Goal: Information Seeking & Learning: Learn about a topic

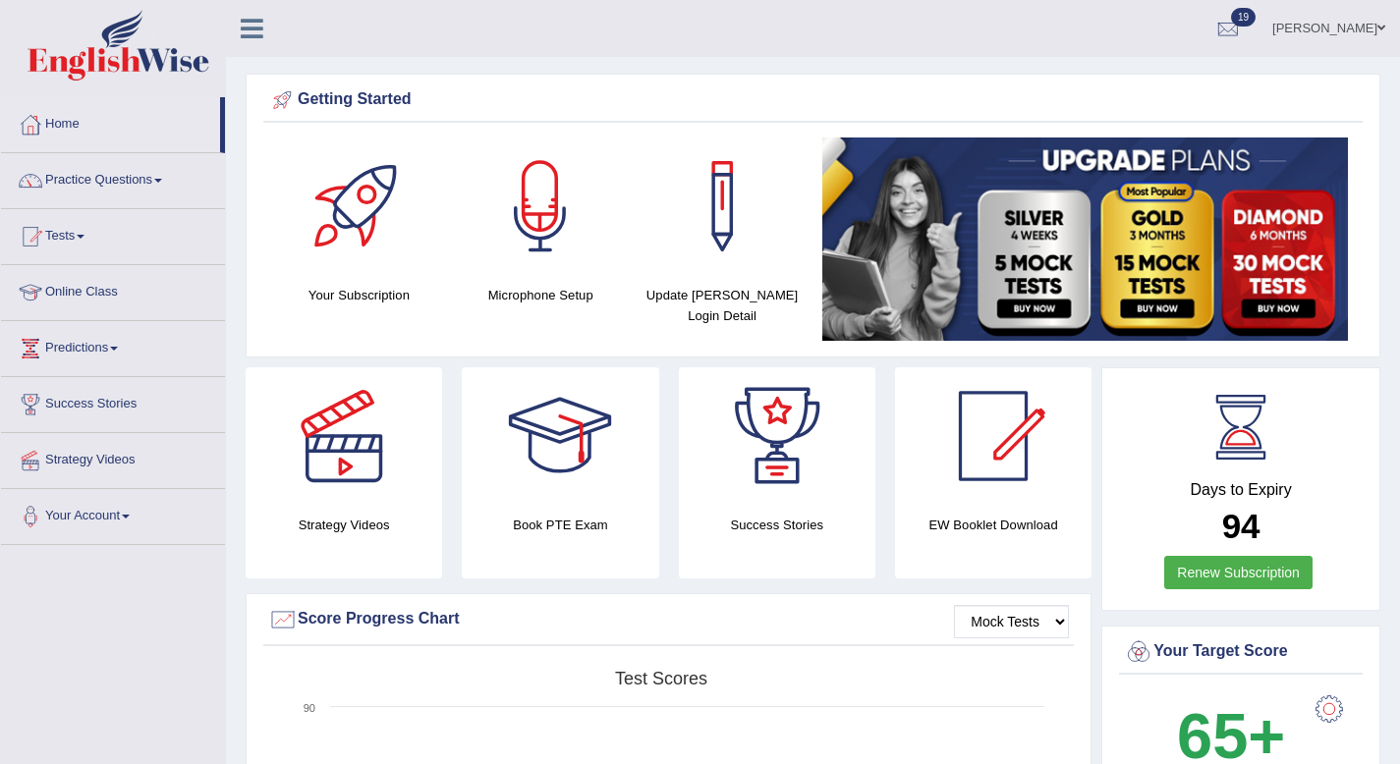
click at [90, 184] on link "Practice Questions" at bounding box center [113, 177] width 224 height 49
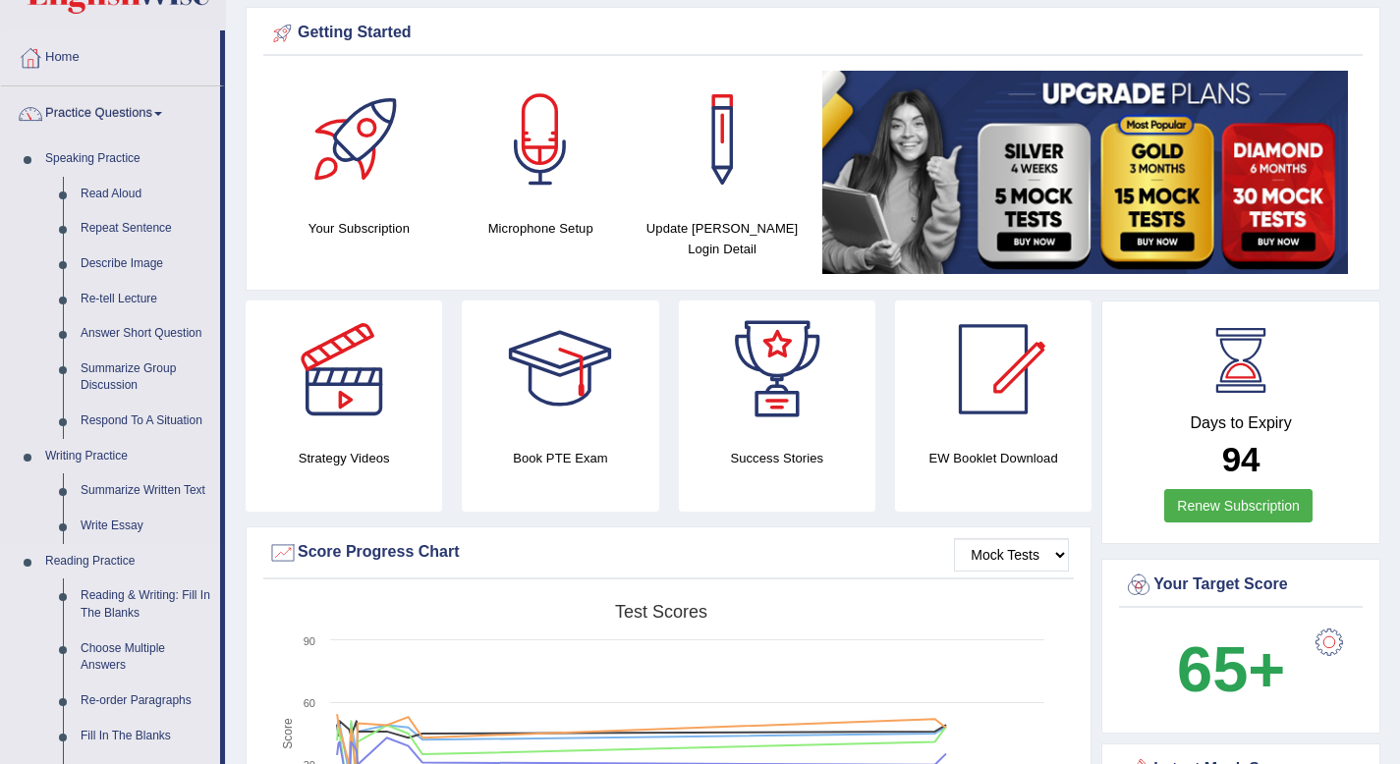
scroll to position [71, 0]
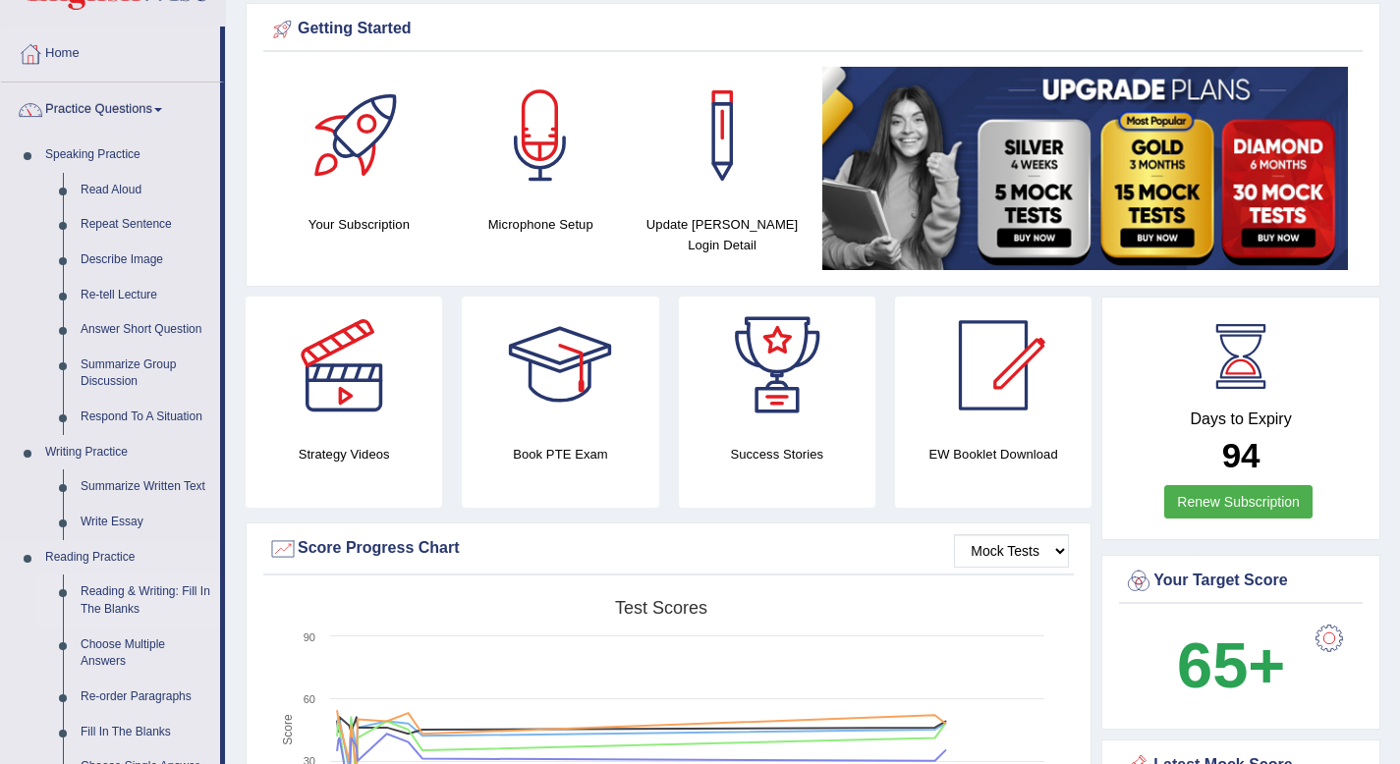
click at [173, 597] on link "Reading & Writing: Fill In The Blanks" at bounding box center [146, 601] width 148 height 52
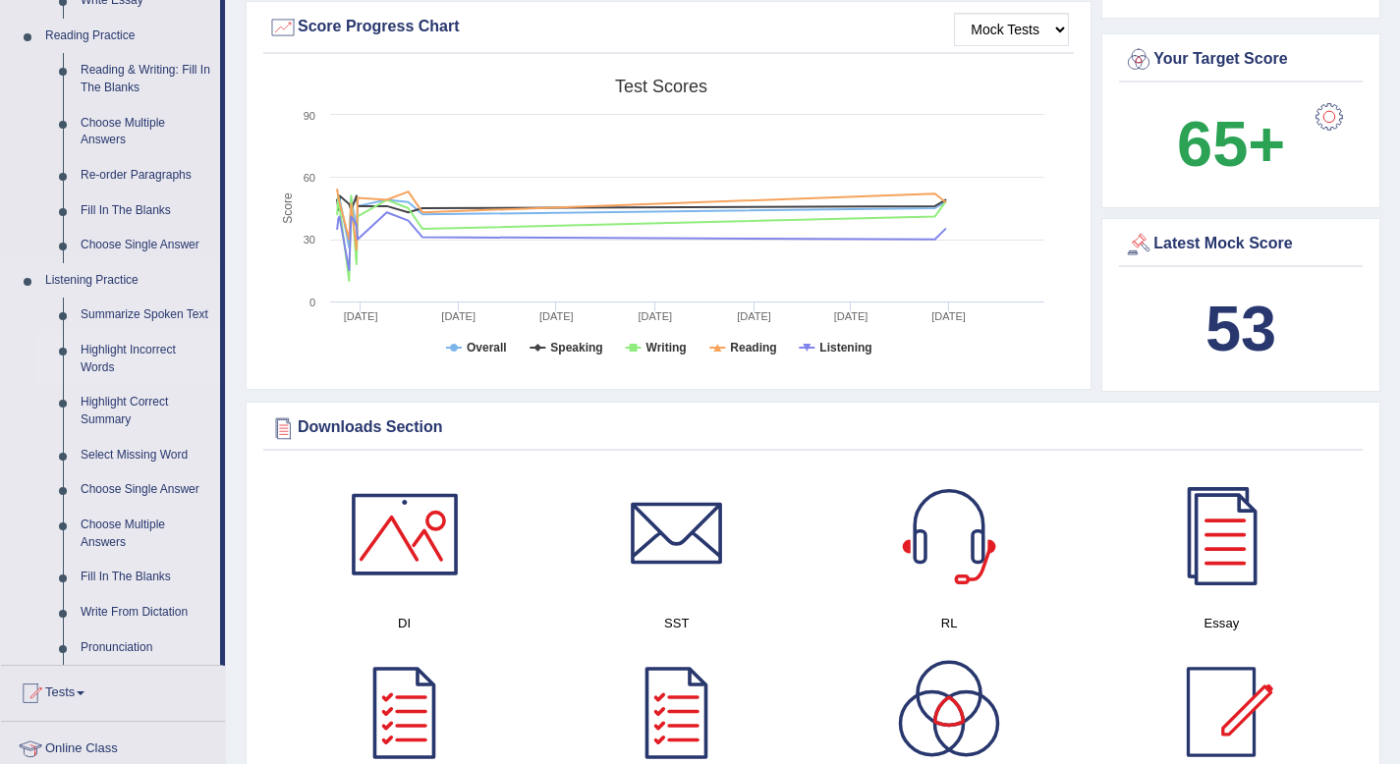
scroll to position [586, 0]
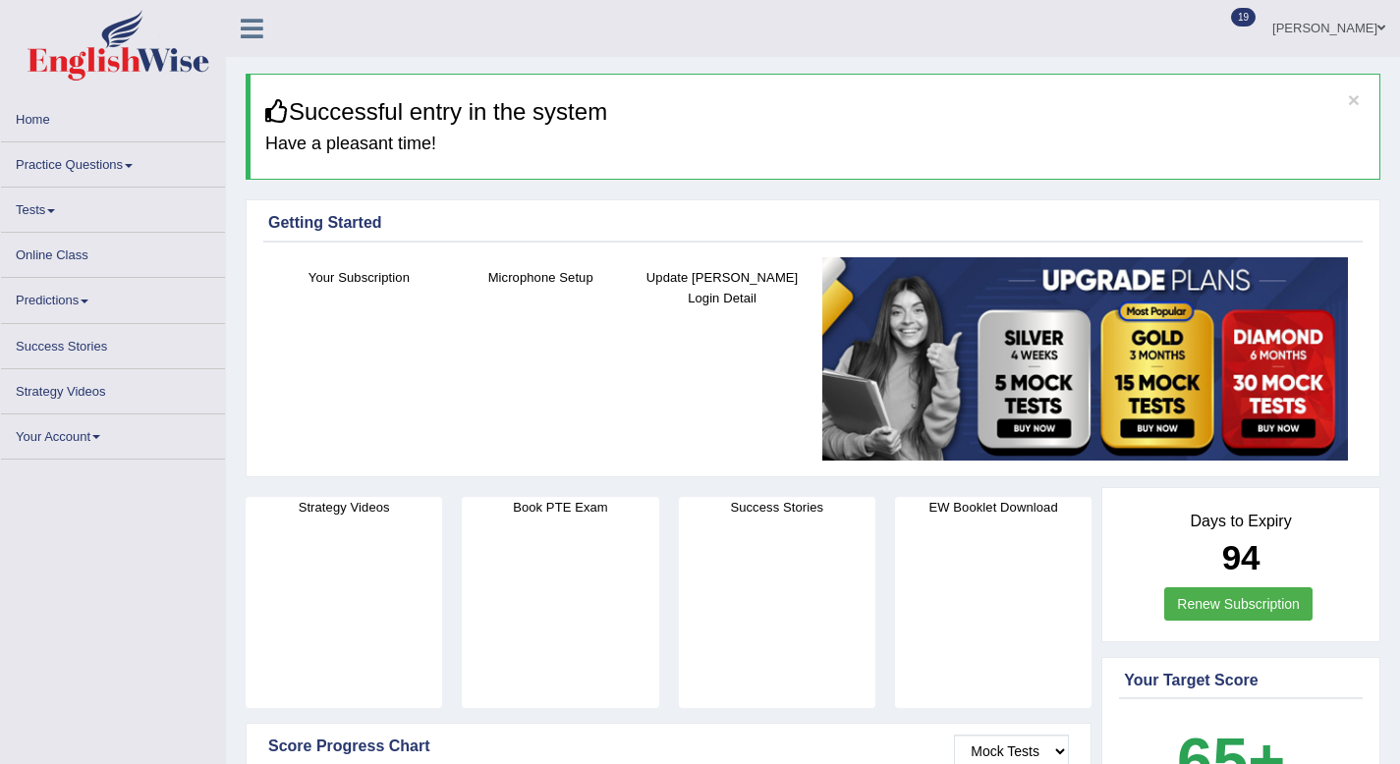
click at [131, 174] on link "Practice Questions" at bounding box center [113, 161] width 224 height 38
click at [133, 166] on span at bounding box center [129, 166] width 8 height 4
click at [88, 164] on link "Practice Questions" at bounding box center [113, 161] width 224 height 38
click at [88, 163] on link "Practice Questions" at bounding box center [113, 161] width 224 height 38
click at [103, 164] on link "Practice Questions" at bounding box center [113, 161] width 224 height 38
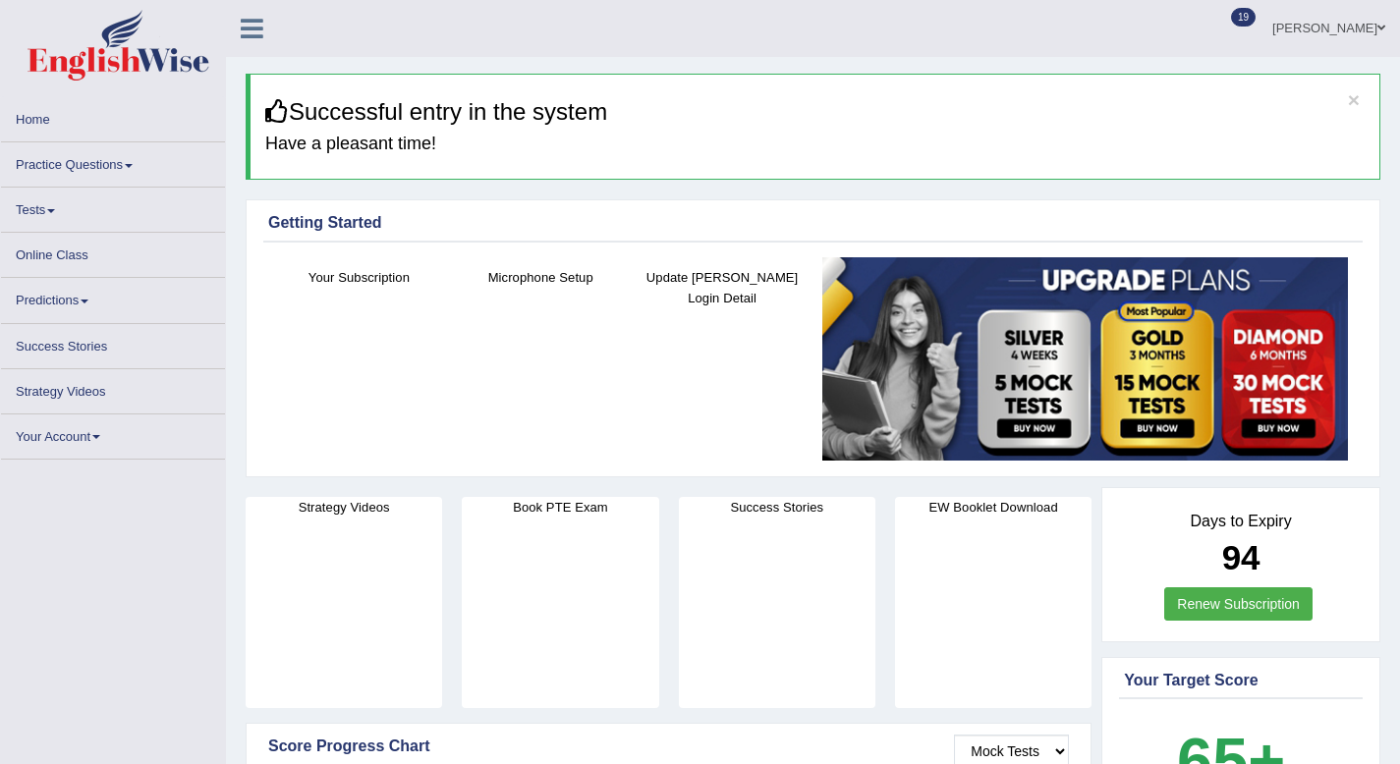
click at [103, 164] on link "Practice Questions" at bounding box center [113, 161] width 224 height 38
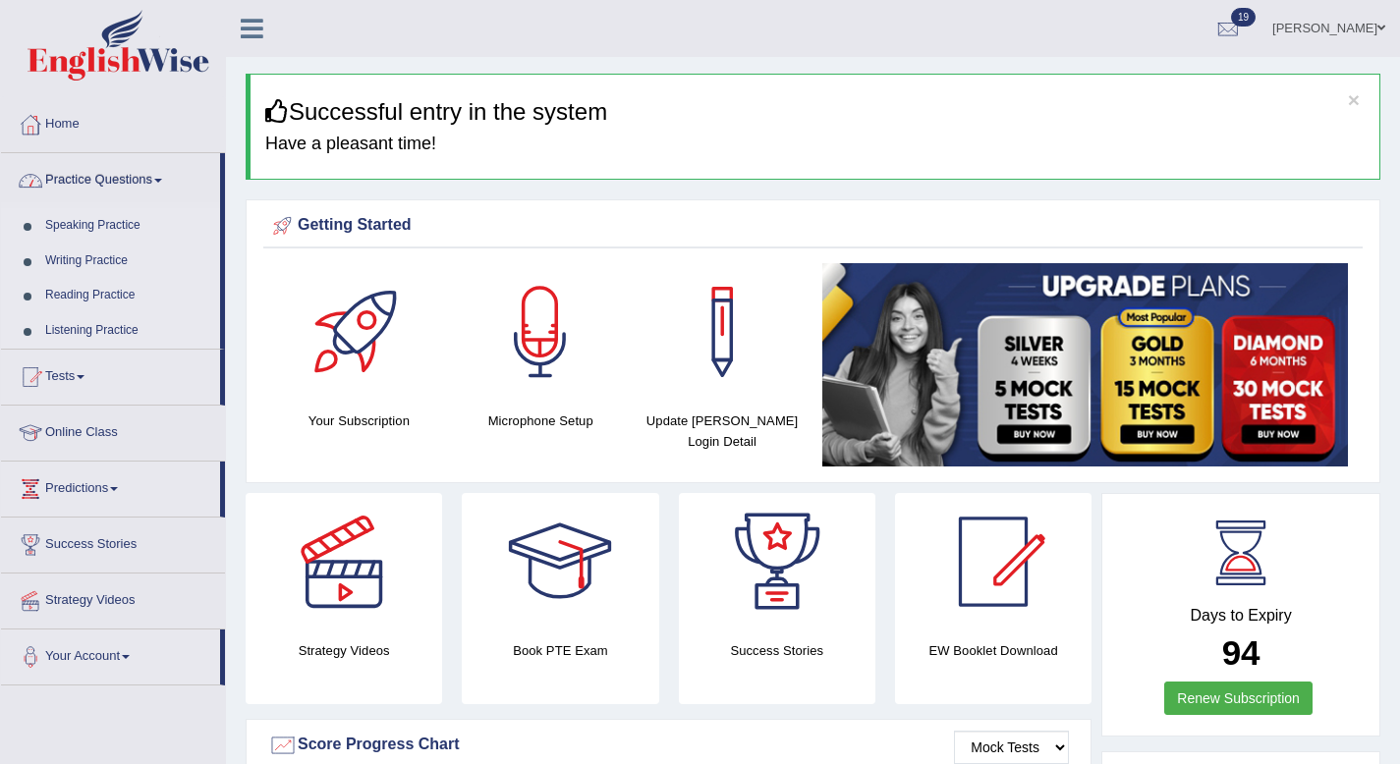
click at [135, 187] on link "Practice Questions" at bounding box center [110, 177] width 219 height 49
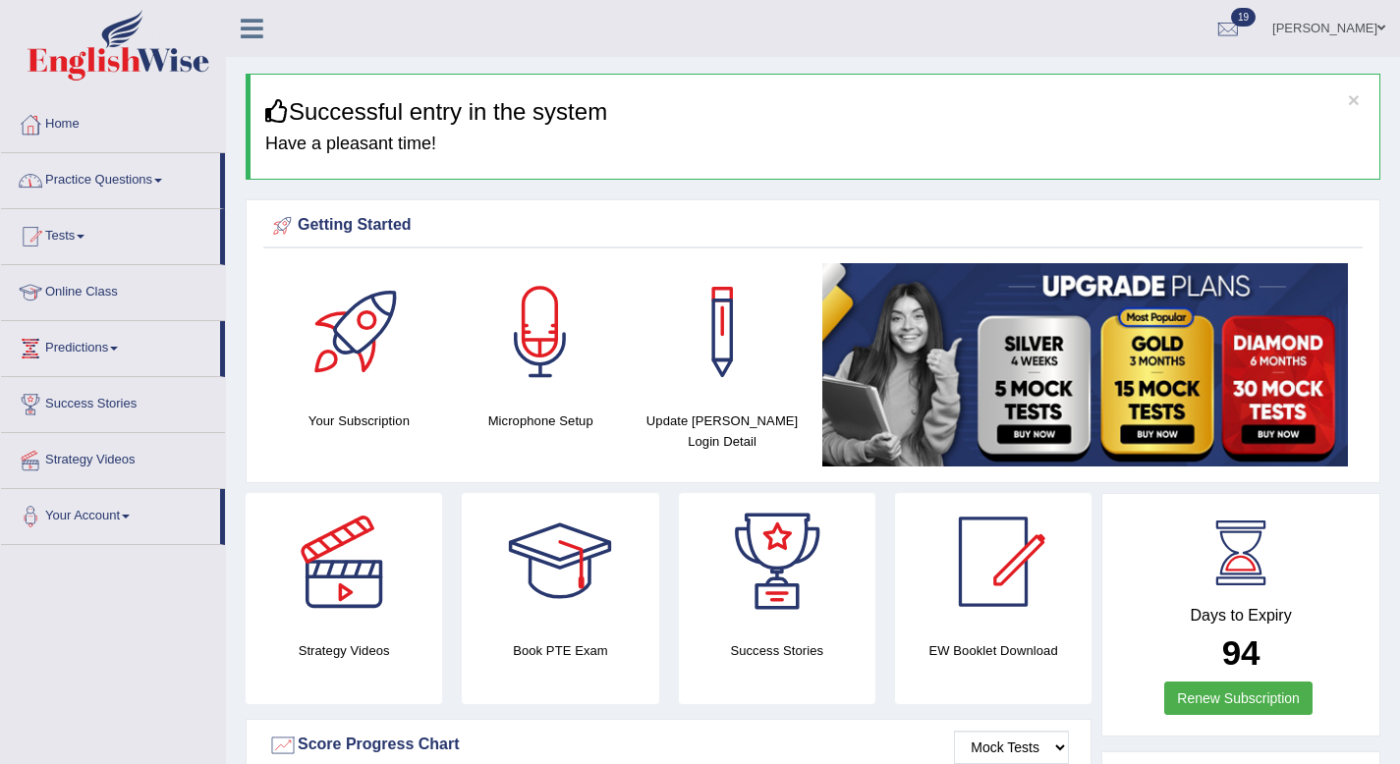
click at [156, 180] on link "Practice Questions" at bounding box center [110, 177] width 219 height 49
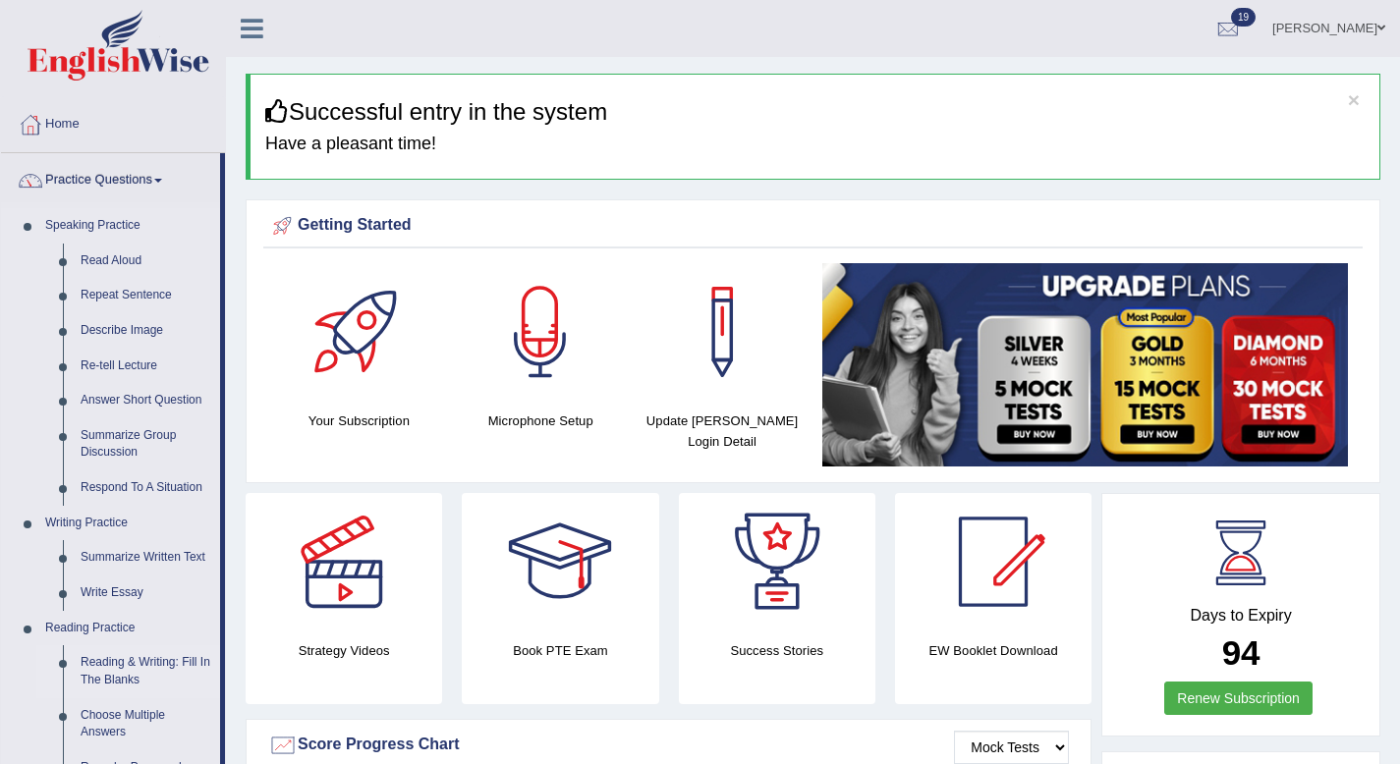
click at [135, 672] on link "Reading & Writing: Fill In The Blanks" at bounding box center [146, 671] width 148 height 52
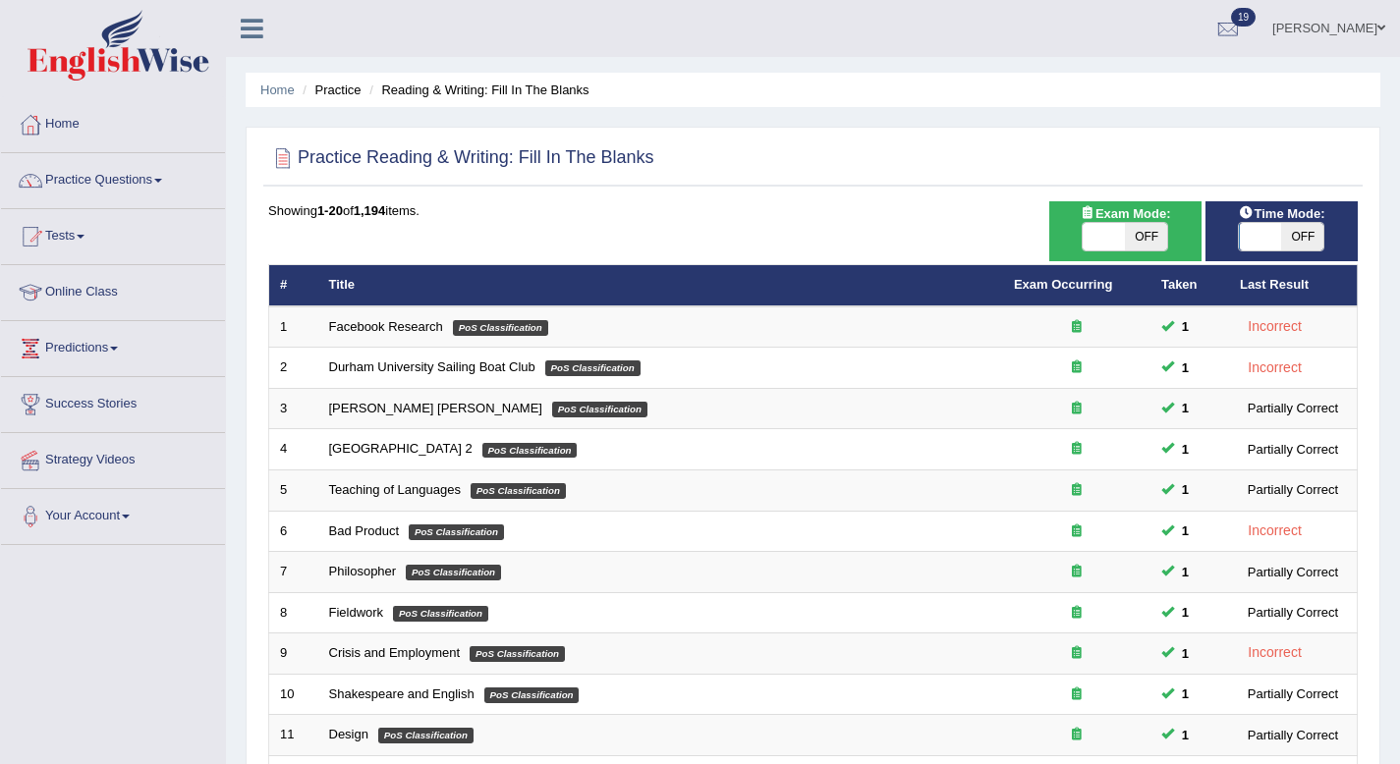
click at [1140, 248] on span "OFF" at bounding box center [1146, 237] width 42 height 28
checkbox input "true"
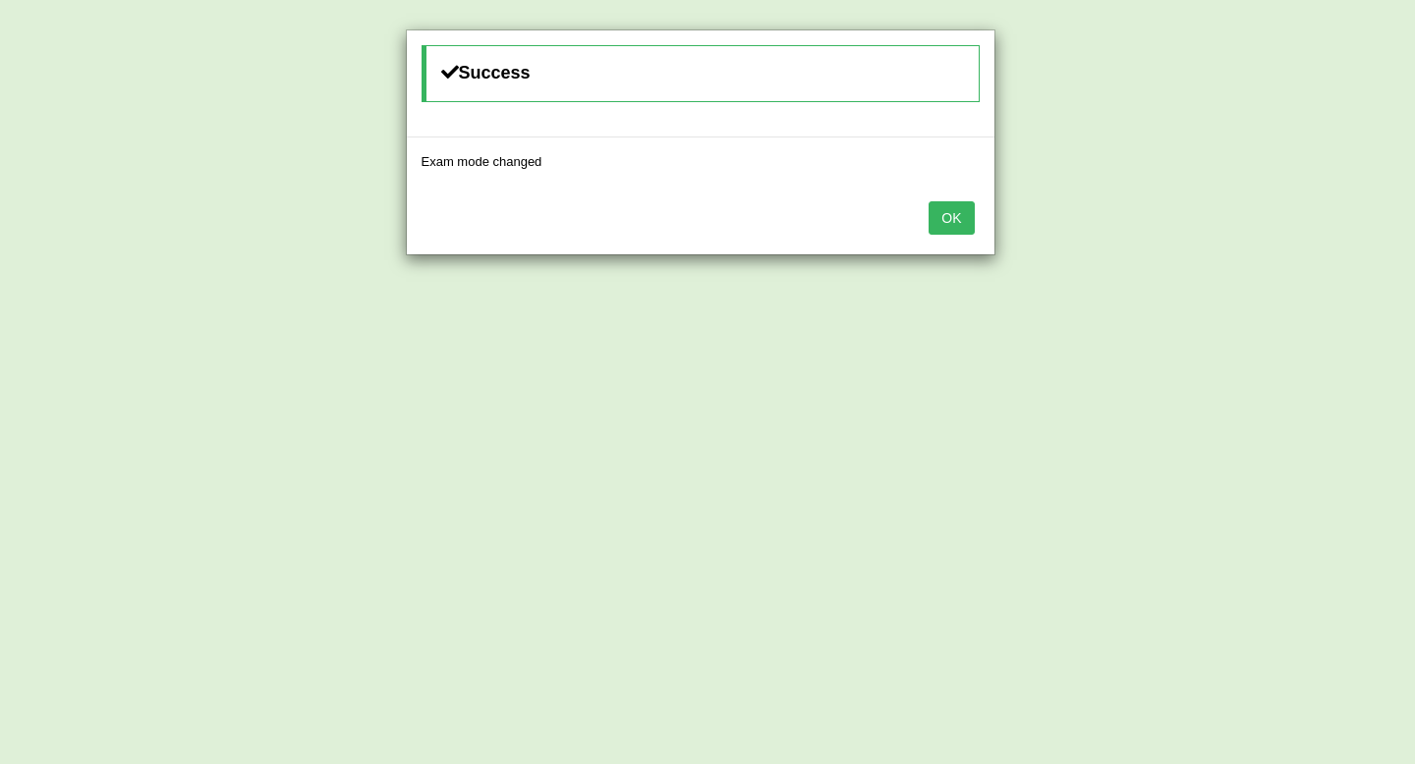
click at [954, 219] on button "OK" at bounding box center [950, 217] width 45 height 33
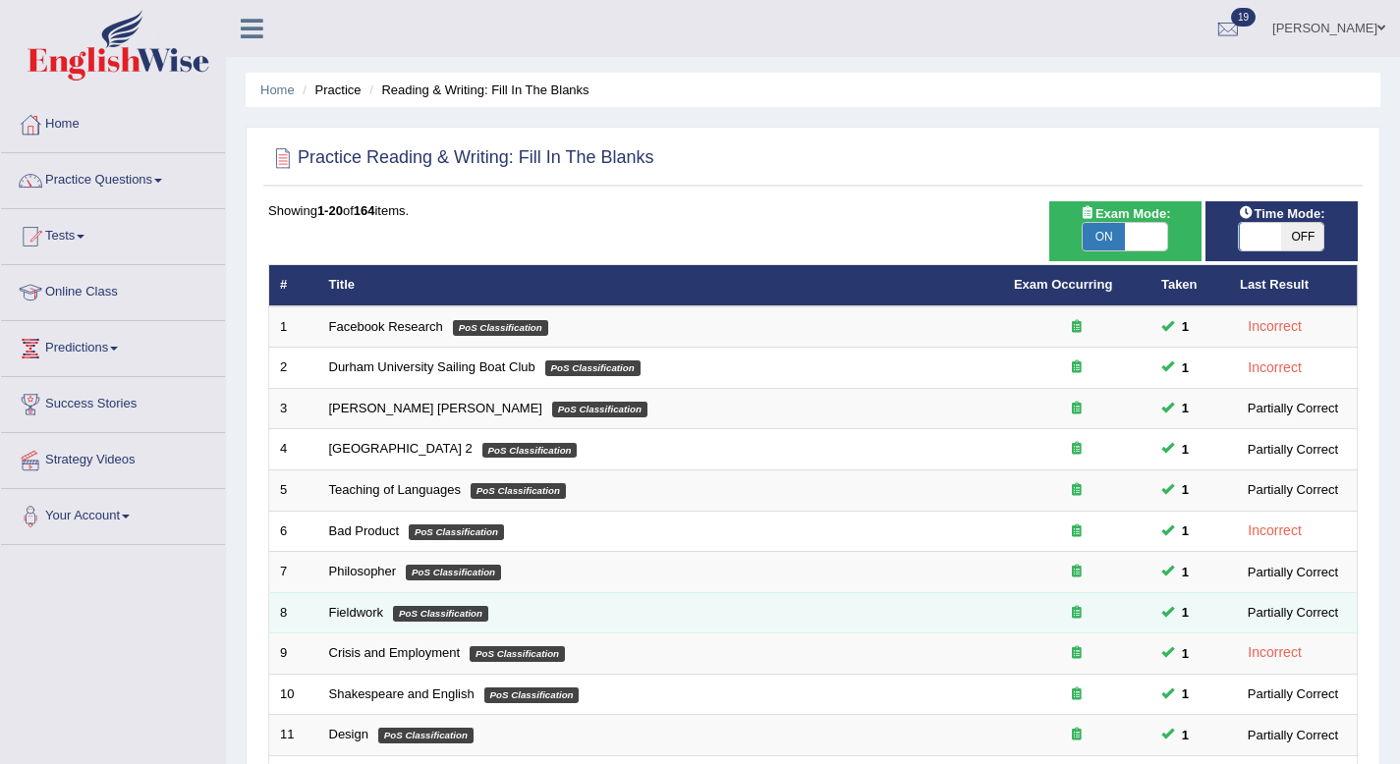
scroll to position [536, 0]
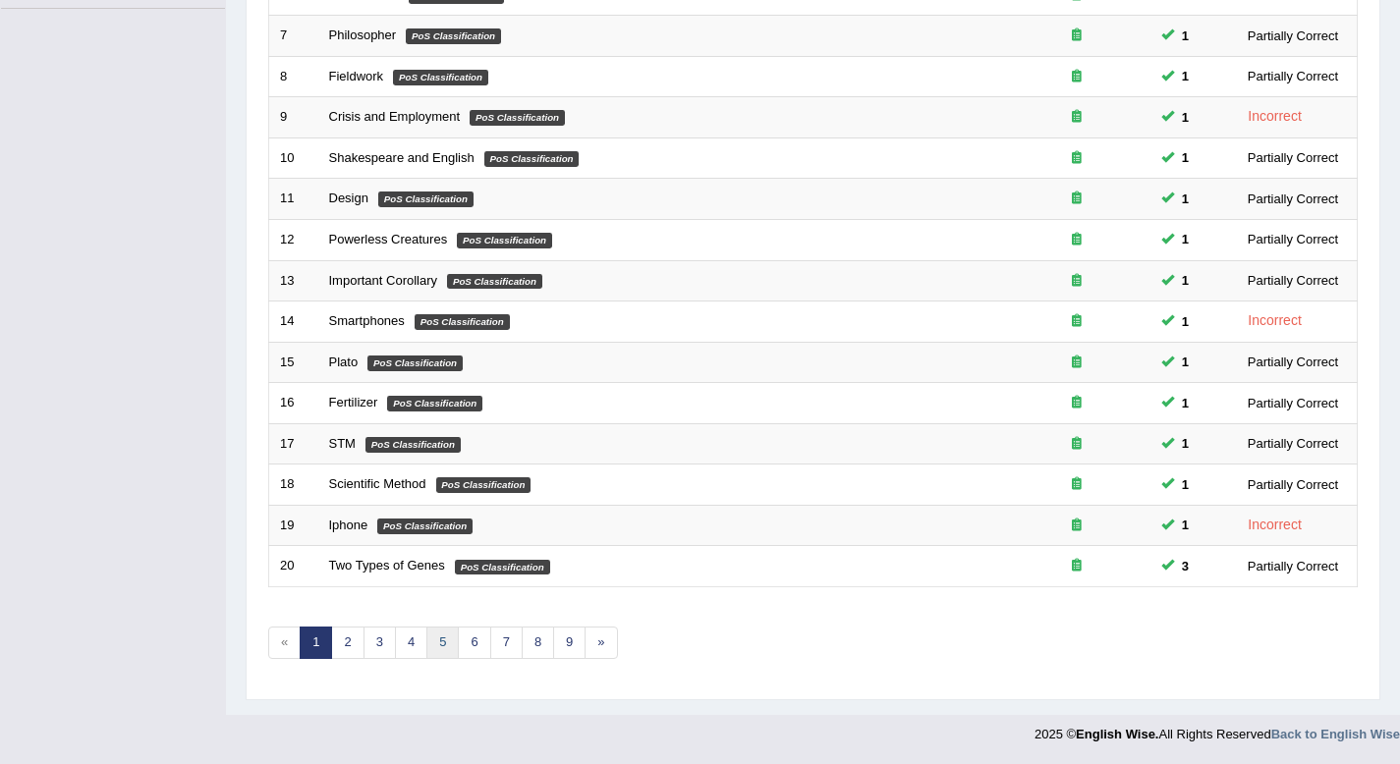
click at [440, 634] on link "5" at bounding box center [442, 643] width 32 height 32
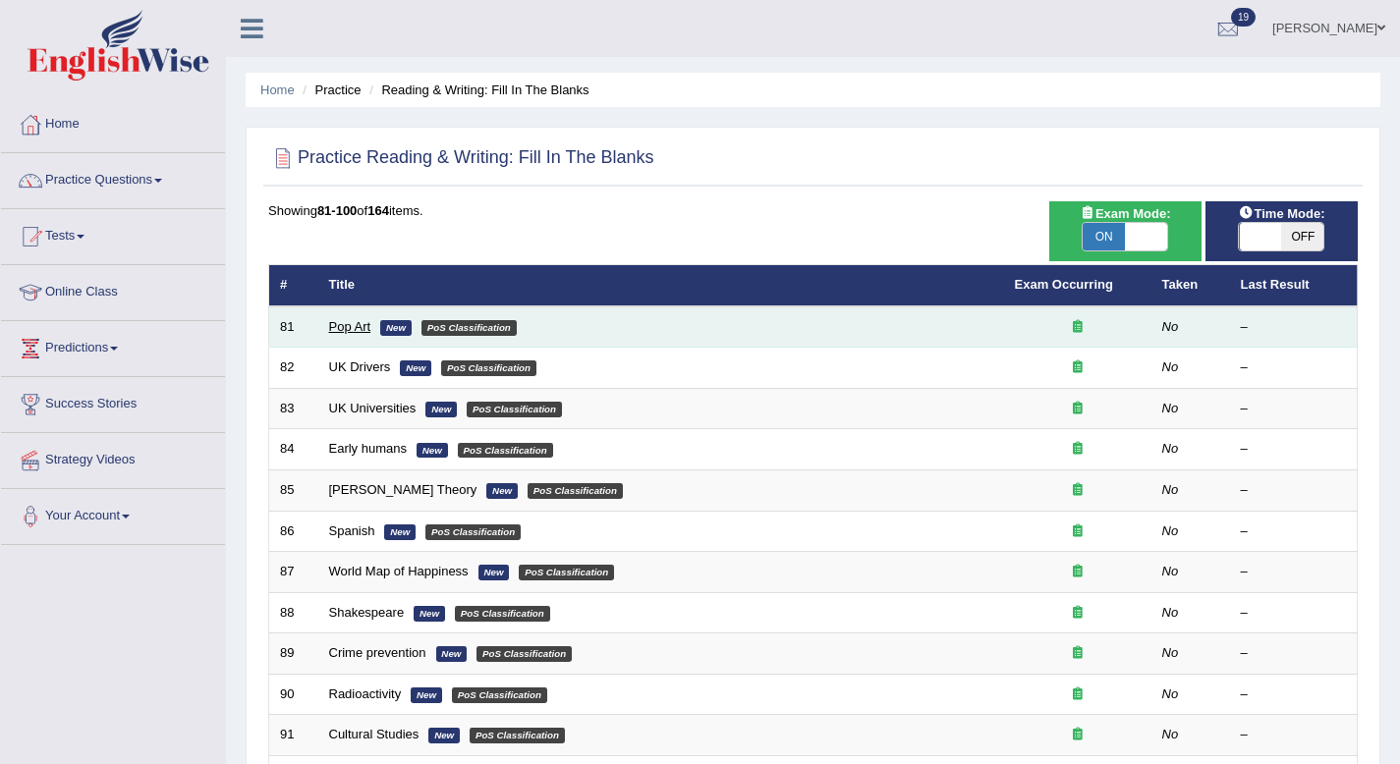
click at [362, 324] on link "Pop Art" at bounding box center [350, 326] width 42 height 15
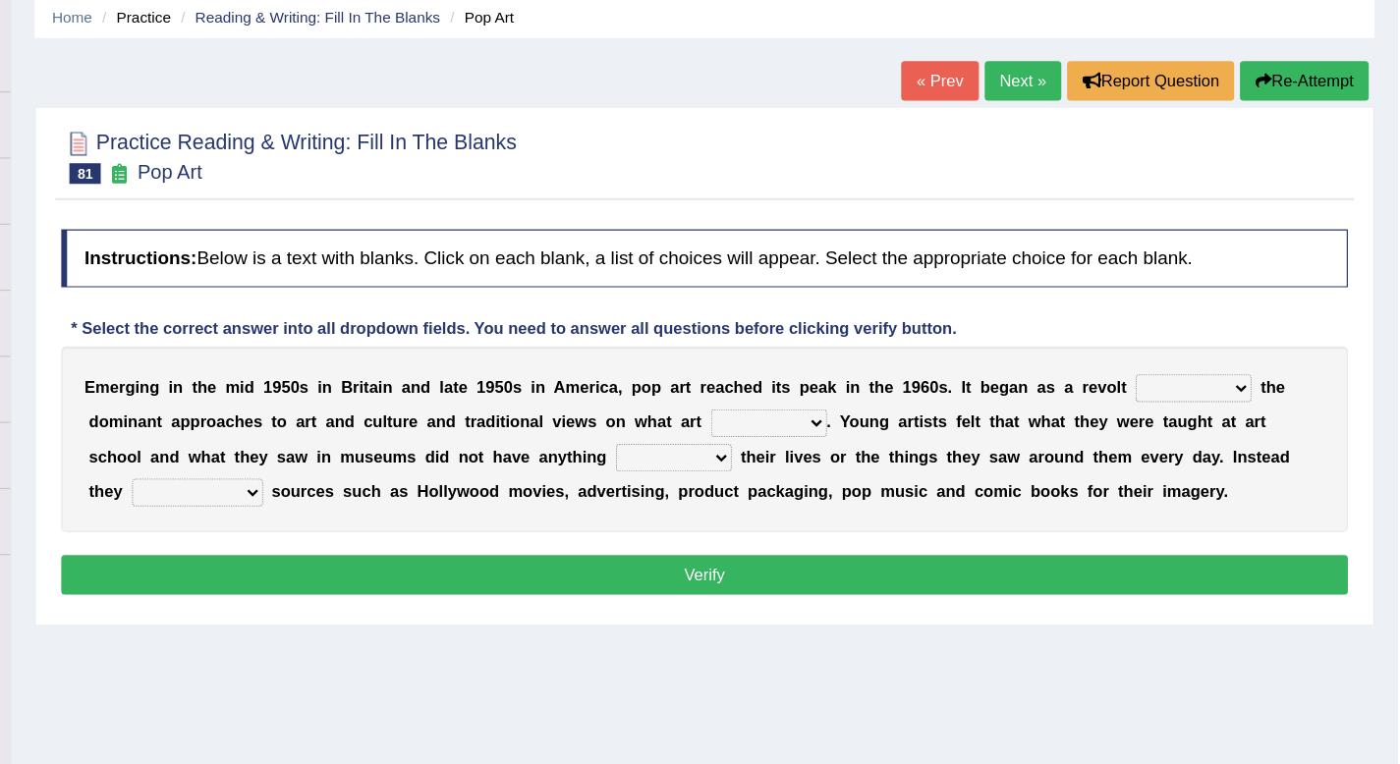
click at [1187, 409] on select "against along with within" at bounding box center [1227, 404] width 98 height 24
select select "with"
click at [1178, 392] on select "against along with within" at bounding box center [1227, 404] width 98 height 24
click at [903, 427] on select "be should be has been would be" at bounding box center [867, 433] width 98 height 24
select select "should be"
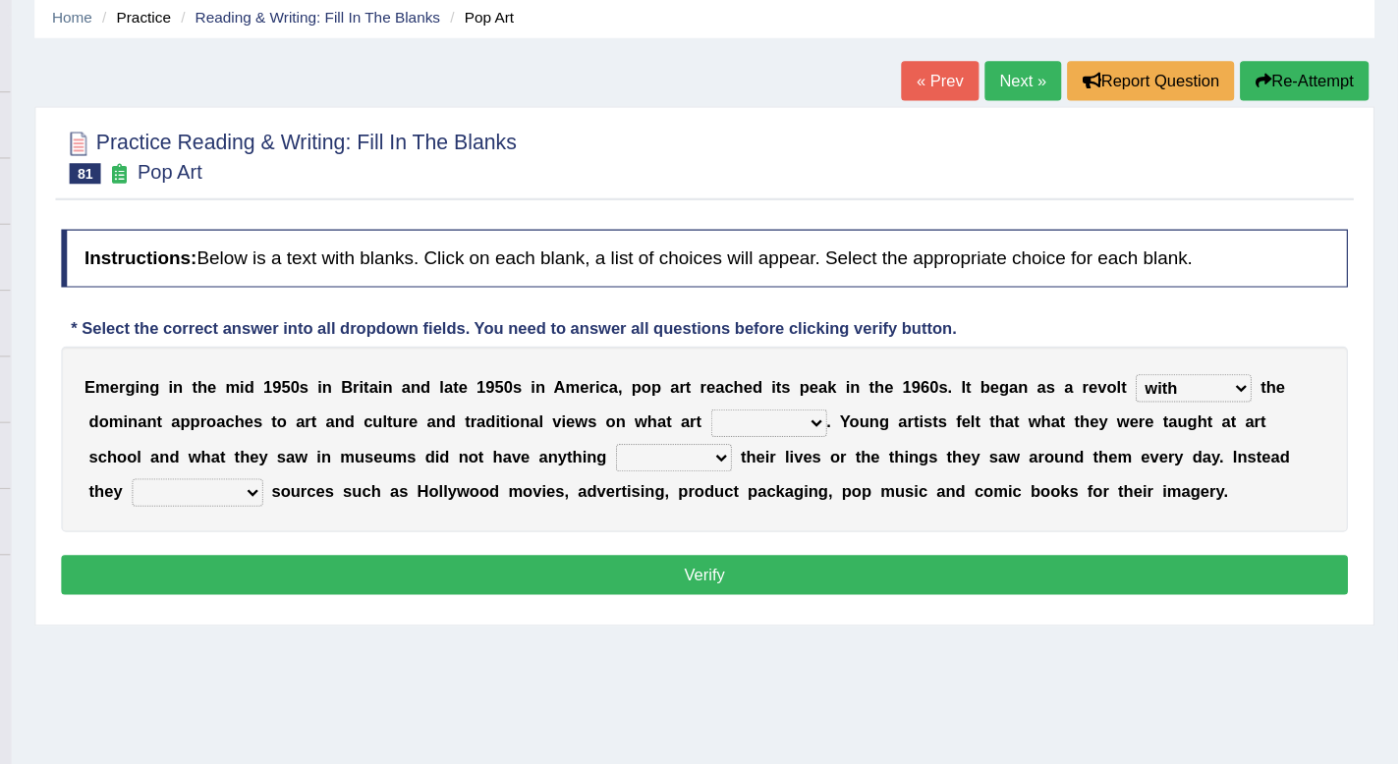
click at [818, 421] on select "be should be has been would be" at bounding box center [867, 433] width 98 height 24
click at [816, 464] on select "doing with with to do with to do" at bounding box center [787, 463] width 98 height 24
select select "doing with"
click at [738, 451] on select "doing with with to do with to do" at bounding box center [787, 463] width 98 height 24
click at [376, 492] on select "mustered up relevant in turned to reckoned on" at bounding box center [383, 492] width 111 height 24
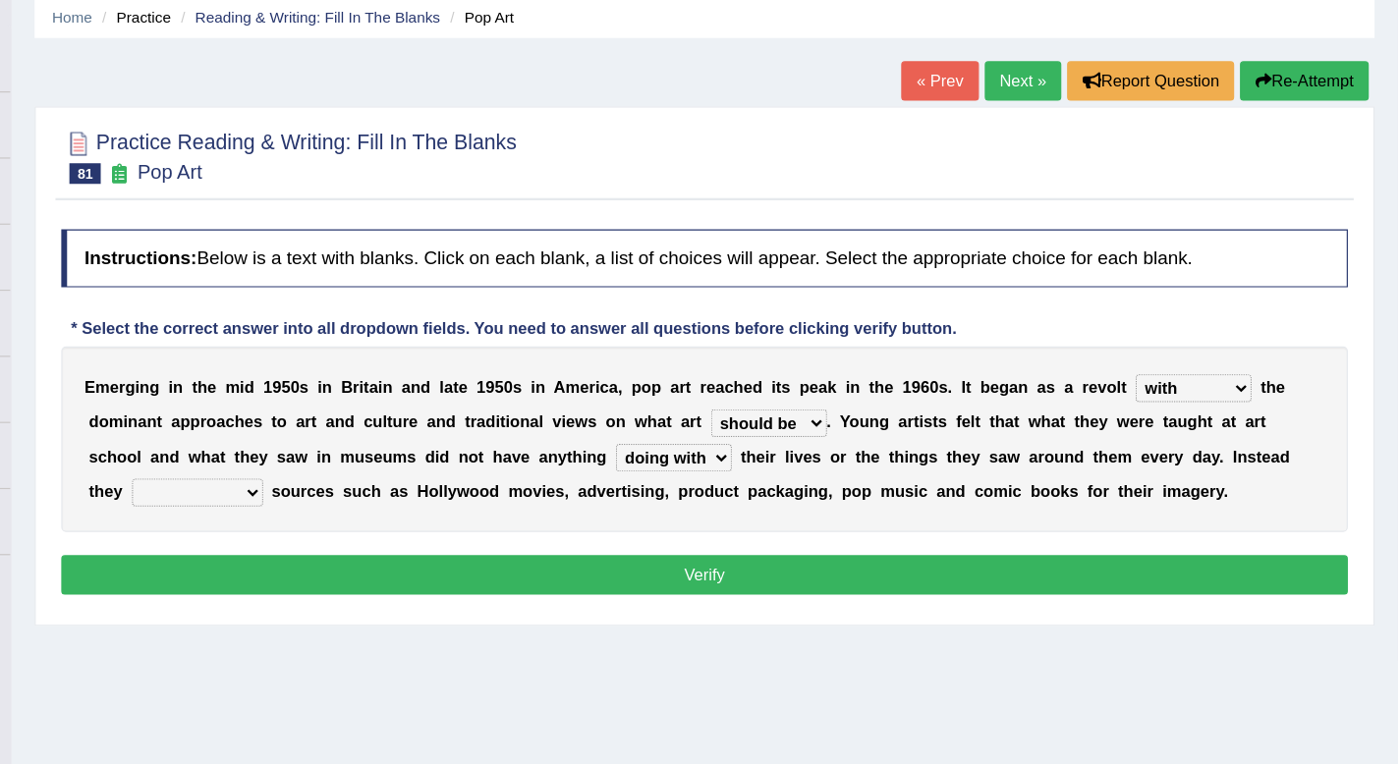
select select "relevant in"
click at [328, 480] on select "mustered up relevant in turned to reckoned on" at bounding box center [383, 492] width 111 height 24
click at [421, 490] on select "mustered up relevant in turned to reckoned on" at bounding box center [383, 492] width 111 height 24
click at [553, 574] on button "Verify" at bounding box center [812, 561] width 1089 height 33
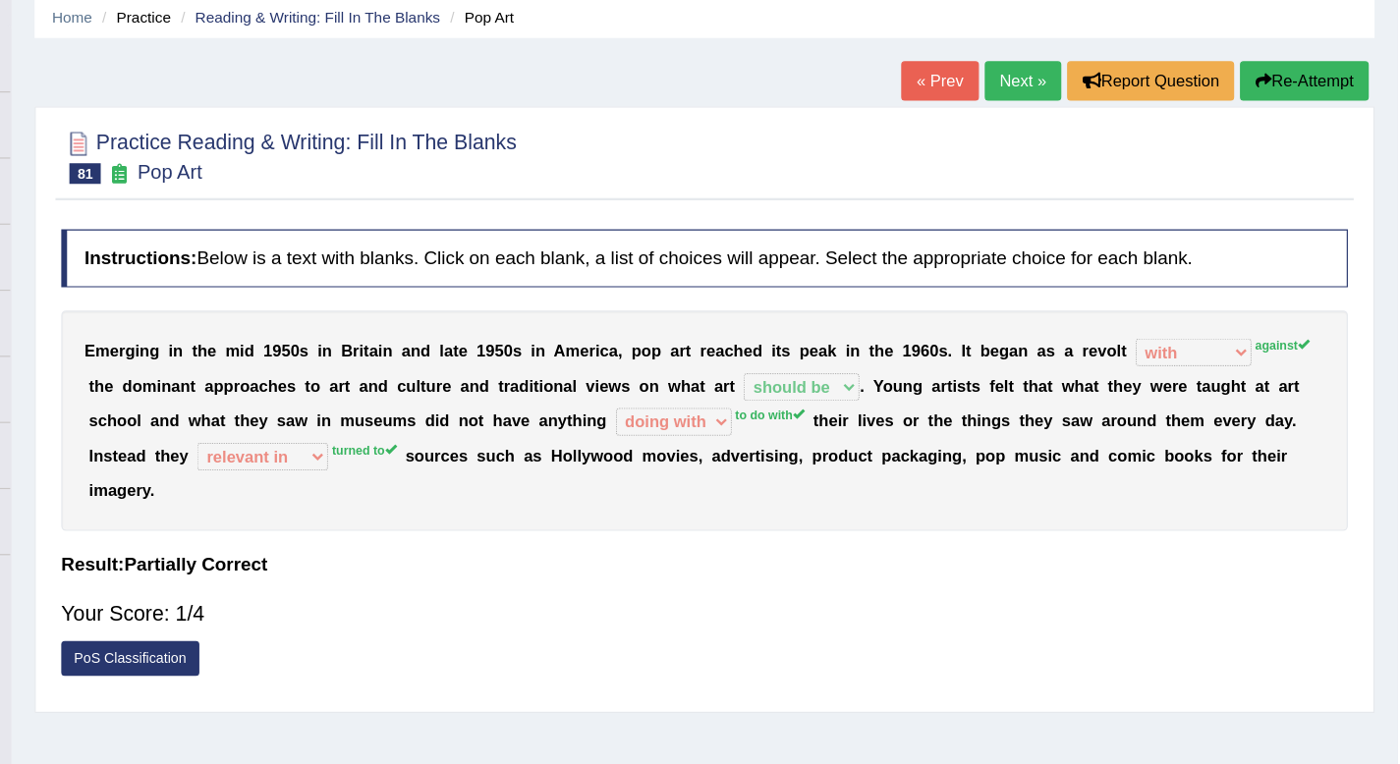
click at [1058, 145] on link "Next »" at bounding box center [1082, 143] width 65 height 33
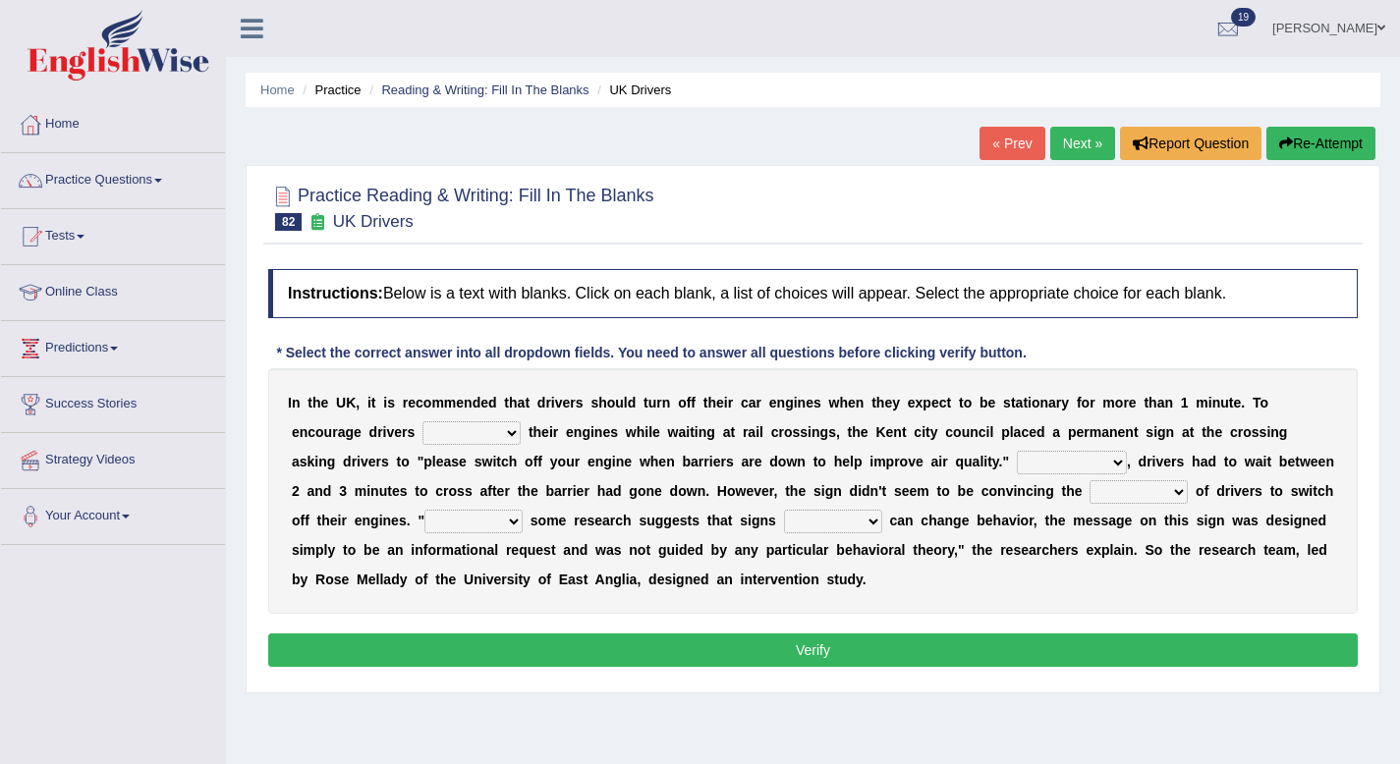
click at [496, 430] on select "to turn off turn off turning off turned off" at bounding box center [471, 433] width 98 height 24
click at [422, 421] on select "to turn off turn off turning off turned off" at bounding box center [471, 433] width 98 height 24
click at [504, 433] on select "to turn off turn off turning off turned off" at bounding box center [471, 433] width 98 height 24
select select "to turn off"
click at [422, 421] on select "to turn off turn off turning off turned off" at bounding box center [471, 433] width 98 height 24
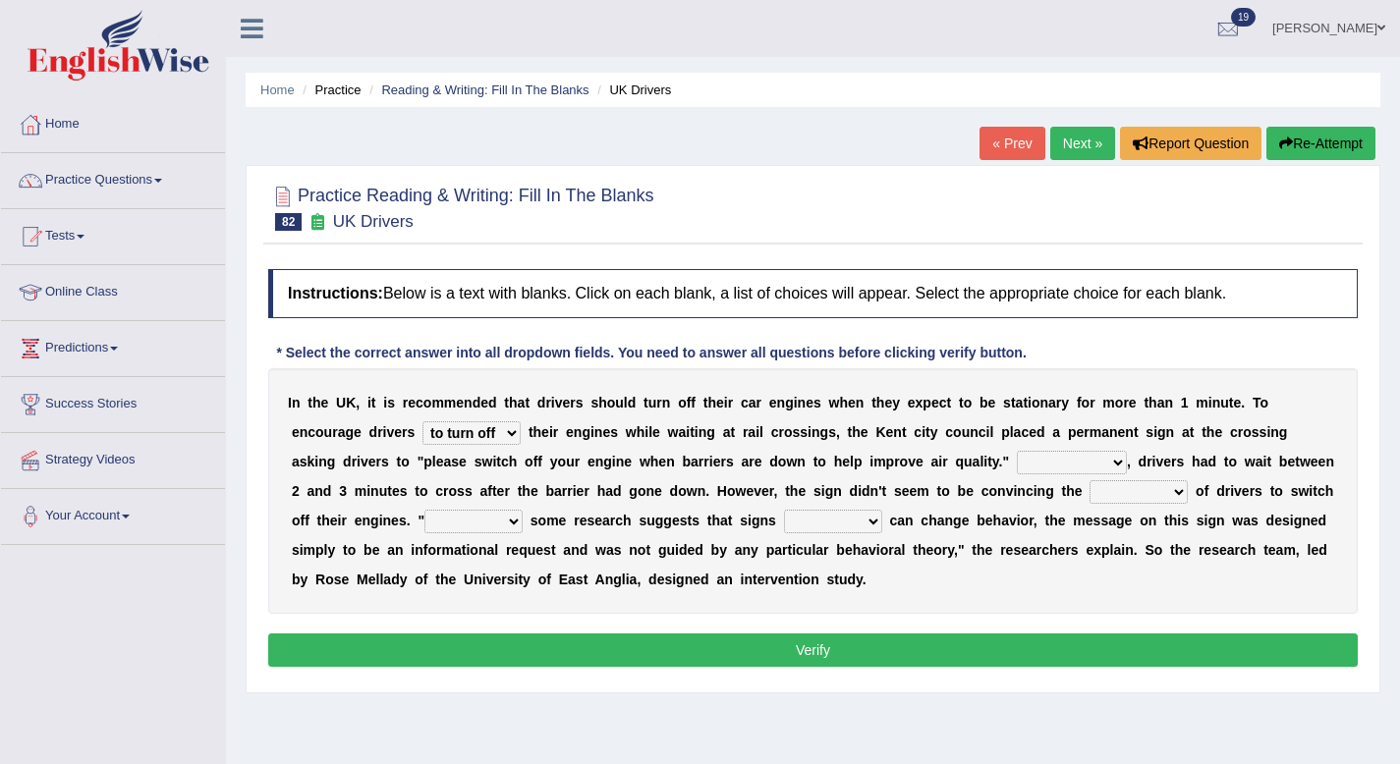
click at [1017, 461] on select "For instance On average In addition Of course" at bounding box center [1072, 463] width 110 height 24
select select "In addition"
click at [1017, 451] on select "For instance On average In addition Of course" at bounding box center [1072, 463] width 110 height 24
click at [1017, 470] on select "For instance On average In addition Of course" at bounding box center [1072, 463] width 110 height 24
click at [489, 520] on select "Although Since Because Thus" at bounding box center [473, 522] width 98 height 24
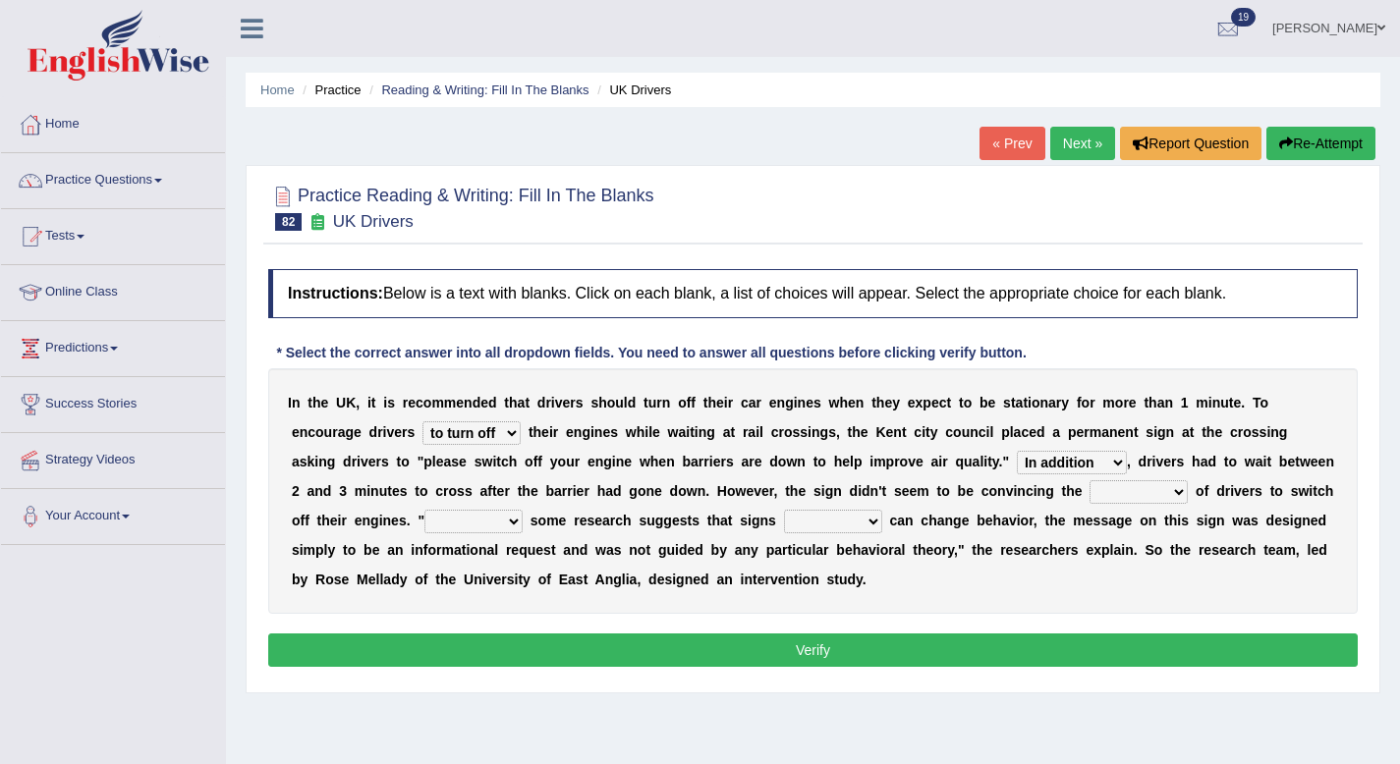
select select "Because"
click at [424, 510] on select "Although Since Because Thus" at bounding box center [473, 522] width 98 height 24
click at [847, 518] on select "alone lonely neither either" at bounding box center [833, 522] width 98 height 24
select select "either"
click at [784, 510] on select "alone lonely neither either" at bounding box center [833, 522] width 98 height 24
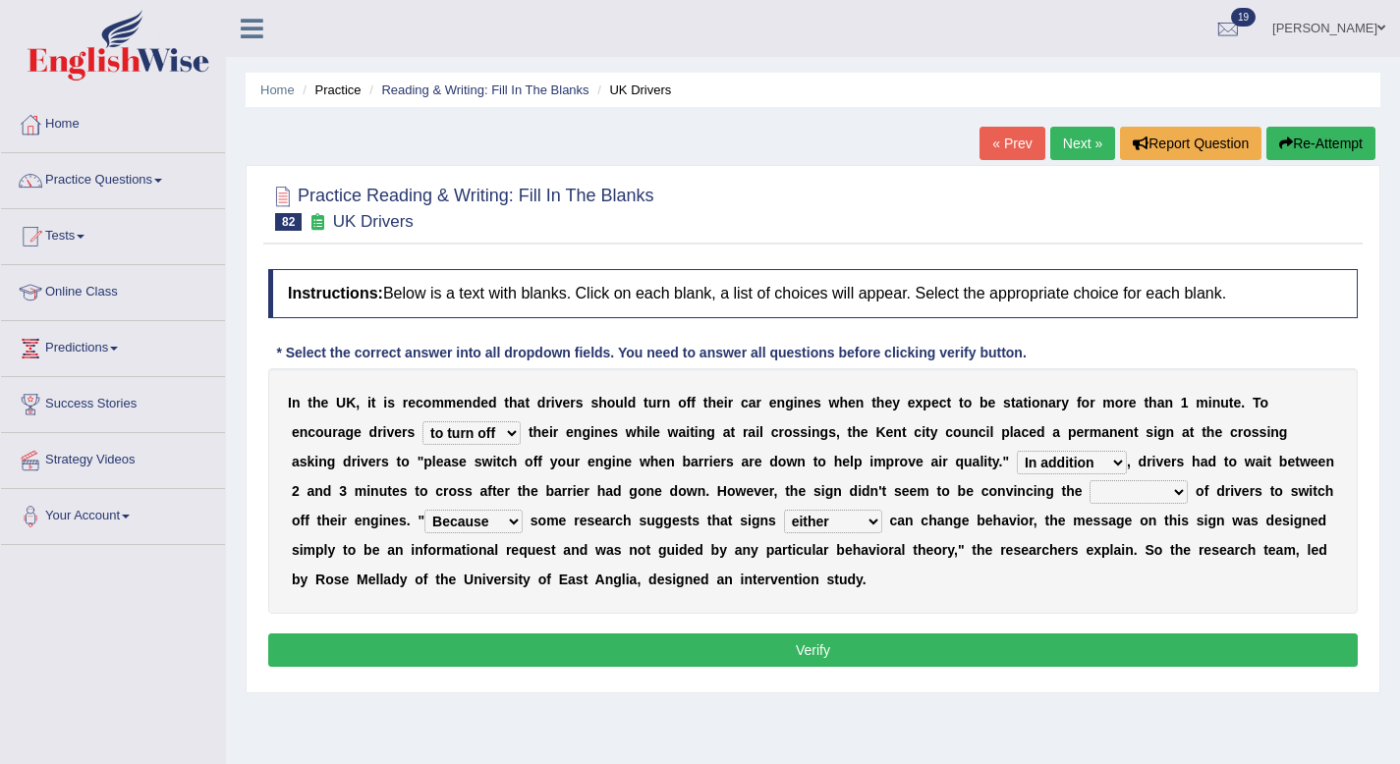
click at [822, 520] on select "alone lonely neither either" at bounding box center [833, 522] width 98 height 24
click at [1089, 495] on select "exception minority majority unity" at bounding box center [1138, 492] width 98 height 24
select select "exception"
click at [1089, 480] on select "exception minority majority unity" at bounding box center [1138, 492] width 98 height 24
click at [765, 650] on button "Verify" at bounding box center [812, 650] width 1089 height 33
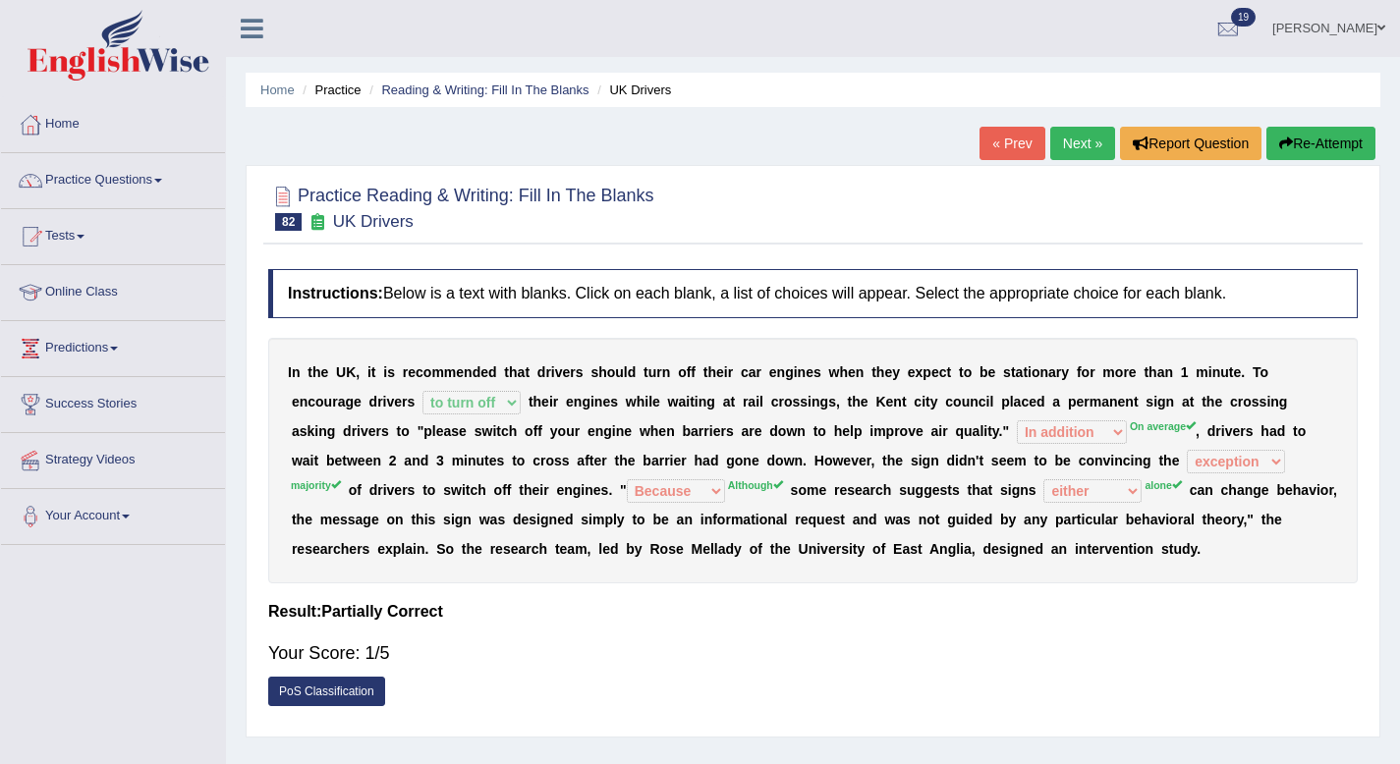
click at [1295, 152] on button "Re-Attempt" at bounding box center [1320, 143] width 109 height 33
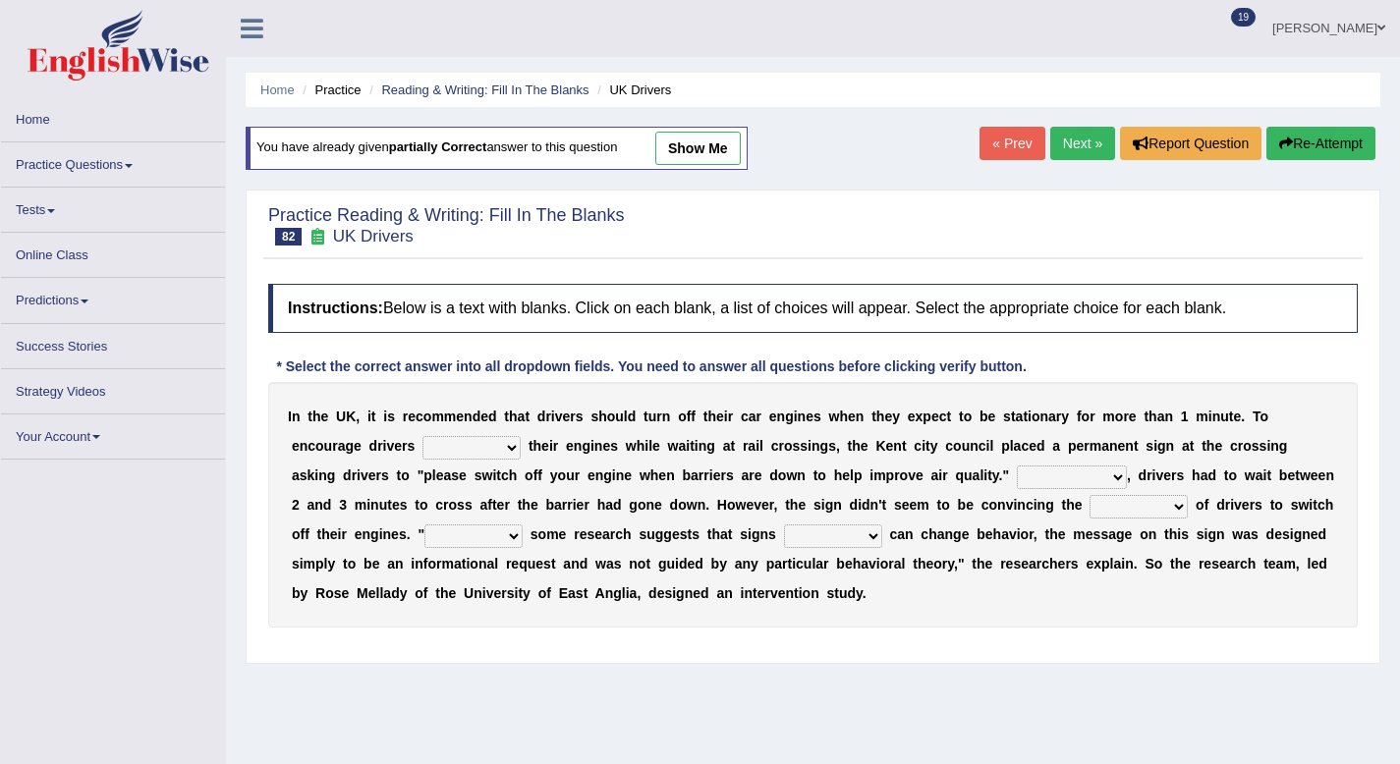
click at [492, 446] on select "to turn off turn off turning off turned off" at bounding box center [471, 448] width 98 height 24
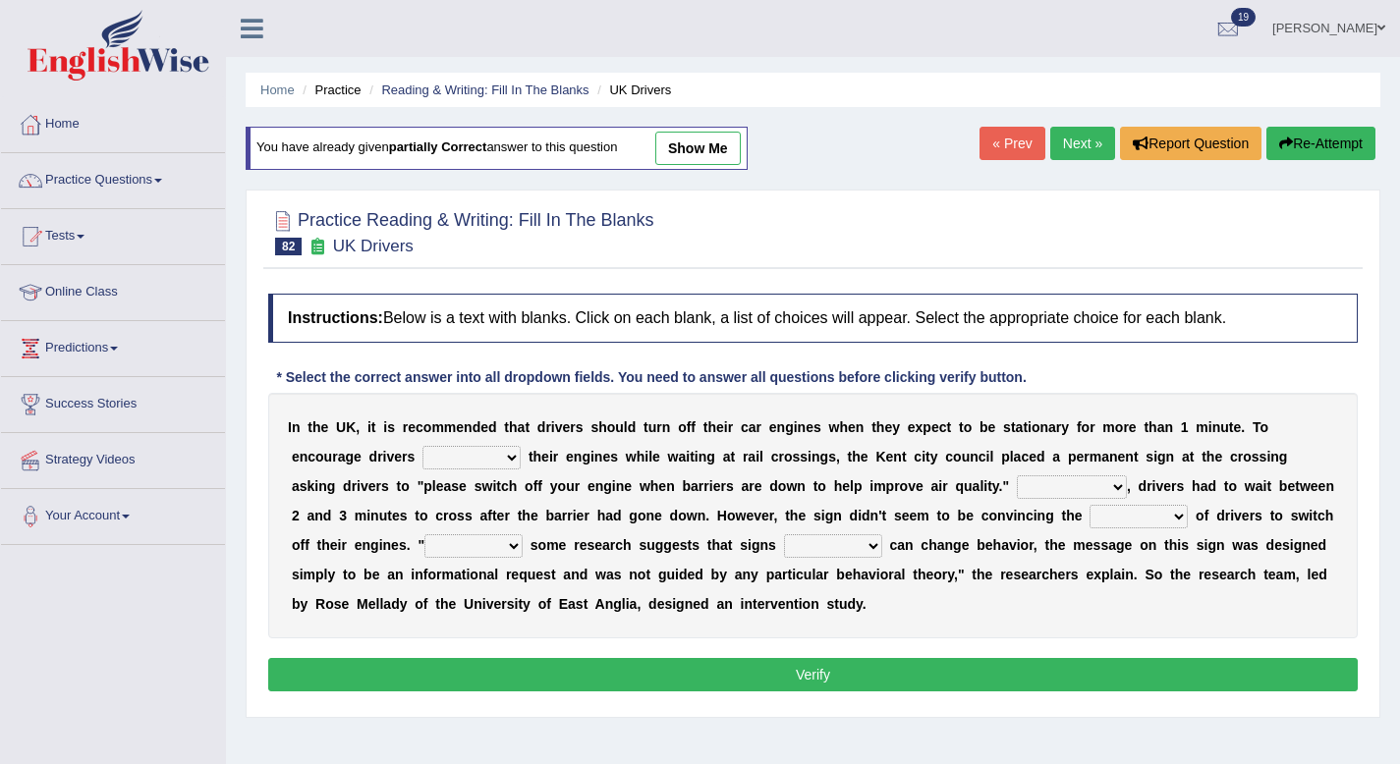
select select "to turn off"
click at [422, 446] on select "to turn off turn off turning off turned off" at bounding box center [471, 458] width 98 height 24
click at [1017, 483] on select "For instance On average In addition Of course" at bounding box center [1072, 487] width 110 height 24
select select "On average"
click at [1017, 475] on select "For instance On average In addition Of course" at bounding box center [1072, 487] width 110 height 24
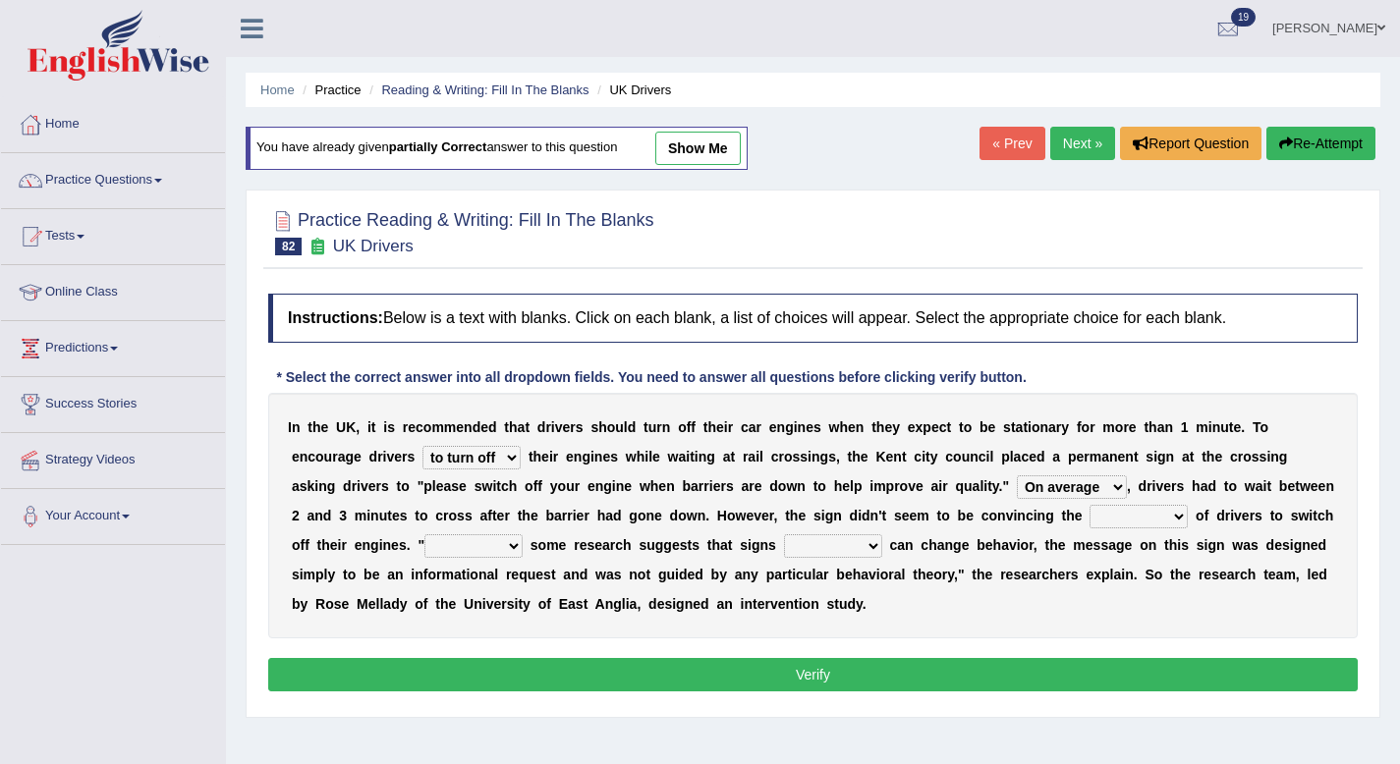
click at [1088, 530] on div "I n t h e U K , i t i s r e c o m m e n d e d t h a t d r i v e r s s h o u l d…" at bounding box center [812, 516] width 1089 height 246
click at [1097, 522] on select "exception minority majority unity" at bounding box center [1138, 517] width 98 height 24
select select "majority"
click at [1089, 505] on select "exception minority majority unity" at bounding box center [1138, 517] width 98 height 24
click at [845, 545] on select "alone lonely neither either" at bounding box center [833, 546] width 98 height 24
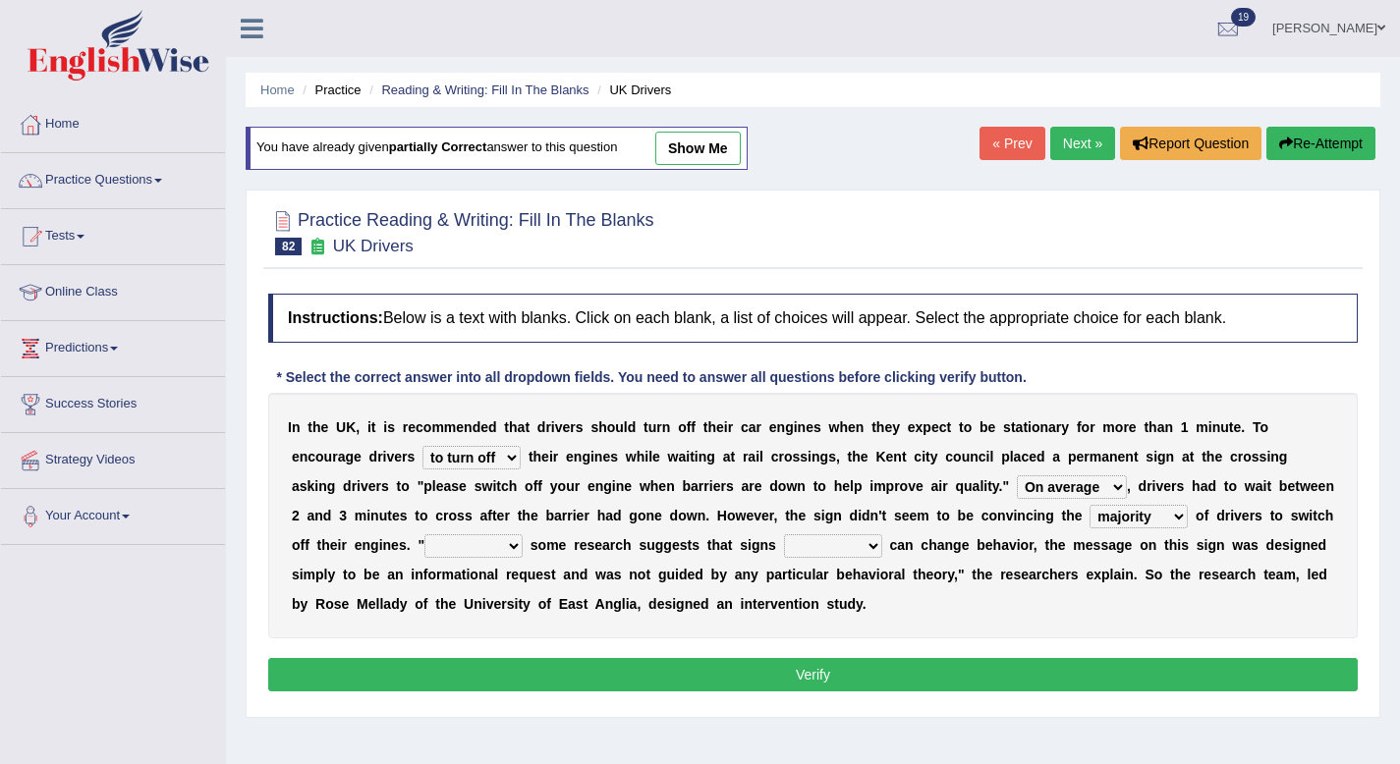
click at [784, 534] on select "alone lonely neither either" at bounding box center [833, 546] width 98 height 24
click at [835, 547] on select "alone lonely neither either" at bounding box center [833, 546] width 98 height 24
select select "alone"
click at [784, 534] on select "alone lonely neither either" at bounding box center [833, 546] width 98 height 24
click at [444, 533] on div "I n t h e U K , i t i s r e c o m m e n d e d t h a t d r i v e r s s h o u l d…" at bounding box center [812, 516] width 1089 height 246
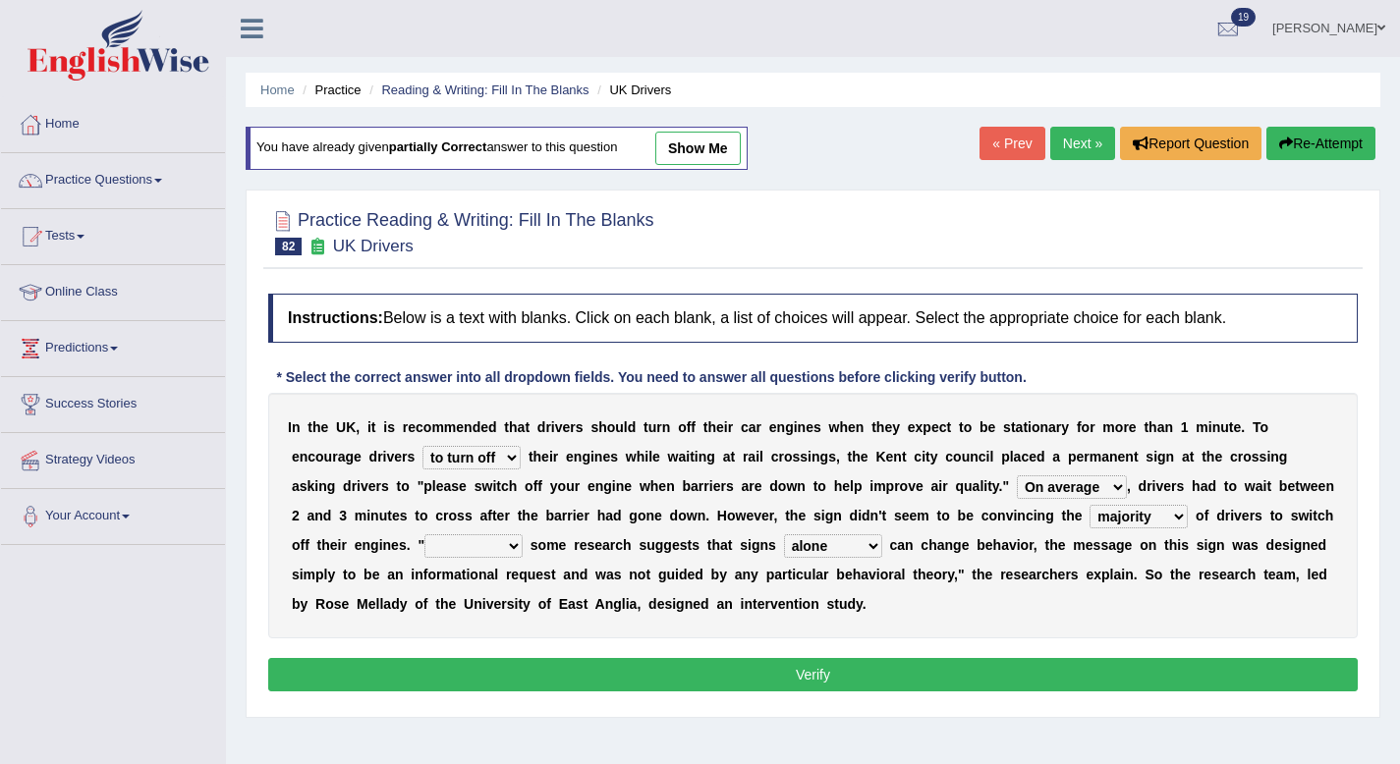
click at [443, 538] on select "Although Since Because Thus" at bounding box center [473, 546] width 98 height 24
select select "Although"
click at [424, 534] on select "Although Since Because Thus" at bounding box center [473, 546] width 98 height 24
click at [766, 691] on button "Verify" at bounding box center [812, 674] width 1089 height 33
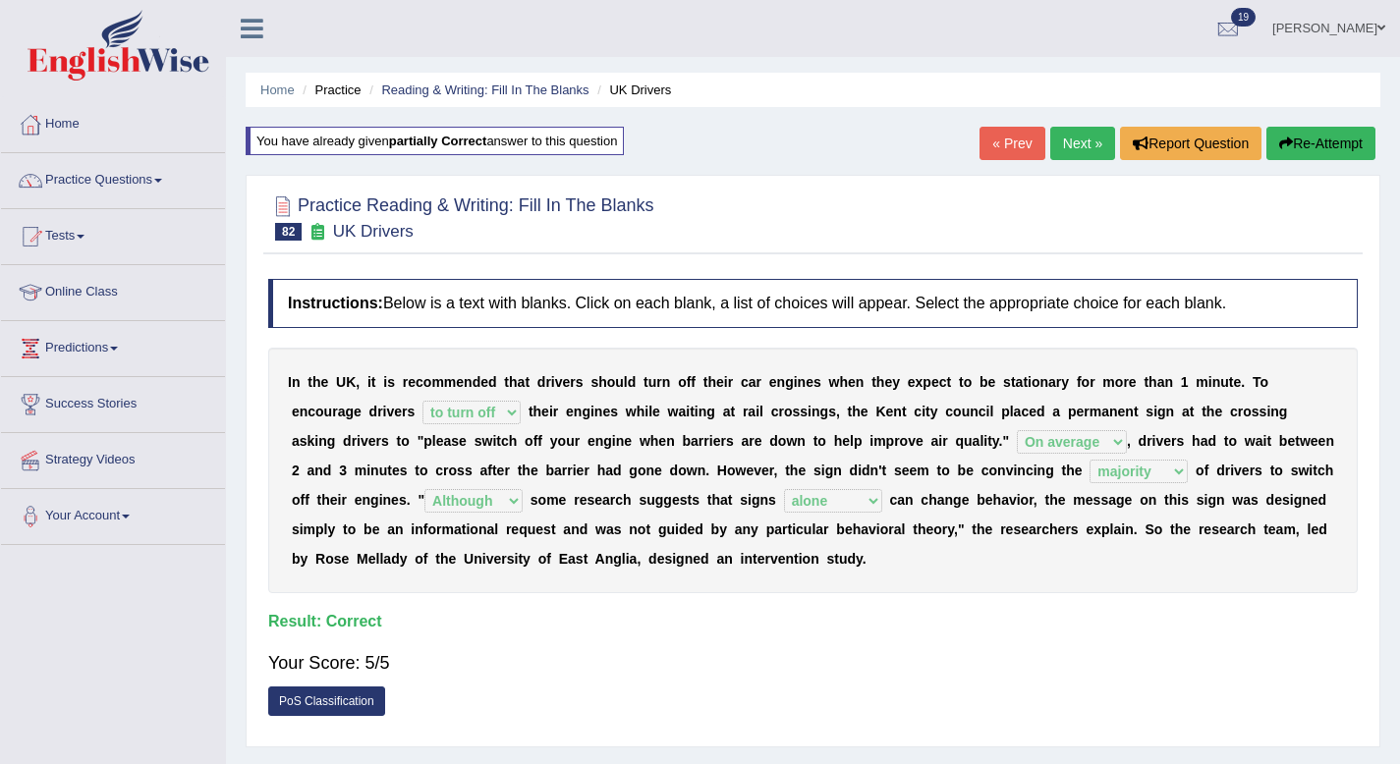
click at [1077, 150] on link "Next »" at bounding box center [1082, 143] width 65 height 33
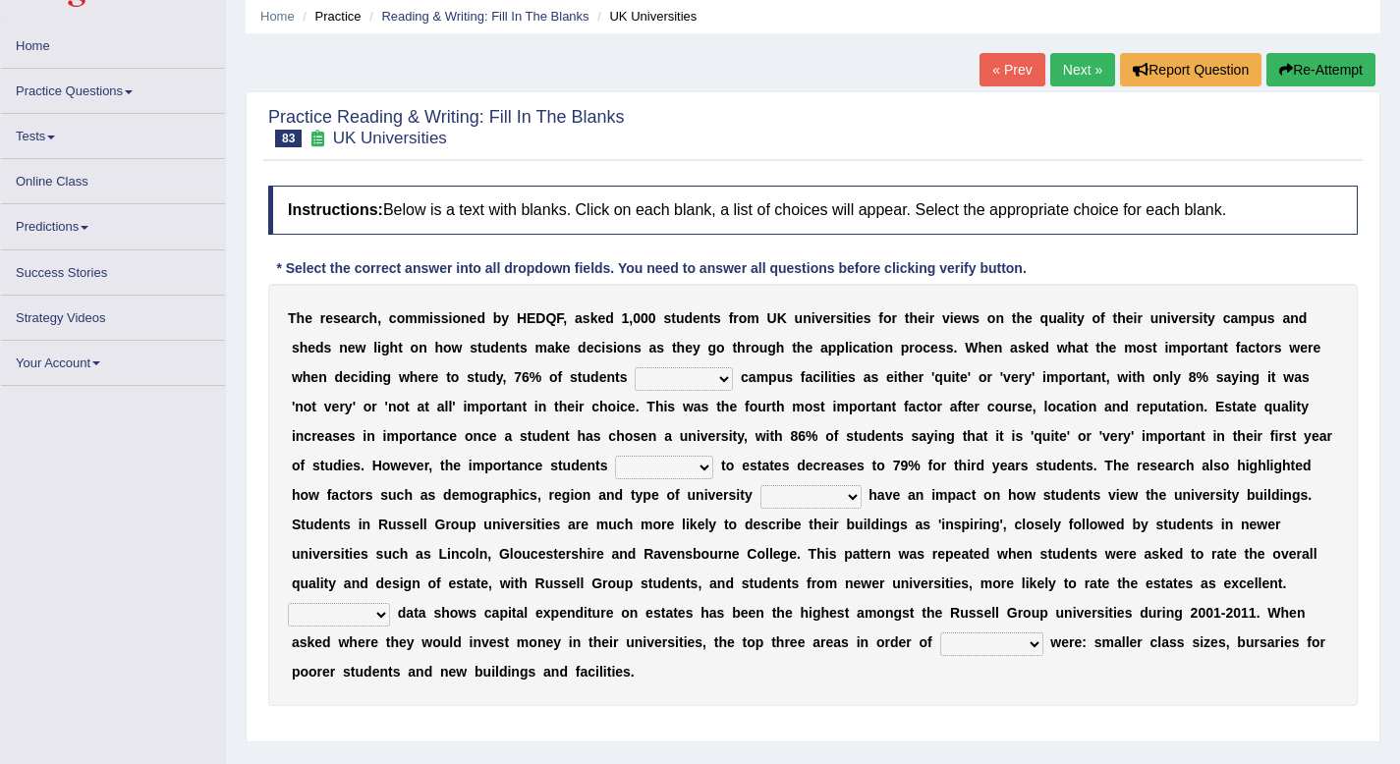
scroll to position [75, 0]
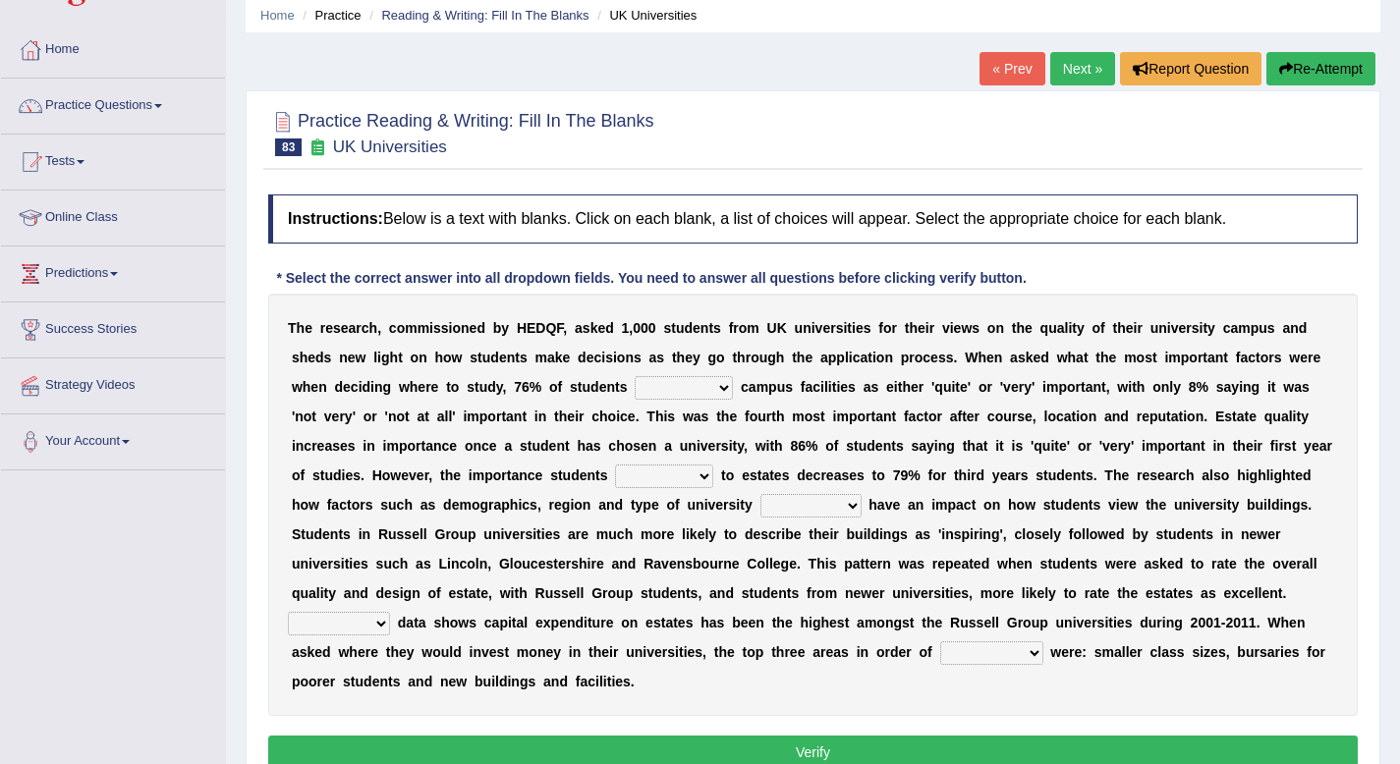
click at [663, 379] on select "refers claims prescribes ranks" at bounding box center [684, 388] width 98 height 24
select select "claims"
click at [636, 376] on select "refers claims prescribes ranks" at bounding box center [684, 388] width 98 height 24
click at [686, 471] on select "deliver attach summon acquire" at bounding box center [664, 477] width 98 height 24
select select "acquire"
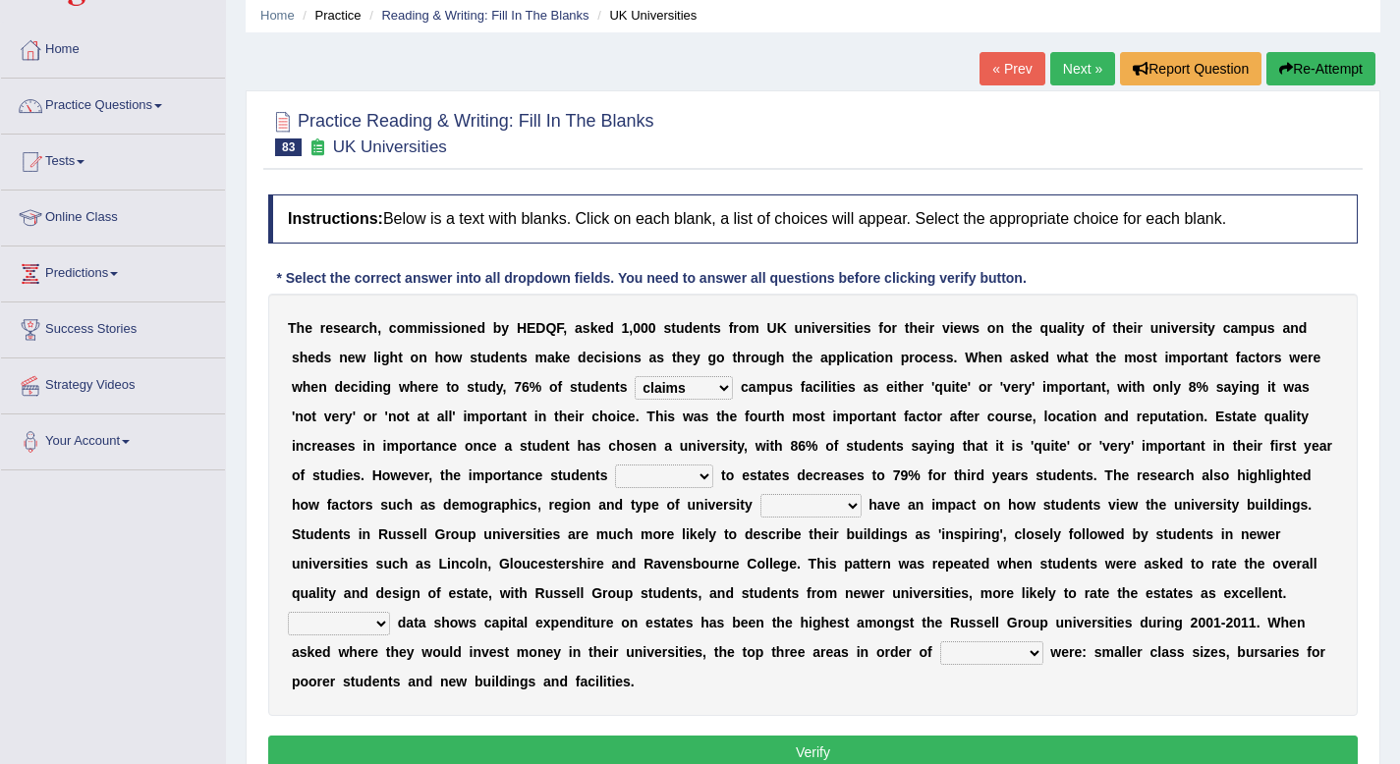
click at [615, 465] on select "deliver attach summon acquire" at bounding box center [664, 477] width 98 height 24
click at [778, 506] on select "attached attended acquired augmented" at bounding box center [810, 506] width 101 height 24
select select "attached"
click at [760, 494] on select "attached attended acquired augmented" at bounding box center [810, 506] width 101 height 24
click at [368, 625] on select "Collective Existing Predictable Collateral" at bounding box center [339, 624] width 102 height 24
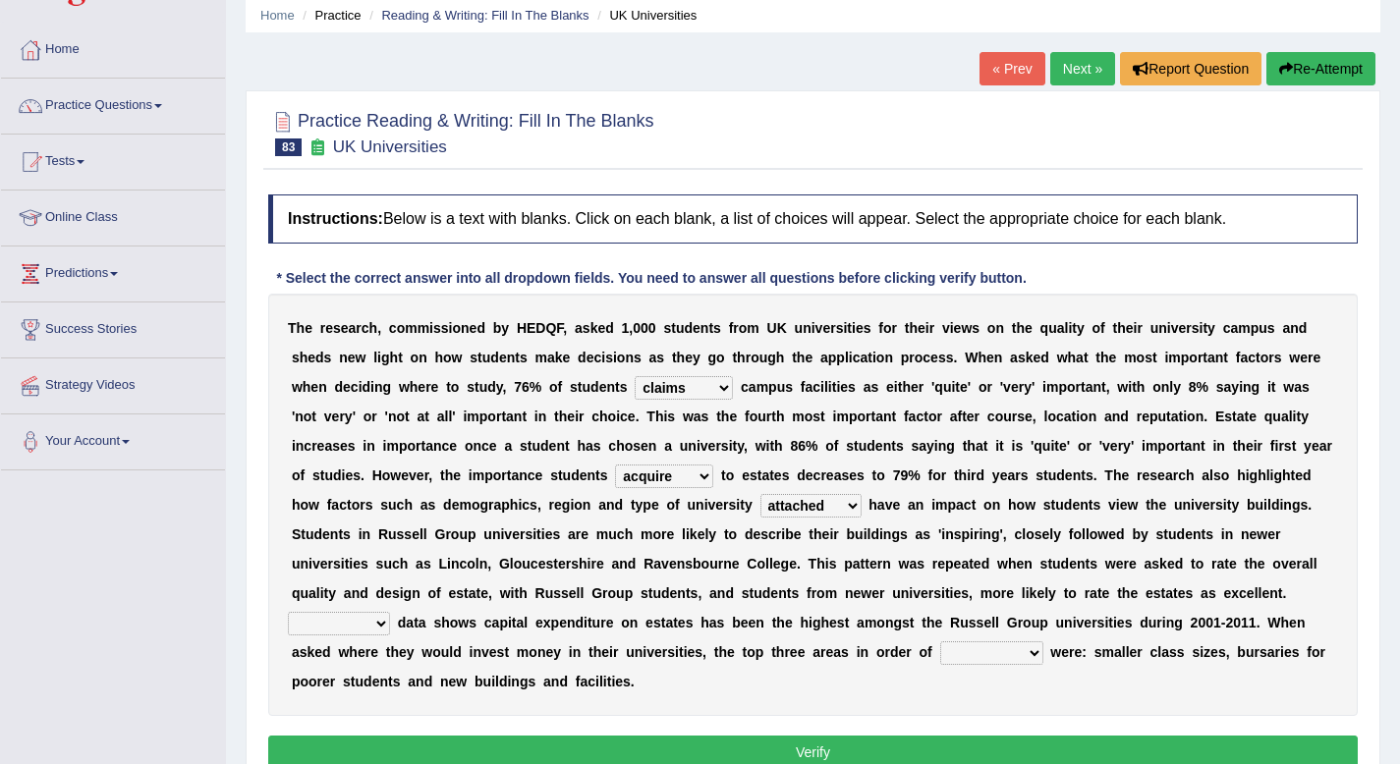
select select "Collective"
click at [288, 612] on select "Collective Existing Predictable Collateral" at bounding box center [339, 624] width 102 height 24
click at [986, 655] on select "prefer preferential prefect preference" at bounding box center [991, 653] width 103 height 24
select select "prefer"
click at [940, 641] on select "prefer preferential prefect preference" at bounding box center [991, 653] width 103 height 24
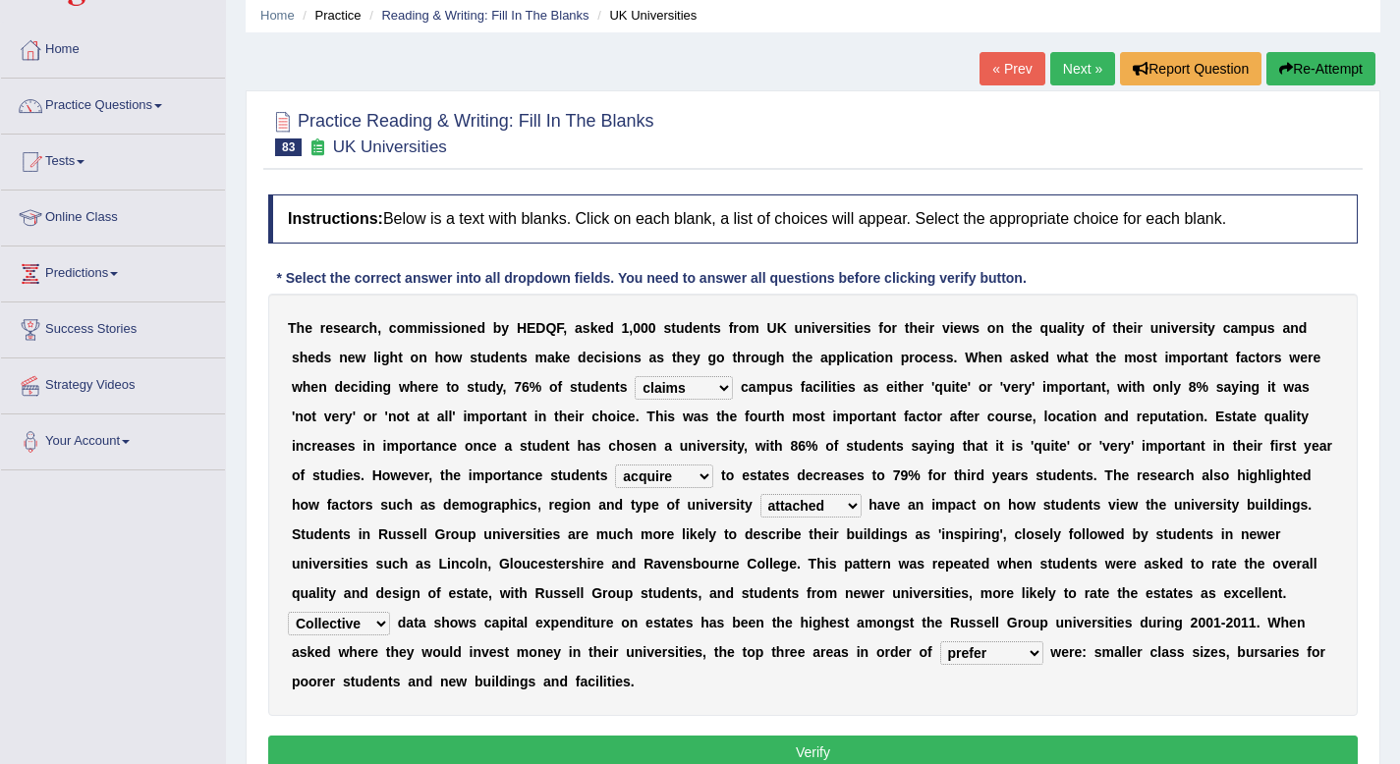
click at [968, 747] on button "Verify" at bounding box center [812, 752] width 1089 height 33
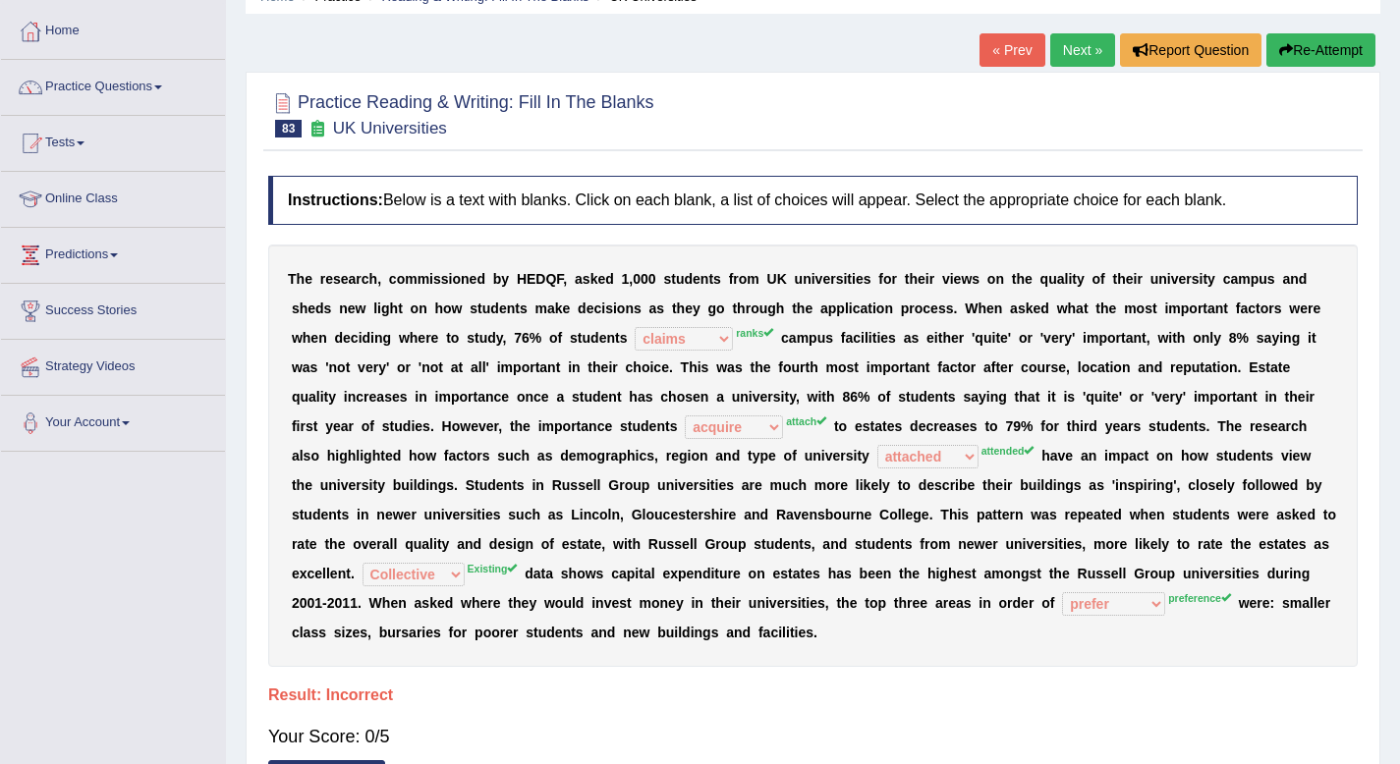
scroll to position [101, 0]
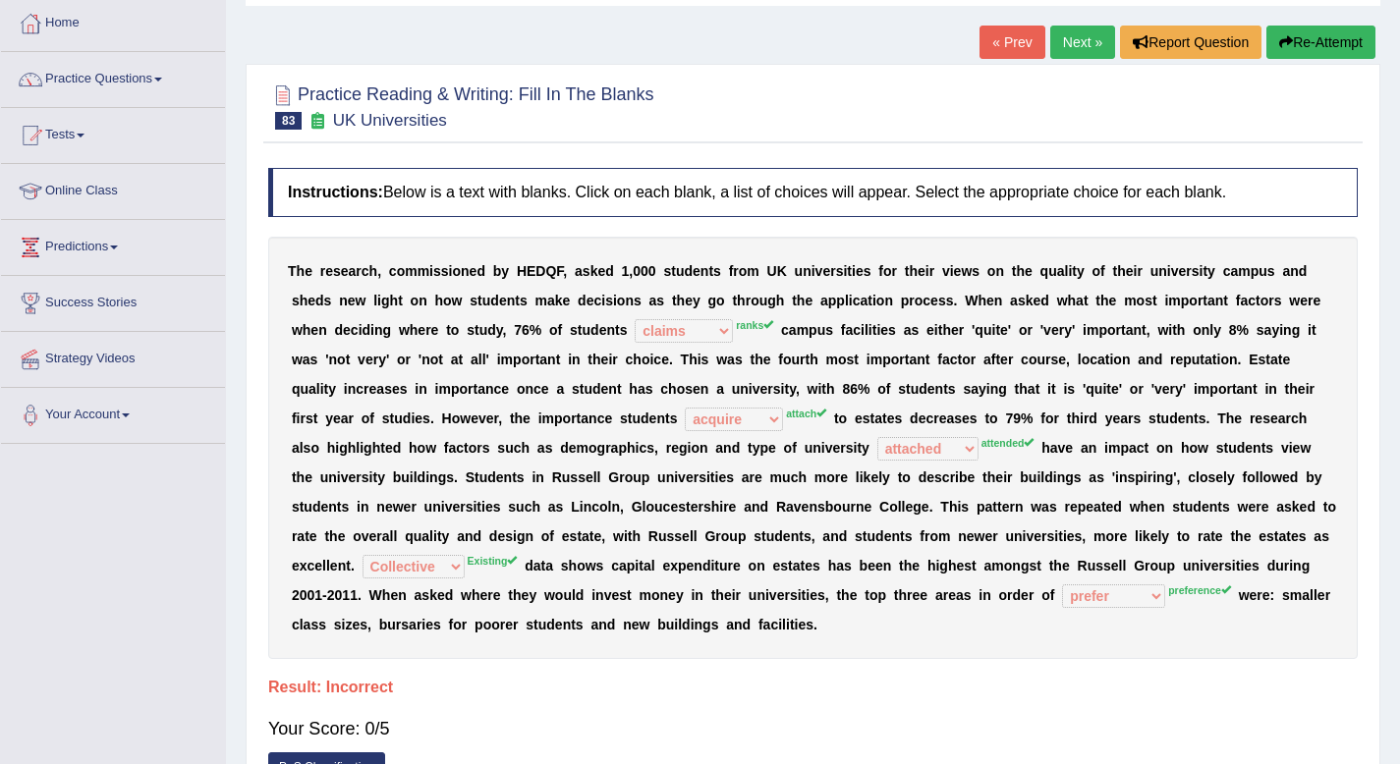
click at [1335, 49] on button "Re-Attempt" at bounding box center [1320, 42] width 109 height 33
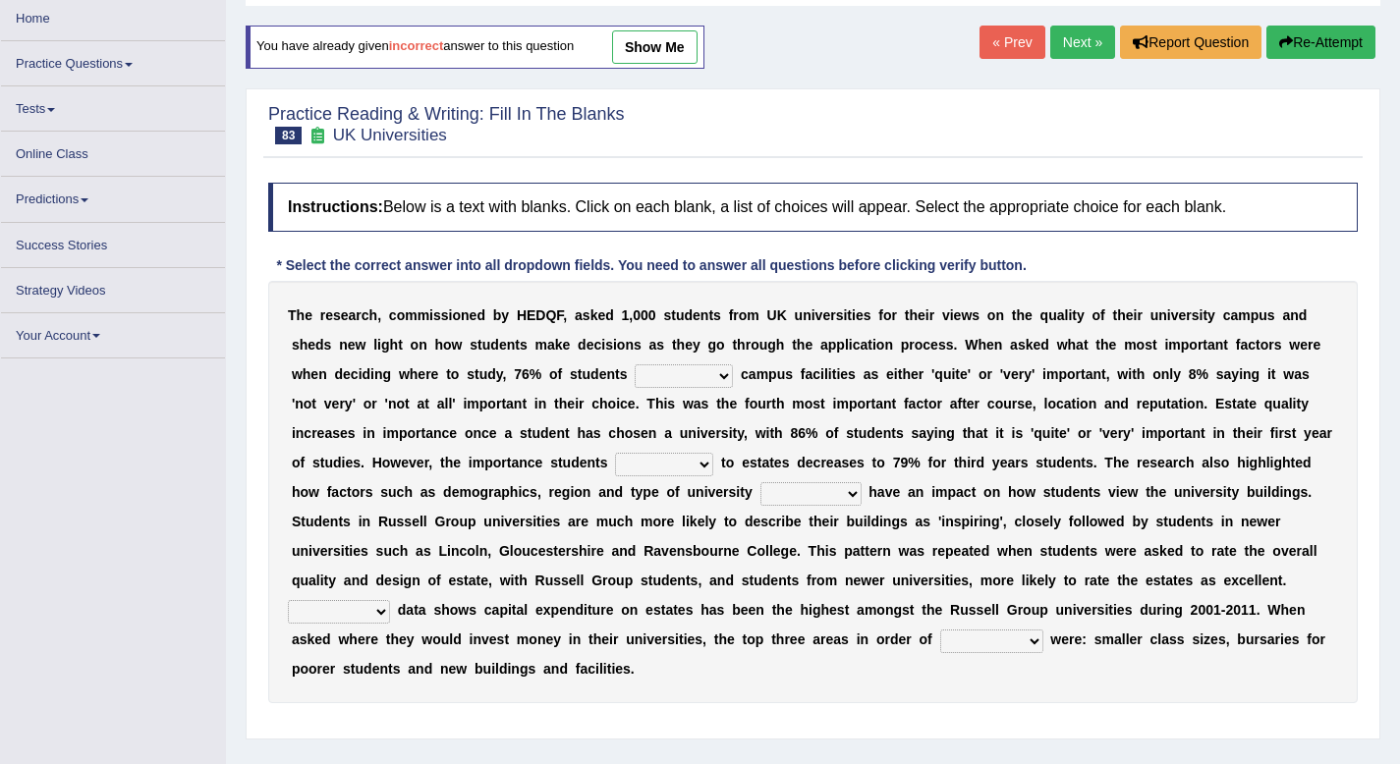
scroll to position [101, 0]
click at [717, 385] on select "refers claims prescribes ranks" at bounding box center [684, 376] width 98 height 24
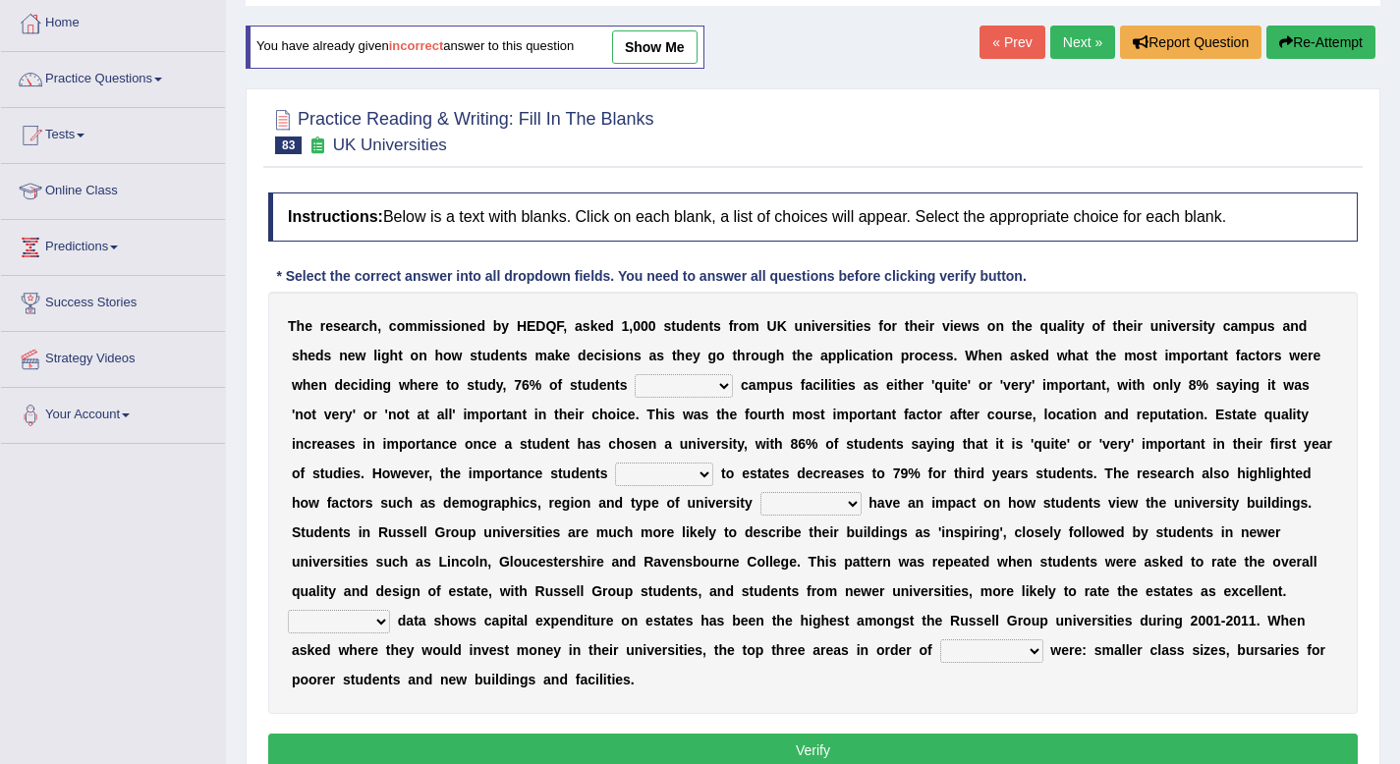
select select "ranks"
click at [636, 374] on select "refers claims prescribes ranks" at bounding box center [684, 386] width 98 height 24
click at [667, 463] on select "deliver attach summon acquire" at bounding box center [664, 475] width 98 height 24
select select "summon"
click at [615, 463] on select "deliver attach summon acquire" at bounding box center [664, 475] width 98 height 24
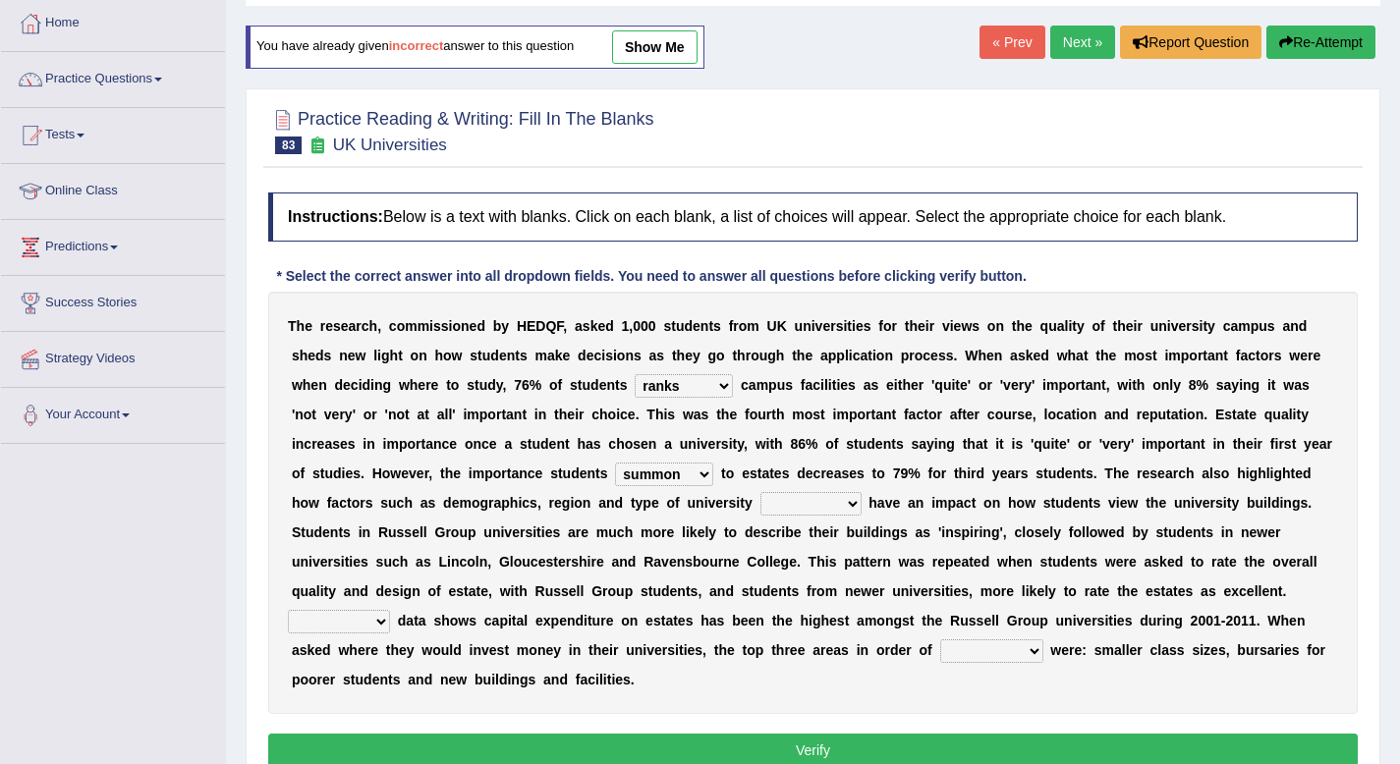
click at [785, 509] on select "attached attended acquired augmented" at bounding box center [810, 504] width 101 height 24
select select "attended"
click at [760, 492] on select "attached attended acquired augmented" at bounding box center [810, 504] width 101 height 24
click at [370, 613] on select "Collective Existing Predictable Collateral" at bounding box center [339, 622] width 102 height 24
select select "Existing"
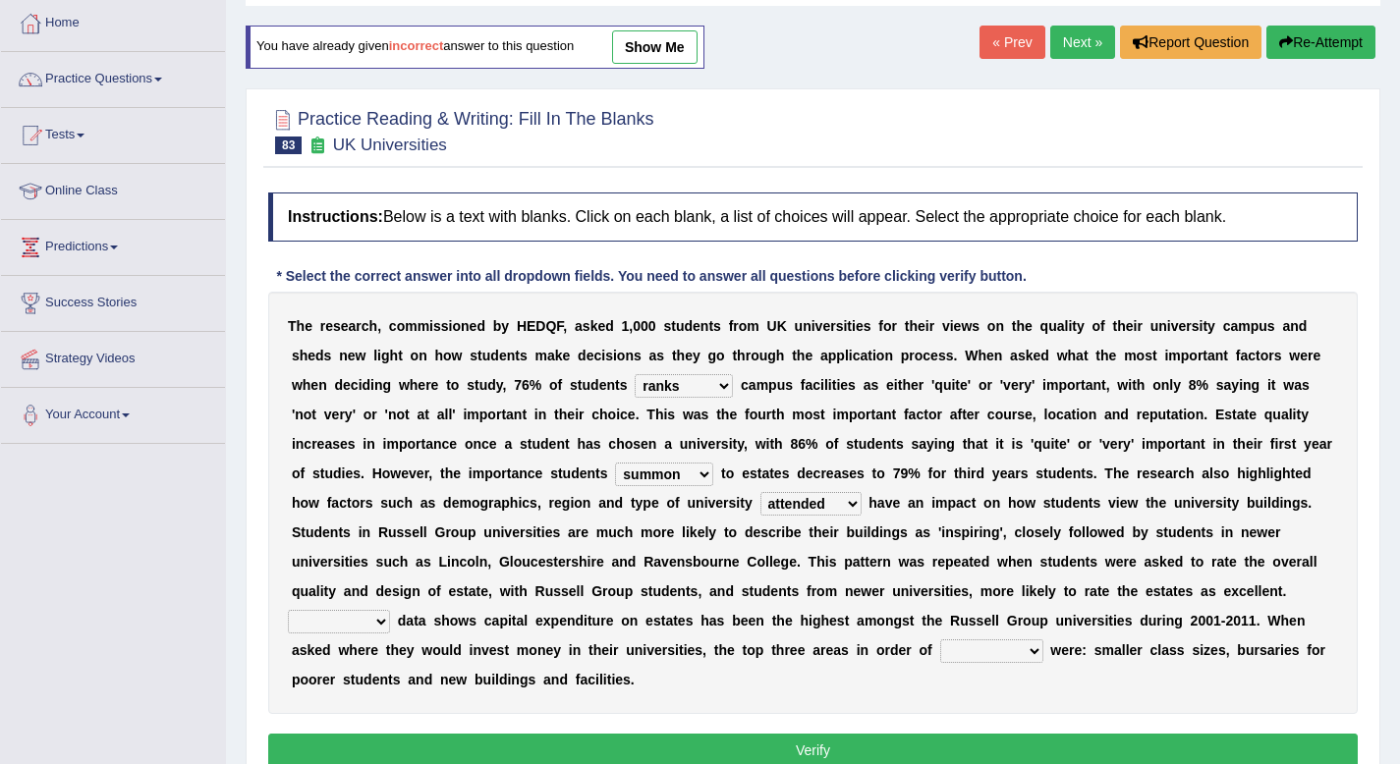
click at [288, 610] on select "Collective Existing Predictable Collateral" at bounding box center [339, 622] width 102 height 24
click at [949, 653] on select "prefer preferential prefect preference" at bounding box center [991, 652] width 103 height 24
select select "preference"
click at [940, 640] on select "prefer preferential prefect preference" at bounding box center [991, 652] width 103 height 24
click at [986, 751] on button "Verify" at bounding box center [812, 750] width 1089 height 33
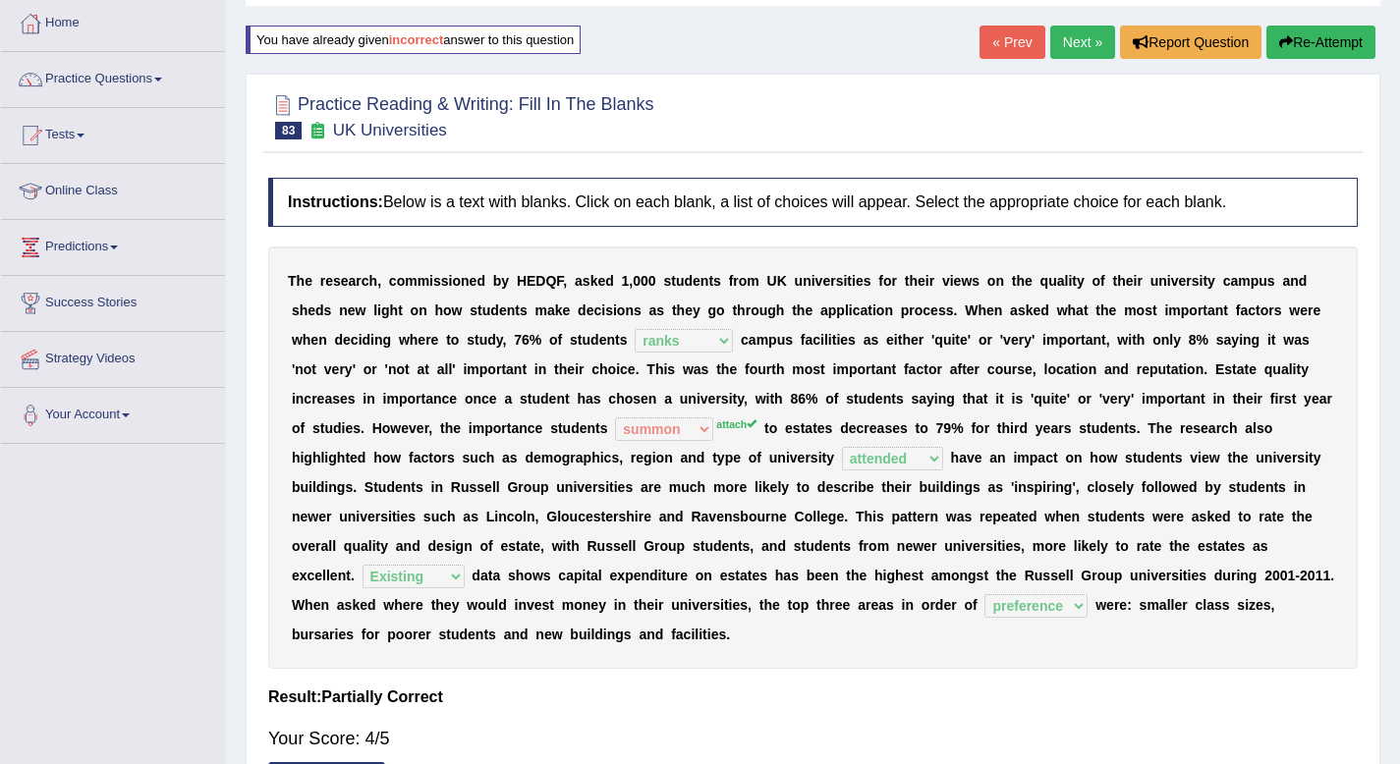
click at [1078, 40] on link "Next »" at bounding box center [1082, 42] width 65 height 33
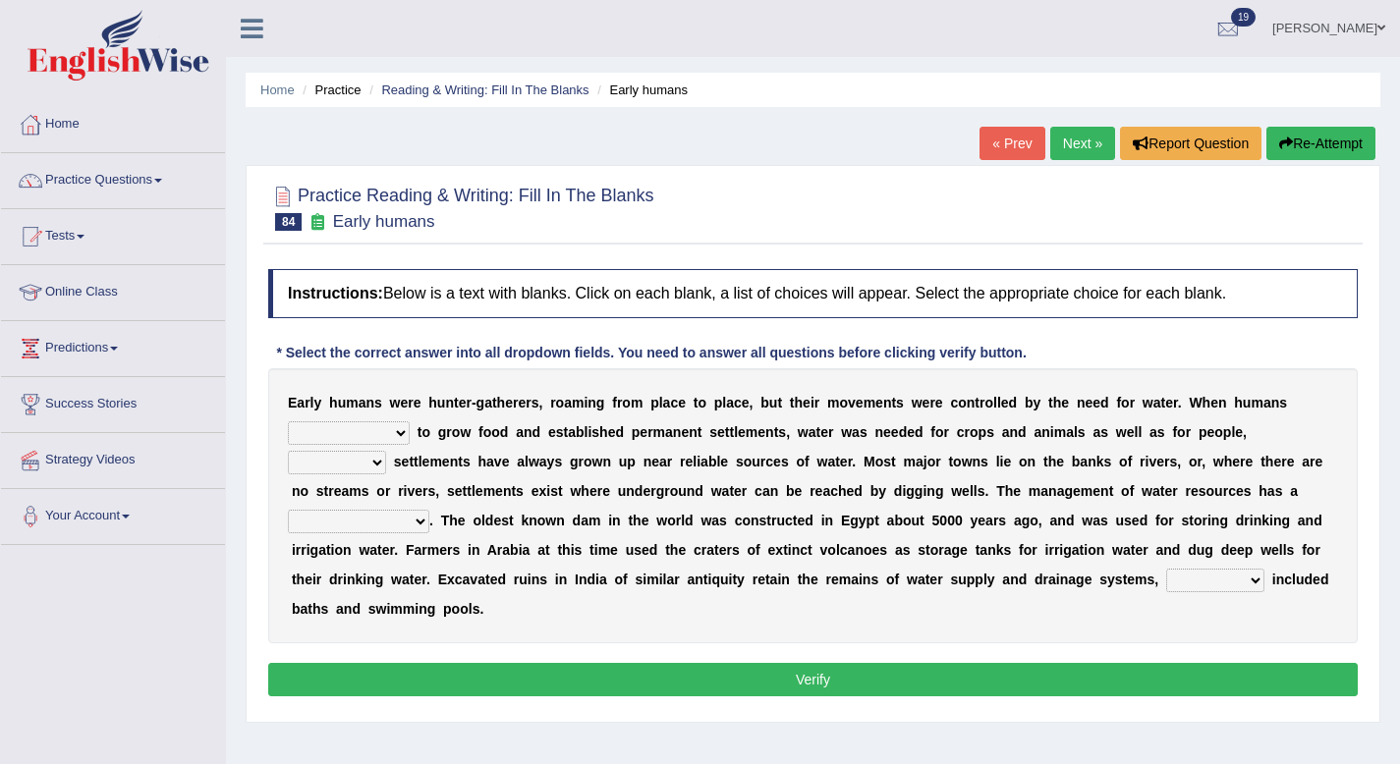
click at [396, 434] on select "start having started starting started" at bounding box center [349, 433] width 122 height 24
select select "having started"
click at [288, 421] on select "start having started starting started" at bounding box center [349, 433] width 122 height 24
click at [362, 460] on select "because so thus thereby" at bounding box center [337, 463] width 98 height 24
select select "because"
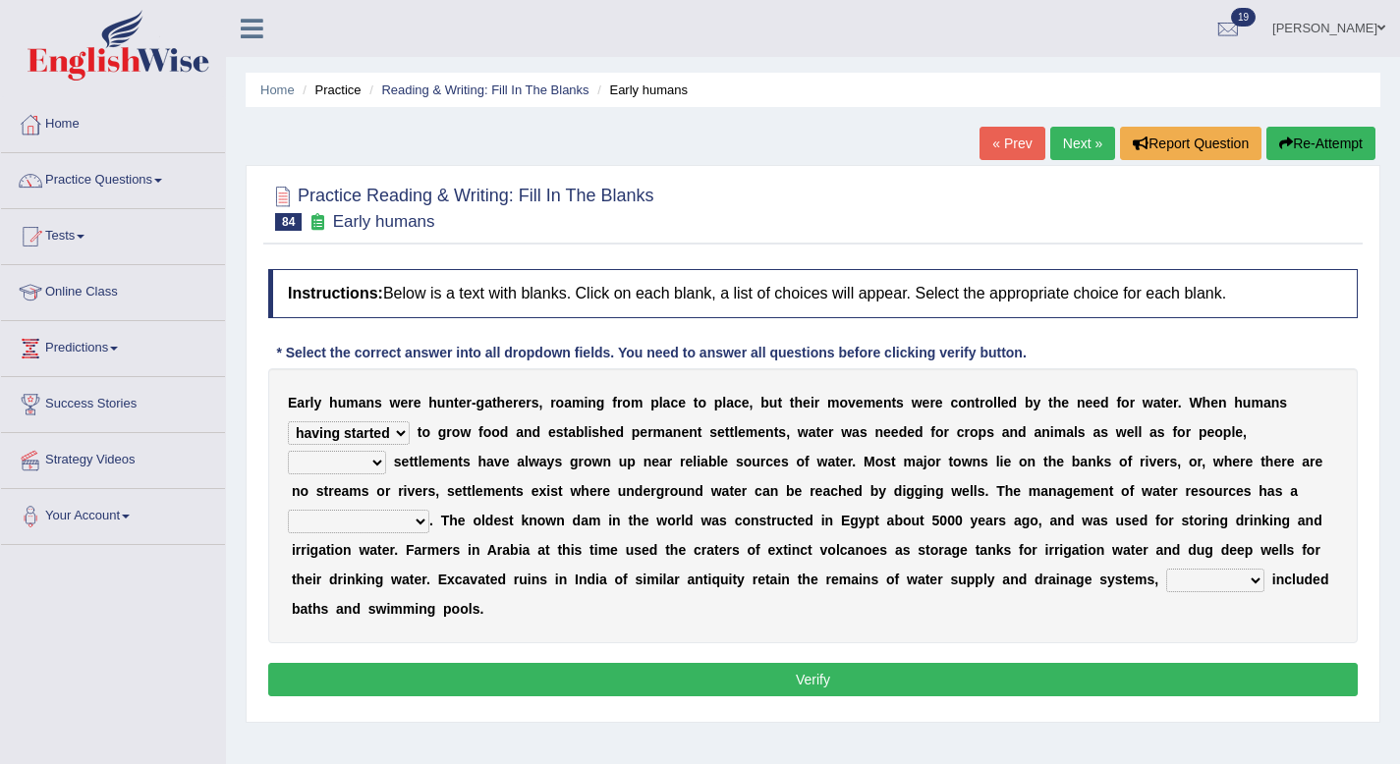
click at [288, 451] on select "because so thus thereby" at bounding box center [337, 463] width 98 height 24
click at [417, 524] on select "meticulous study moderate change brief existence long history" at bounding box center [358, 522] width 141 height 24
select select "long history"
click at [288, 510] on select "meticulous study moderate change brief existence long history" at bounding box center [358, 522] width 141 height 24
click at [1179, 583] on select "as what which whatever" at bounding box center [1215, 581] width 98 height 24
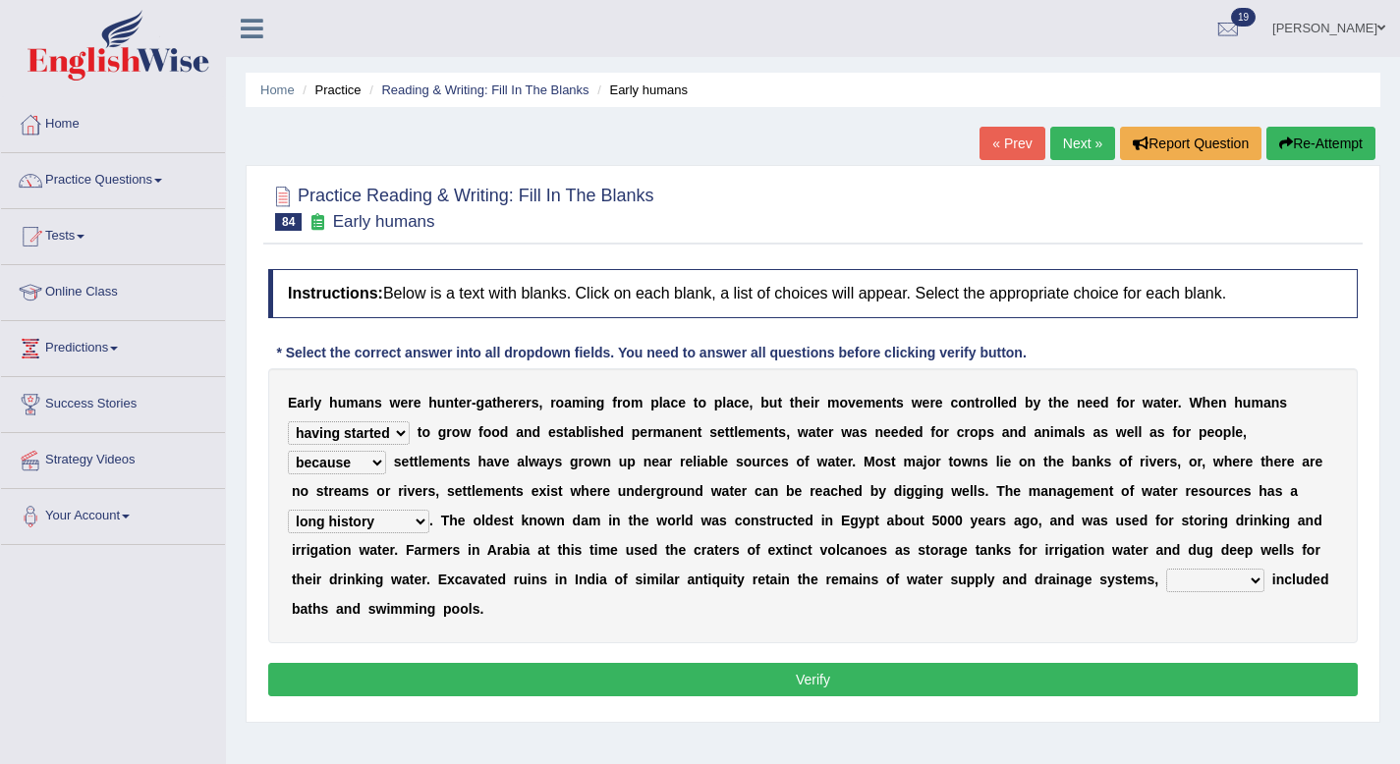
click at [1166, 569] on select "as what which whatever" at bounding box center [1215, 581] width 98 height 24
click at [1218, 585] on select "as what which whatever" at bounding box center [1215, 581] width 98 height 24
click at [1175, 578] on select "as what which whatever" at bounding box center [1215, 581] width 98 height 24
select select "which"
click at [1166, 569] on select "as what which whatever" at bounding box center [1215, 581] width 98 height 24
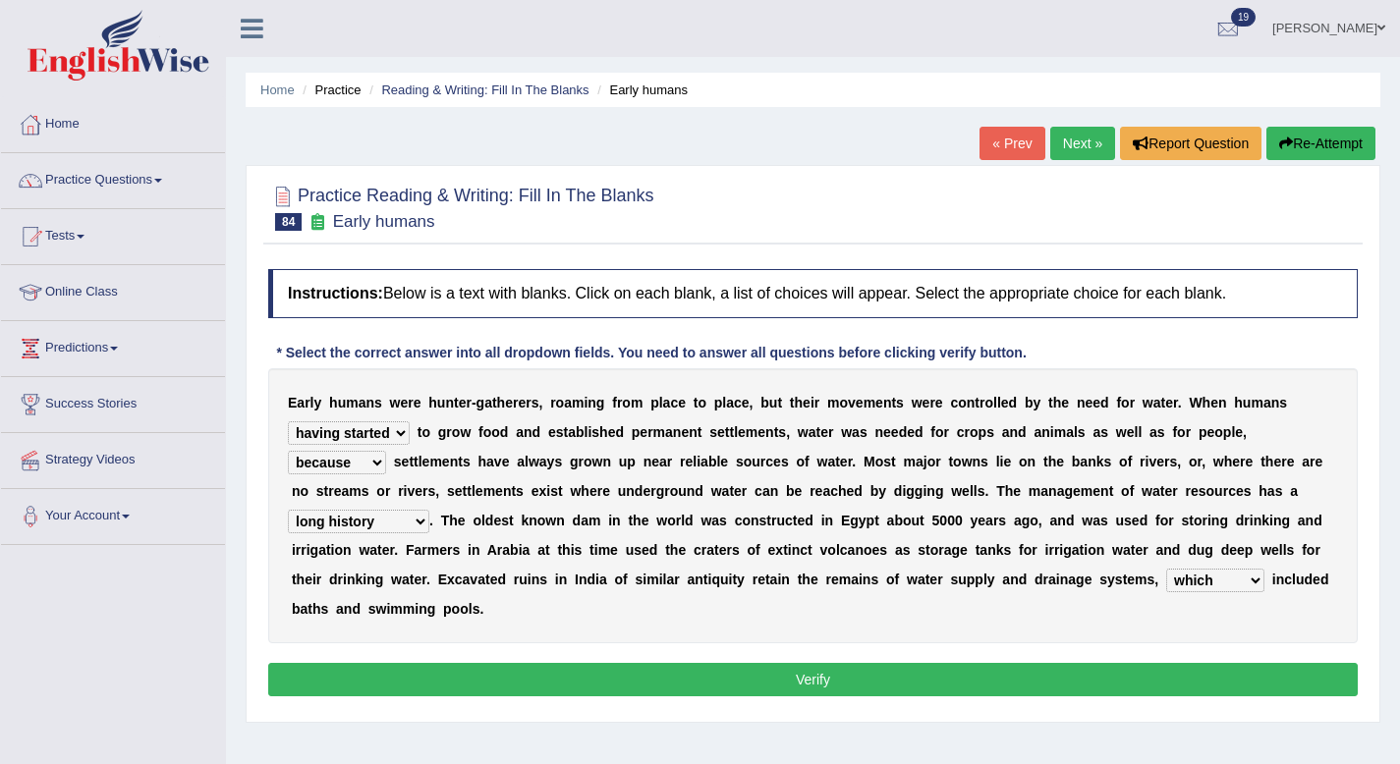
click at [1083, 680] on button "Verify" at bounding box center [812, 679] width 1089 height 33
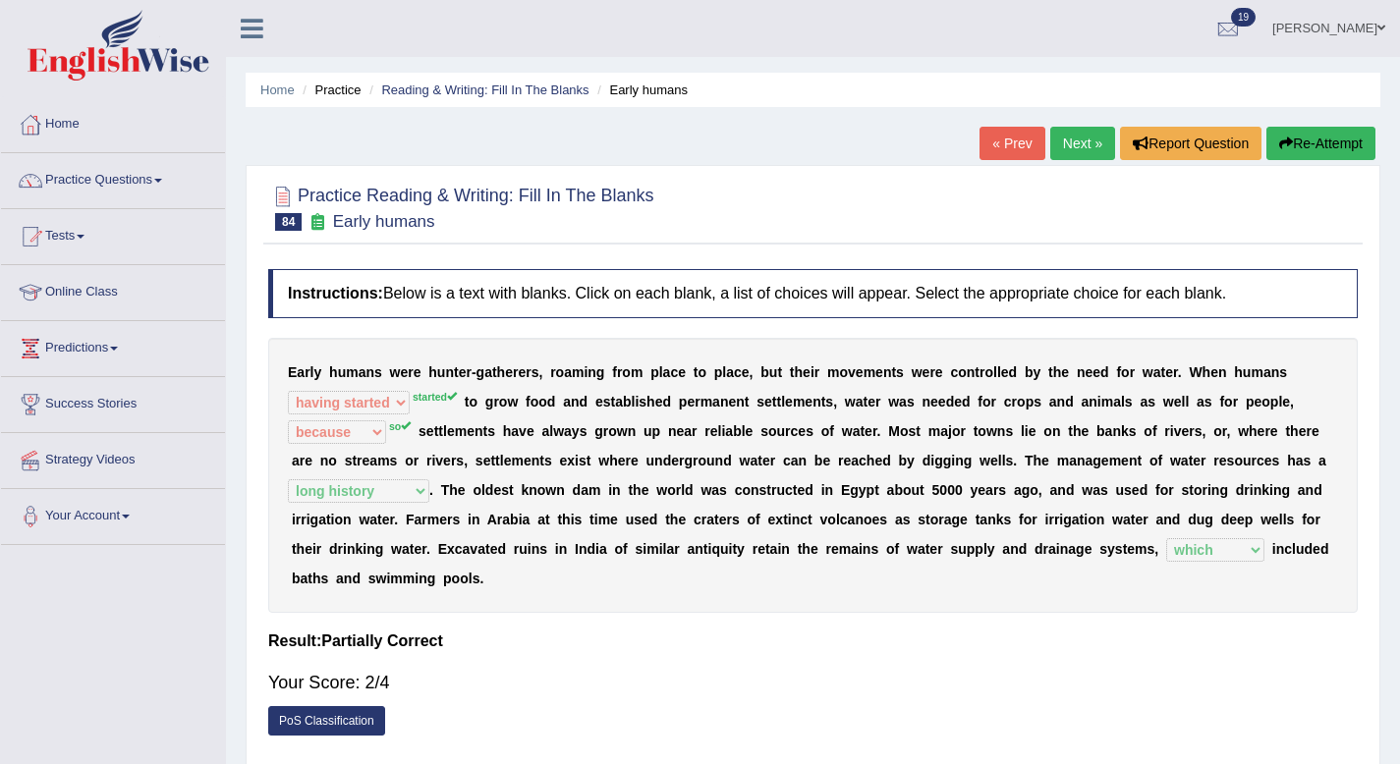
click at [1079, 150] on link "Next »" at bounding box center [1082, 143] width 65 height 33
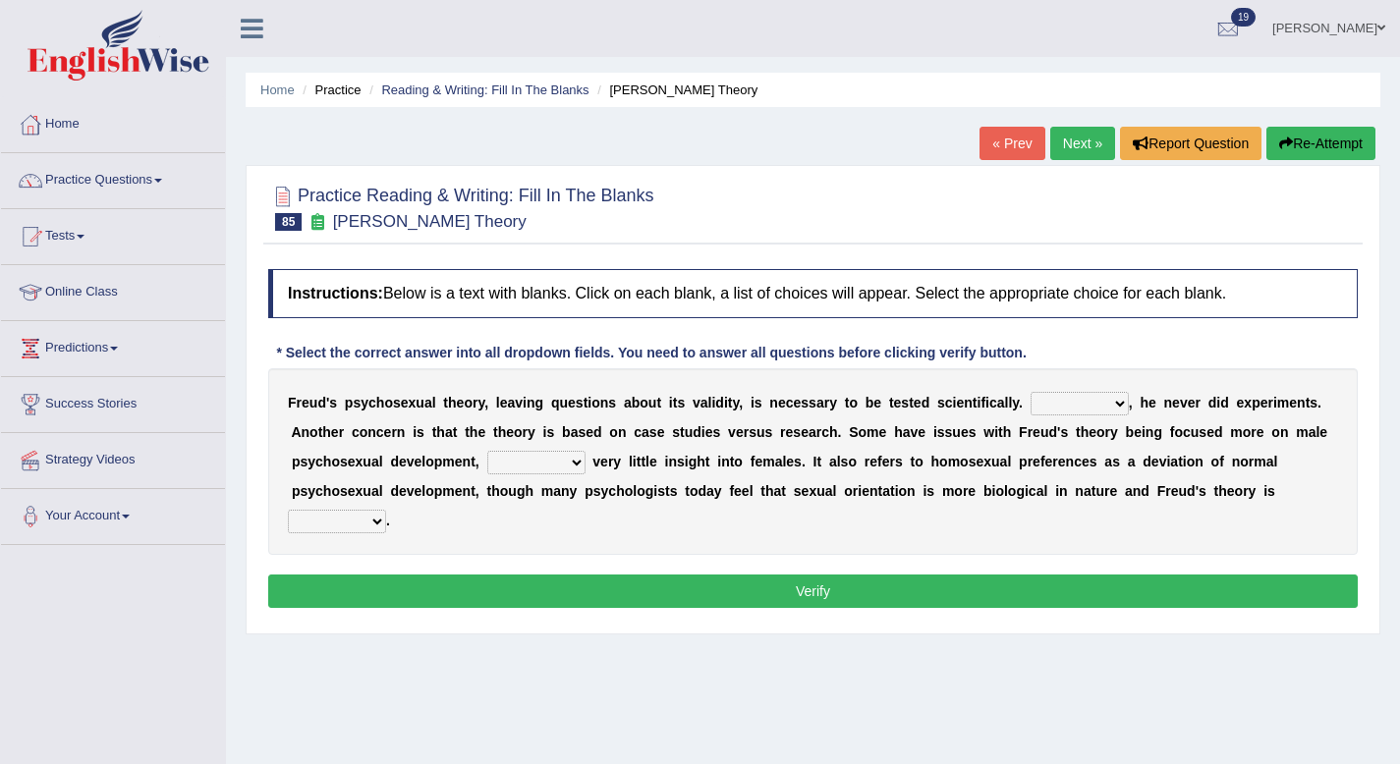
click at [1055, 405] on select "Whatever Therefore However Besides" at bounding box center [1079, 404] width 98 height 24
select select "However"
click at [1030, 392] on select "Whatever Therefore However Besides" at bounding box center [1079, 404] width 98 height 24
click at [567, 457] on select "offers offering offered offer" at bounding box center [536, 463] width 98 height 24
click at [487, 451] on select "offers offering offered offer" at bounding box center [536, 463] width 98 height 24
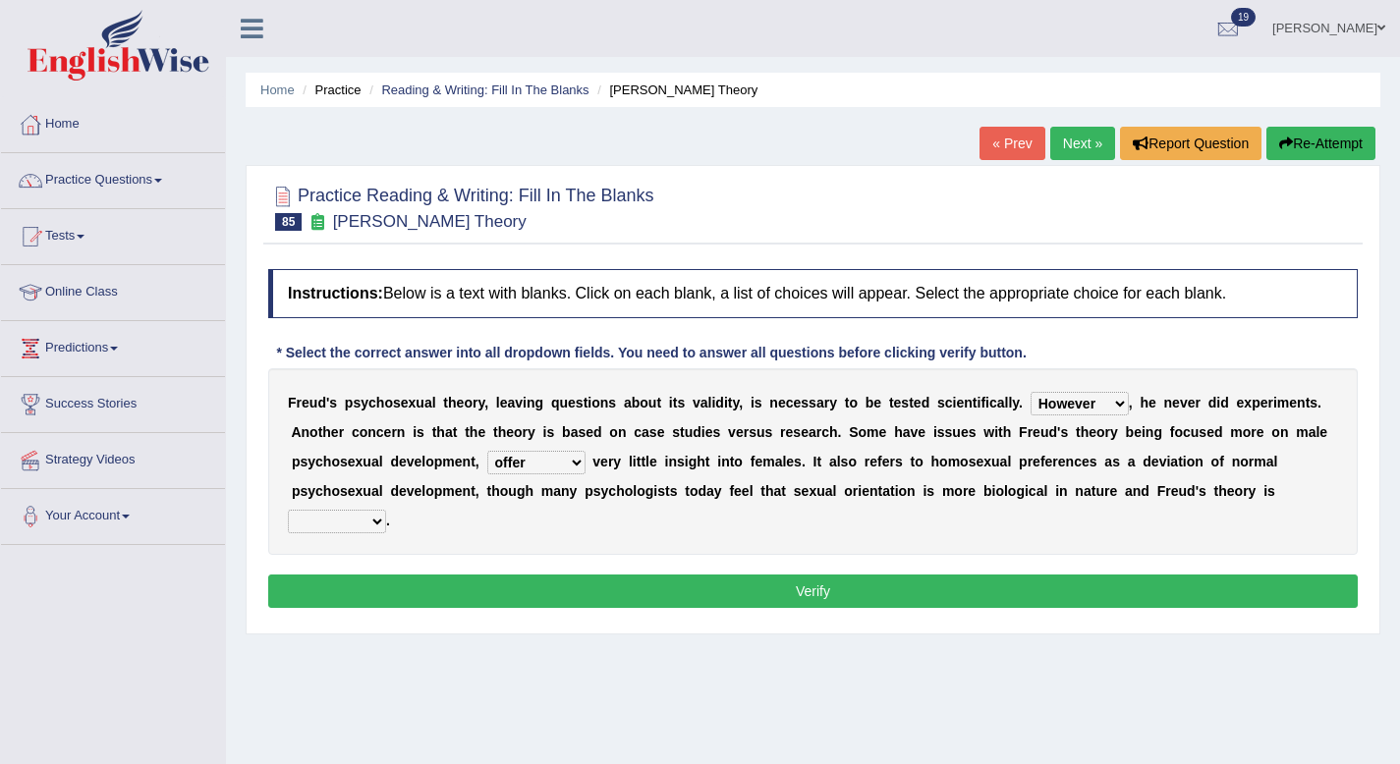
click at [505, 467] on select "offers offering offered offer" at bounding box center [536, 463] width 98 height 24
click at [505, 464] on select "offers offering offered offer" at bounding box center [536, 463] width 98 height 24
select select "offers"
click at [487, 451] on select "offers offering offered offer" at bounding box center [536, 463] width 98 height 24
click at [378, 525] on select "one-sided right wrong prolific" at bounding box center [337, 522] width 98 height 24
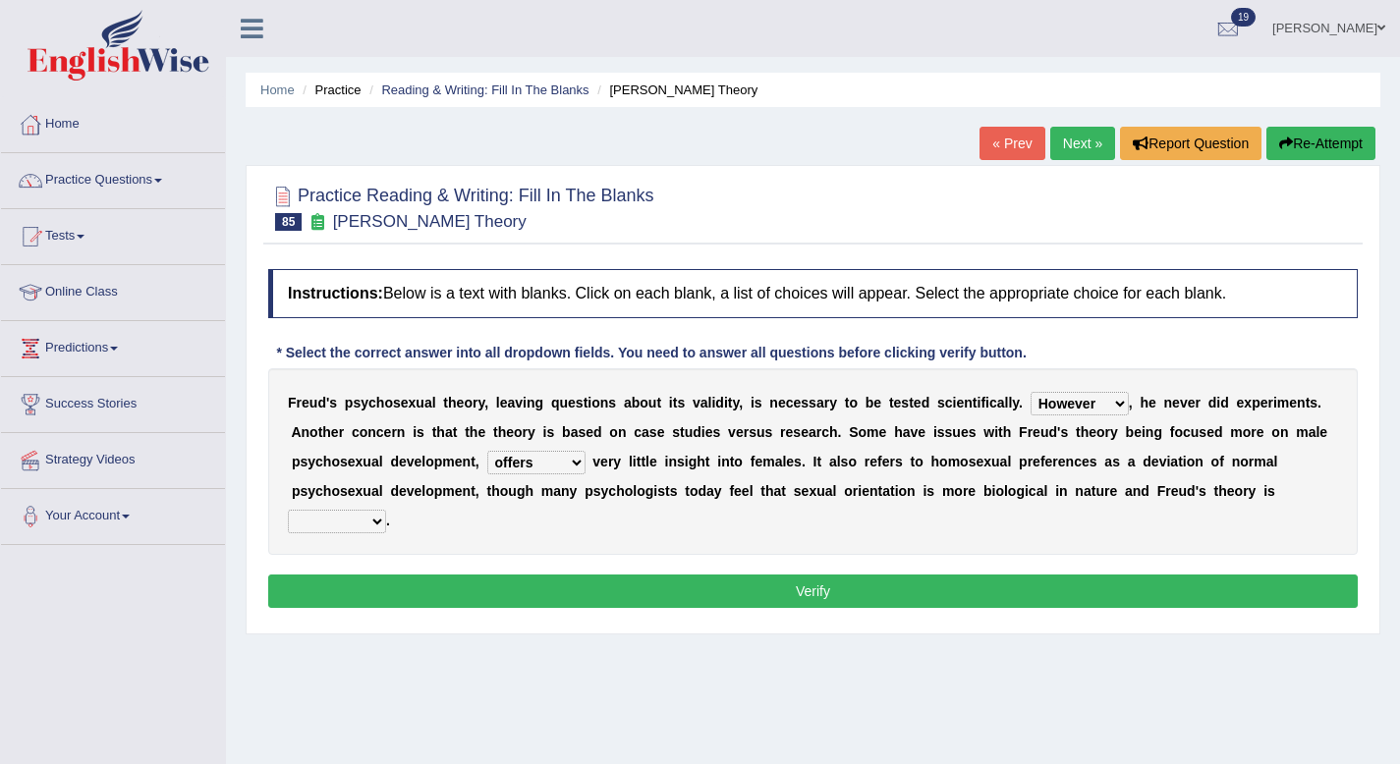
select select "one-sided"
click at [288, 510] on select "one-sided right wrong prolific" at bounding box center [337, 522] width 98 height 24
click at [437, 577] on button "Verify" at bounding box center [812, 591] width 1089 height 33
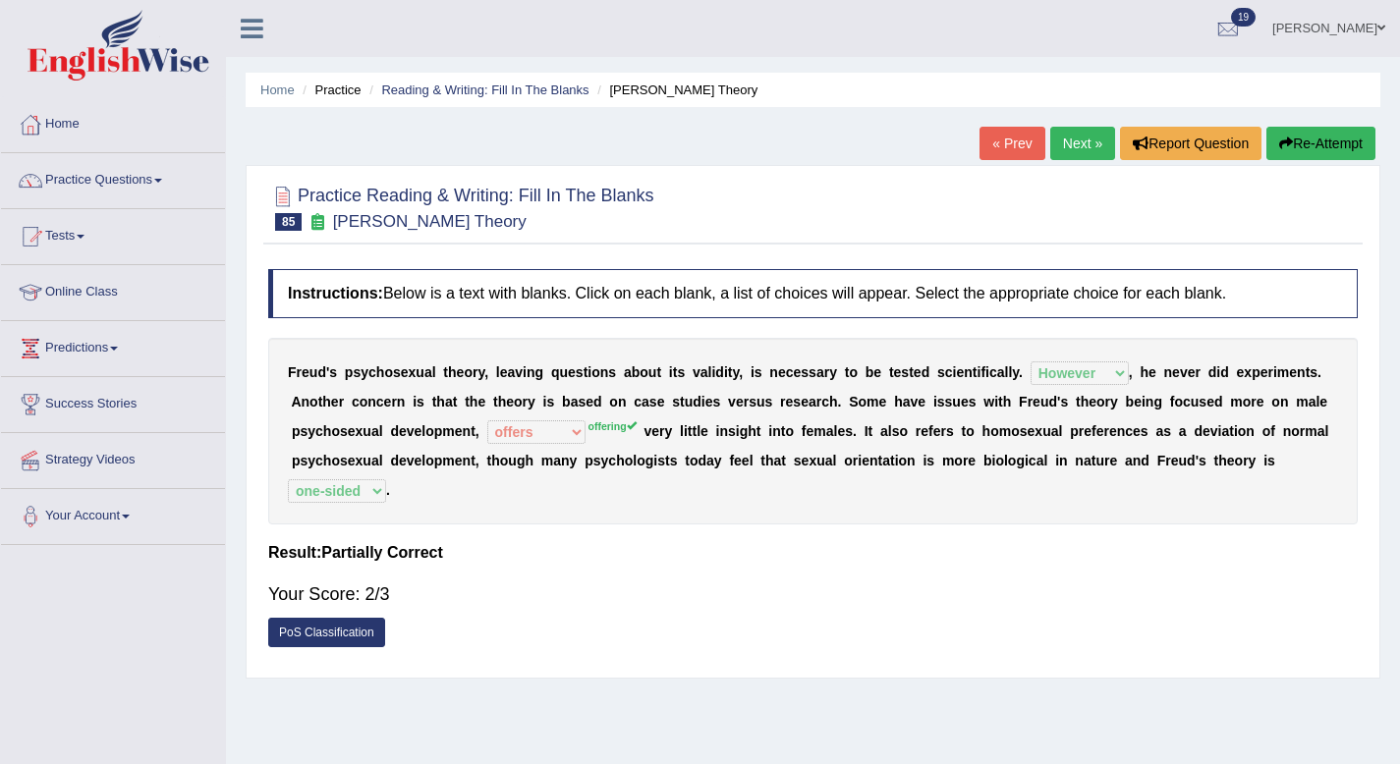
click at [1076, 148] on link "Next »" at bounding box center [1082, 143] width 65 height 33
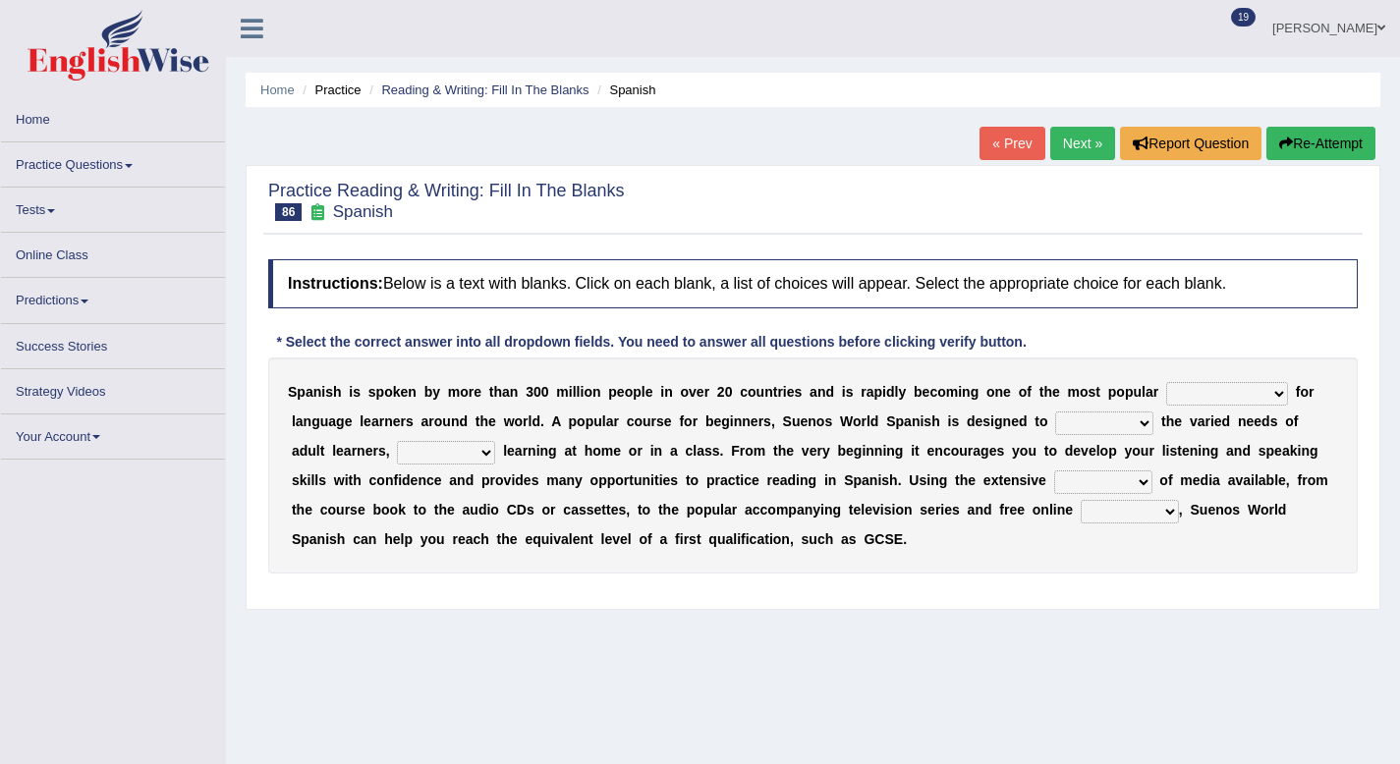
click at [1204, 385] on select "commodities choices records improvements" at bounding box center [1227, 394] width 122 height 24
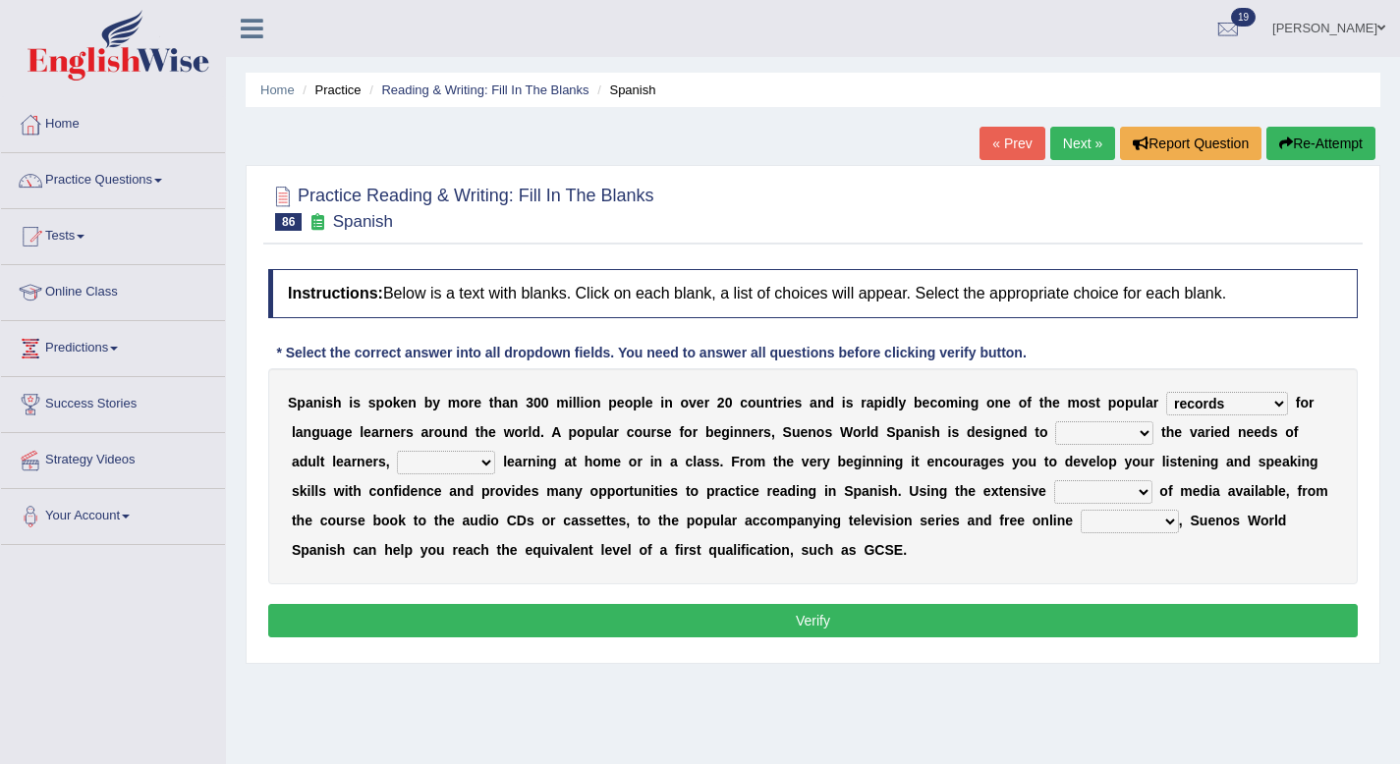
click at [1166, 392] on select "commodities choices records improvements" at bounding box center [1227, 404] width 122 height 24
click at [1079, 434] on select "record meet choose satisfies" at bounding box center [1104, 433] width 98 height 24
click at [1234, 402] on select "commodities choices records improvements" at bounding box center [1227, 404] width 122 height 24
select select "improvements"
click at [1166, 392] on select "commodities choices records improvements" at bounding box center [1227, 404] width 122 height 24
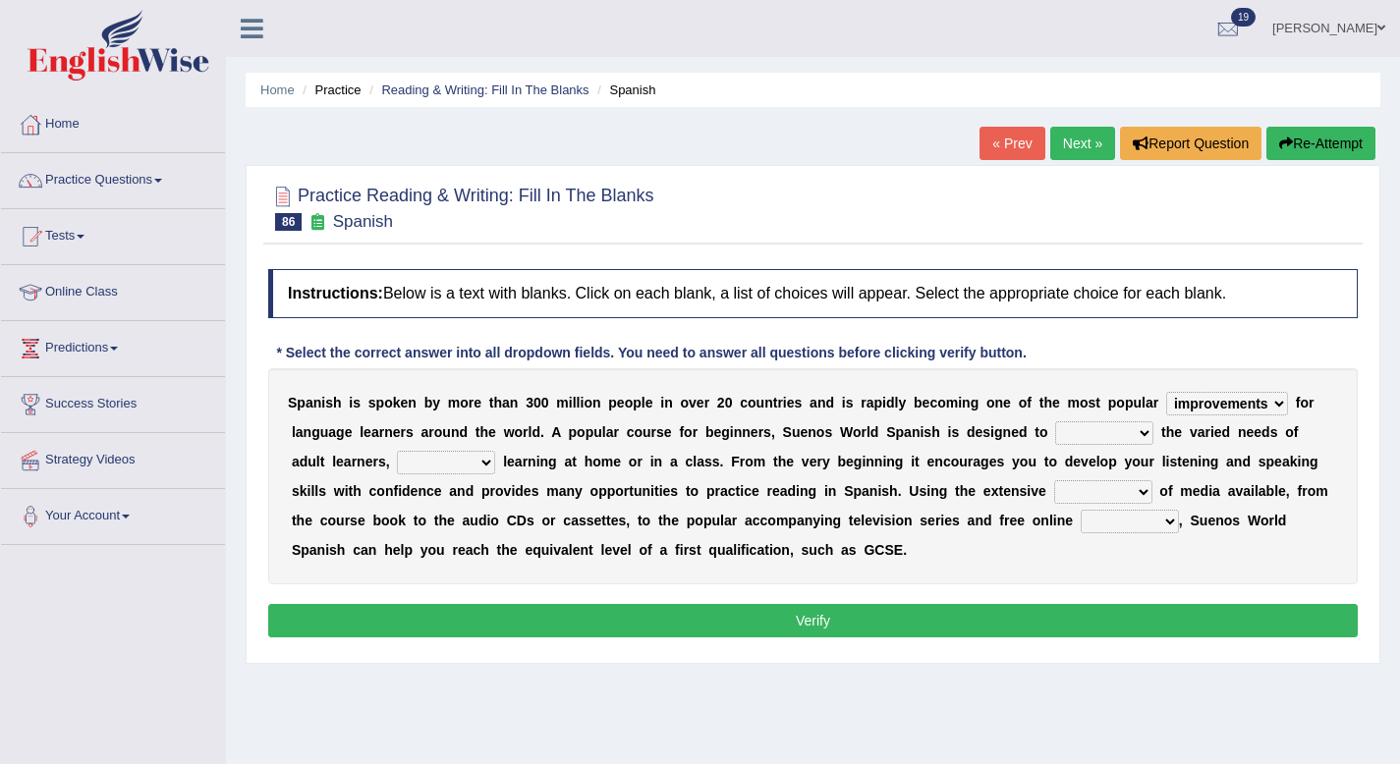
click at [1093, 434] on select "record meet choose satisfies" at bounding box center [1104, 433] width 98 height 24
select select "record"
click at [1055, 421] on select "record meet choose satisfies" at bounding box center [1104, 433] width 98 height 24
click at [399, 457] on select "as whether nor not" at bounding box center [446, 463] width 98 height 24
select select "as"
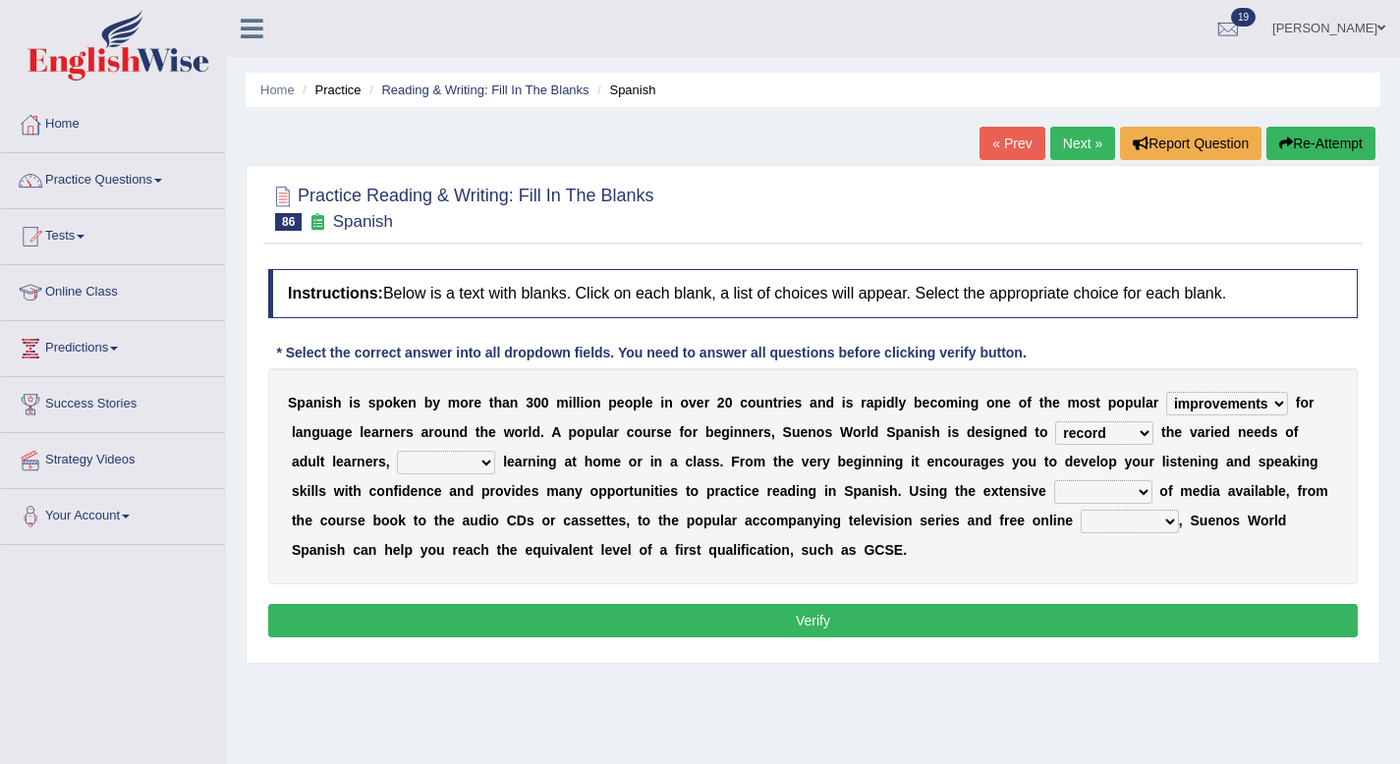
click at [397, 451] on select "as whether nor not" at bounding box center [446, 463] width 98 height 24
click at [1054, 490] on select "series range rate wisdom" at bounding box center [1103, 492] width 98 height 24
click at [1054, 480] on select "series range rate wisdom" at bounding box center [1103, 492] width 98 height 24
click at [1054, 484] on select "series range rate wisdom" at bounding box center [1103, 492] width 98 height 24
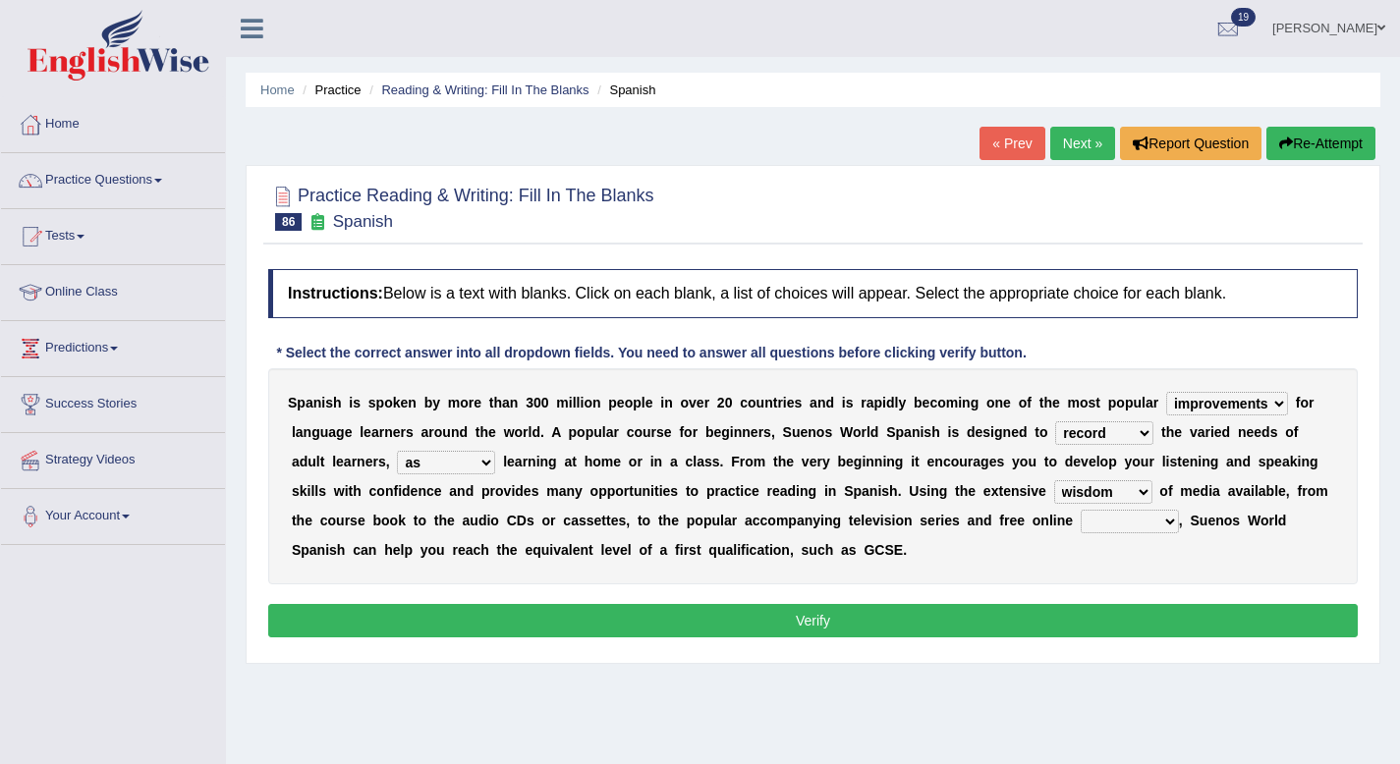
select select "series"
click at [1054, 480] on select "series range rate wisdom" at bounding box center [1103, 492] width 98 height 24
click at [1081, 530] on select "actions activities breaches binge" at bounding box center [1130, 522] width 98 height 24
select select "activities"
click at [1081, 510] on select "actions activities breaches binge" at bounding box center [1130, 522] width 98 height 24
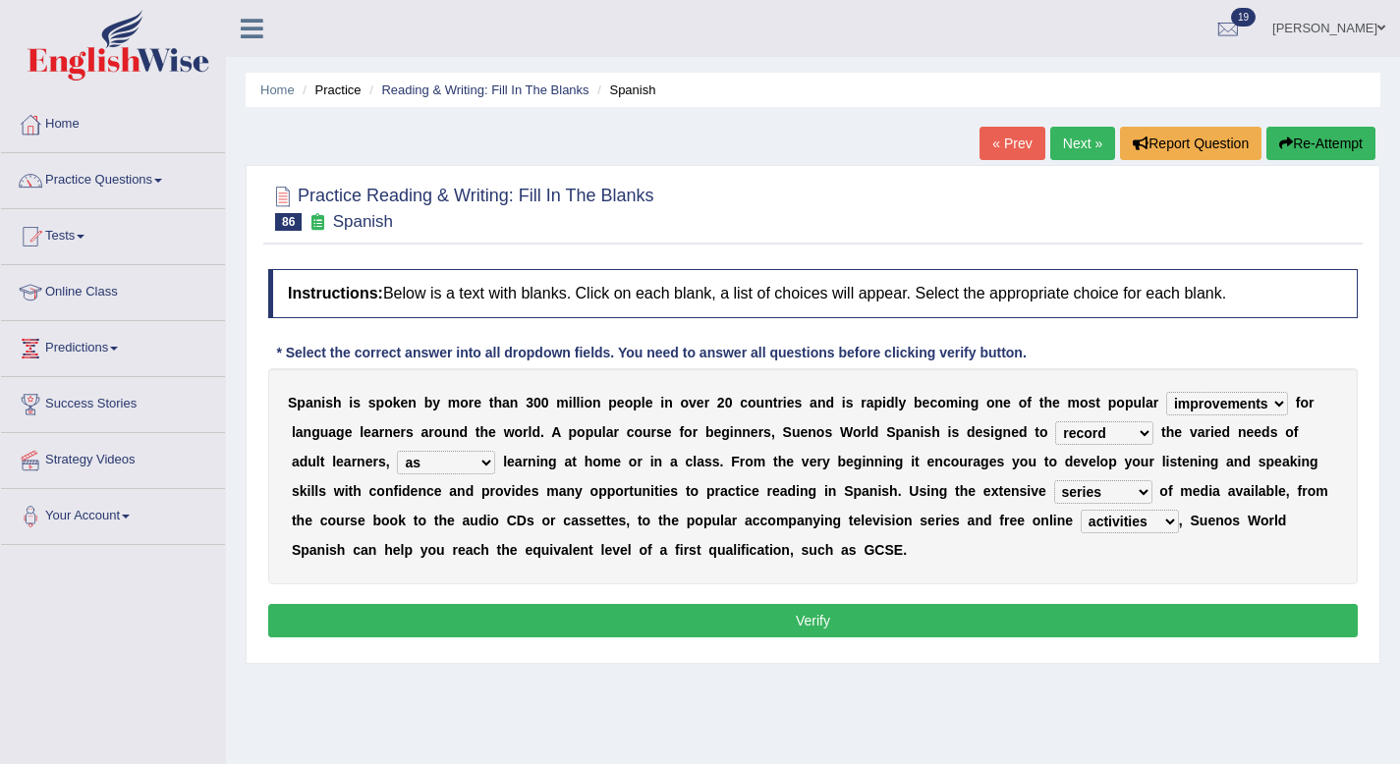
click at [718, 614] on button "Verify" at bounding box center [812, 620] width 1089 height 33
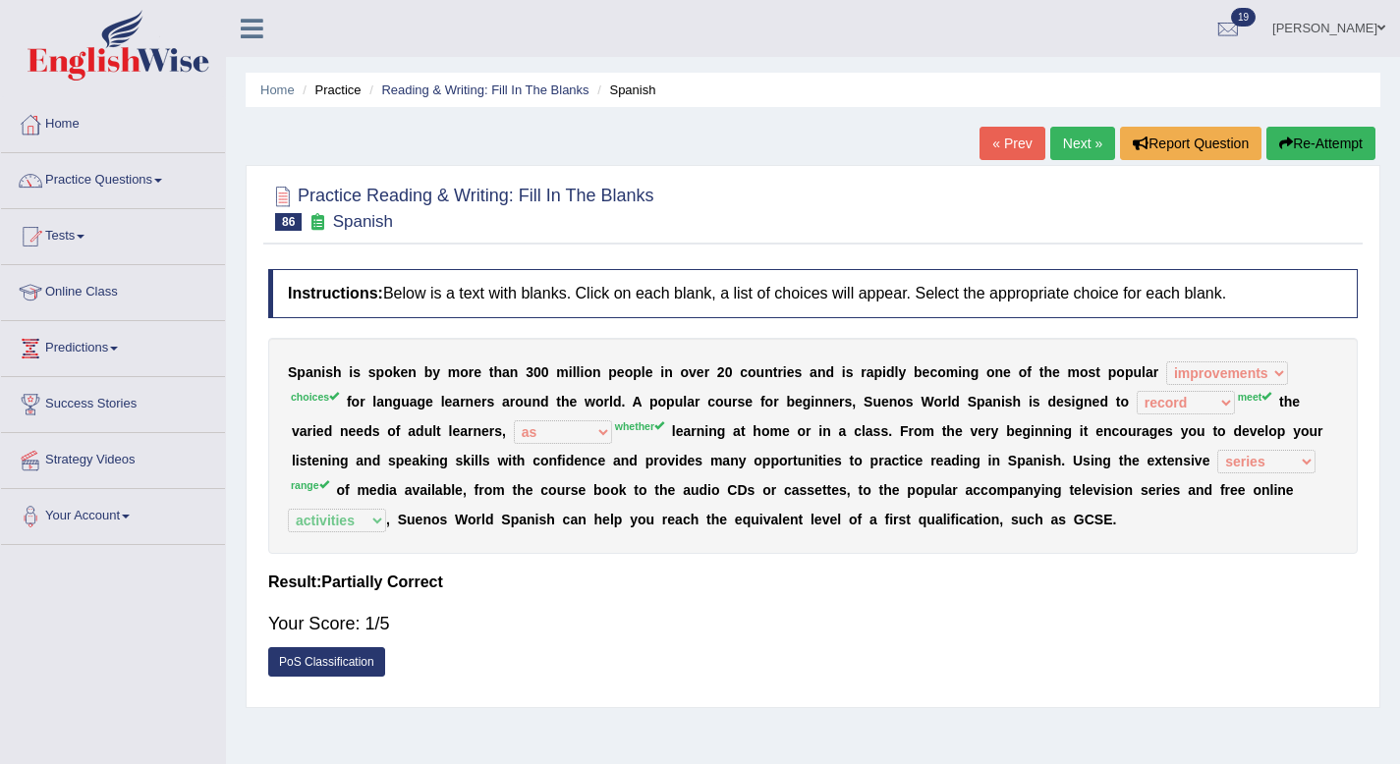
click at [1309, 149] on button "Re-Attempt" at bounding box center [1320, 143] width 109 height 33
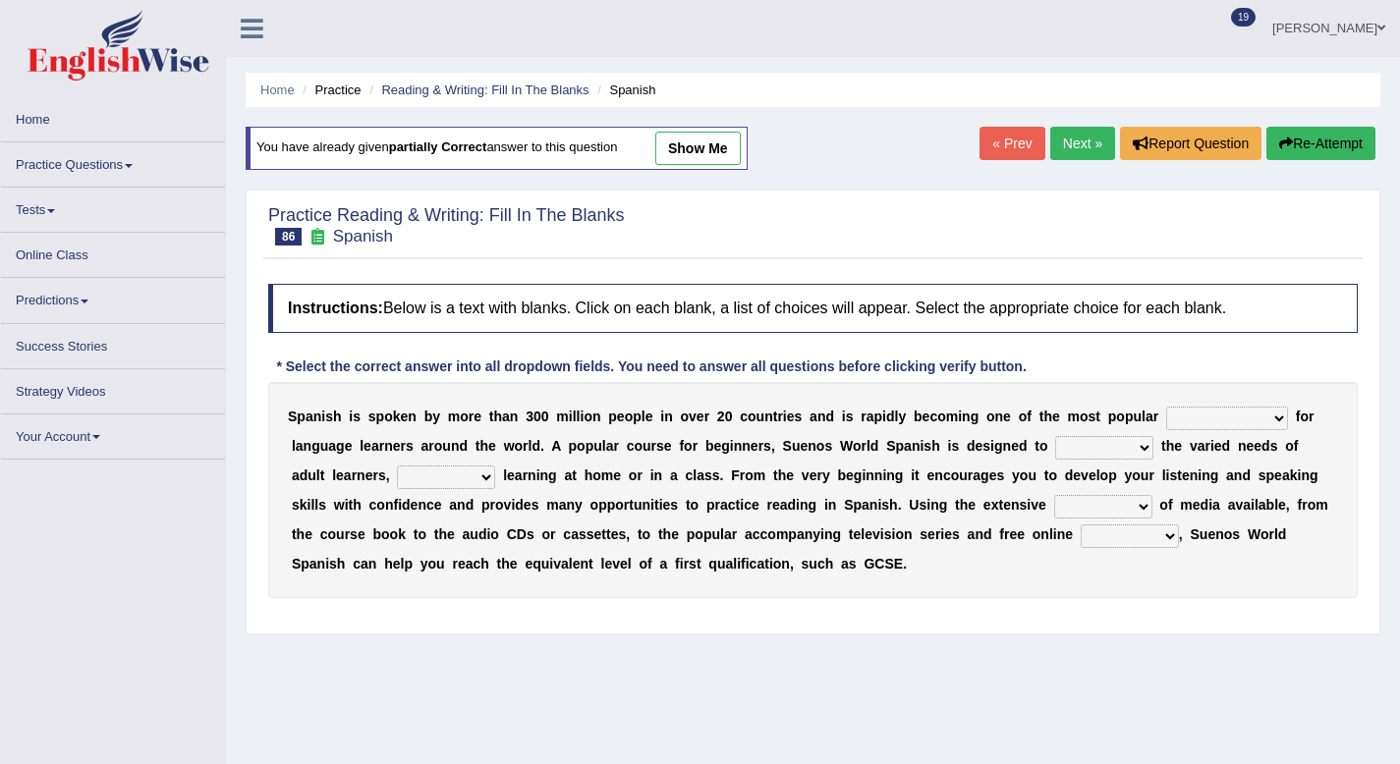
select select "choices"
click at [1166, 407] on select "commodities choices records improvements" at bounding box center [1227, 419] width 122 height 24
click at [1108, 447] on select "record meet choose satisfies" at bounding box center [1104, 448] width 98 height 24
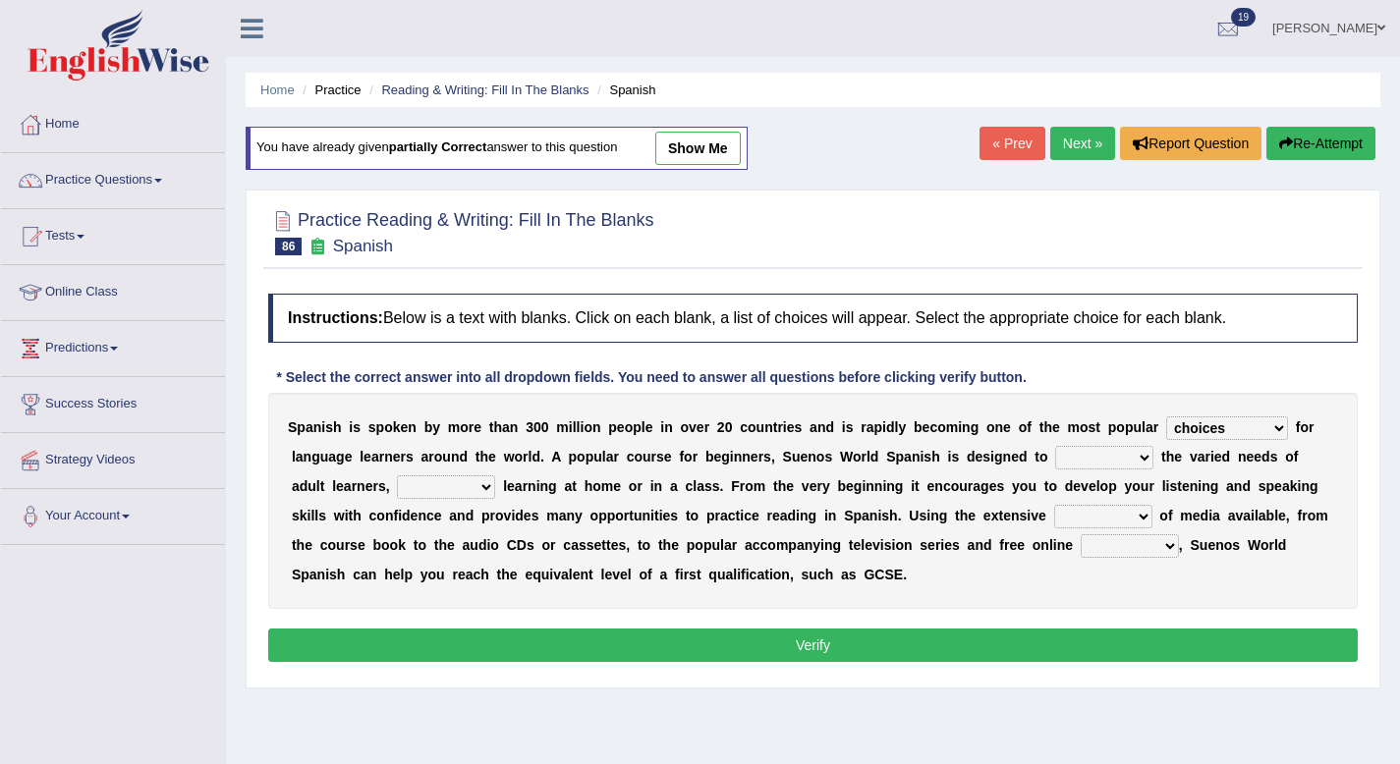
select select "choose"
click at [1055, 446] on select "record meet choose satisfies" at bounding box center [1104, 458] width 98 height 24
click at [1080, 508] on select "series range rate wisdom" at bounding box center [1103, 517] width 98 height 24
select select "rate"
click at [1054, 505] on select "series range rate wisdom" at bounding box center [1103, 517] width 98 height 24
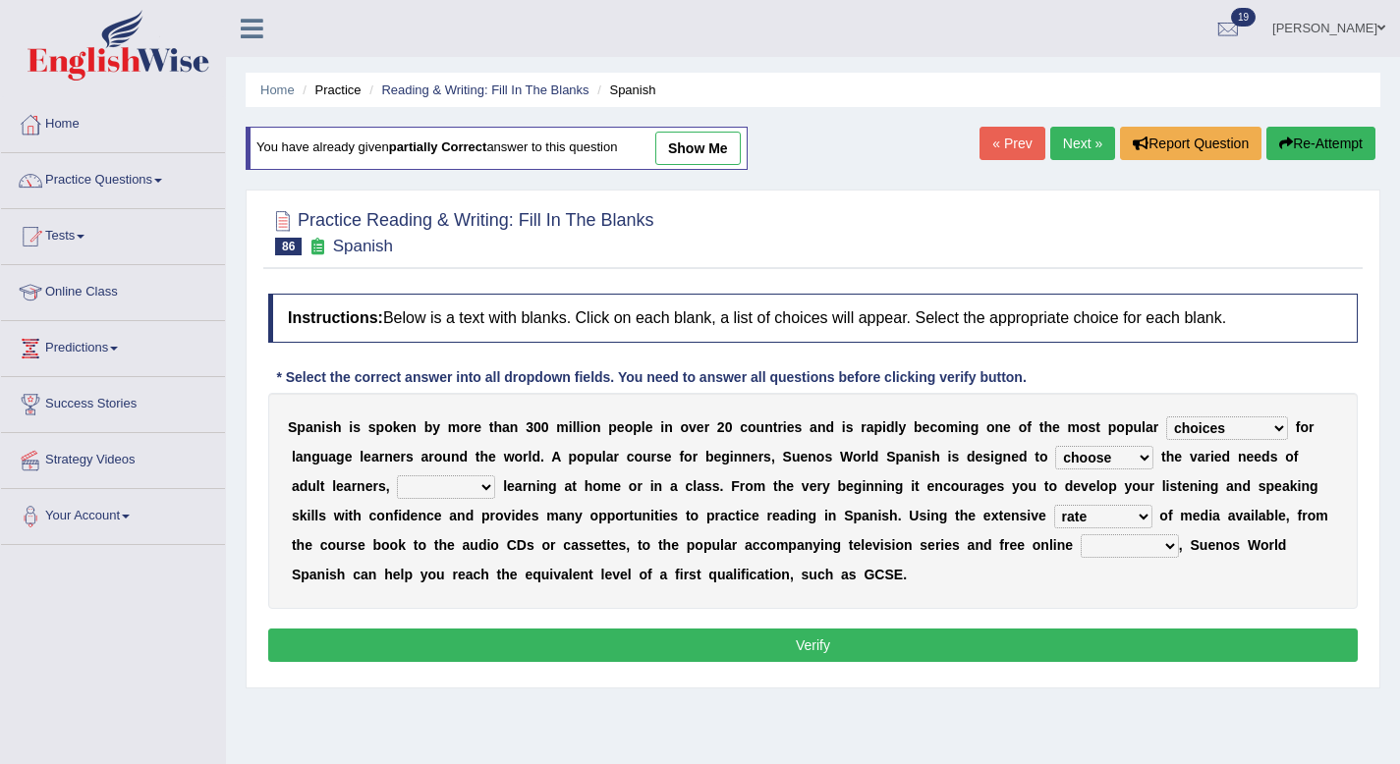
click at [1133, 539] on select "actions activities breaches binge" at bounding box center [1130, 546] width 98 height 24
select select "activities"
click at [1081, 534] on select "actions activities breaches binge" at bounding box center [1130, 546] width 98 height 24
click at [404, 488] on select "as whether nor not" at bounding box center [446, 487] width 98 height 24
select select "whether"
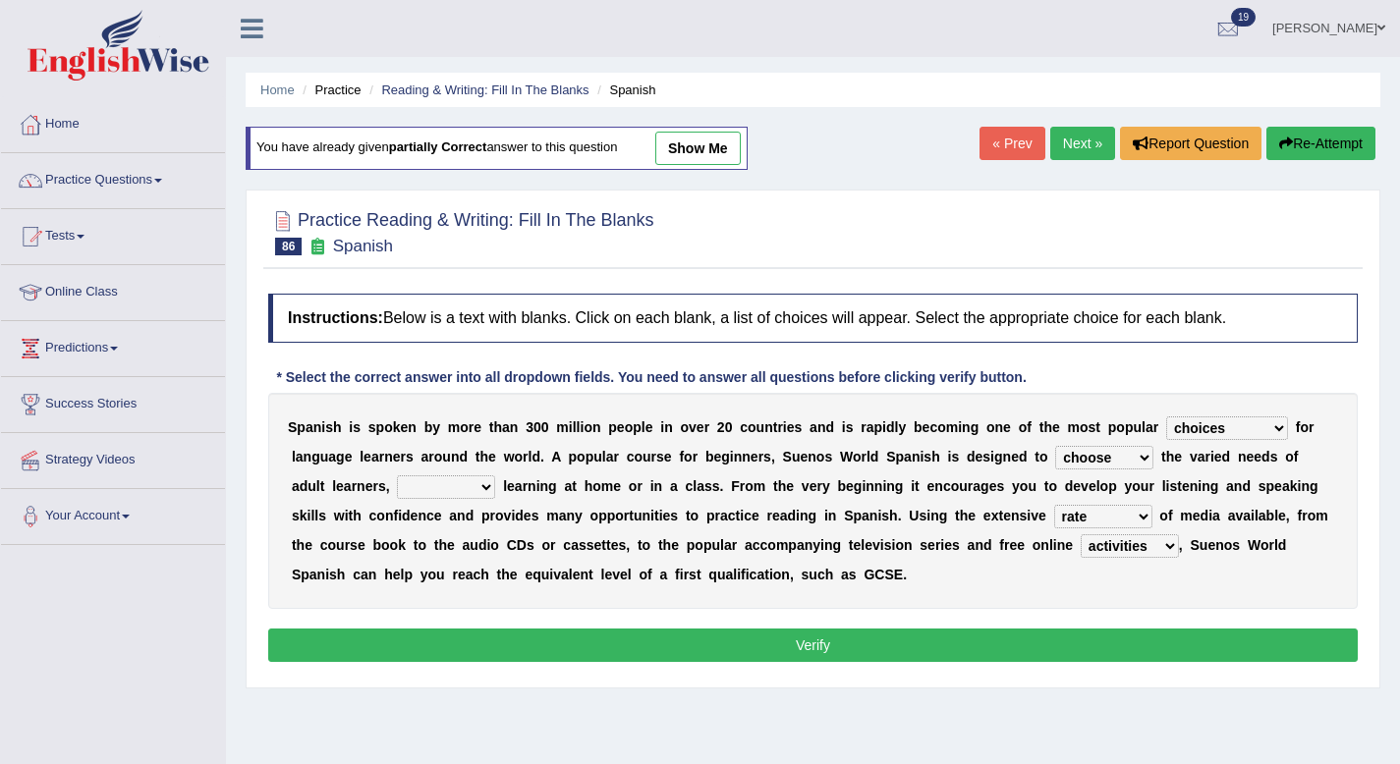
click at [397, 475] on select "as whether nor not" at bounding box center [446, 487] width 98 height 24
click at [677, 656] on button "Verify" at bounding box center [812, 645] width 1089 height 33
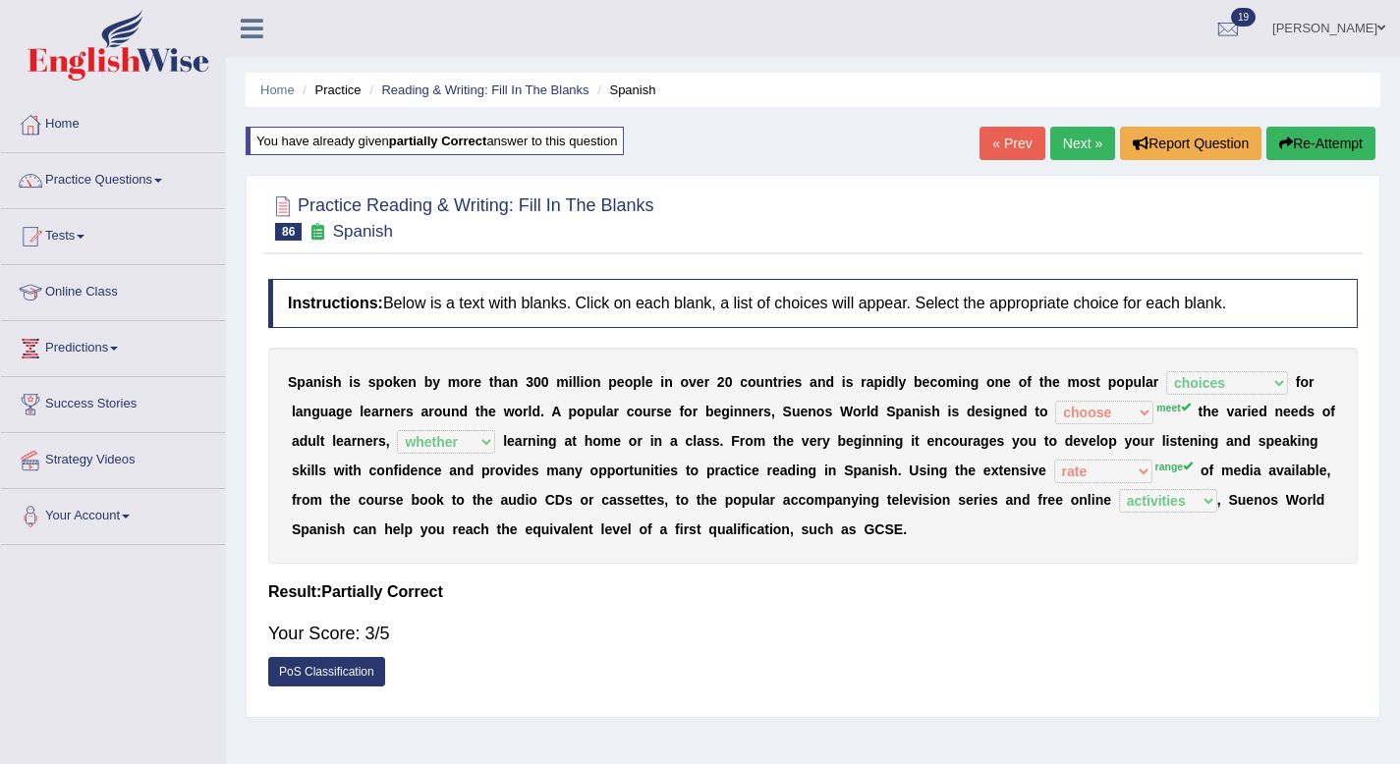
click at [1059, 140] on link "Next »" at bounding box center [1082, 143] width 65 height 33
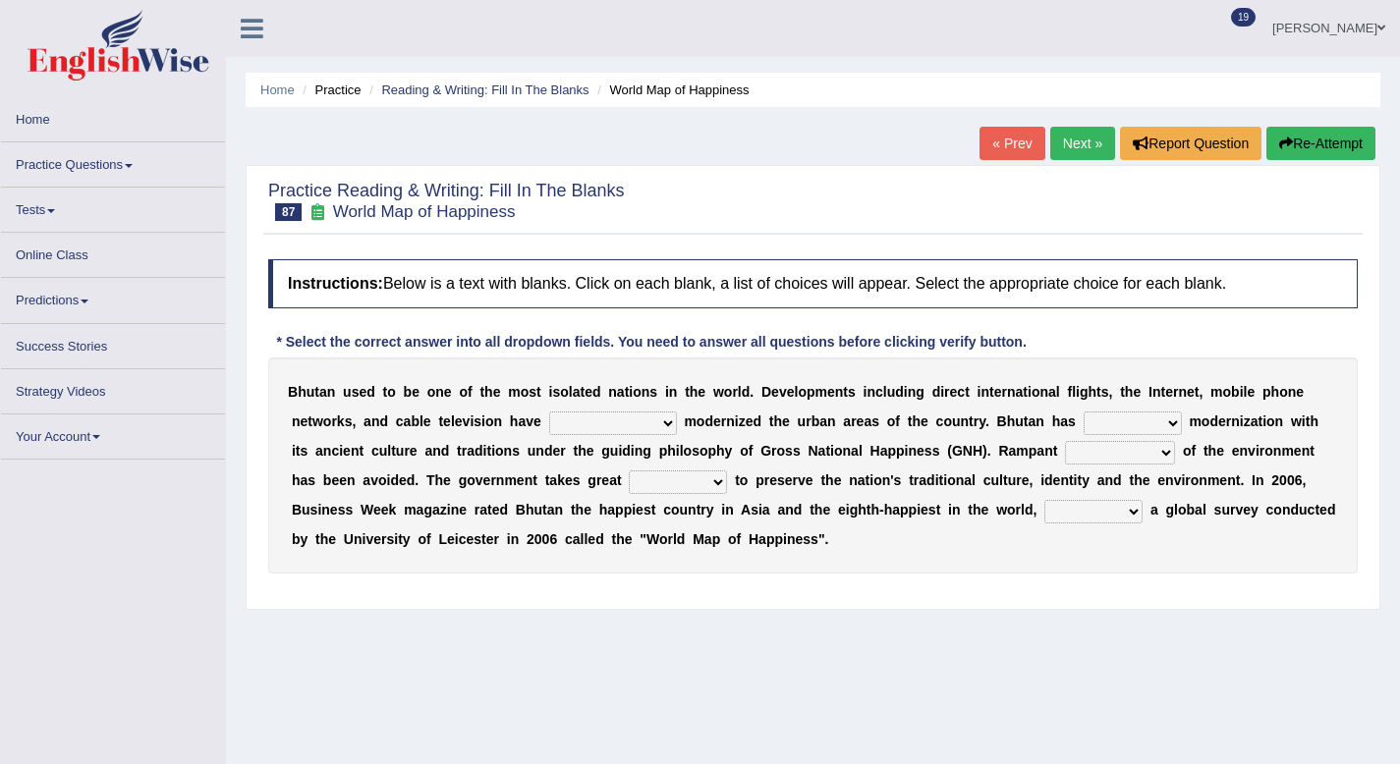
click at [660, 417] on select "spontaneously increasingly contemporarily mechanically" at bounding box center [613, 424] width 128 height 24
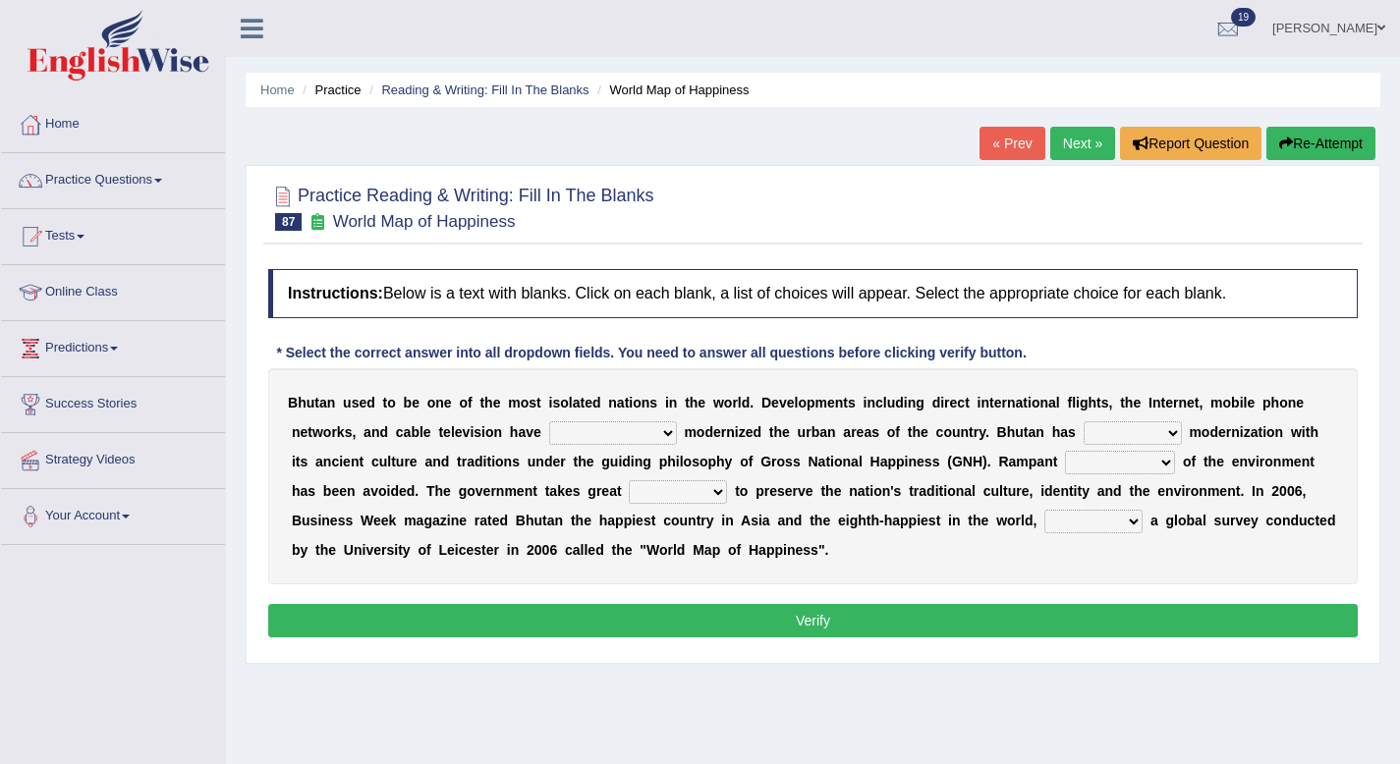
click at [549, 421] on select "spontaneously increasingly contemporarily mechanically" at bounding box center [613, 433] width 128 height 24
click at [644, 444] on select "spontaneously increasingly contemporarily mechanically" at bounding box center [613, 433] width 128 height 24
select select "increasingly"
click at [549, 421] on select "spontaneously increasingly contemporarily mechanically" at bounding box center [613, 433] width 128 height 24
click at [1143, 434] on select "altered balanced opted juggled" at bounding box center [1133, 433] width 98 height 24
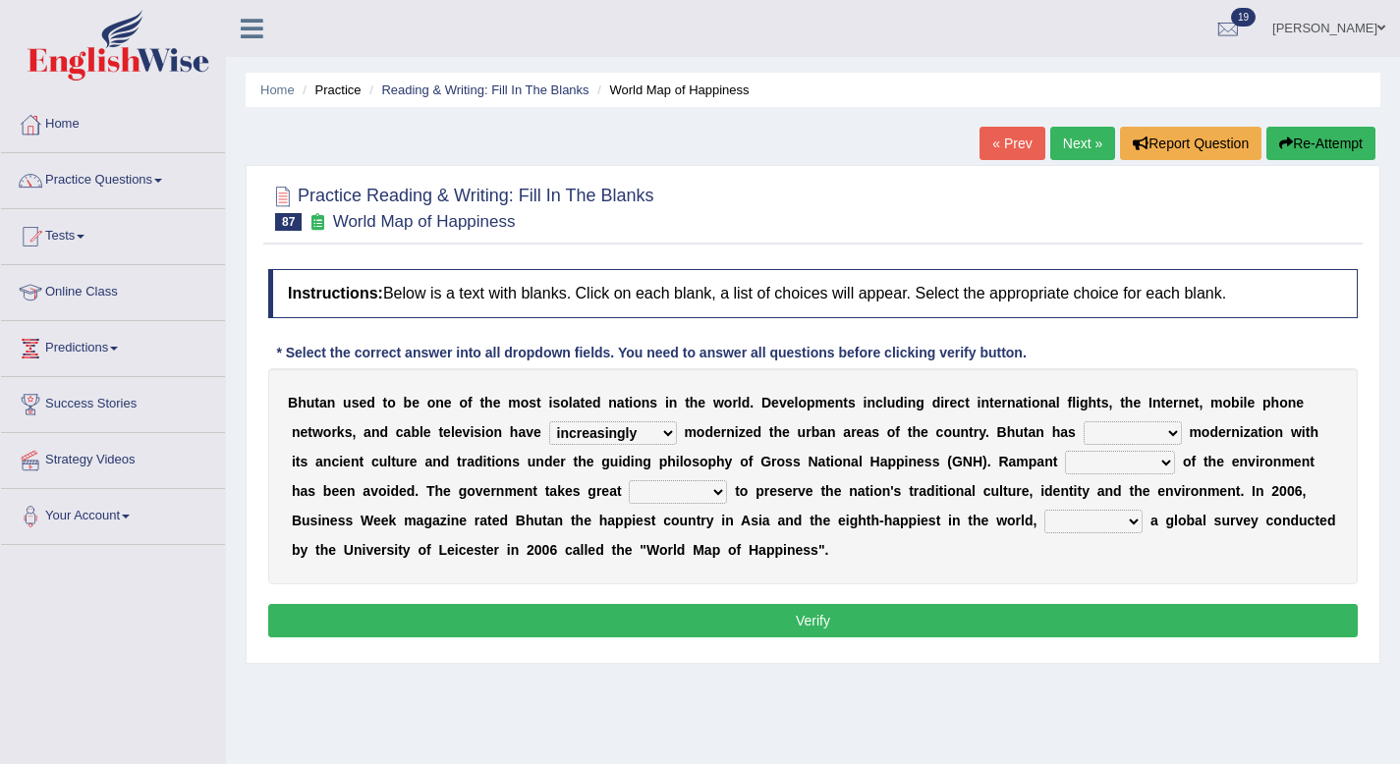
select select "balanced"
click at [1084, 421] on select "altered balanced opted juggled" at bounding box center [1133, 433] width 98 height 24
click at [1138, 468] on select "destruction embodiment vanity execution" at bounding box center [1120, 463] width 110 height 24
select select "destruction"
click at [1065, 451] on select "destruction embodiment vanity execution" at bounding box center [1120, 463] width 110 height 24
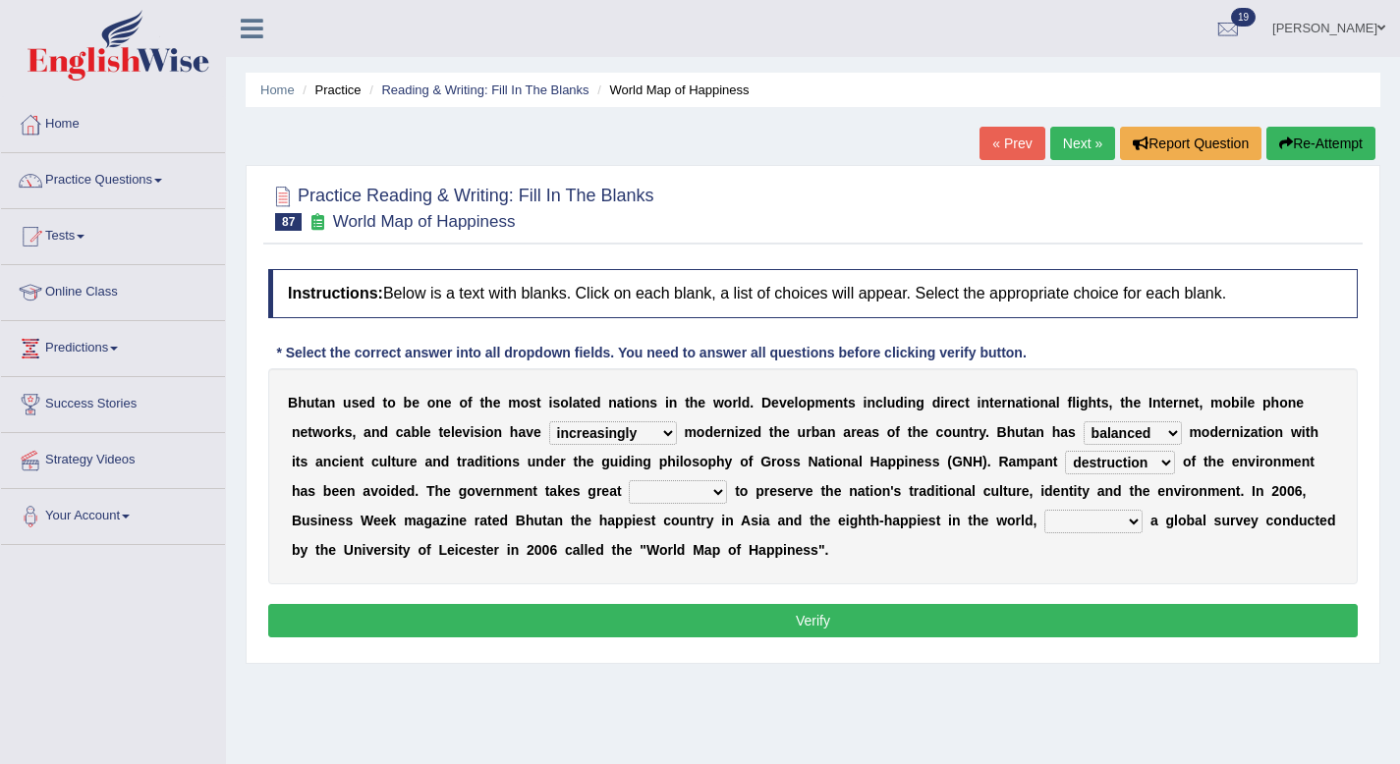
click at [672, 495] on select "pride measures effects allowance" at bounding box center [678, 492] width 98 height 24
select select "pride"
click at [630, 480] on select "pride measures effects allowance" at bounding box center [678, 492] width 98 height 24
click at [1129, 520] on select "submitting citing reviewing proving" at bounding box center [1093, 522] width 98 height 24
select select "submitting"
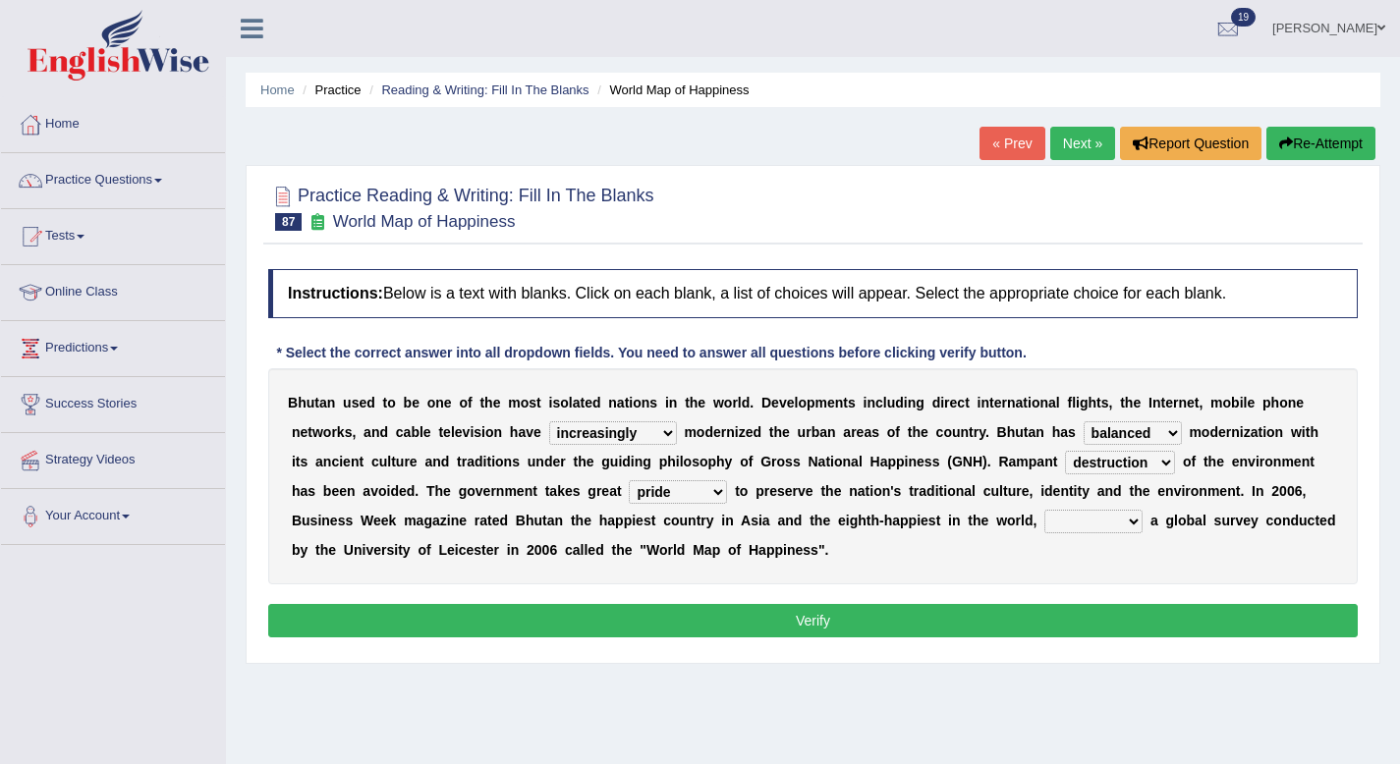
click at [1044, 510] on select "submitting citing reviewing proving" at bounding box center [1093, 522] width 98 height 24
click at [1078, 602] on div "Instructions: Below is a text with blanks. Click on each blank, a list of choic…" at bounding box center [812, 456] width 1099 height 394
click at [1067, 614] on button "Verify" at bounding box center [812, 620] width 1089 height 33
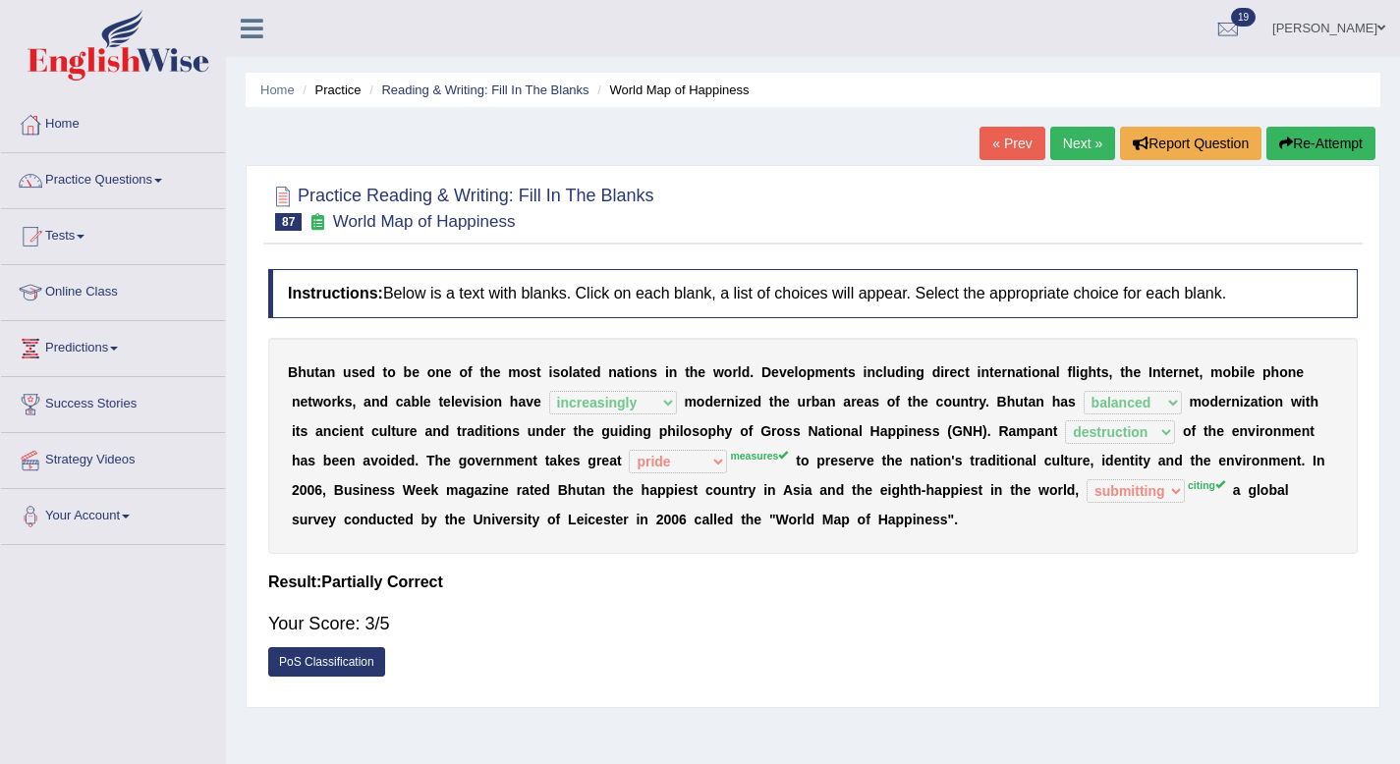
click at [1073, 147] on link "Next »" at bounding box center [1082, 143] width 65 height 33
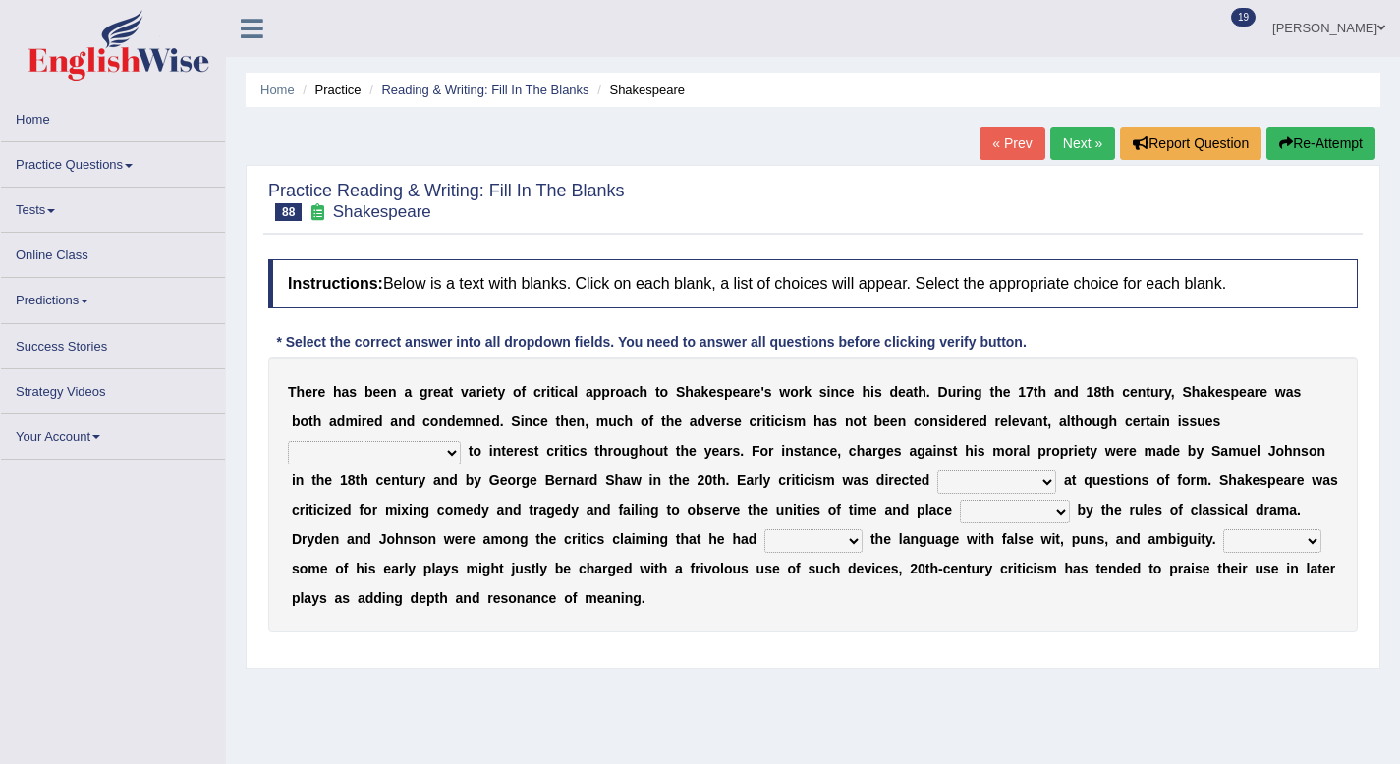
click at [452, 461] on select "have continued would have continued being continued continued" at bounding box center [374, 453] width 173 height 24
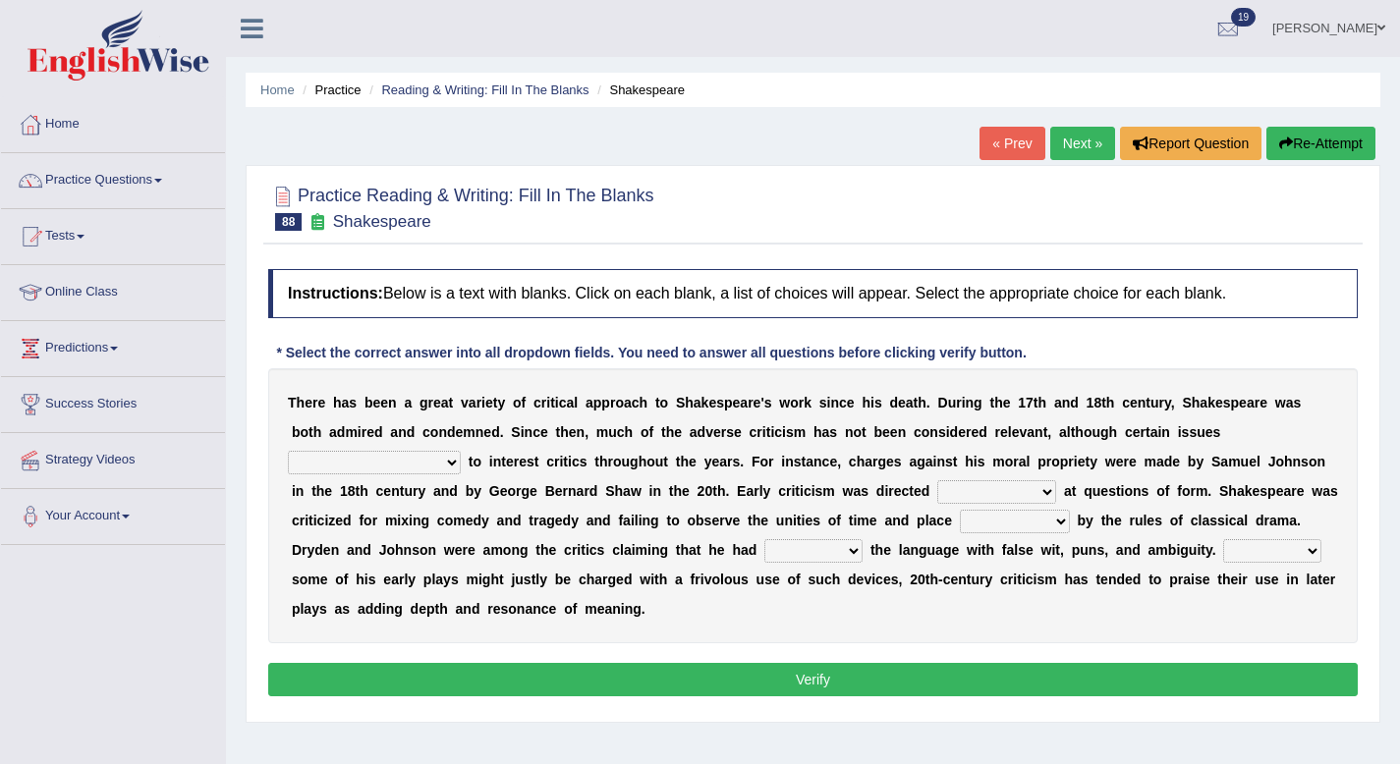
select select "have continued"
click at [288, 451] on select "have continued would have continued being continued continued" at bounding box center [374, 463] width 173 height 24
click at [1029, 490] on select "consecutively primarily hardly solely" at bounding box center [996, 492] width 119 height 24
click at [1003, 493] on select "consecutively primarily hardly solely" at bounding box center [996, 492] width 119 height 24
select select "primarily"
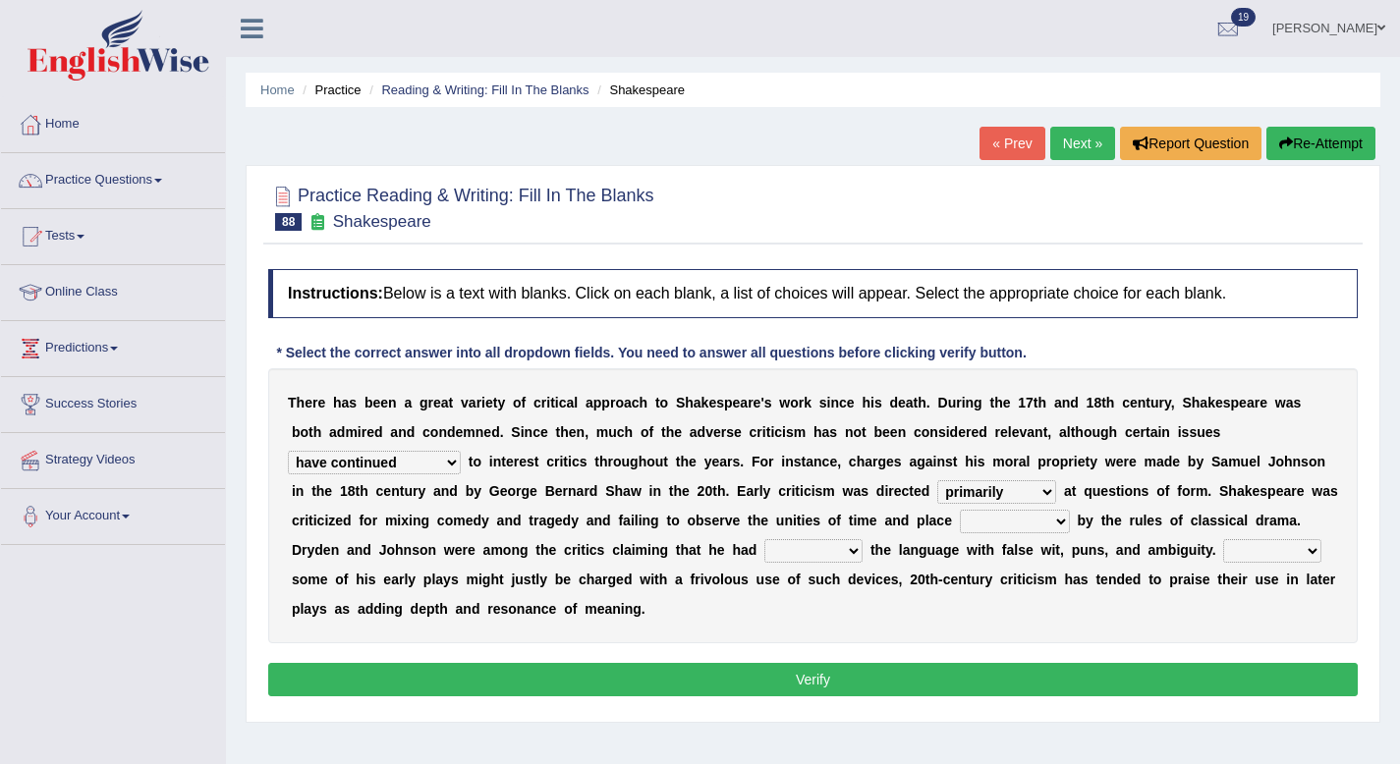
click at [937, 480] on select "consecutively primarily hardly solely" at bounding box center [996, 492] width 119 height 24
click at [1024, 502] on select "consecutively primarily hardly solely" at bounding box center [996, 492] width 119 height 24
click at [1023, 531] on select "subscribed documented described prescribed" at bounding box center [1015, 522] width 110 height 24
select select "described"
click at [960, 510] on select "subscribed documented described prescribed" at bounding box center [1015, 522] width 110 height 24
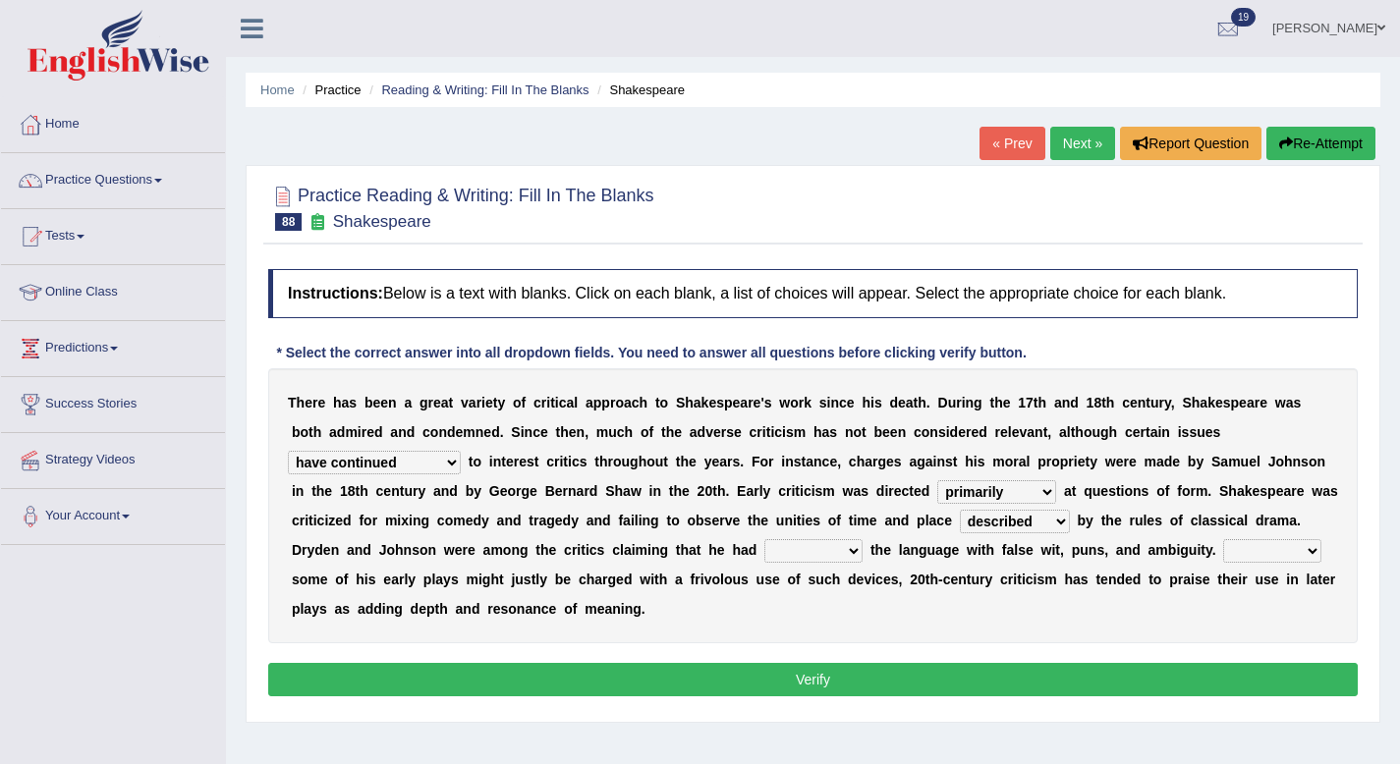
click at [829, 545] on select "versed referred transverse corrupted" at bounding box center [813, 551] width 98 height 24
select select "referred"
click at [764, 539] on select "versed referred transverse corrupted" at bounding box center [813, 551] width 98 height 24
click at [1283, 546] on select "Since Because That While" at bounding box center [1272, 551] width 98 height 24
select select "While"
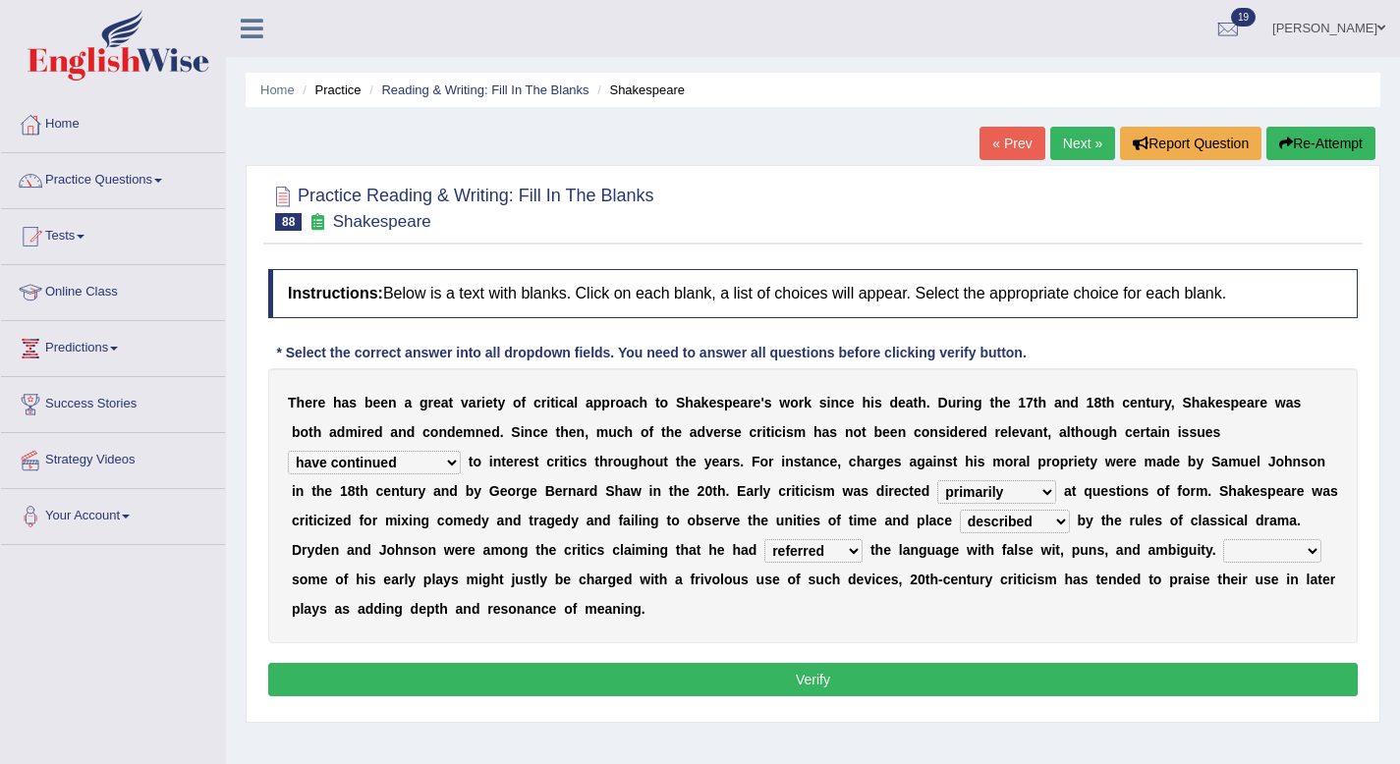
click at [1223, 539] on select "Since Because That While" at bounding box center [1272, 551] width 98 height 24
click at [735, 677] on button "Verify" at bounding box center [812, 679] width 1089 height 33
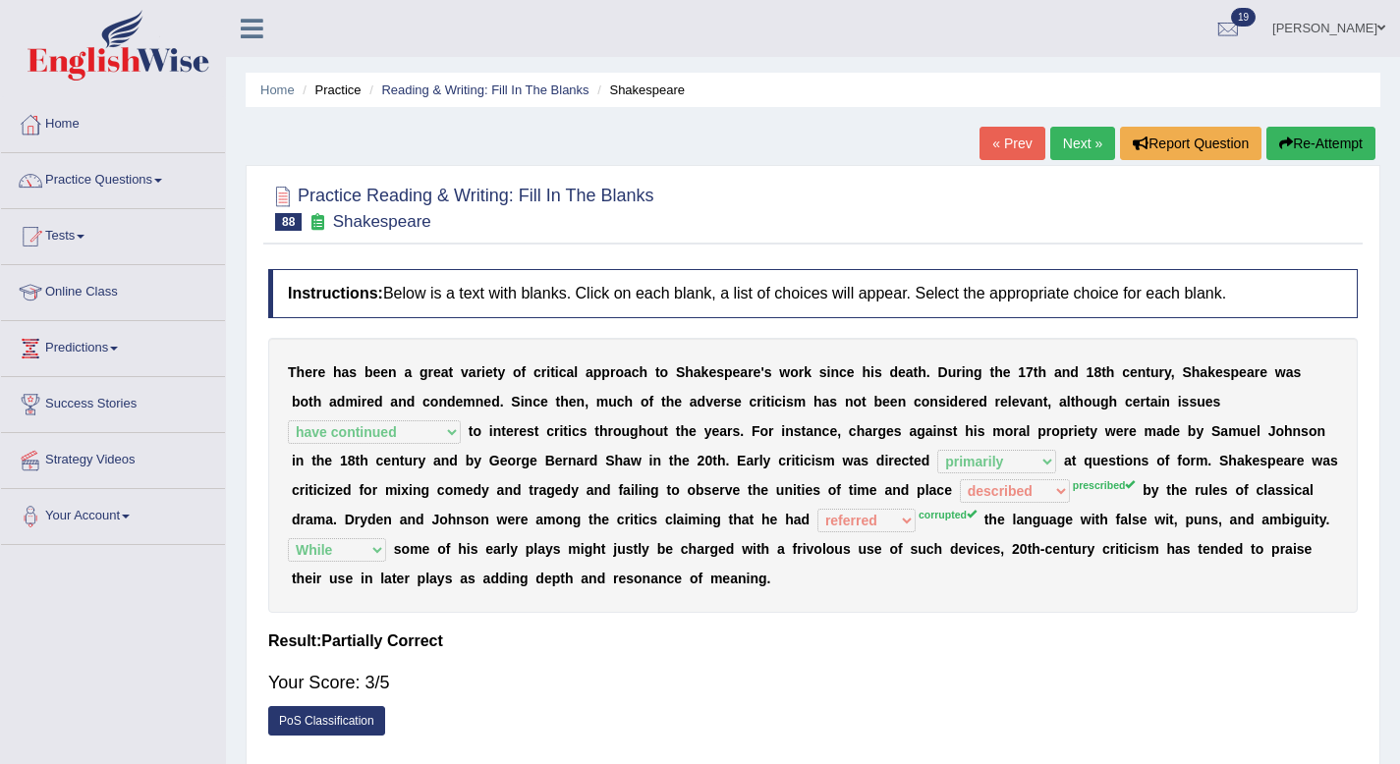
click at [1084, 140] on link "Next »" at bounding box center [1082, 143] width 65 height 33
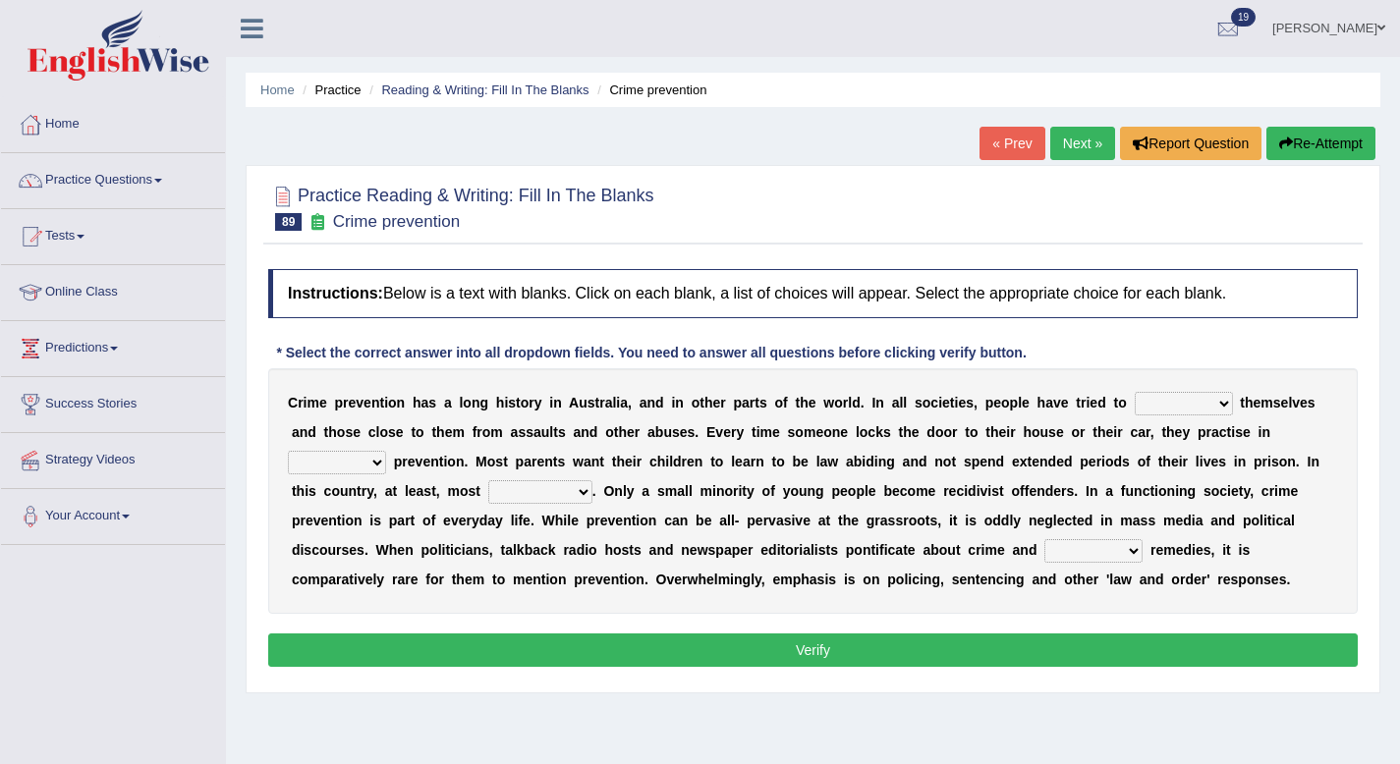
click at [1199, 400] on select "promote respect protect enhance" at bounding box center [1184, 404] width 98 height 24
click at [1135, 392] on select "promote respect protect enhance" at bounding box center [1184, 404] width 98 height 24
click at [1156, 408] on select "promote respect protect enhance" at bounding box center [1184, 404] width 98 height 24
select select "protect"
click at [1135, 392] on select "promote respect protect enhance" at bounding box center [1184, 404] width 98 height 24
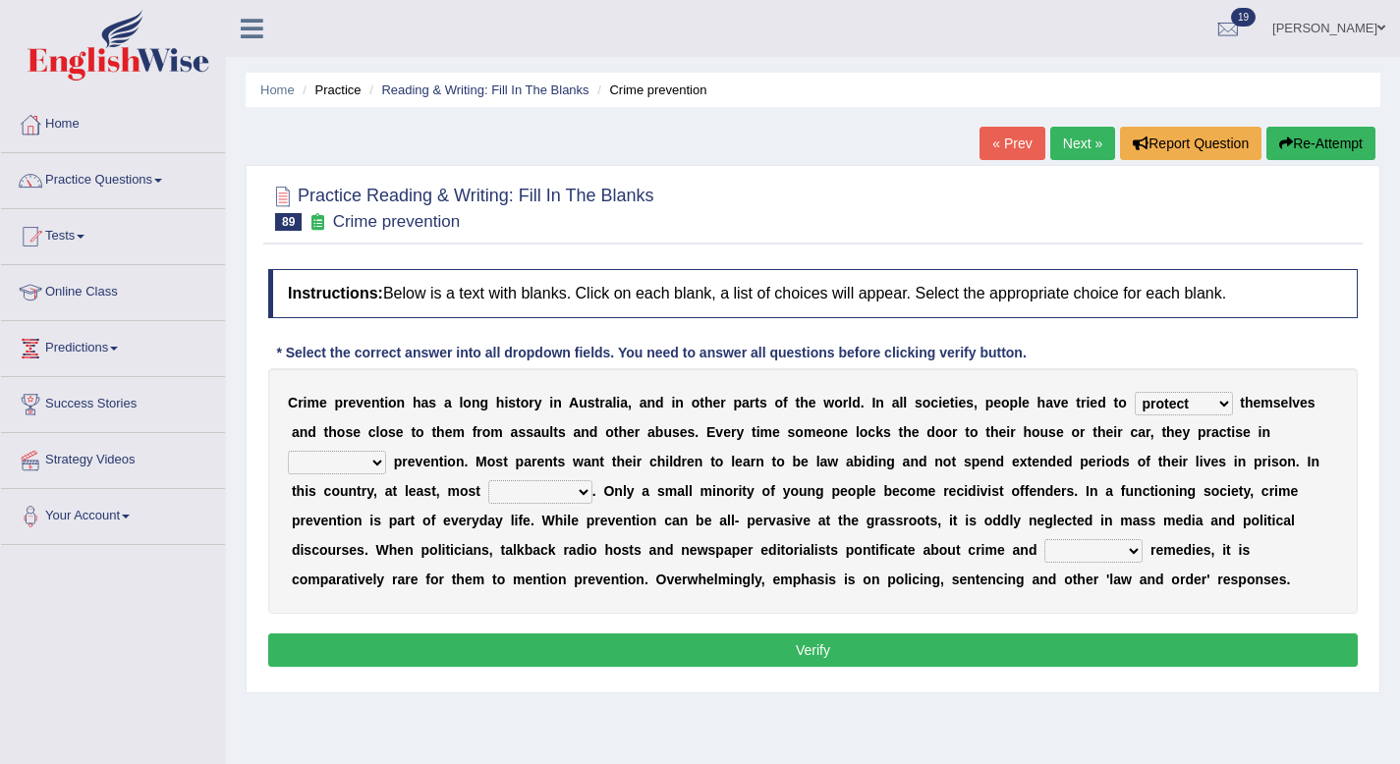
click at [362, 477] on div "C r i m e p r e v e n t i o n h a s a l o n g h i s t o r y i n A u s t r a l i…" at bounding box center [812, 491] width 1089 height 246
click at [375, 464] on select "part of a form of relation to addition to" at bounding box center [337, 463] width 98 height 24
click at [1148, 400] on select "promote respect protect enhance" at bounding box center [1184, 404] width 98 height 24
click at [318, 459] on select "part of a form of relation to addition to" at bounding box center [337, 463] width 98 height 24
select select "part of"
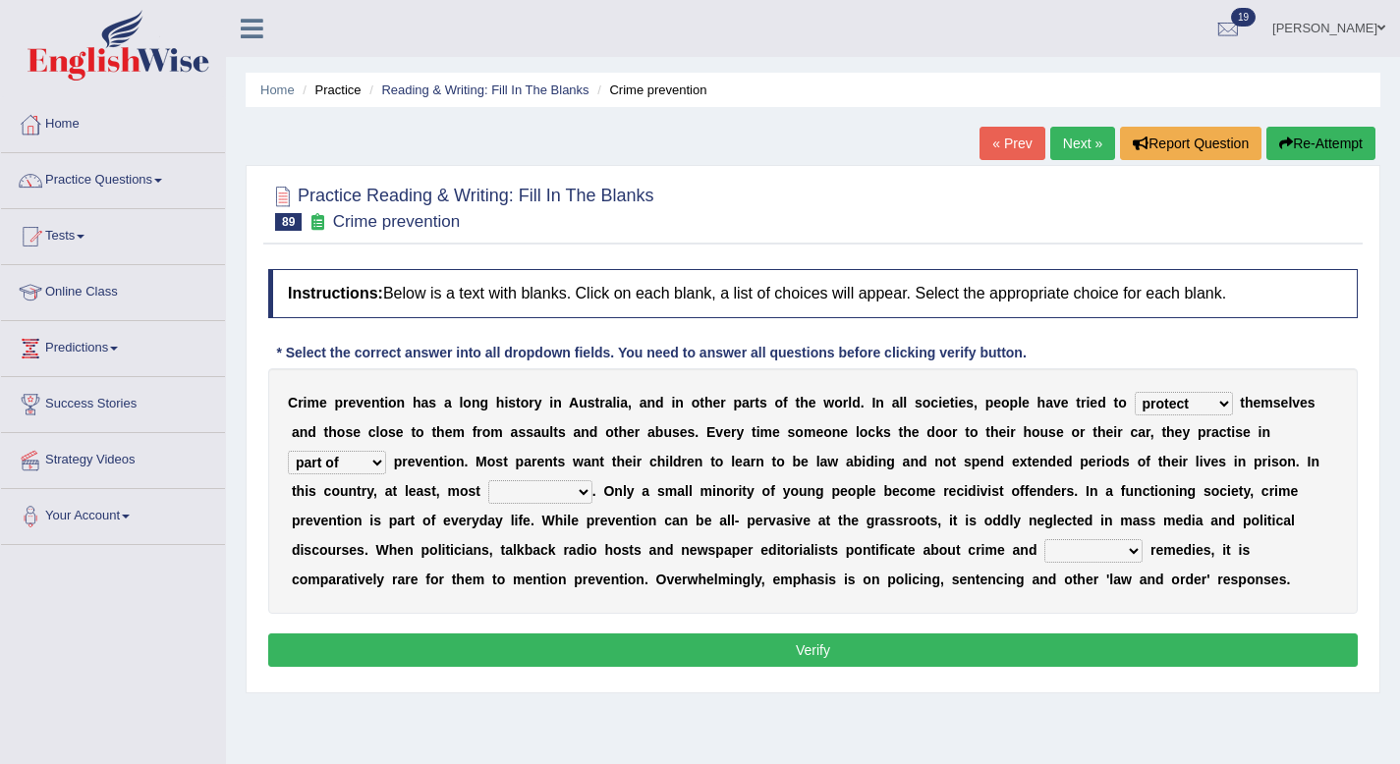
click at [288, 451] on select "part of a form of relation to addition to" at bounding box center [337, 463] width 98 height 24
click at [573, 508] on div "C r i m e p r e v e n t i o n h a s a l o n g h i s t o r y i n A u s t r a l i…" at bounding box center [812, 491] width 1089 height 246
click at [575, 489] on select "success succeed successful succeeding" at bounding box center [540, 492] width 104 height 24
select select "successful"
click at [488, 480] on select "success succeed successful succeeding" at bounding box center [540, 492] width 104 height 24
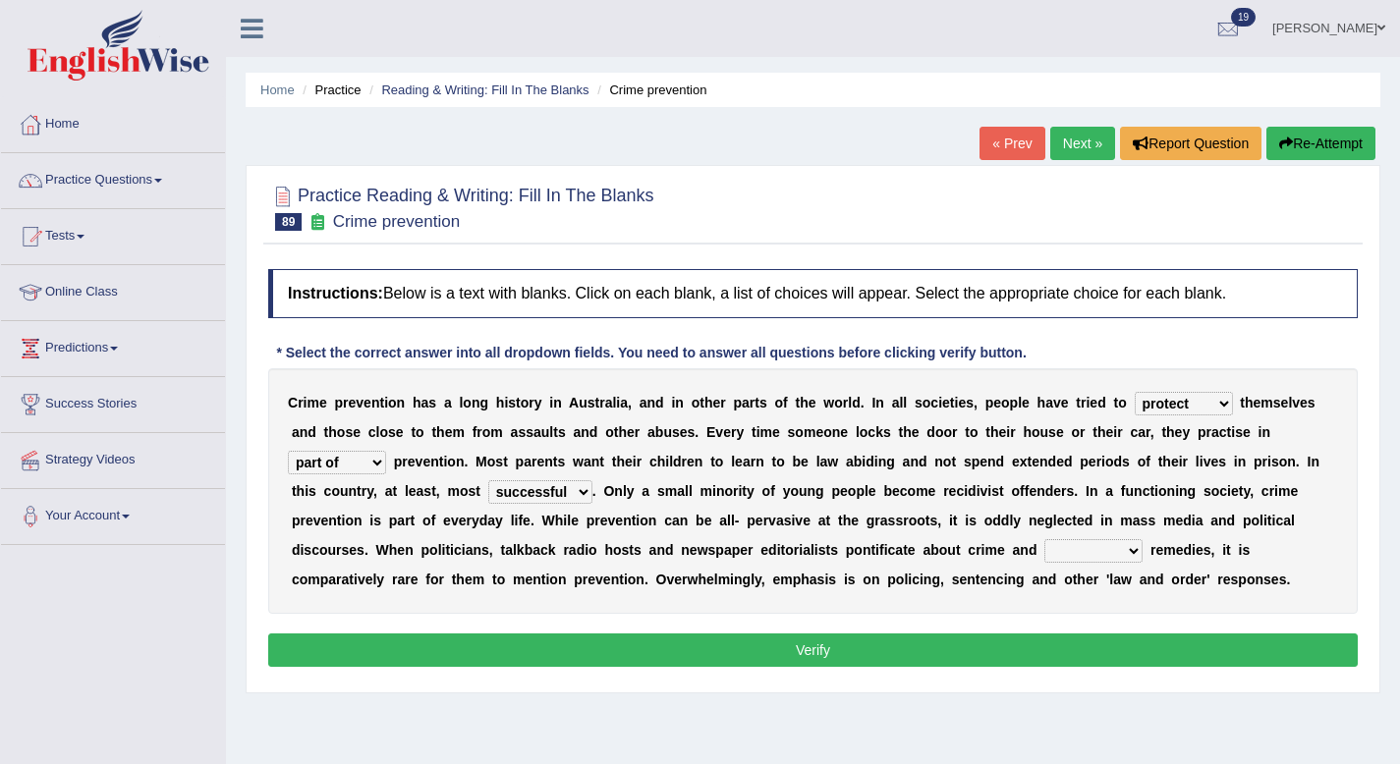
click at [1098, 556] on select "default possible articulate absolute" at bounding box center [1093, 551] width 98 height 24
select select "absolute"
click at [1044, 539] on select "default possible articulate absolute" at bounding box center [1093, 551] width 98 height 24
click at [512, 644] on button "Verify" at bounding box center [812, 650] width 1089 height 33
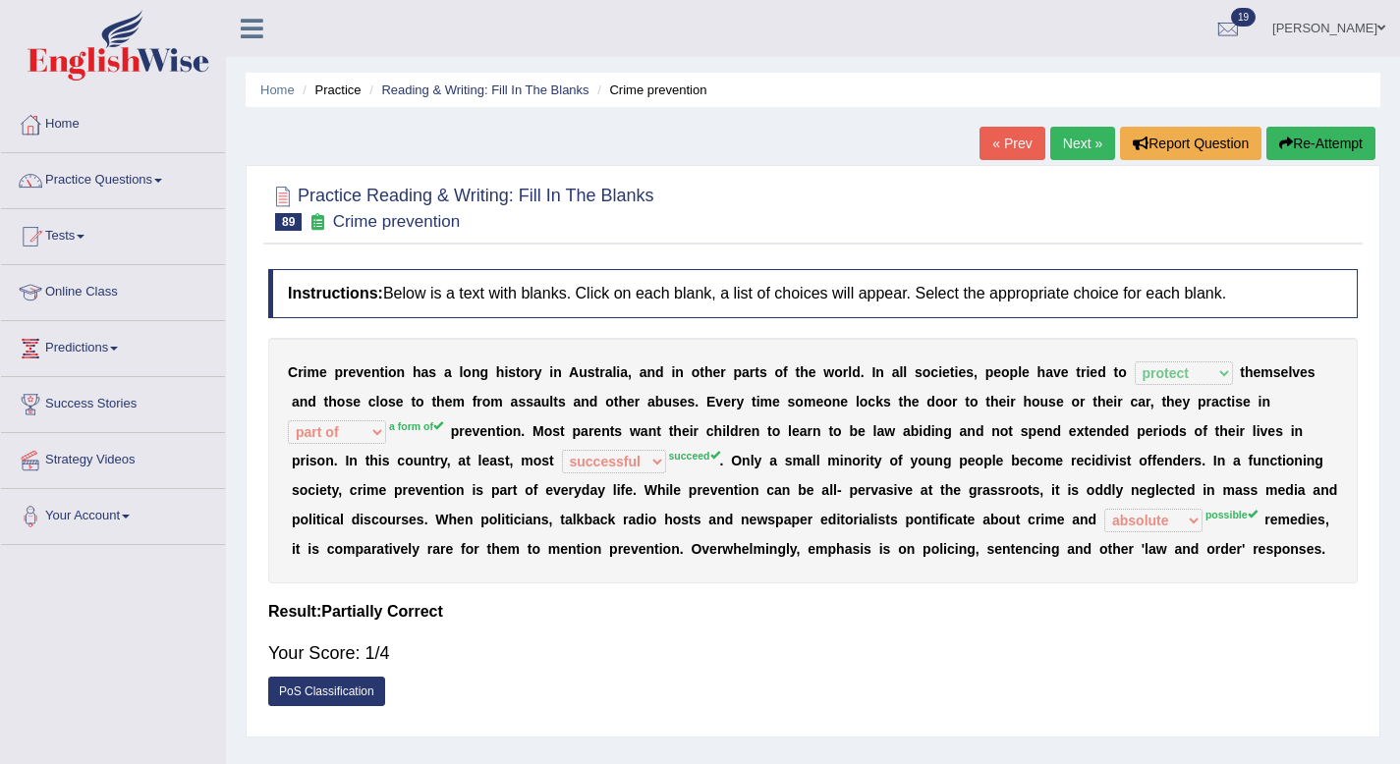
click at [1328, 156] on button "Re-Attempt" at bounding box center [1320, 143] width 109 height 33
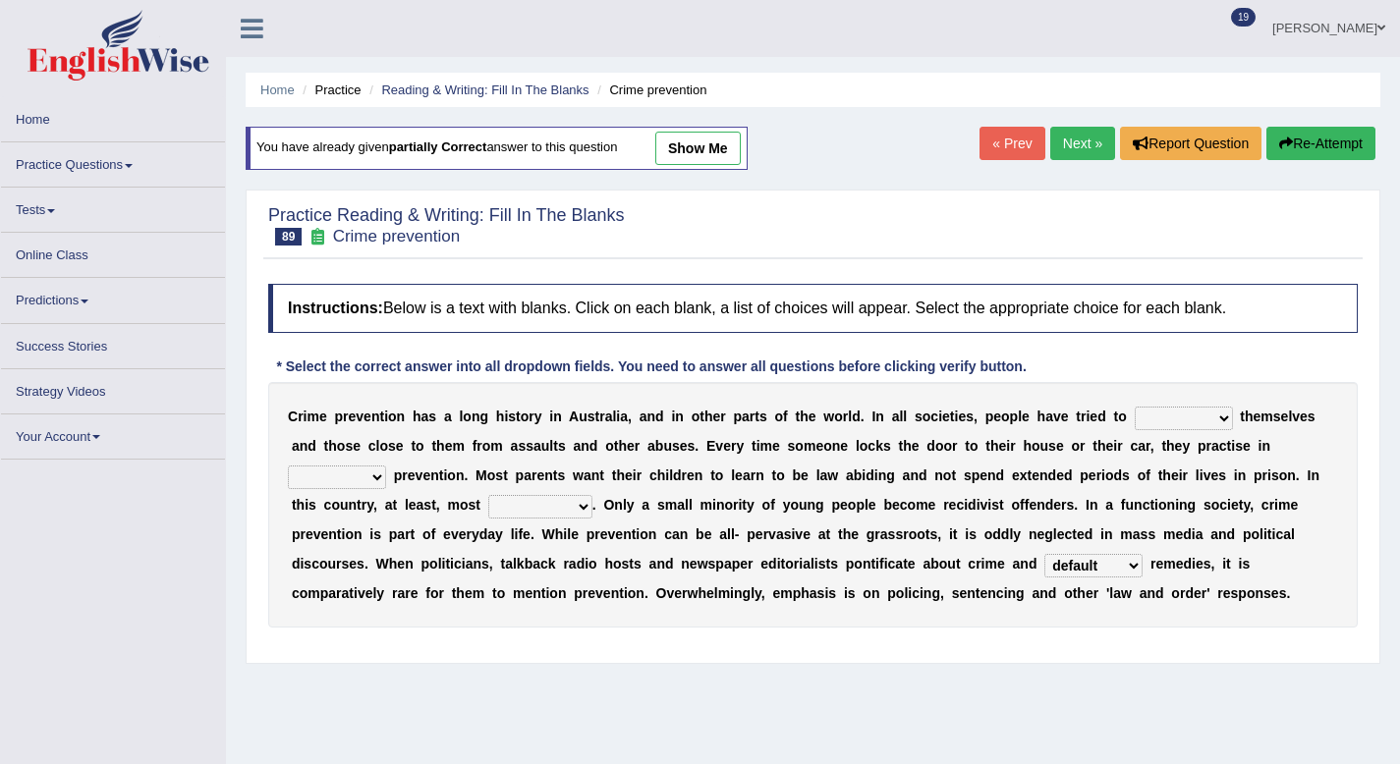
select select "default"
click at [527, 507] on select "success succeed successful succeeding" at bounding box center [540, 507] width 104 height 24
select select "success"
click at [488, 495] on select "success succeed successful succeeding" at bounding box center [540, 507] width 104 height 24
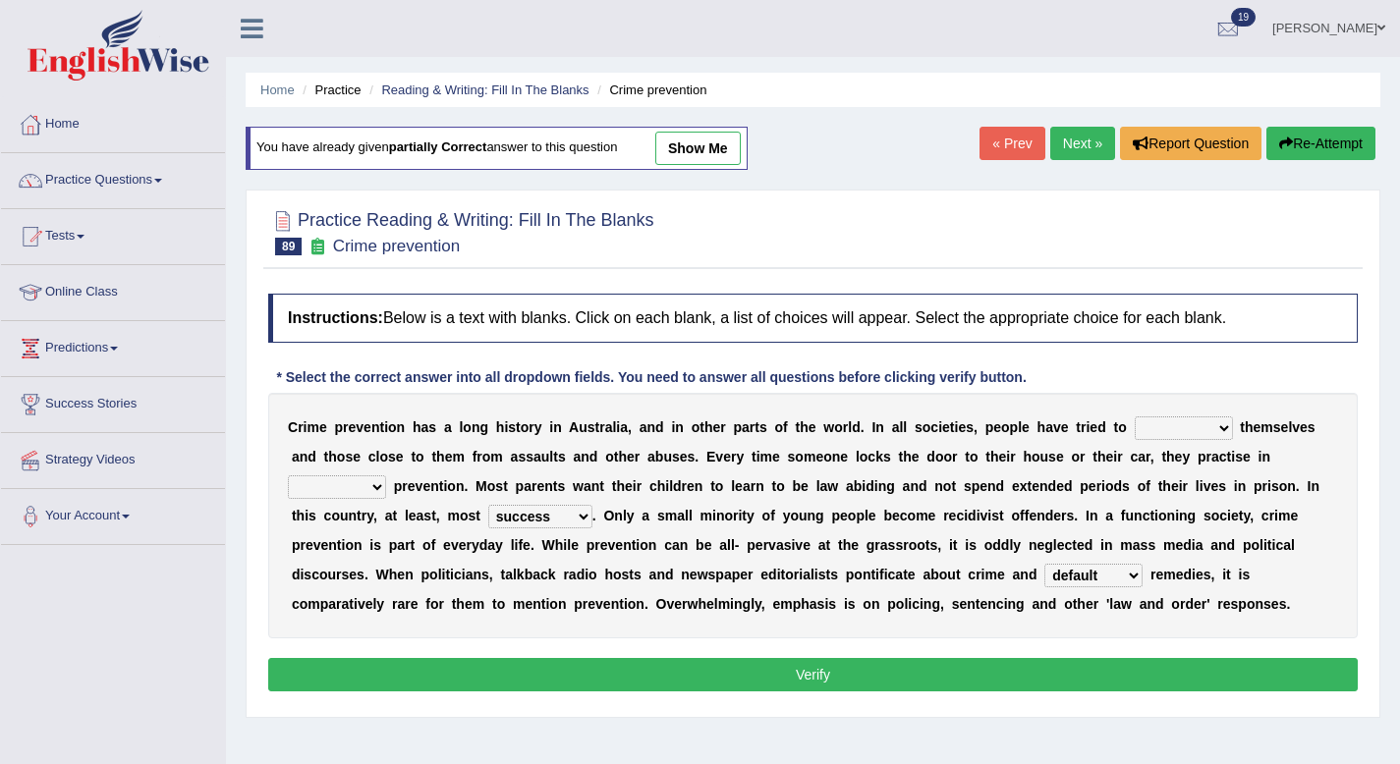
click at [366, 474] on div "C r i m e p r e v e n t i o n h a s a l o n g h i s t o r y i n A u s t r a l i…" at bounding box center [812, 516] width 1089 height 246
click at [363, 484] on select "part of a form of relation to addition to" at bounding box center [337, 487] width 98 height 24
select select "a form of"
click at [288, 475] on select "part of a form of relation to addition to" at bounding box center [337, 487] width 98 height 24
click at [478, 684] on button "Verify" at bounding box center [812, 674] width 1089 height 33
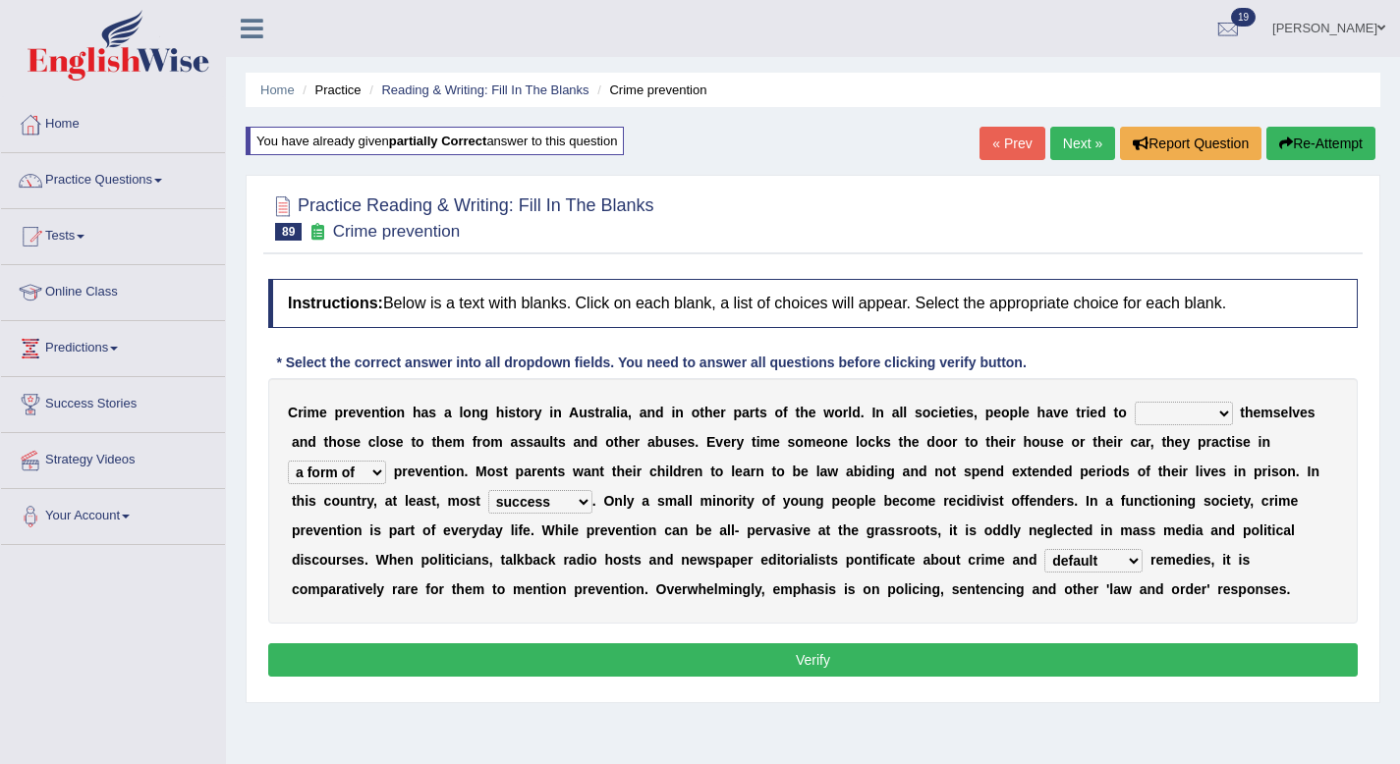
click at [1147, 412] on select "promote respect protect enhance" at bounding box center [1184, 414] width 98 height 24
select select "protect"
click at [1135, 402] on select "promote respect protect enhance" at bounding box center [1184, 414] width 98 height 24
click at [1082, 663] on button "Verify" at bounding box center [812, 659] width 1089 height 33
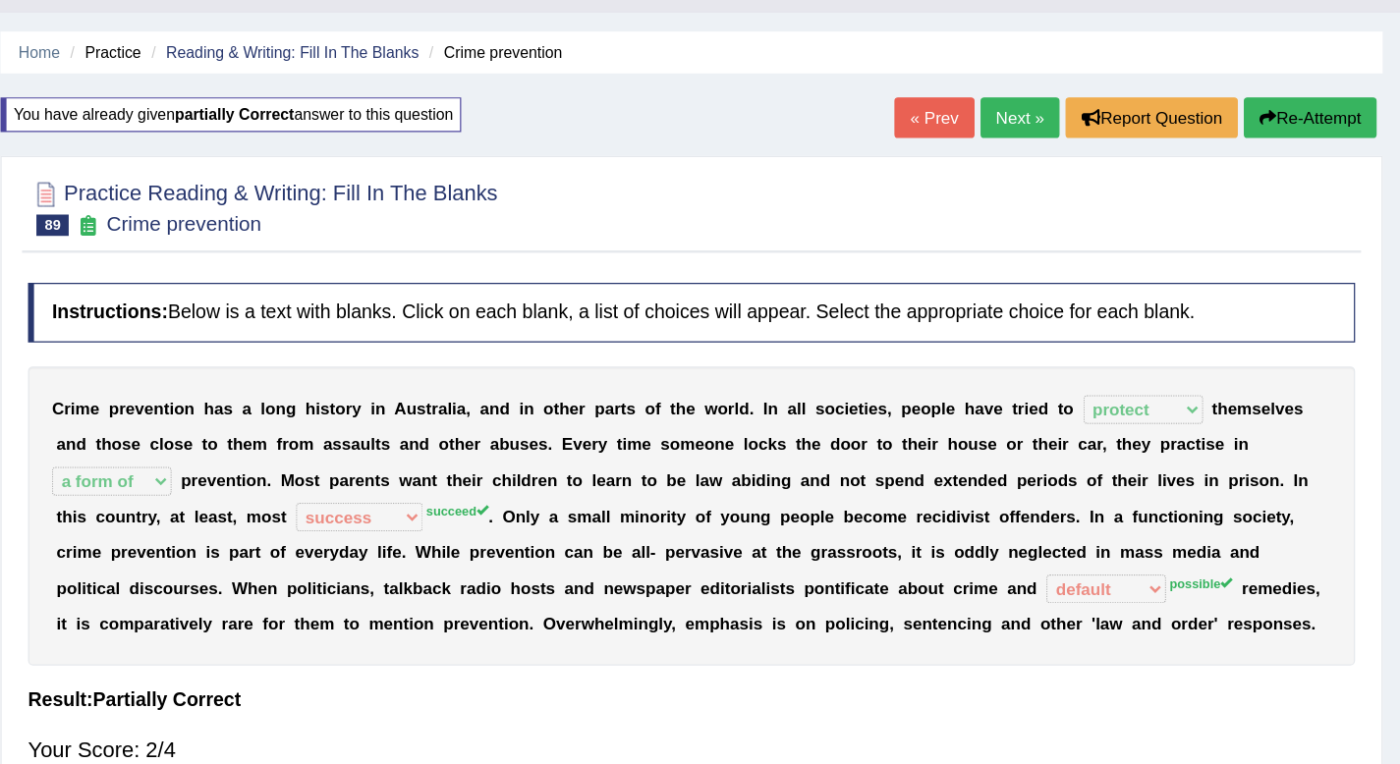
click at [1059, 136] on link "Next »" at bounding box center [1082, 143] width 65 height 33
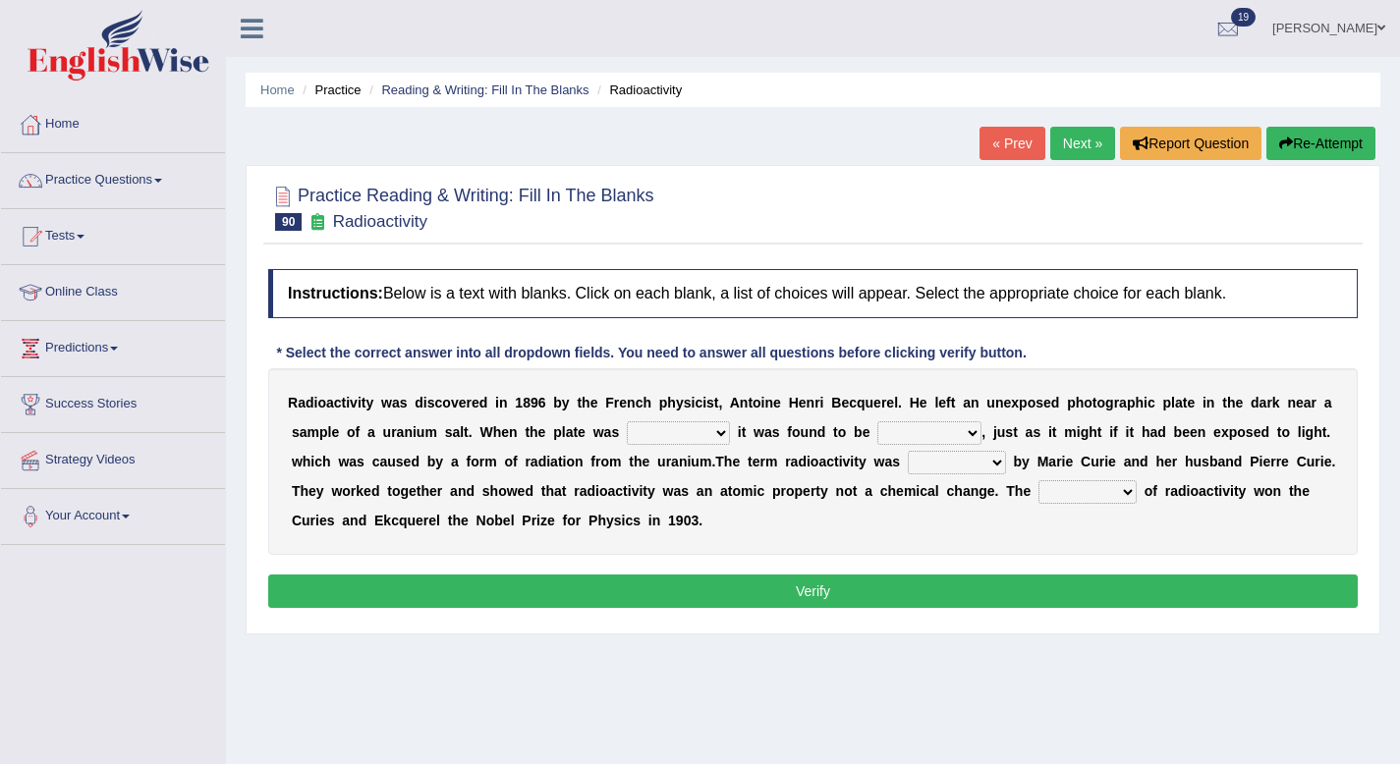
click at [687, 433] on select "developed unraveled overlapped transmitted" at bounding box center [678, 433] width 103 height 24
select select "overlapped"
click at [627, 421] on select "developed unraveled overlapped transmitted" at bounding box center [678, 433] width 103 height 24
click at [893, 430] on select "transparent corrugated fogged clarified" at bounding box center [929, 433] width 104 height 24
select select "clarified"
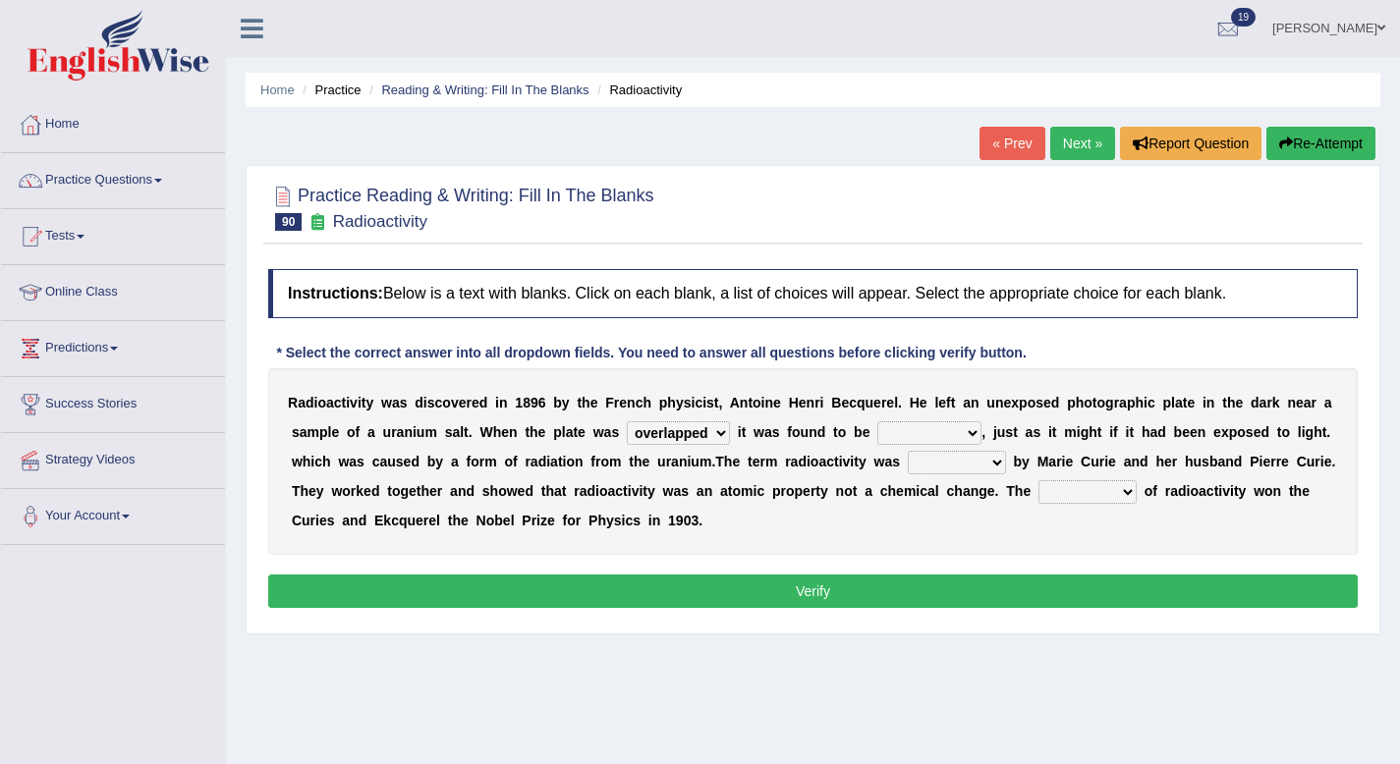
click at [878, 421] on select "transparent corrugated fogged clarified" at bounding box center [929, 433] width 104 height 24
click at [992, 451] on select "concocted coined expected estimated" at bounding box center [957, 463] width 98 height 24
select select "estimated"
click at [908, 451] on select "concocted coined expected estimated" at bounding box center [957, 463] width 98 height 24
click at [1063, 493] on select "fabrication invention discharge discovery" at bounding box center [1087, 492] width 98 height 24
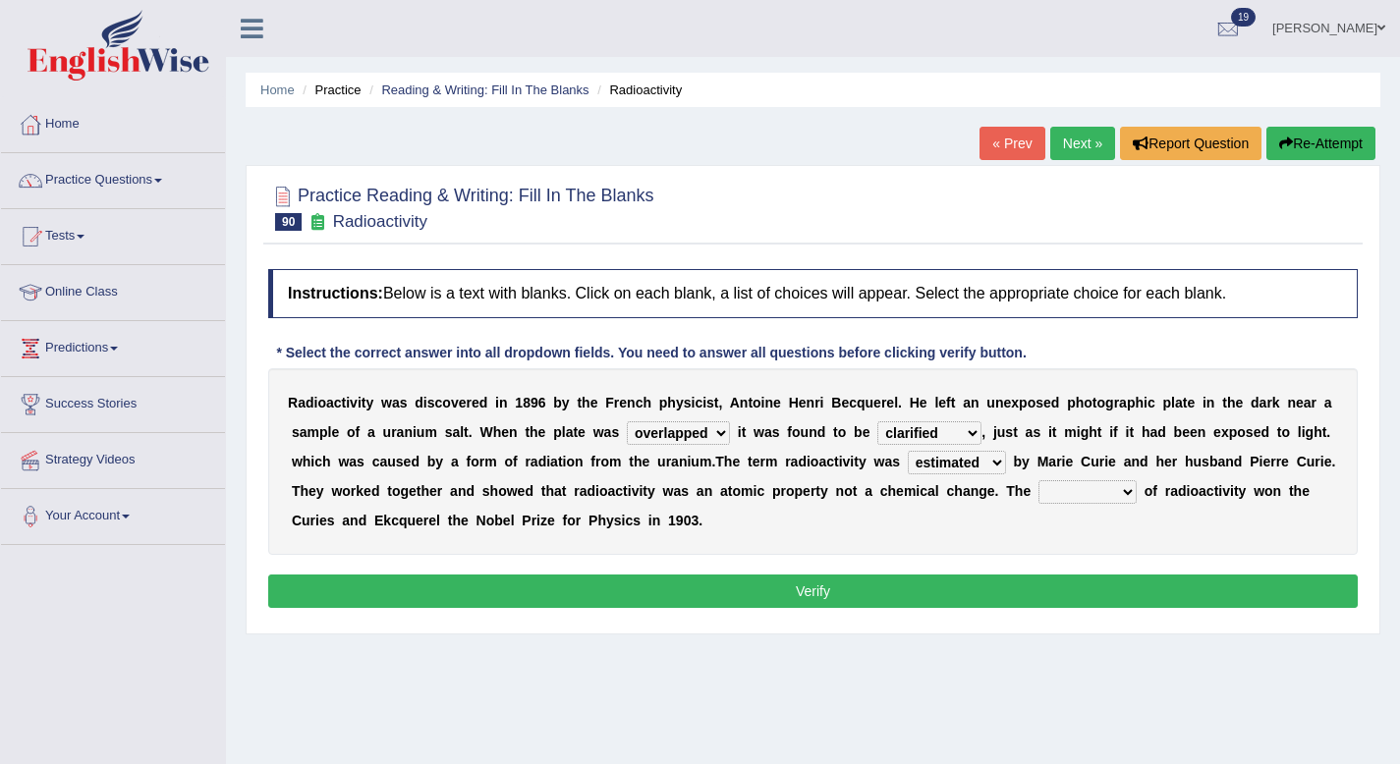
select select "discovery"
click at [1040, 480] on select "fabrication invention discharge discovery" at bounding box center [1087, 492] width 98 height 24
click at [1058, 587] on button "Verify" at bounding box center [812, 591] width 1089 height 33
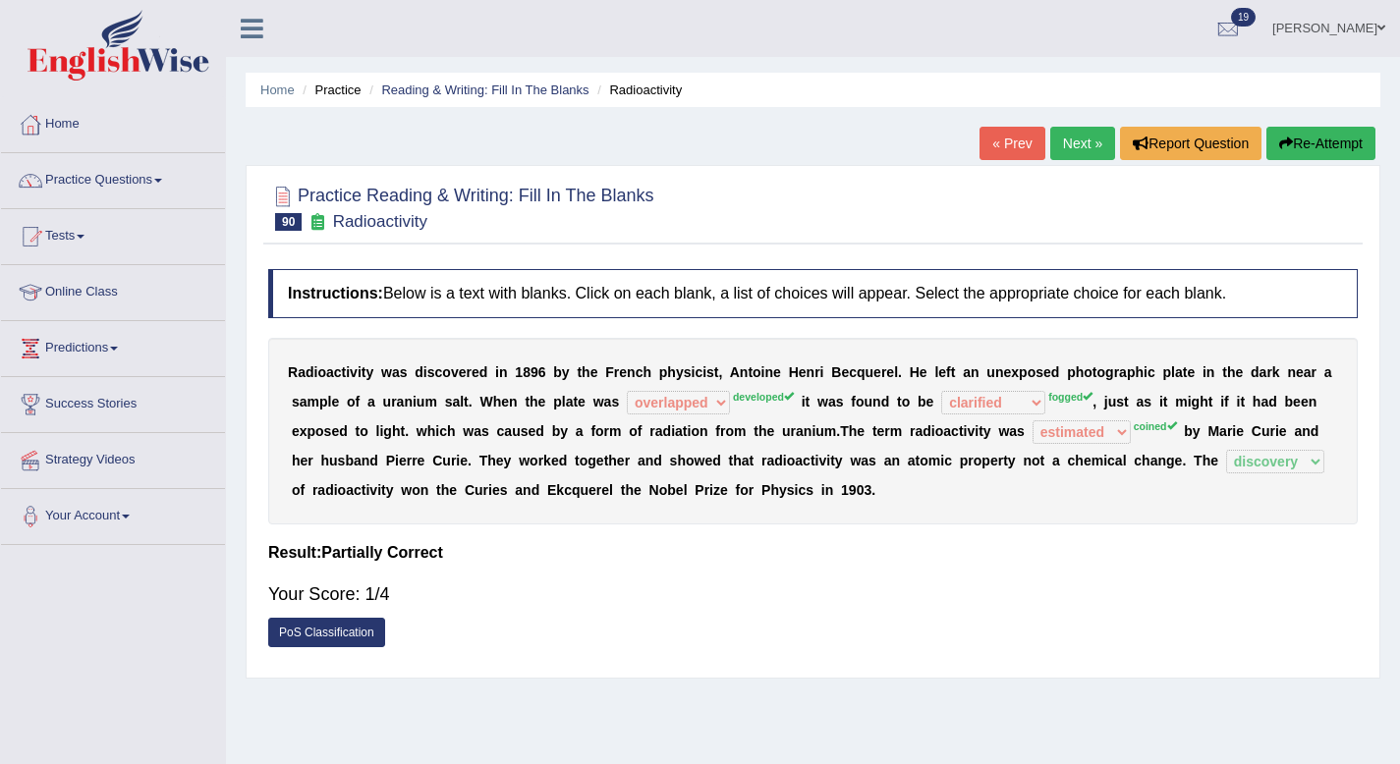
click at [1301, 137] on button "Re-Attempt" at bounding box center [1320, 143] width 109 height 33
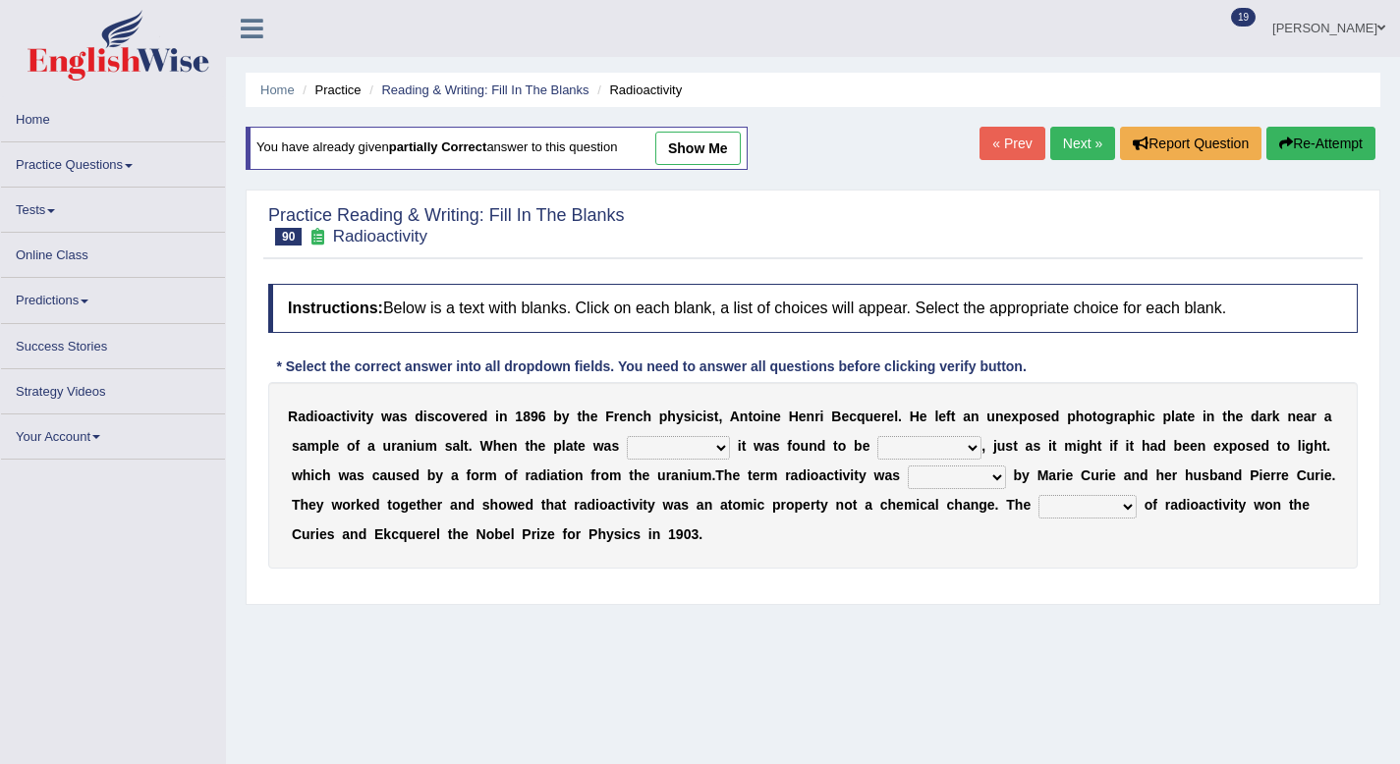
click at [641, 455] on select "developed unraveled overlapped transmitted" at bounding box center [678, 448] width 103 height 24
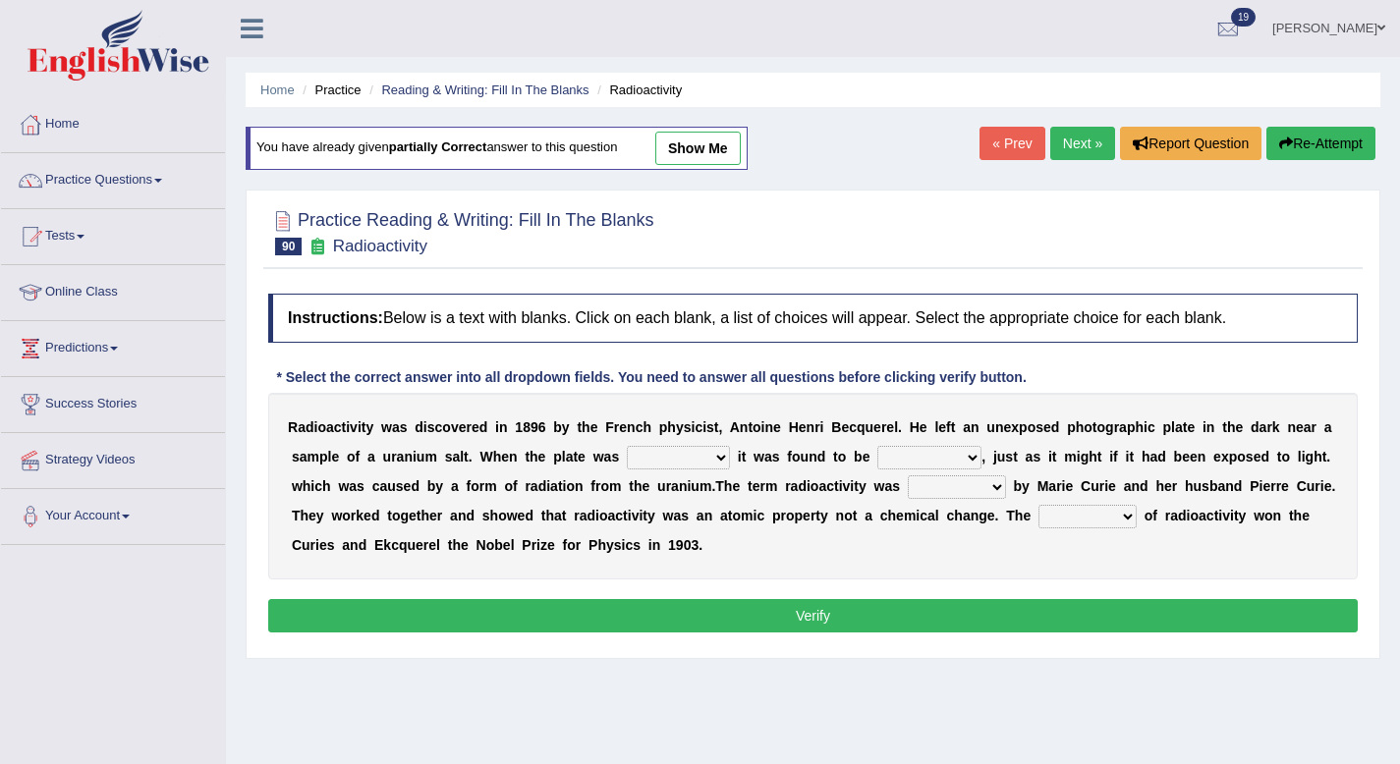
select select "developed"
click at [627, 446] on select "developed unraveled overlapped transmitted" at bounding box center [678, 458] width 103 height 24
click at [881, 455] on select "transparent corrugated fogged clarified" at bounding box center [929, 458] width 104 height 24
select select "transparent"
click at [878, 446] on select "transparent corrugated fogged clarified" at bounding box center [929, 458] width 104 height 24
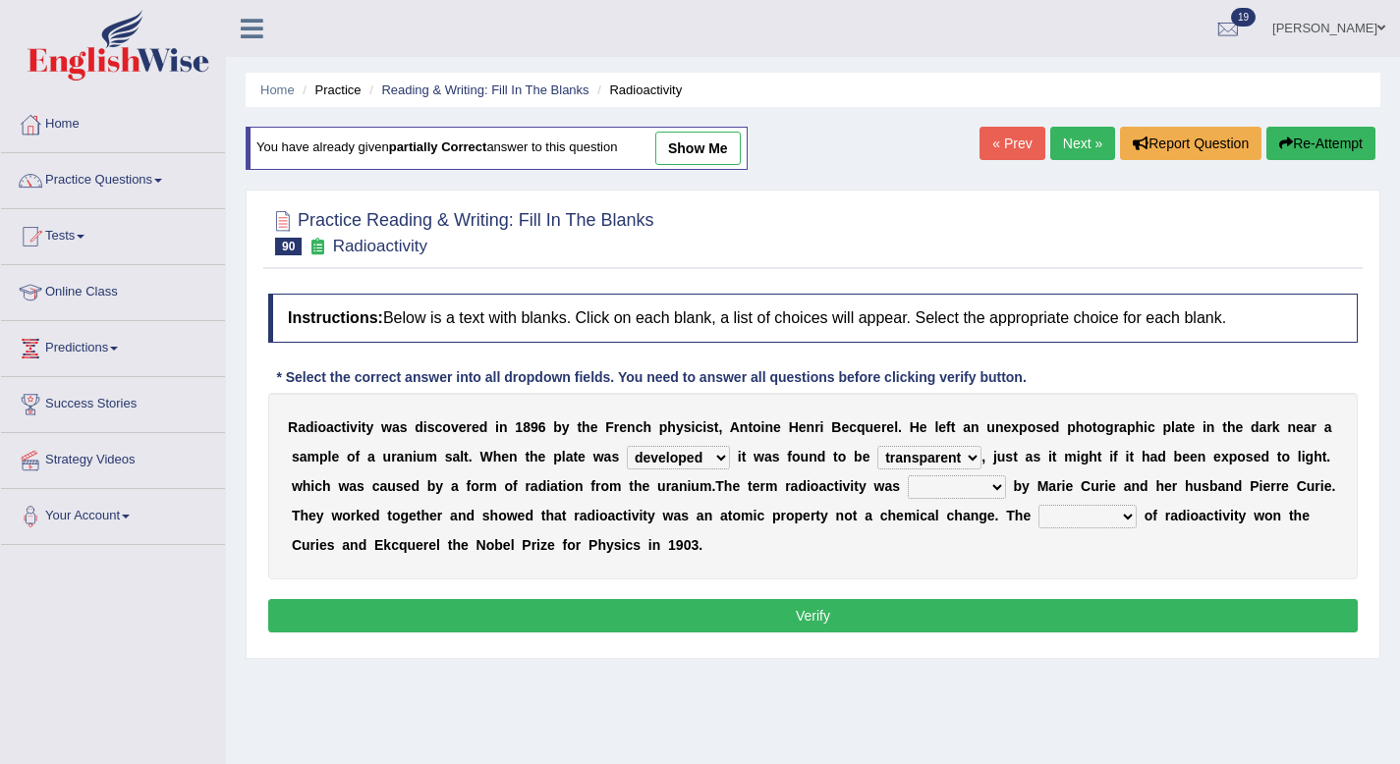
click at [953, 486] on select "concocted coined expected estimated" at bounding box center [957, 487] width 98 height 24
select select "coined"
click at [908, 475] on select "concocted coined expected estimated" at bounding box center [957, 487] width 98 height 24
click at [1062, 516] on select "fabrication invention discharge discovery" at bounding box center [1087, 517] width 98 height 24
select select "discovery"
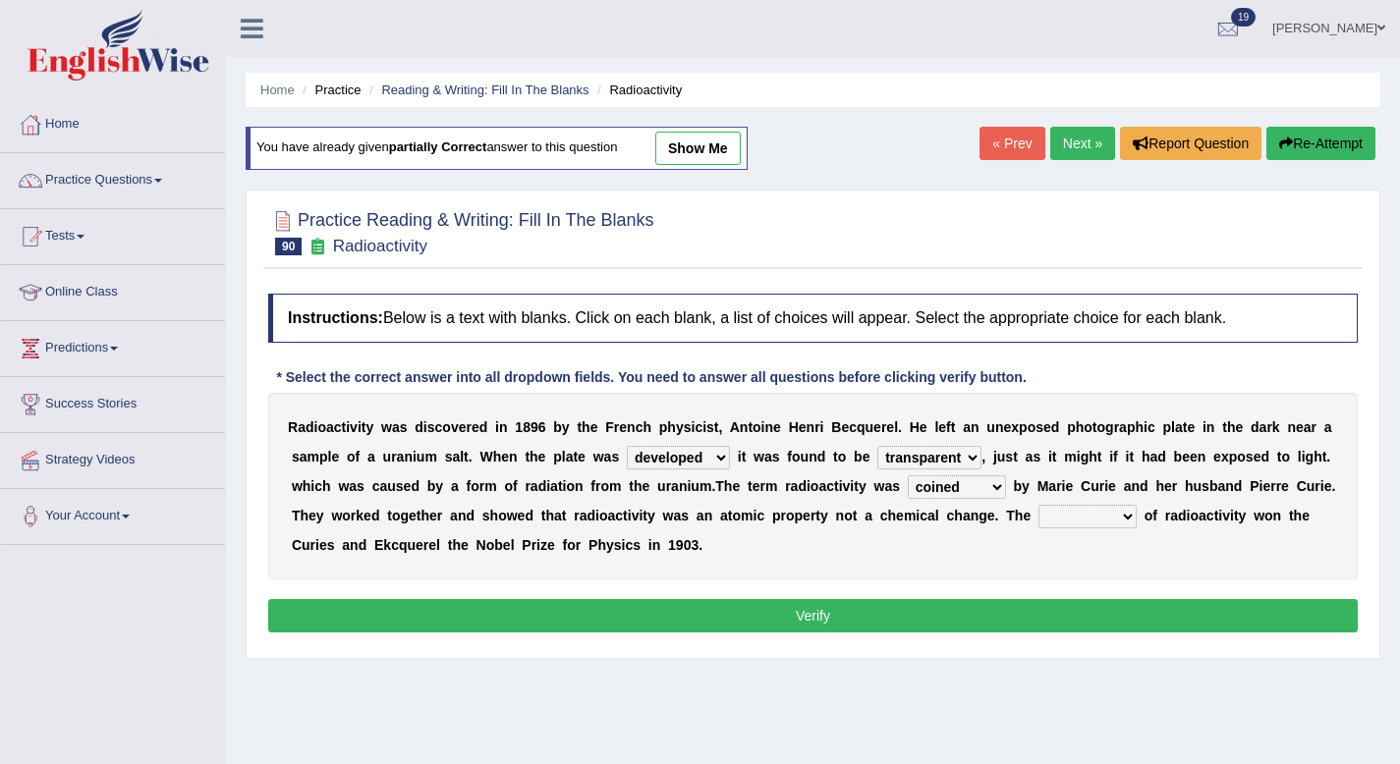
click at [1040, 505] on select "fabrication invention discharge discovery" at bounding box center [1087, 517] width 98 height 24
click at [1098, 611] on button "Verify" at bounding box center [812, 615] width 1089 height 33
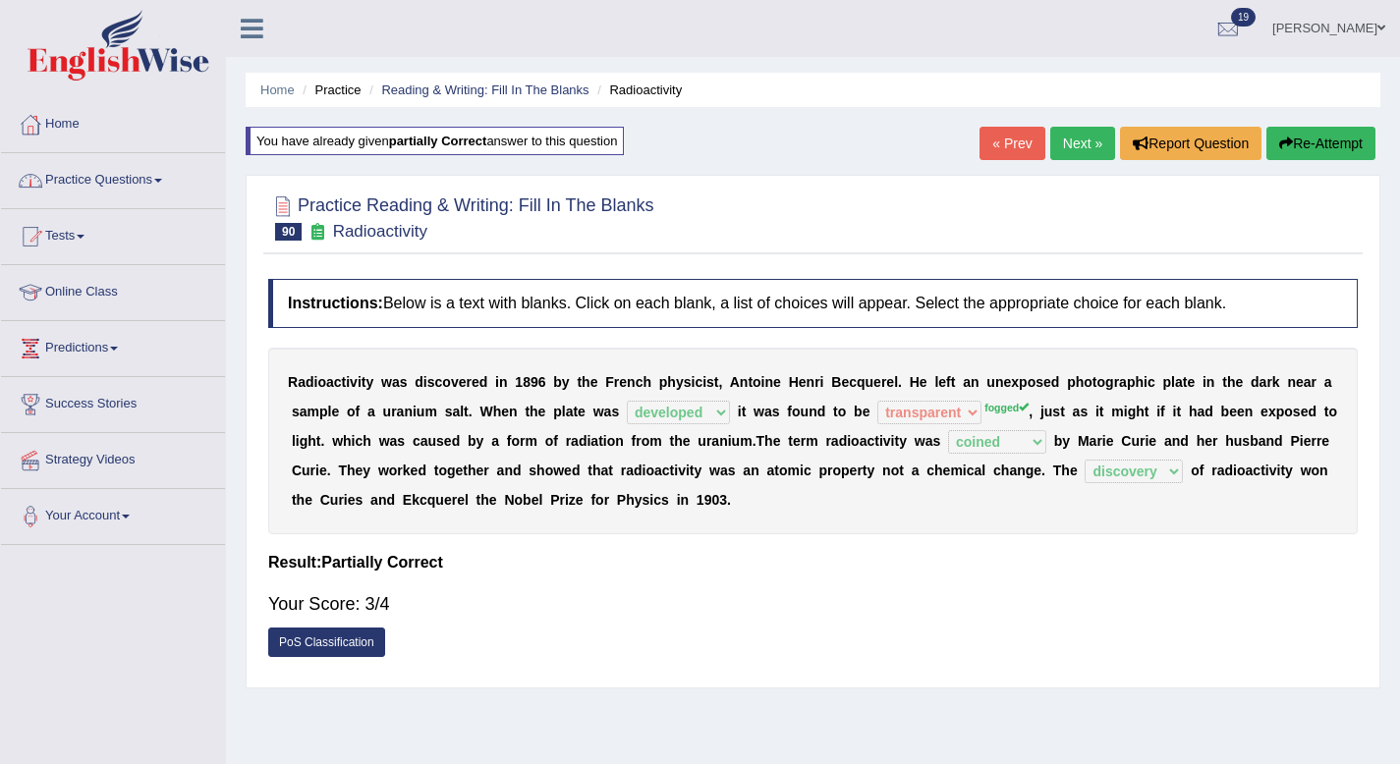
click at [79, 176] on link "Practice Questions" at bounding box center [113, 177] width 224 height 49
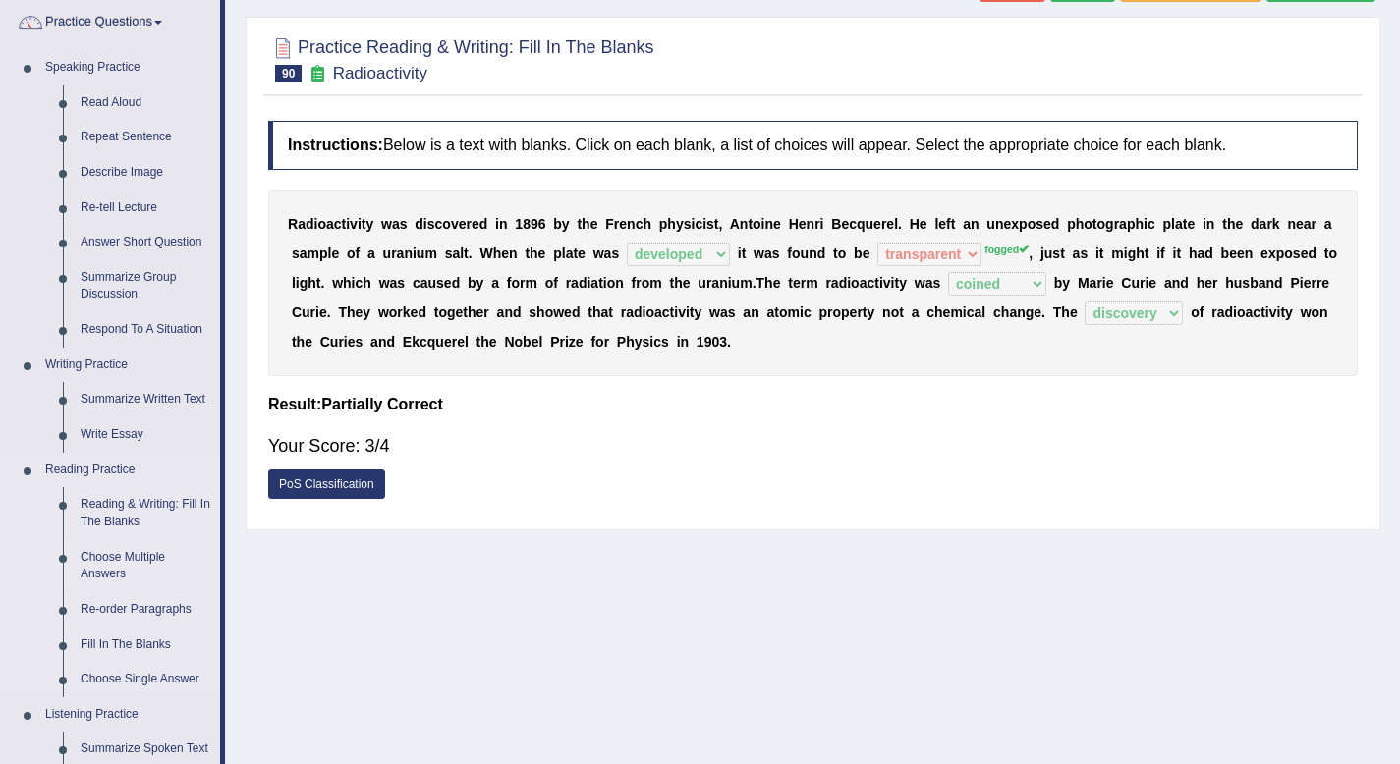
scroll to position [162, 0]
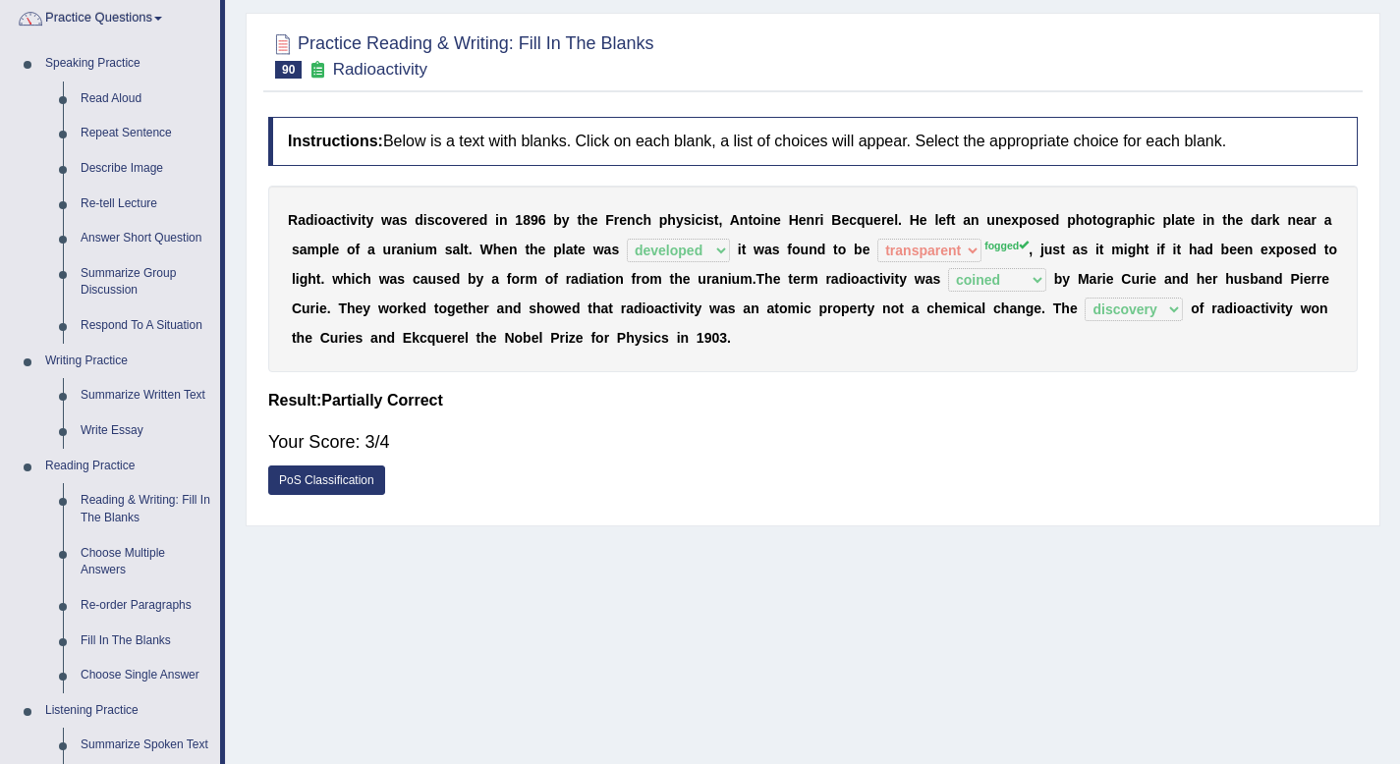
click at [658, 423] on div "Your Score: 3/4" at bounding box center [812, 441] width 1089 height 47
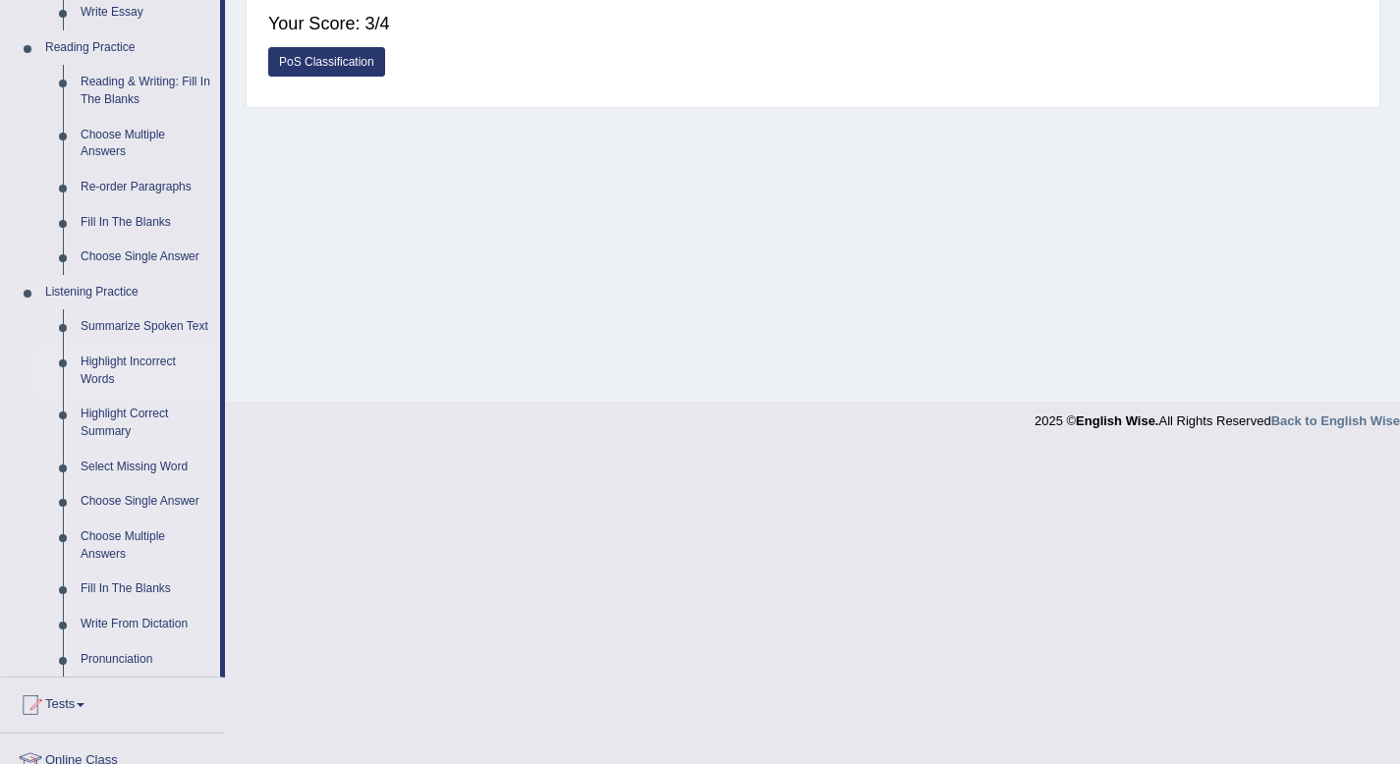
scroll to position [582, 0]
click at [129, 321] on link "Summarize Spoken Text" at bounding box center [146, 325] width 148 height 35
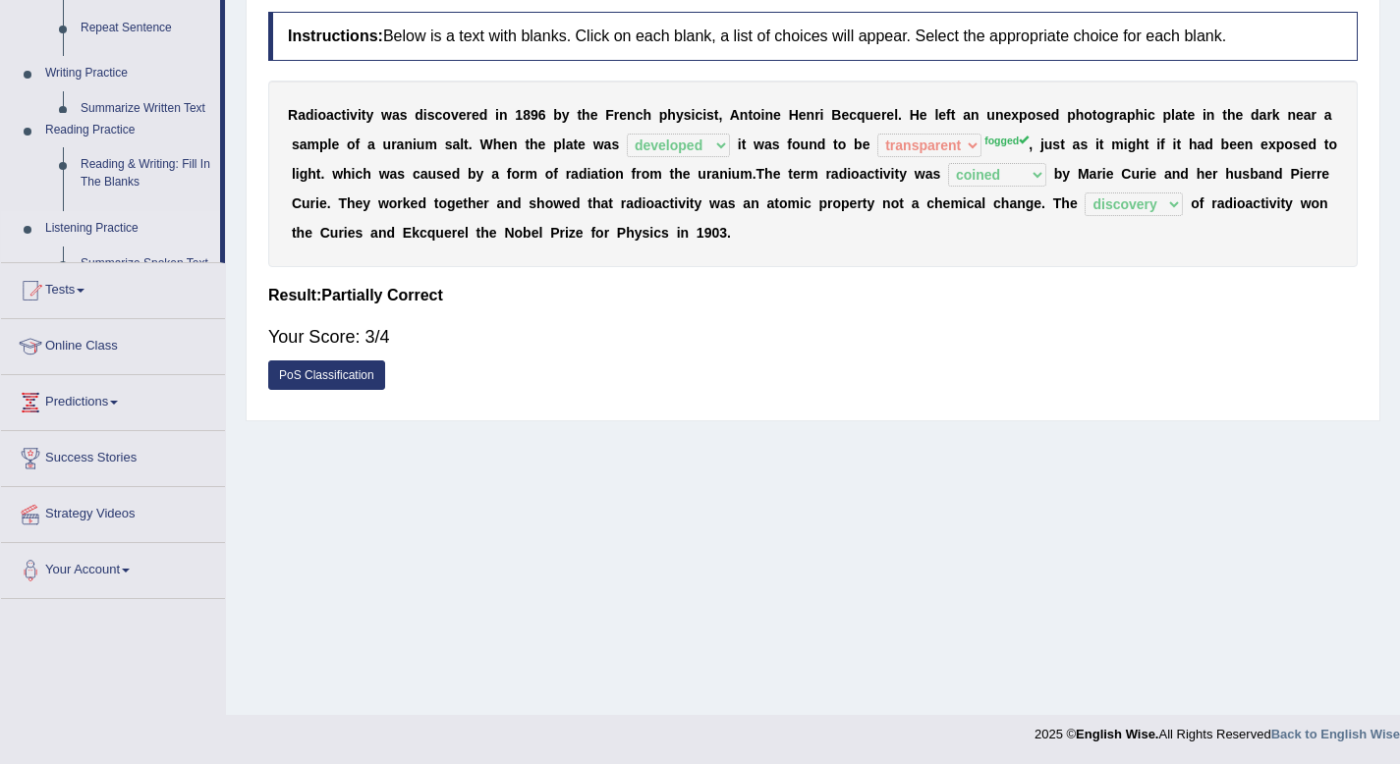
scroll to position [267, 0]
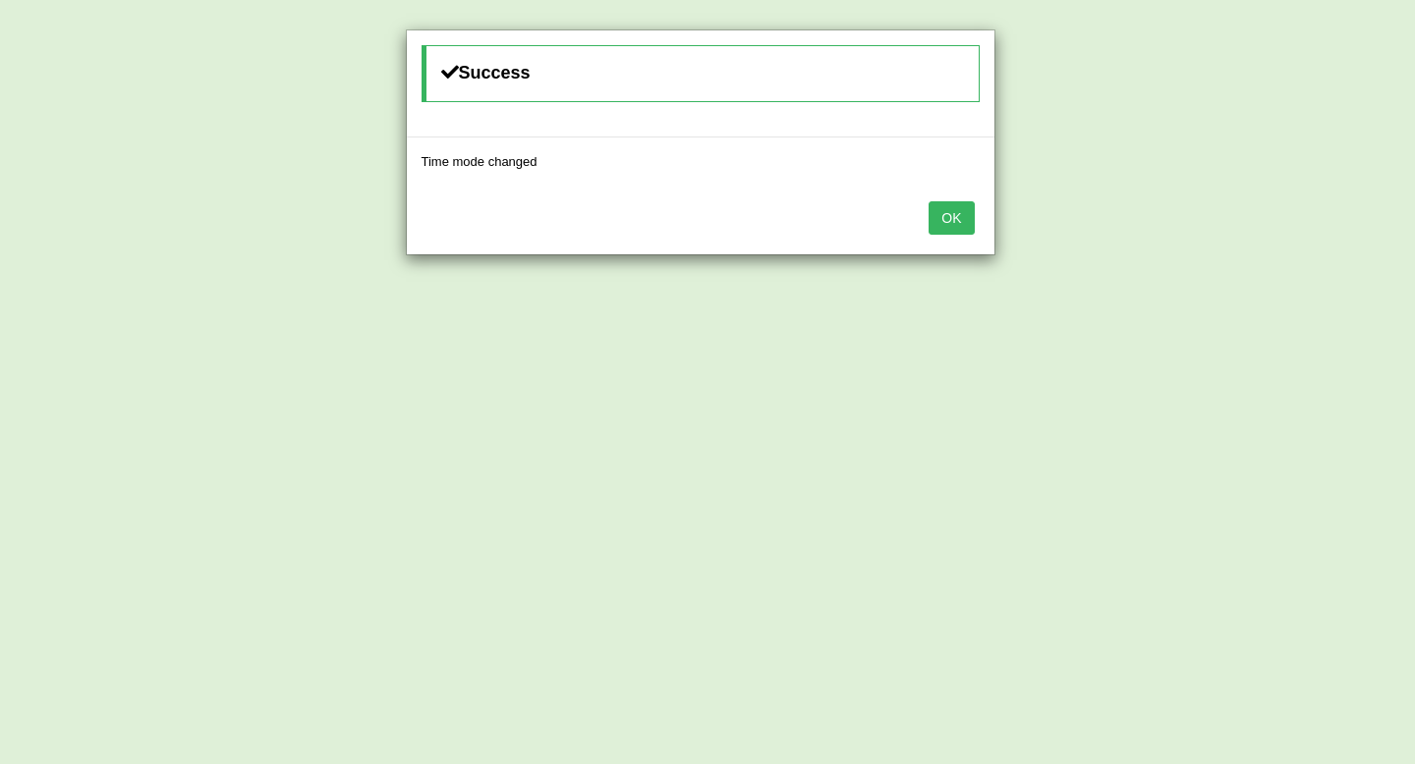
click at [943, 217] on button "OK" at bounding box center [950, 217] width 45 height 33
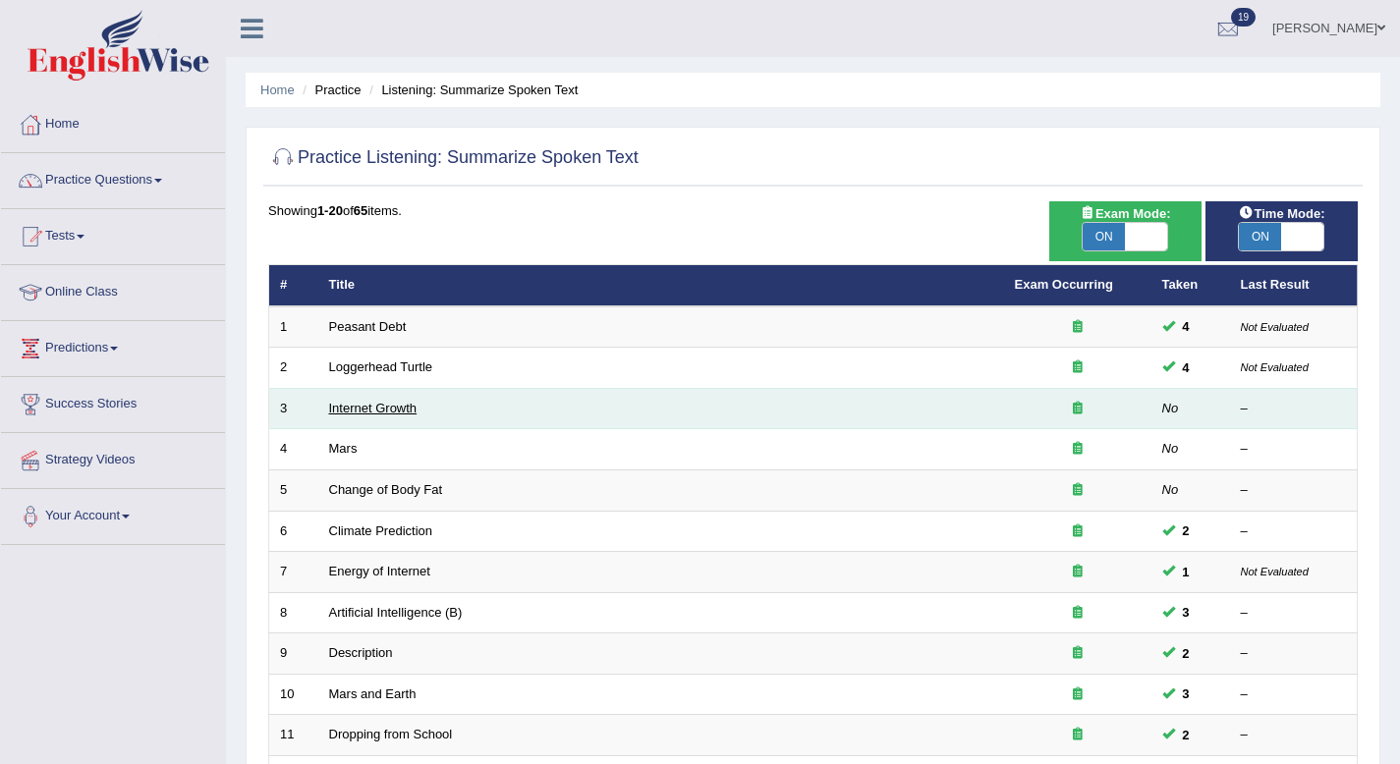
click at [357, 406] on link "Internet Growth" at bounding box center [373, 408] width 88 height 15
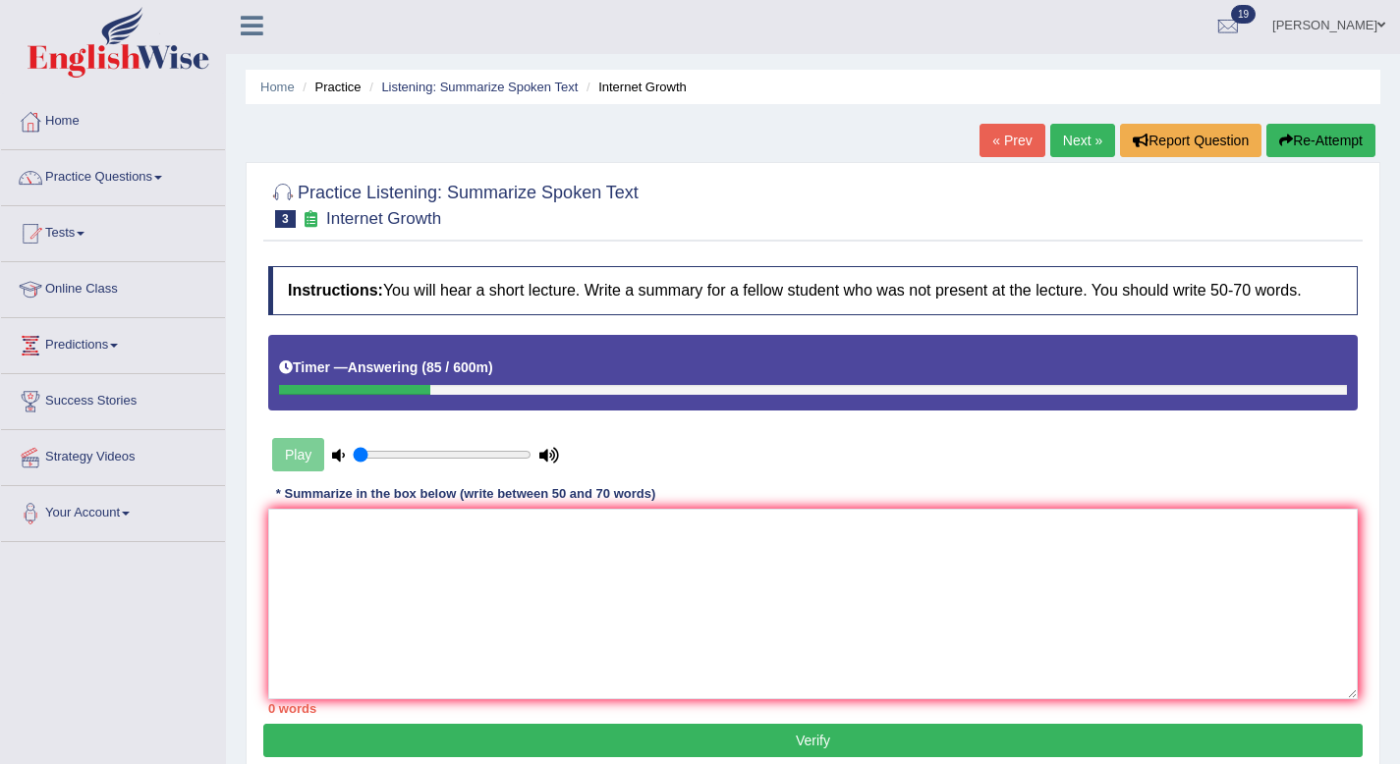
scroll to position [4, 0]
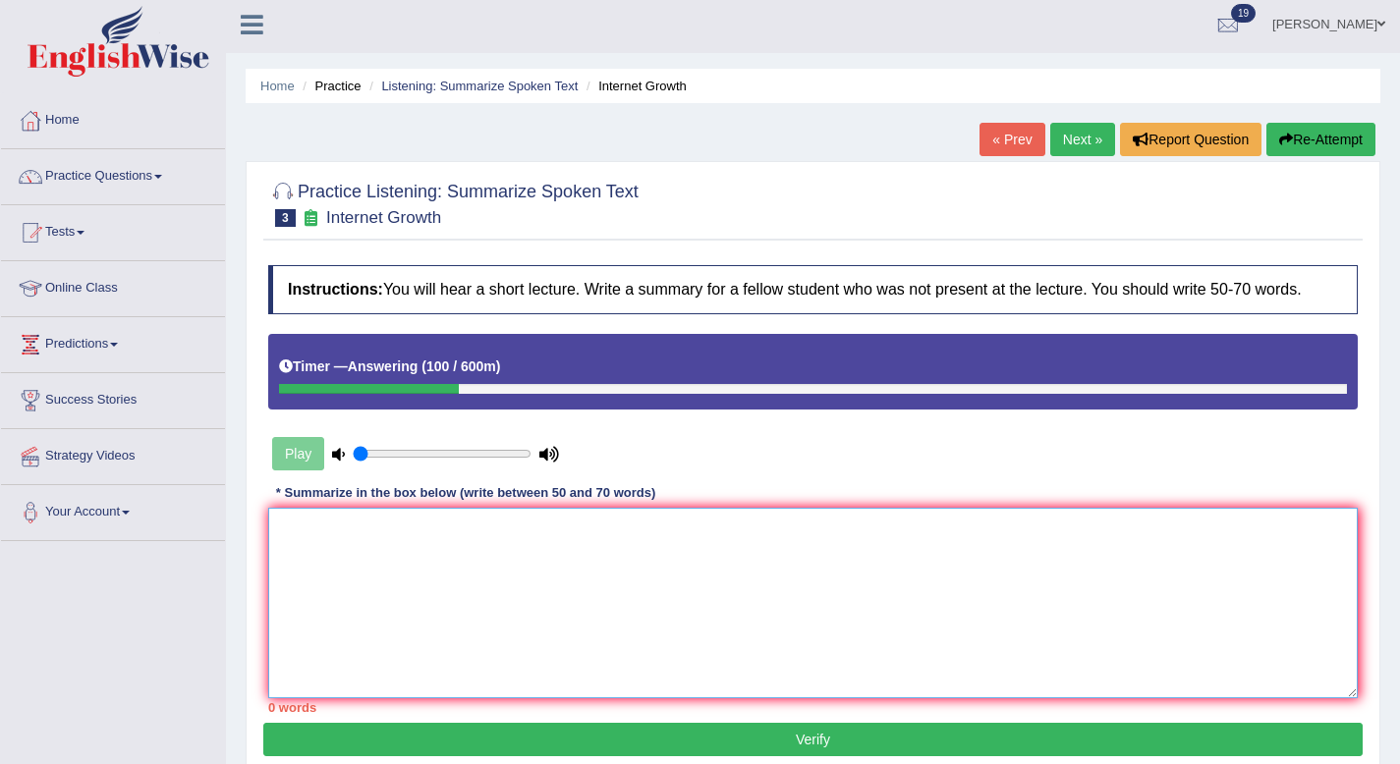
click at [1142, 611] on textarea at bounding box center [812, 603] width 1089 height 191
type textarea "t"
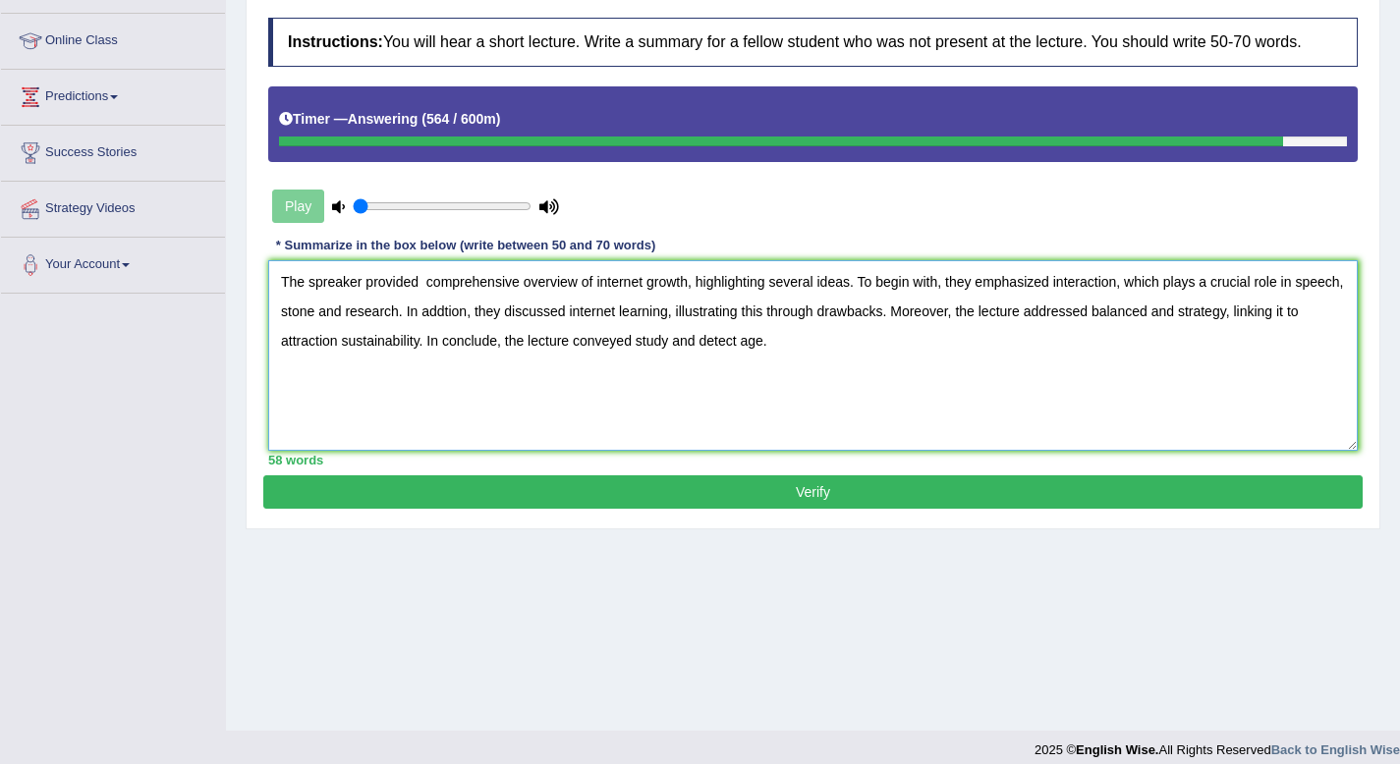
scroll to position [267, 0]
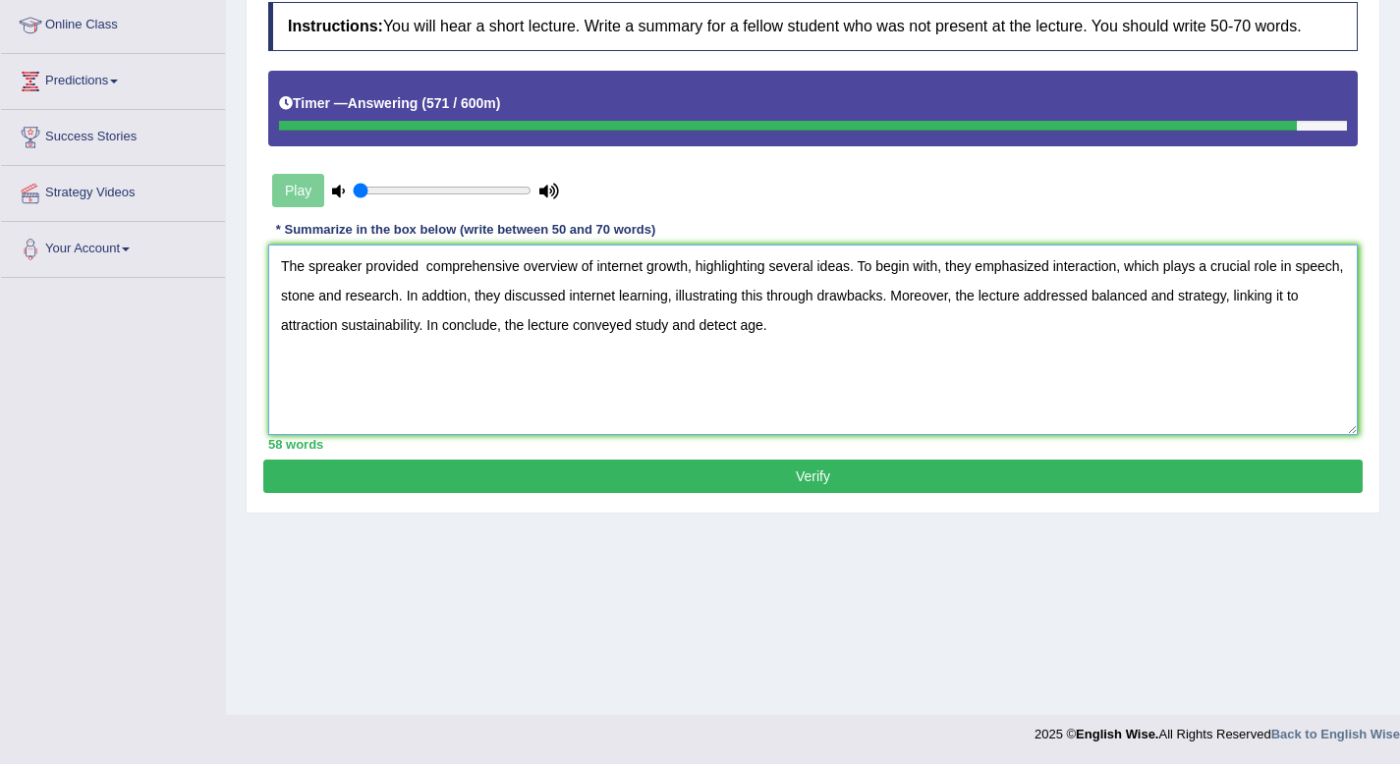
click at [421, 286] on textarea "The spreaker provided comprehensive overview of internet growth, highlighting s…" at bounding box center [812, 340] width 1089 height 191
type textarea "The spreaker provided a comprehensive overview of internet growth, highlighting…"
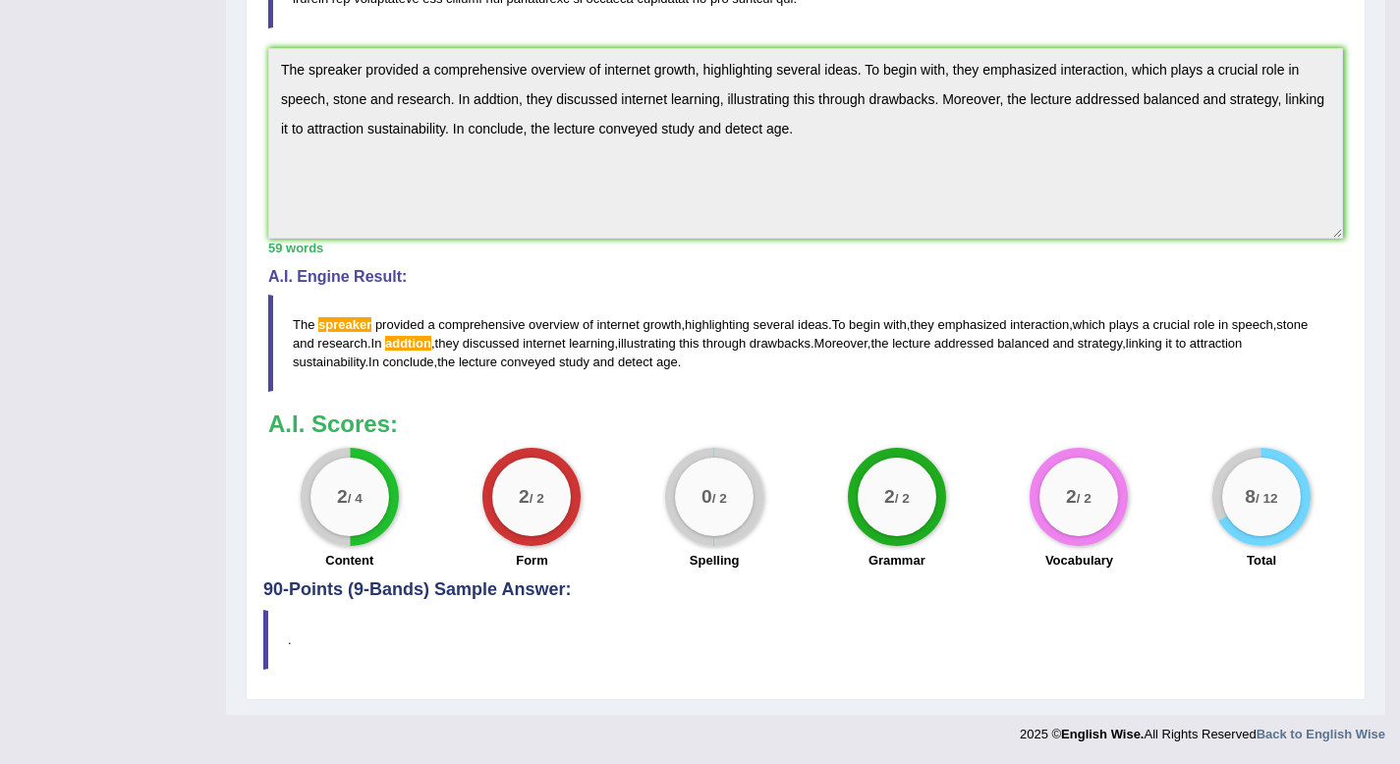
scroll to position [0, 0]
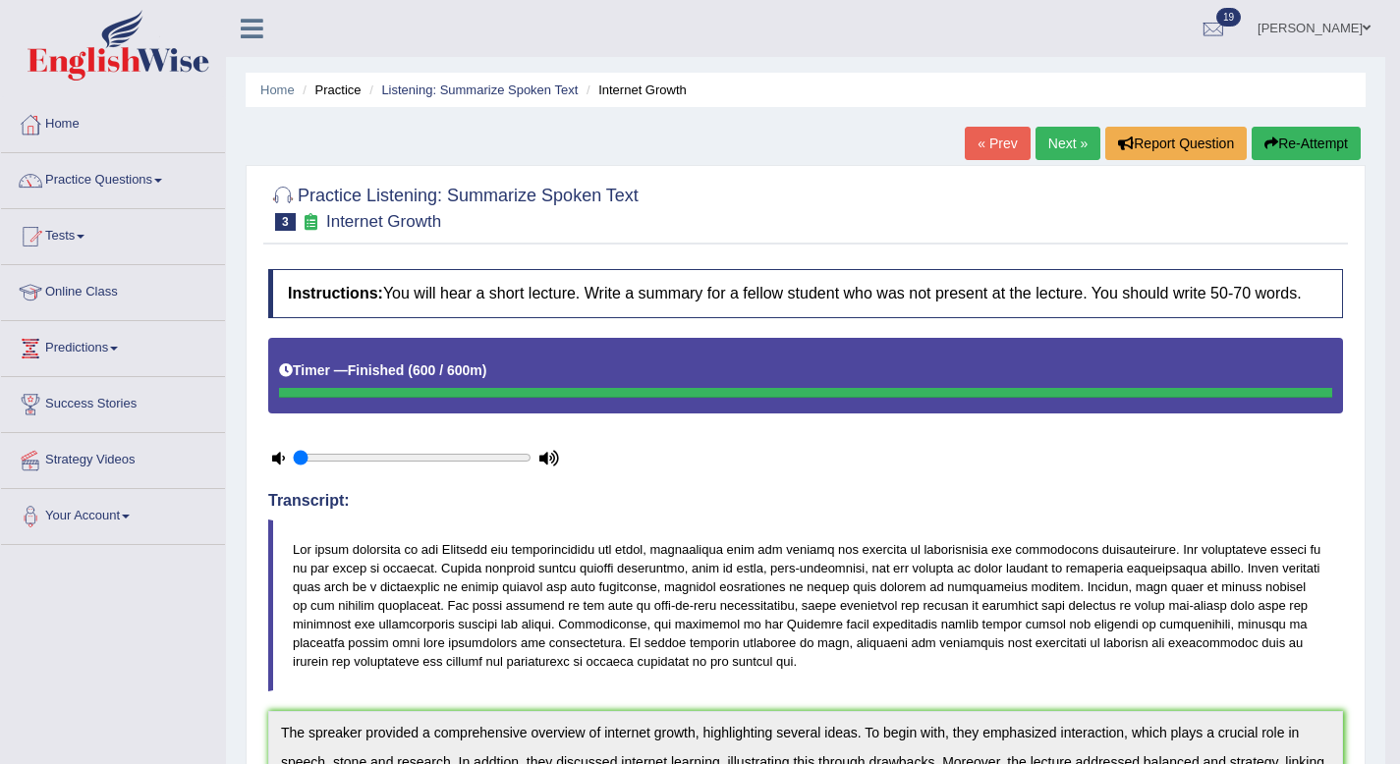
click at [1320, 159] on button "Re-Attempt" at bounding box center [1306, 143] width 109 height 33
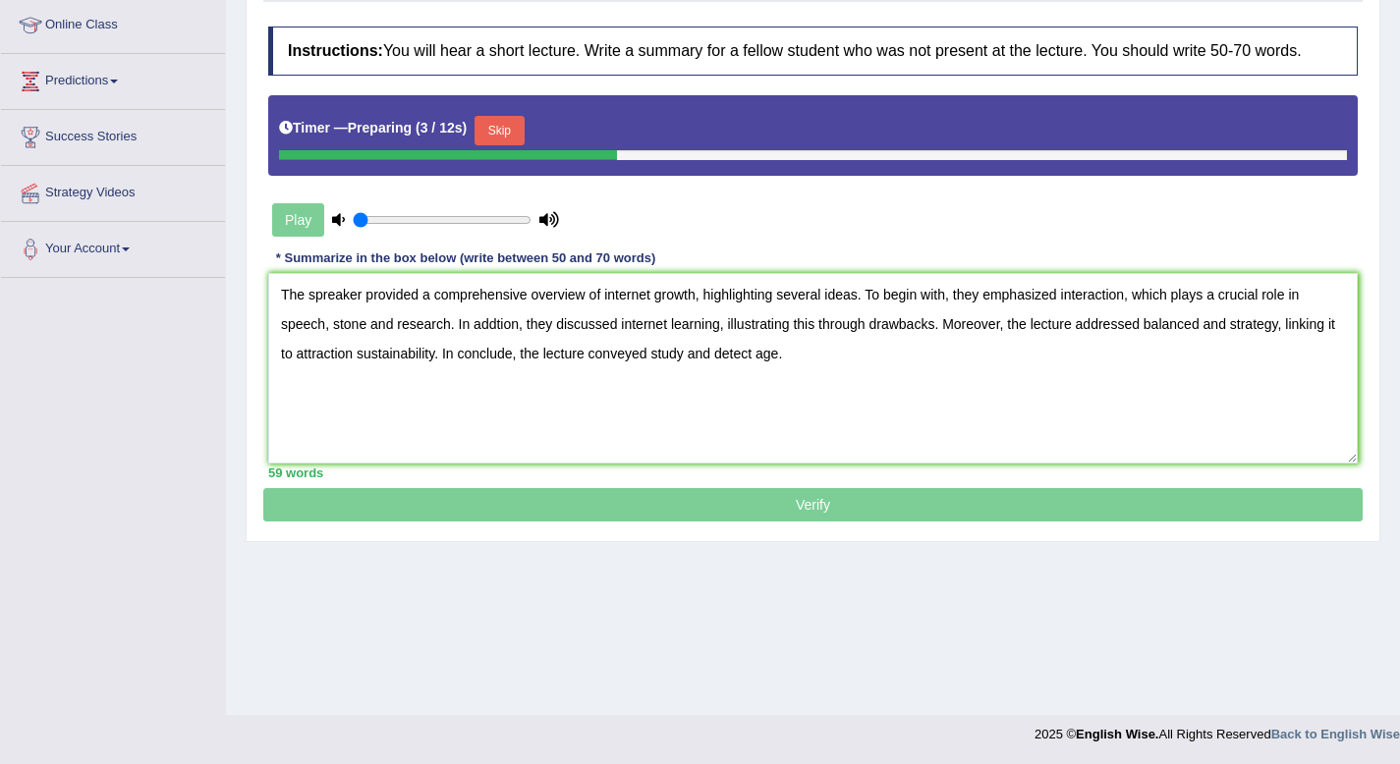
click at [368, 313] on textarea "The spreaker provided a comprehensive overview of internet growth, highlighting…" at bounding box center [812, 368] width 1089 height 191
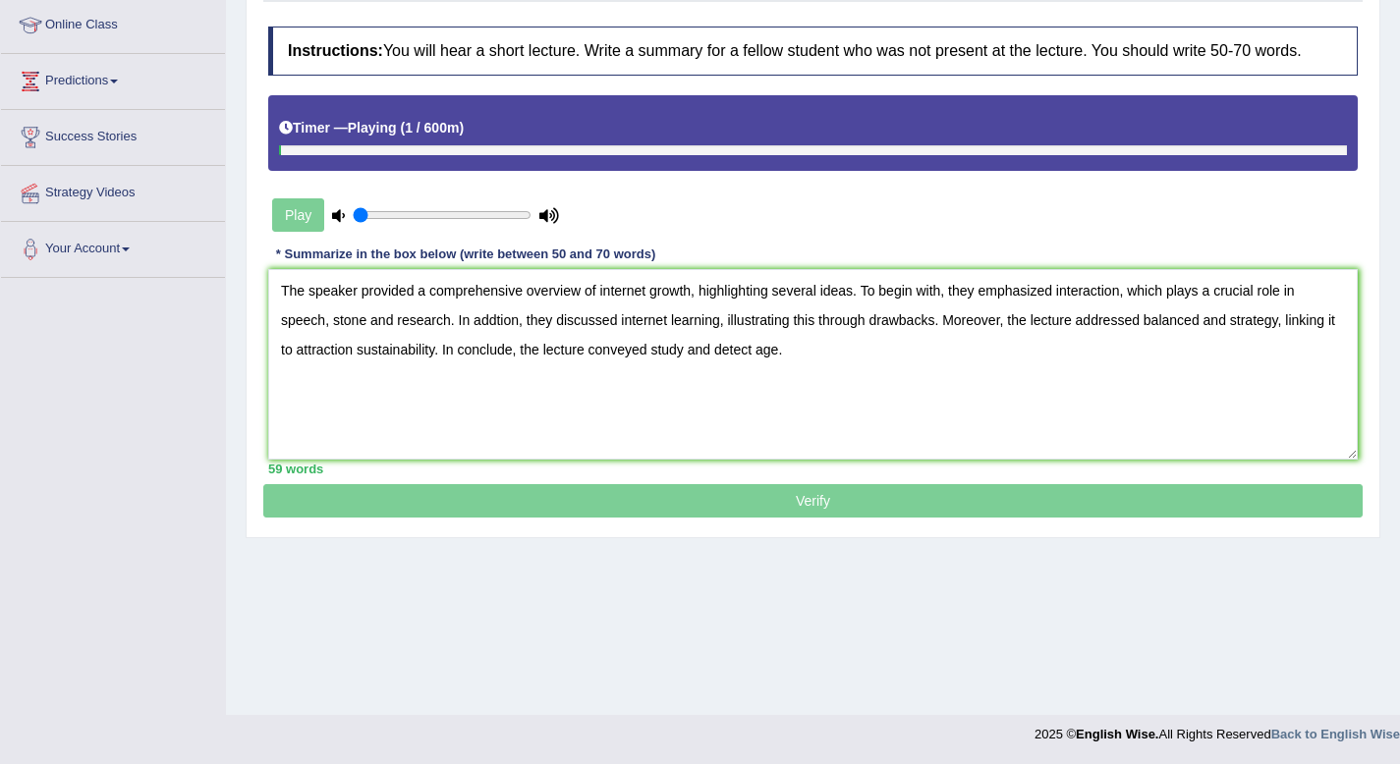
click at [501, 332] on textarea "The speaker provided a comprehensive overview of internet growth, highlighting …" at bounding box center [812, 364] width 1089 height 191
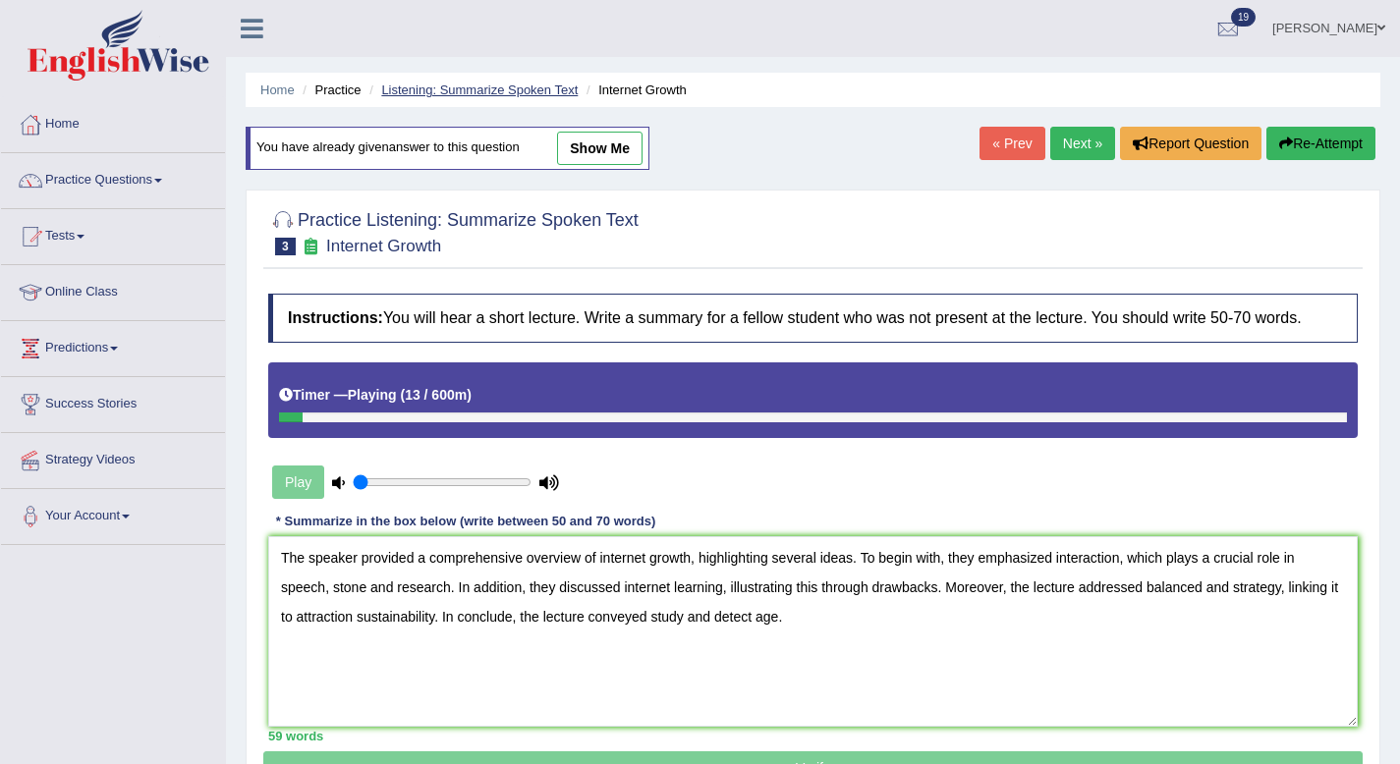
type textarea "The speaker provided a comprehensive overview of internet growth, highlighting …"
click at [522, 85] on link "Listening: Summarize Spoken Text" at bounding box center [479, 90] width 196 height 15
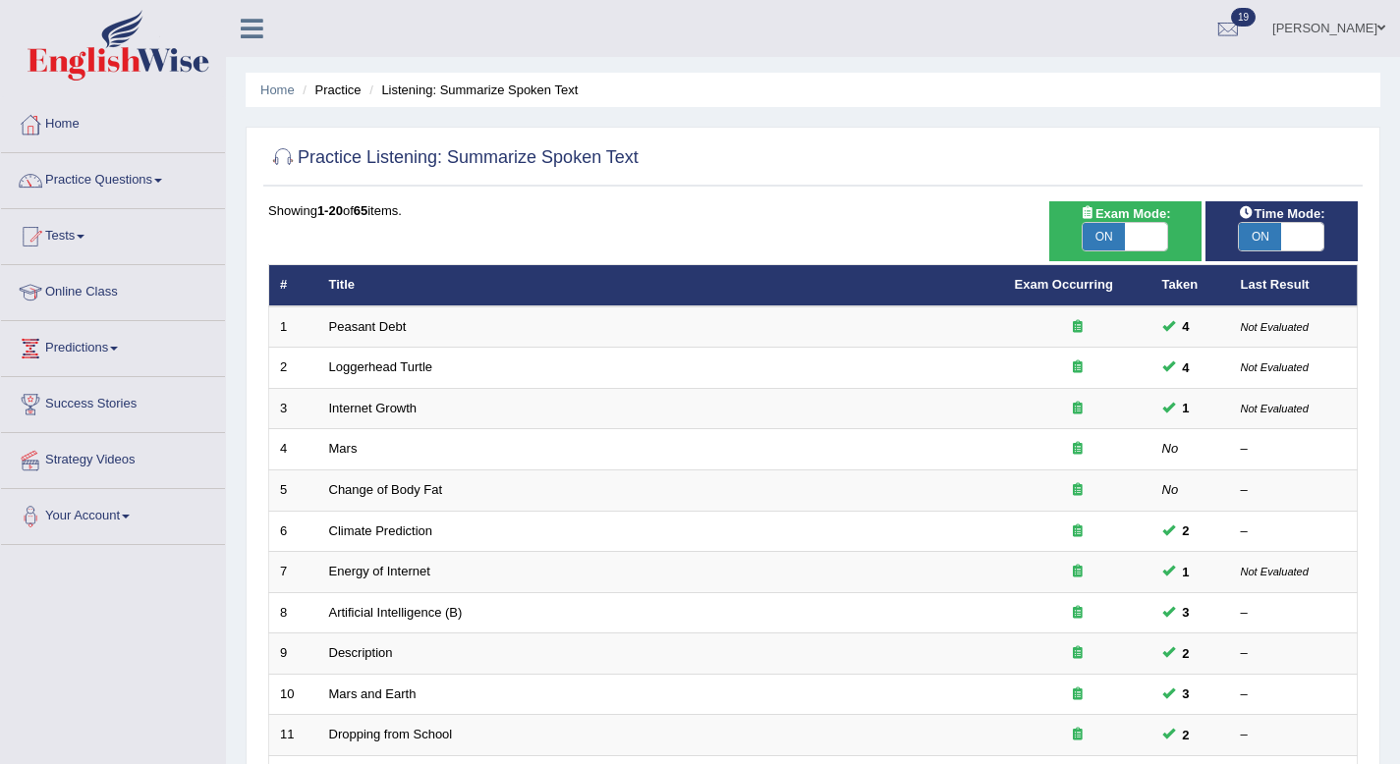
click at [1279, 255] on div "Time Mode: ON OFF" at bounding box center [1281, 231] width 152 height 60
click at [1282, 239] on span at bounding box center [1302, 237] width 42 height 28
checkbox input "false"
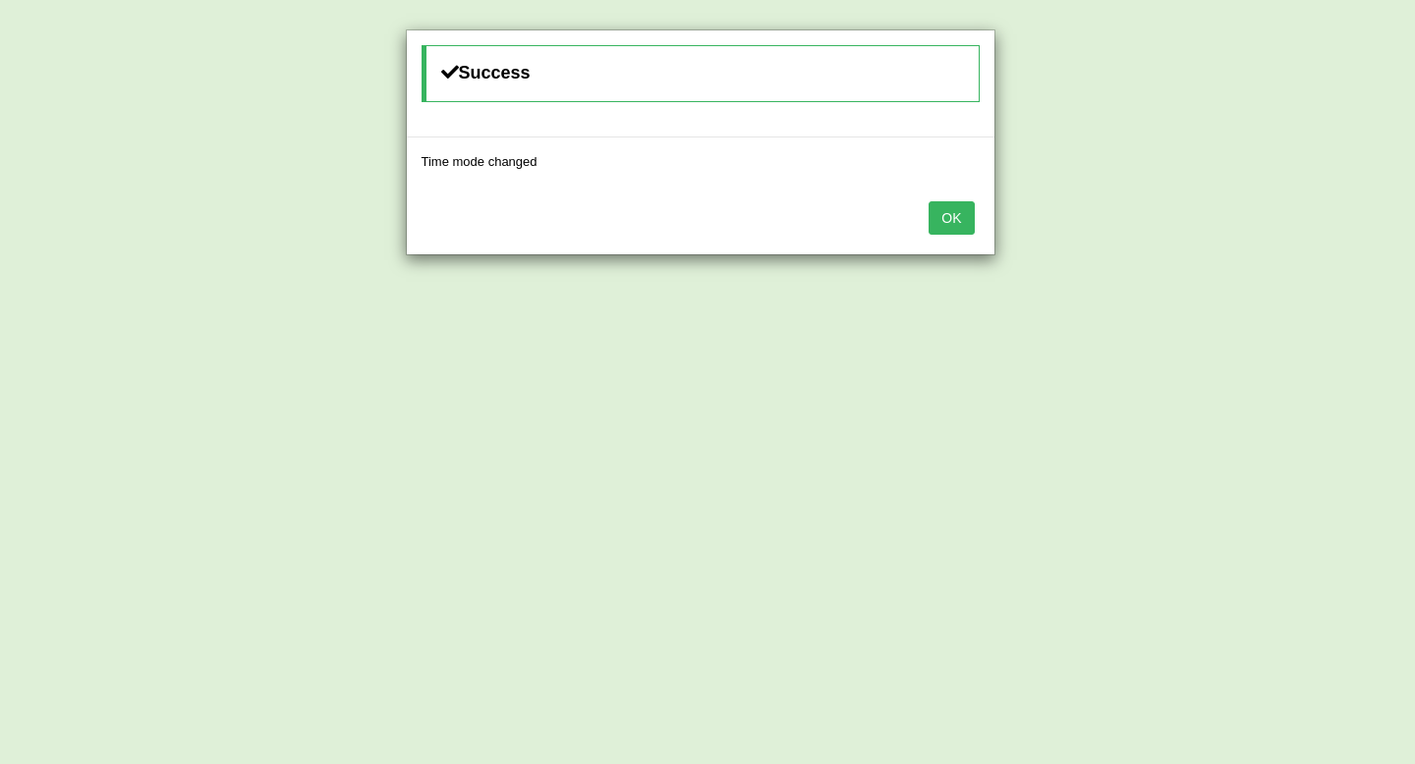
click at [944, 213] on button "OK" at bounding box center [950, 217] width 45 height 33
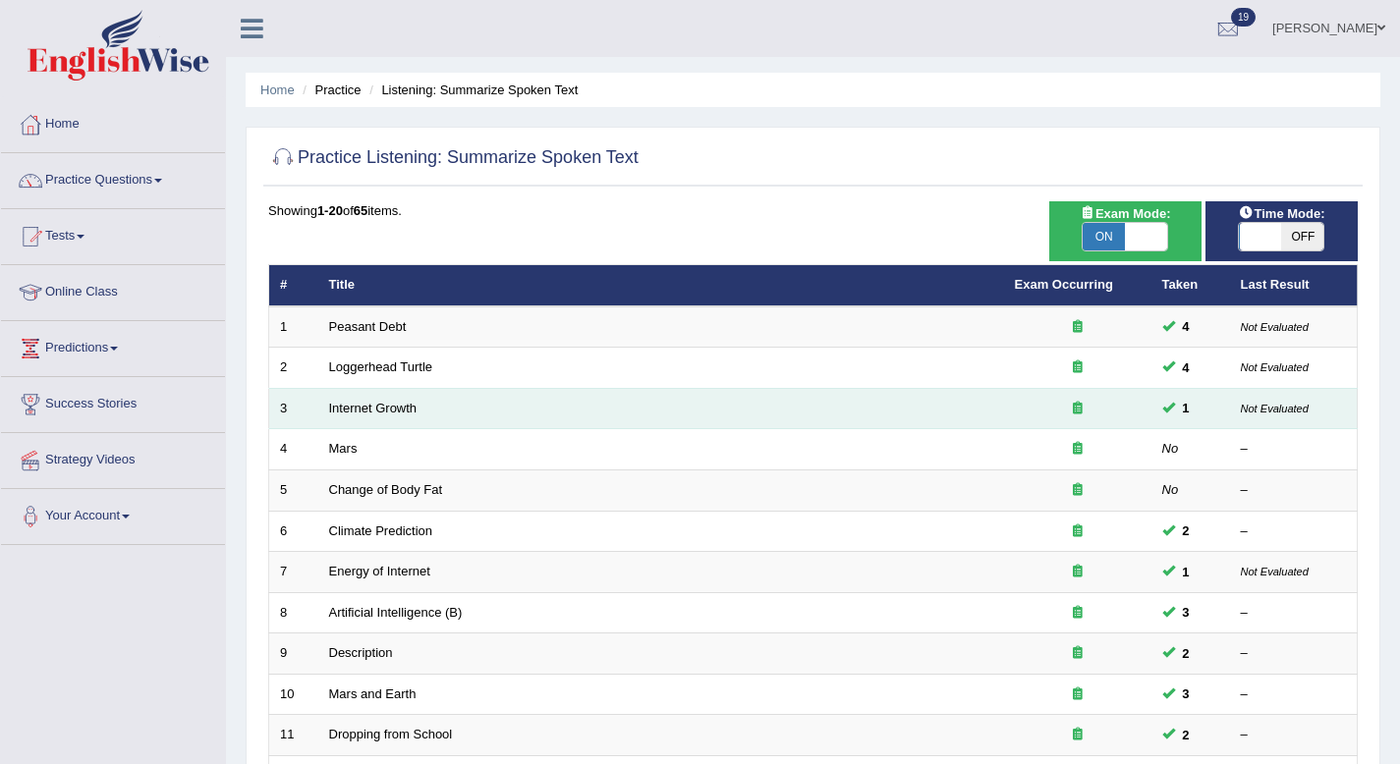
click at [393, 393] on td "Internet Growth" at bounding box center [661, 408] width 686 height 41
click at [392, 408] on link "Internet Growth" at bounding box center [373, 408] width 88 height 15
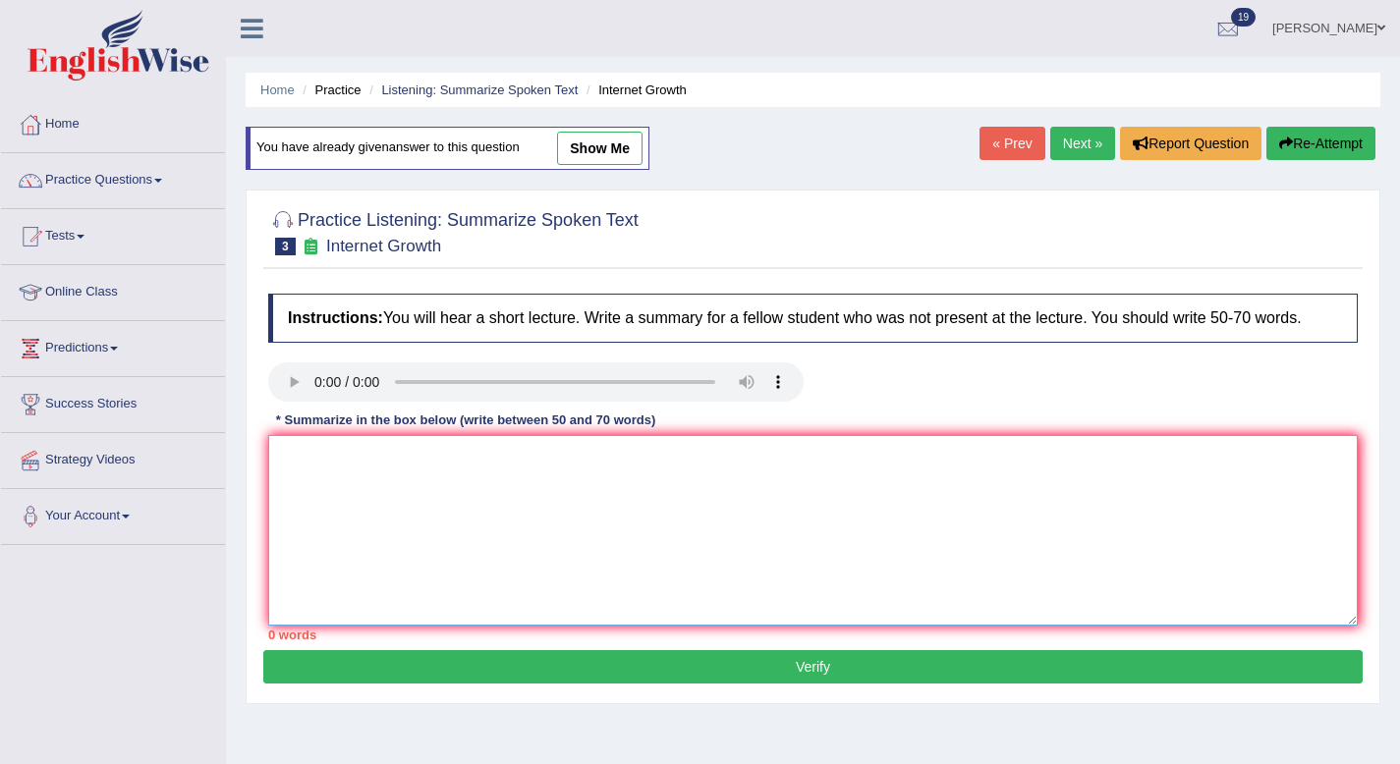
paste textarea "The spreaker provided a comprehensive overview of internet growth, highlighting…"
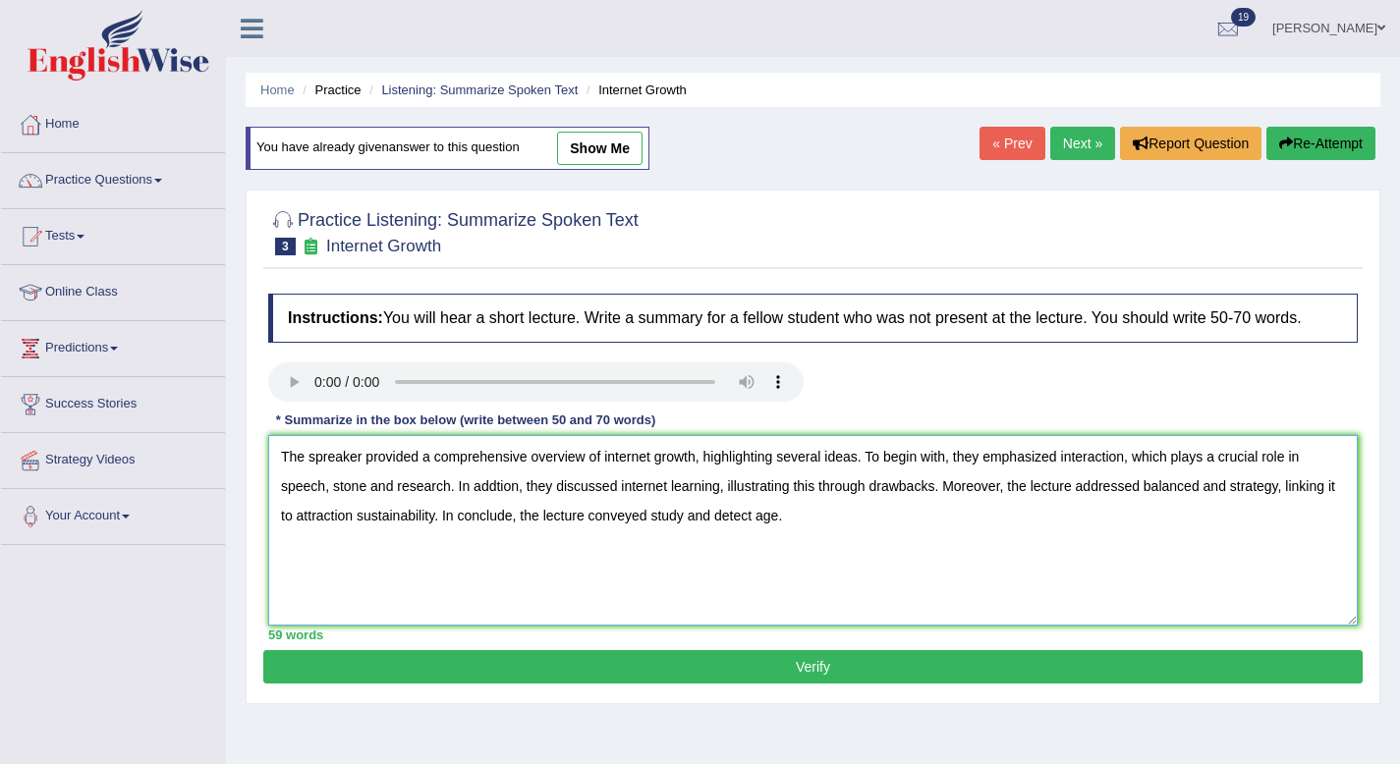
click at [363, 473] on textarea "The spreaker provided a comprehensive overview of internet growth, highlighting…" at bounding box center [812, 530] width 1089 height 191
click at [498, 506] on textarea "The speaker provided a comprehensive overview of internet growth, highlighting …" at bounding box center [812, 530] width 1089 height 191
type textarea "The speaker provided a comprehensive overview of internet growth, highlighting …"
click at [684, 684] on button "Verify" at bounding box center [812, 666] width 1099 height 33
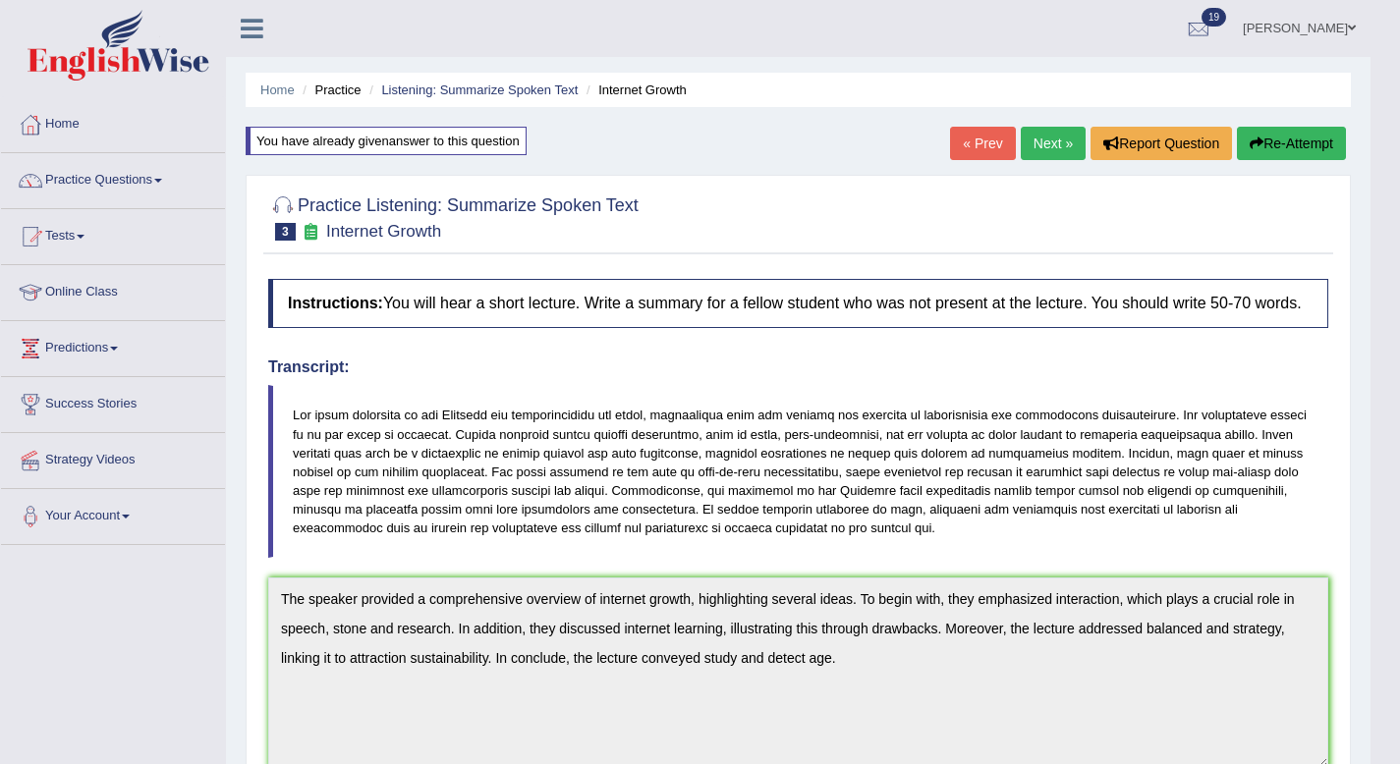
click at [1302, 148] on button "Re-Attempt" at bounding box center [1291, 143] width 109 height 33
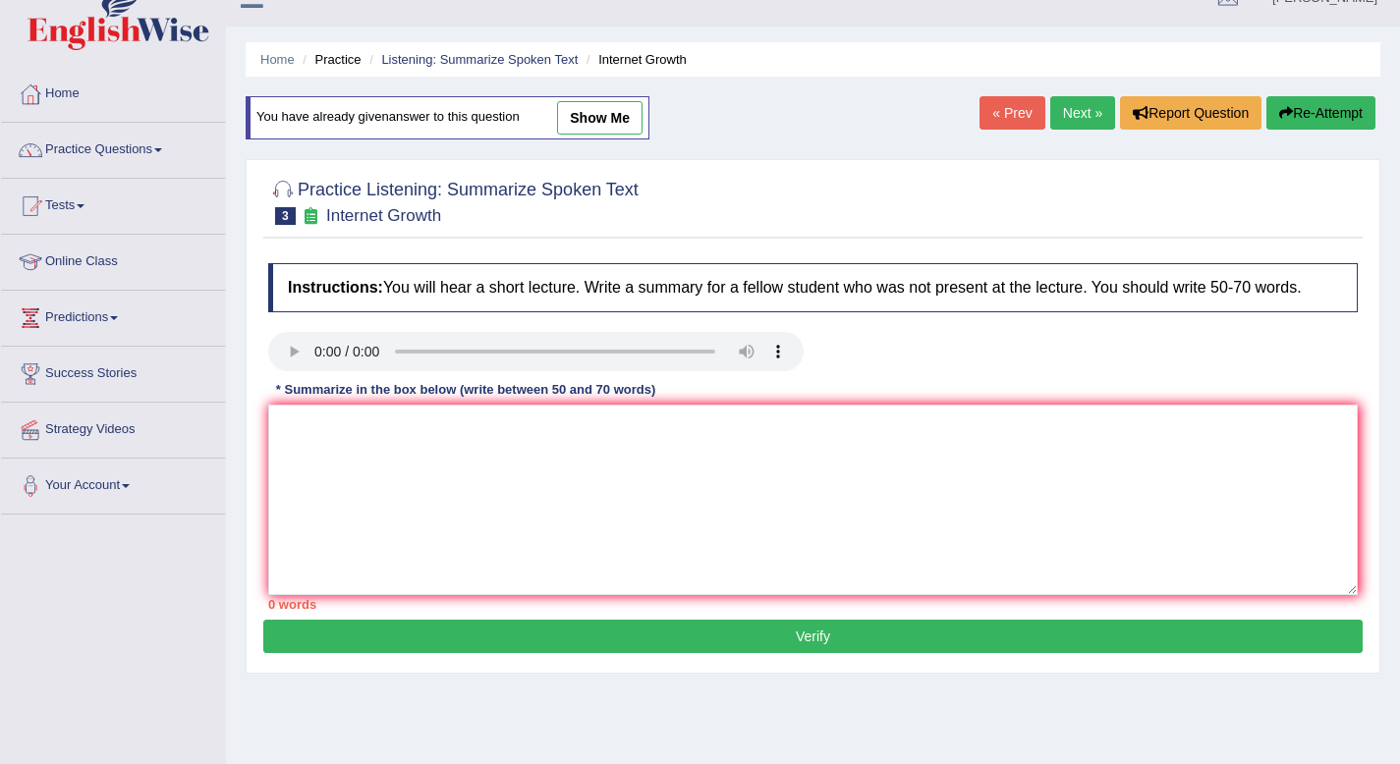
scroll to position [267, 0]
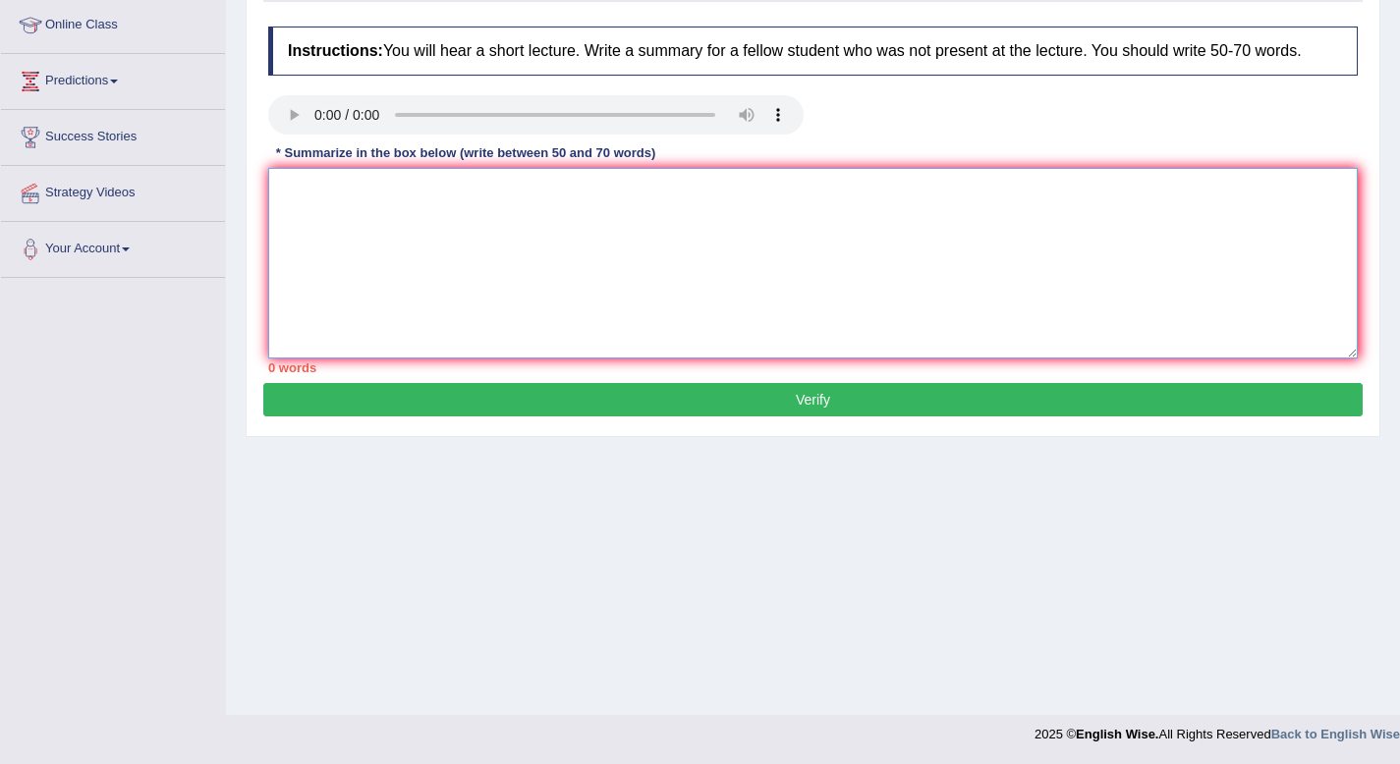
click at [365, 211] on textarea at bounding box center [812, 263] width 1089 height 191
paste textarea "The spreaker provided a comprehensive overview of internet growth, highlighting…"
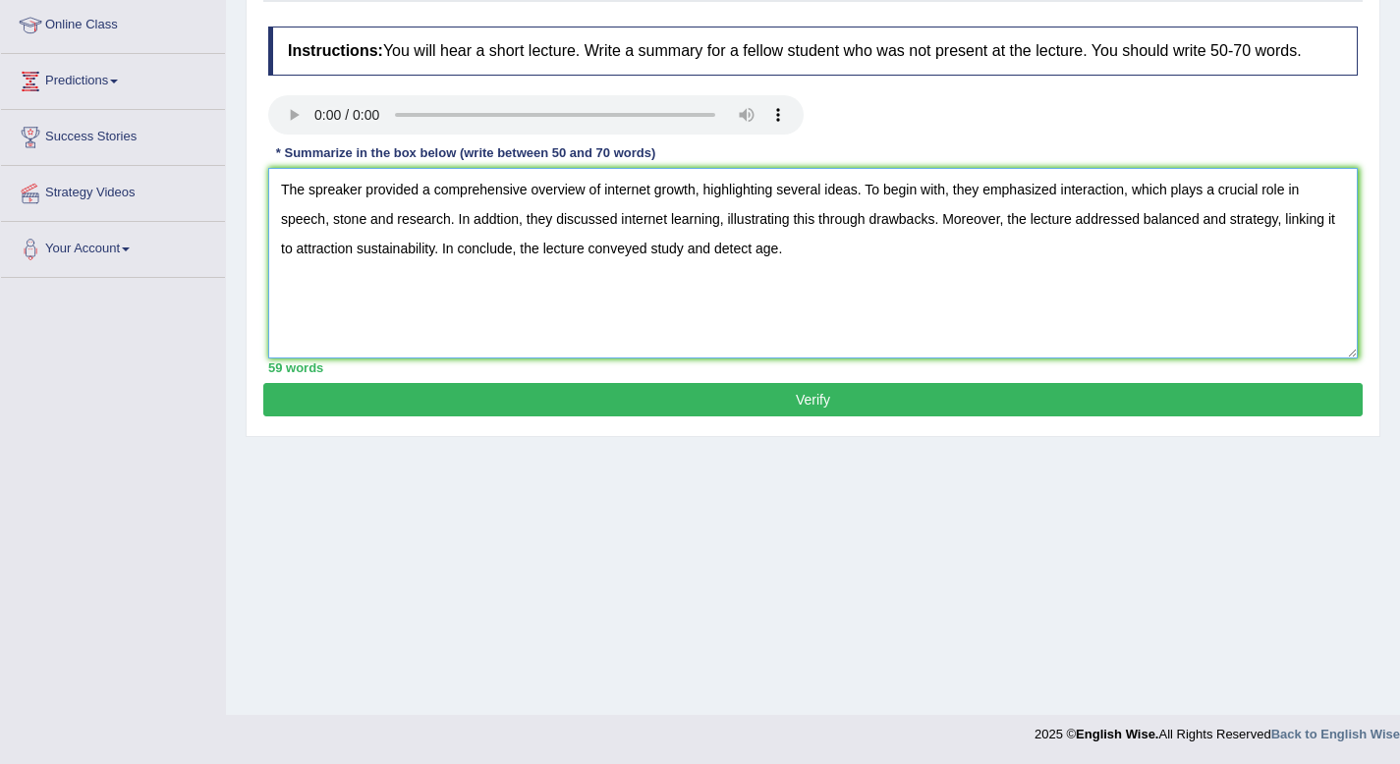
click at [1132, 218] on textarea "The spreaker provided a comprehensive overview of internet growth, highlighting…" at bounding box center [812, 263] width 1089 height 191
click at [374, 241] on textarea "The spreaker provided a comprehensive overview of internet growth, highlighting…" at bounding box center [812, 263] width 1089 height 191
click at [758, 238] on textarea "The spreaker provided a comprehensive overview of internet growth, highlighting…" at bounding box center [812, 263] width 1089 height 191
click at [1015, 239] on textarea "The spreaker provided a comprehensive overview of internet growth, highlighting…" at bounding box center [812, 263] width 1089 height 191
click at [415, 268] on textarea "The spreaker provided a comprehensive overview of internet growth, highlighting…" at bounding box center [812, 263] width 1089 height 191
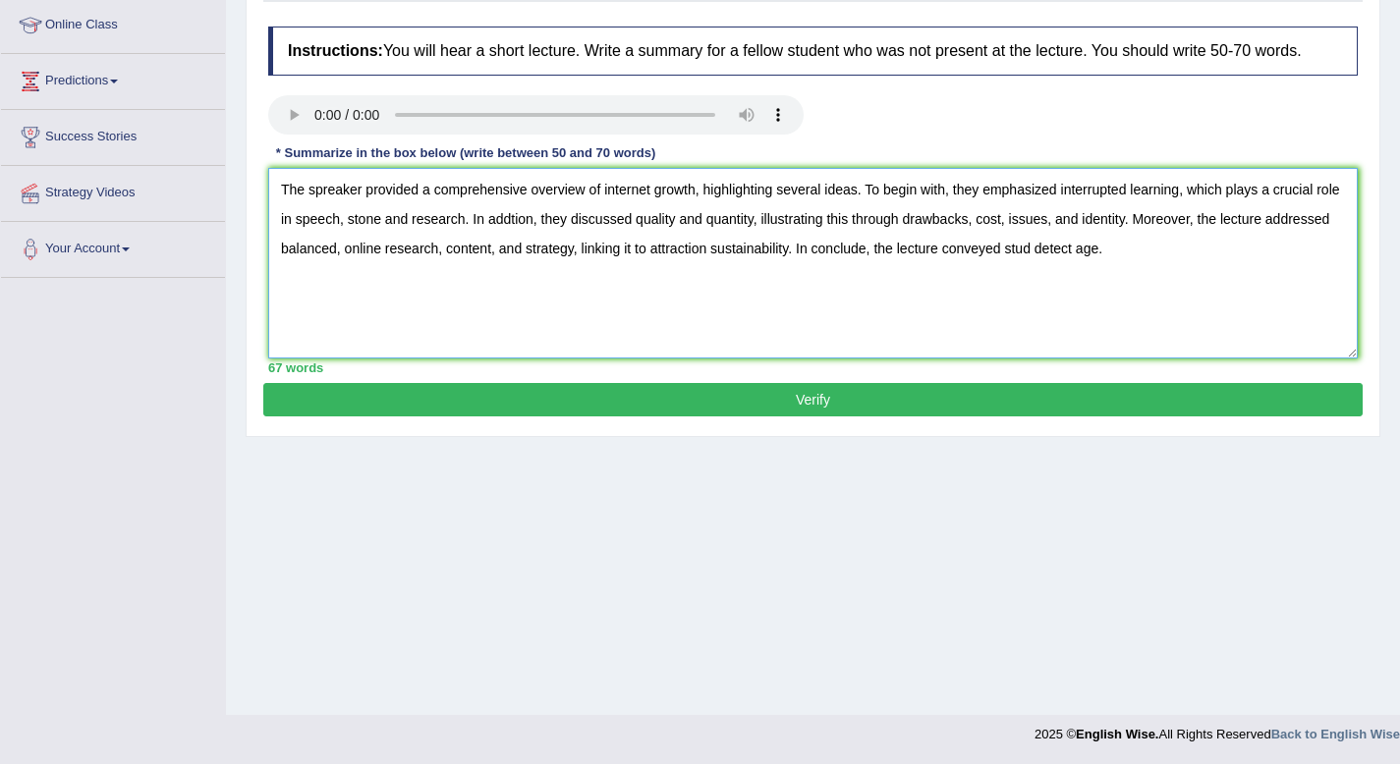
click at [1107, 271] on textarea "The spreaker provided a comprehensive overview of internet growth, highlighting…" at bounding box center [812, 263] width 1089 height 191
type textarea "The spreaker provided a comprehensive overview of internet growth, highlighting…"
click at [695, 417] on button "Verify" at bounding box center [812, 399] width 1099 height 33
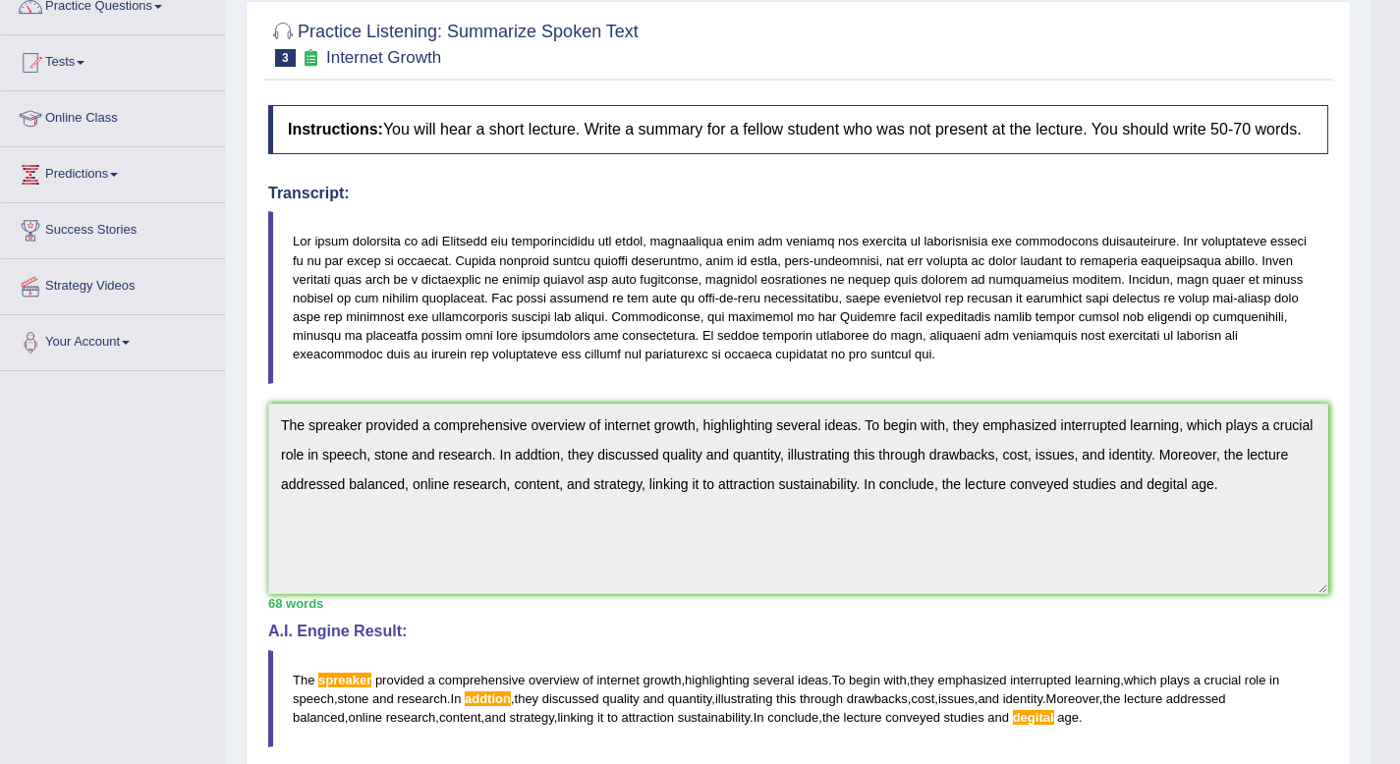
scroll to position [0, 0]
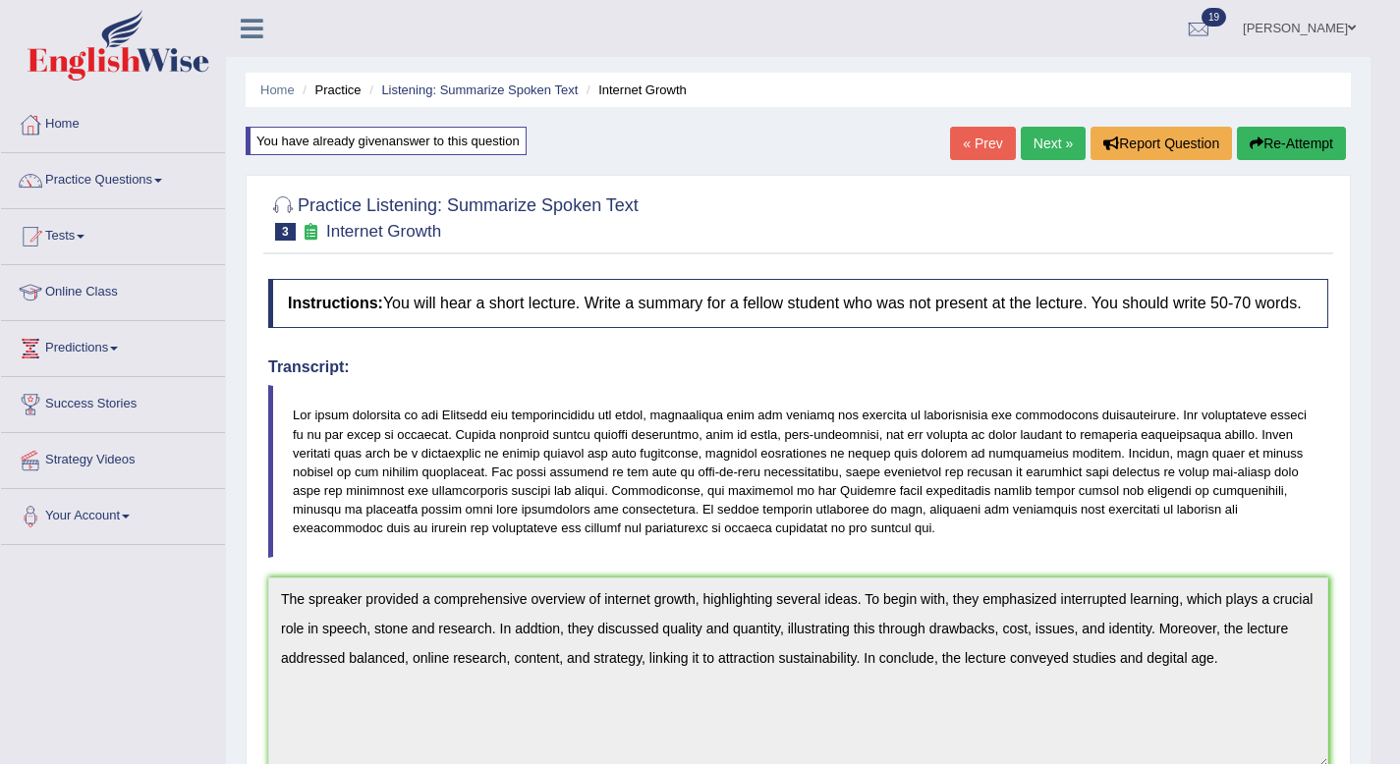
click at [1299, 136] on button "Re-Attempt" at bounding box center [1291, 143] width 109 height 33
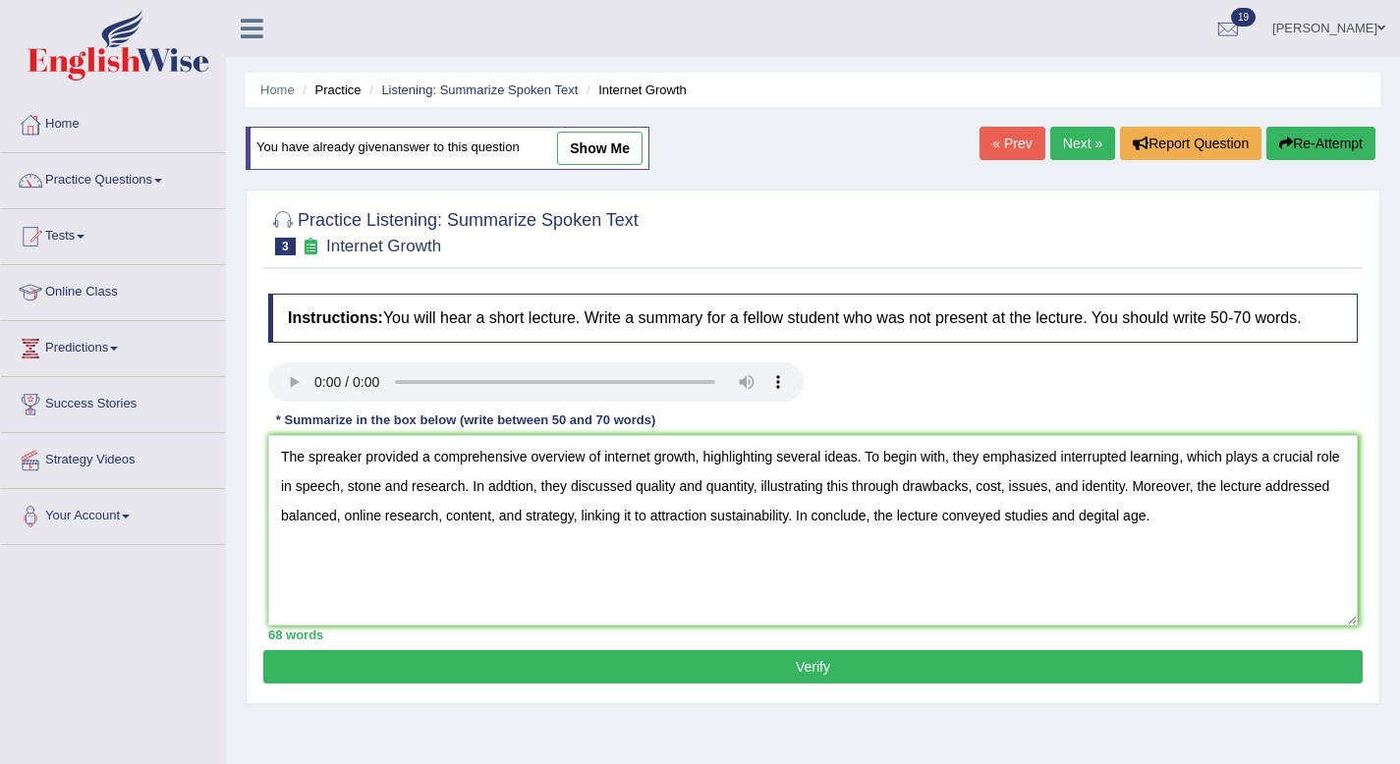
click at [1171, 532] on textarea "The spreaker provided a comprehensive overview of internet growth, highlighting…" at bounding box center [812, 530] width 1089 height 191
click at [374, 480] on textarea "The spreaker provided a comprehensive overview of internet growth, highlighting…" at bounding box center [812, 530] width 1089 height 191
click at [515, 504] on textarea "The speaker provided a comprehensive overview of internet growth, highlighting …" at bounding box center [812, 530] width 1089 height 191
click at [1145, 504] on textarea "The speaker provided a comprehensive overview of internet growth, highlighting …" at bounding box center [812, 530] width 1089 height 191
click at [565, 537] on textarea "The speaker provided a comprehensive overview of internet growth, highlighting …" at bounding box center [812, 530] width 1089 height 191
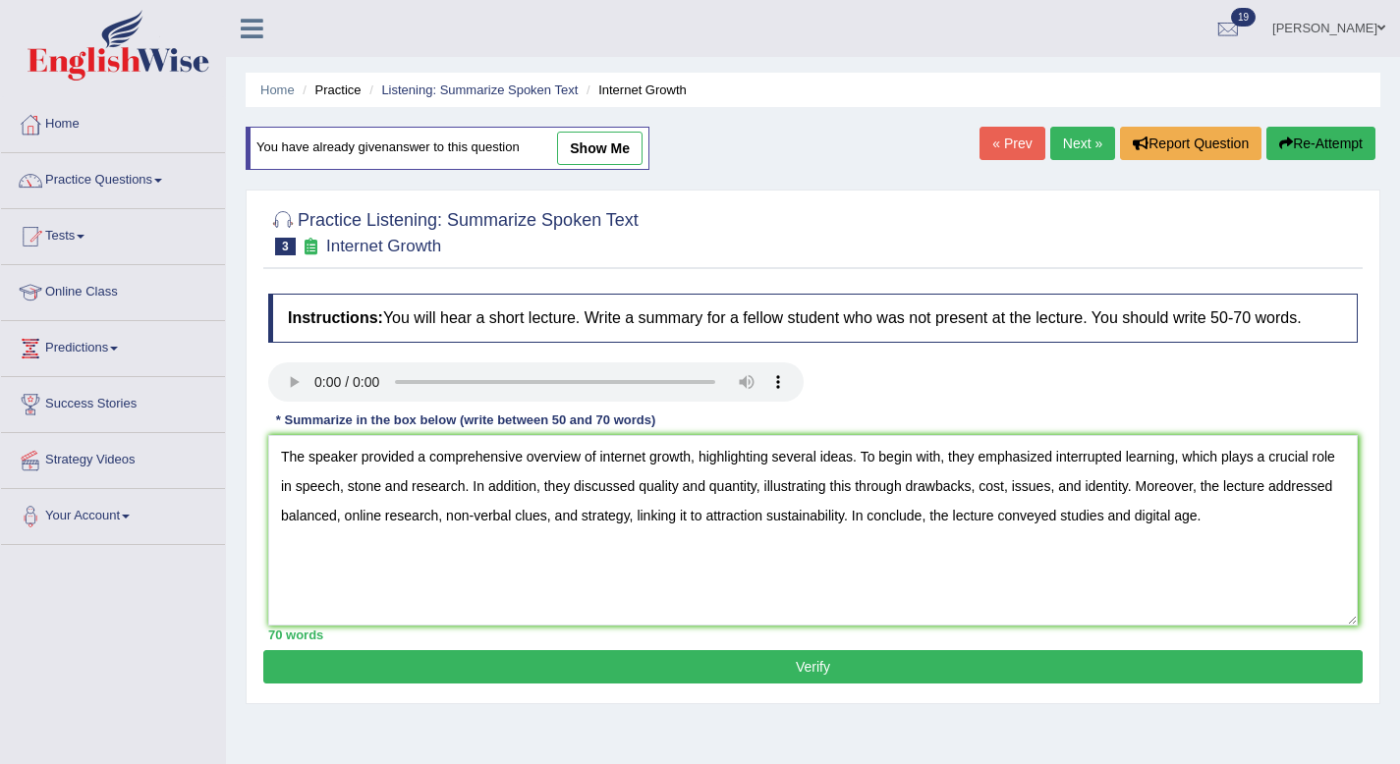
click at [1132, 480] on textarea "The speaker provided a comprehensive overview of internet growth, highlighting …" at bounding box center [812, 530] width 1089 height 191
type textarea "The speaker provided a comprehensive overview of internet growth, highlighting …"
click at [1004, 676] on button "Verify" at bounding box center [812, 666] width 1099 height 33
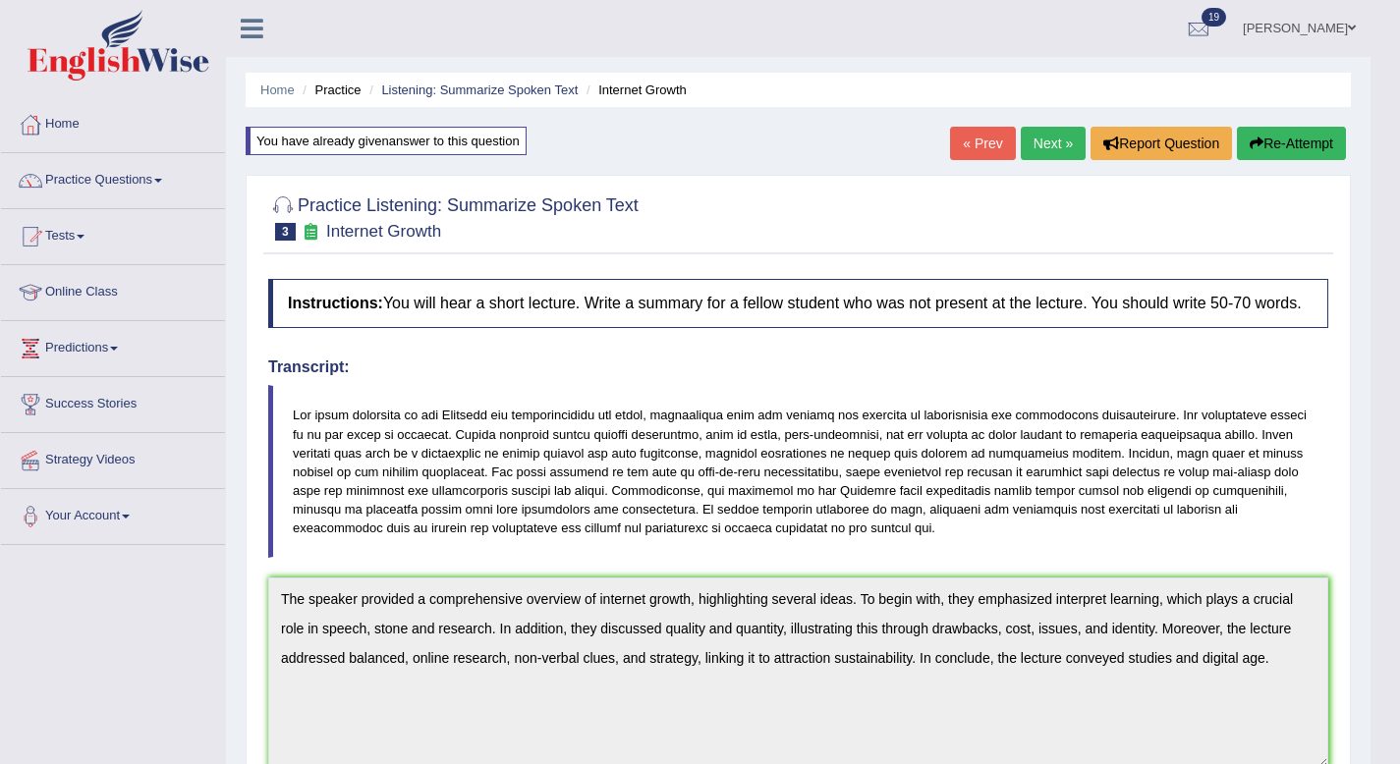
click at [1049, 150] on link "Next »" at bounding box center [1053, 143] width 65 height 33
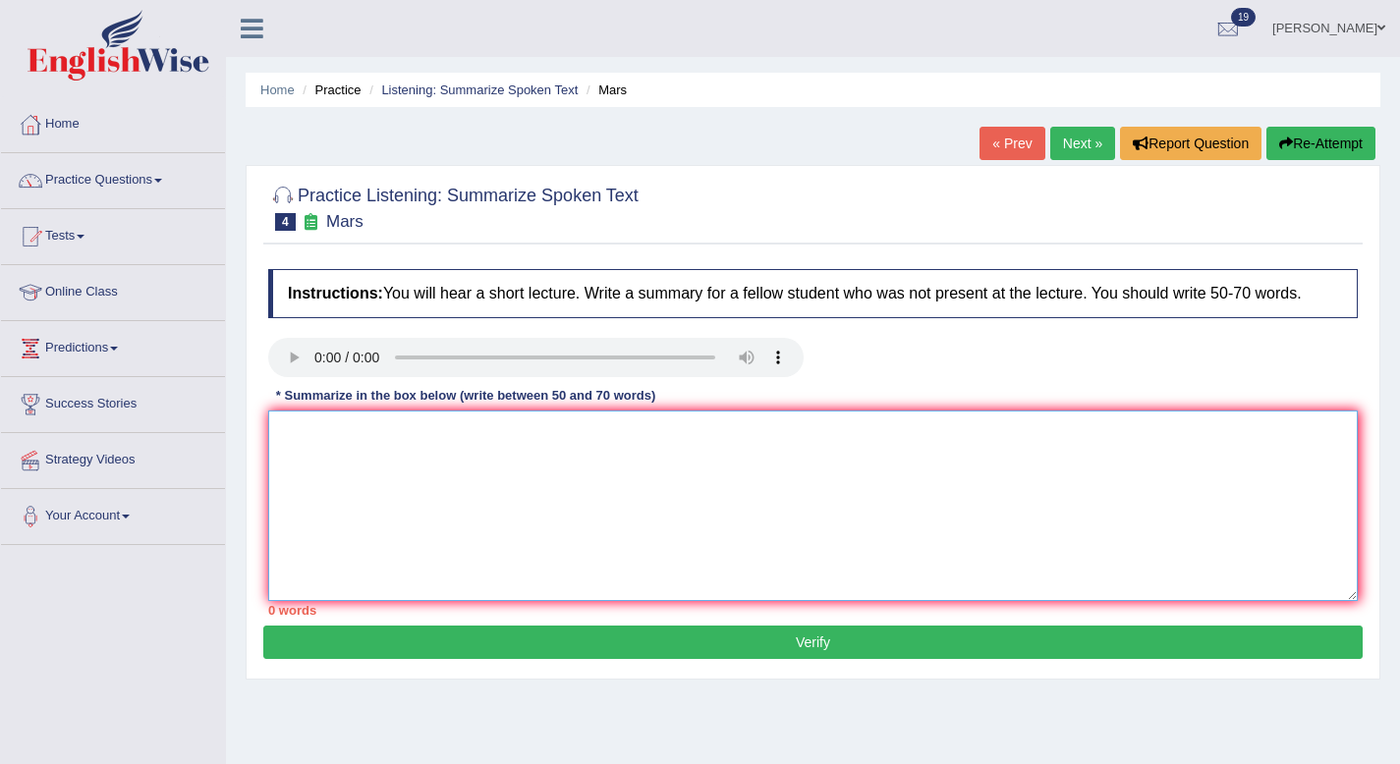
click at [335, 458] on textarea at bounding box center [812, 506] width 1089 height 191
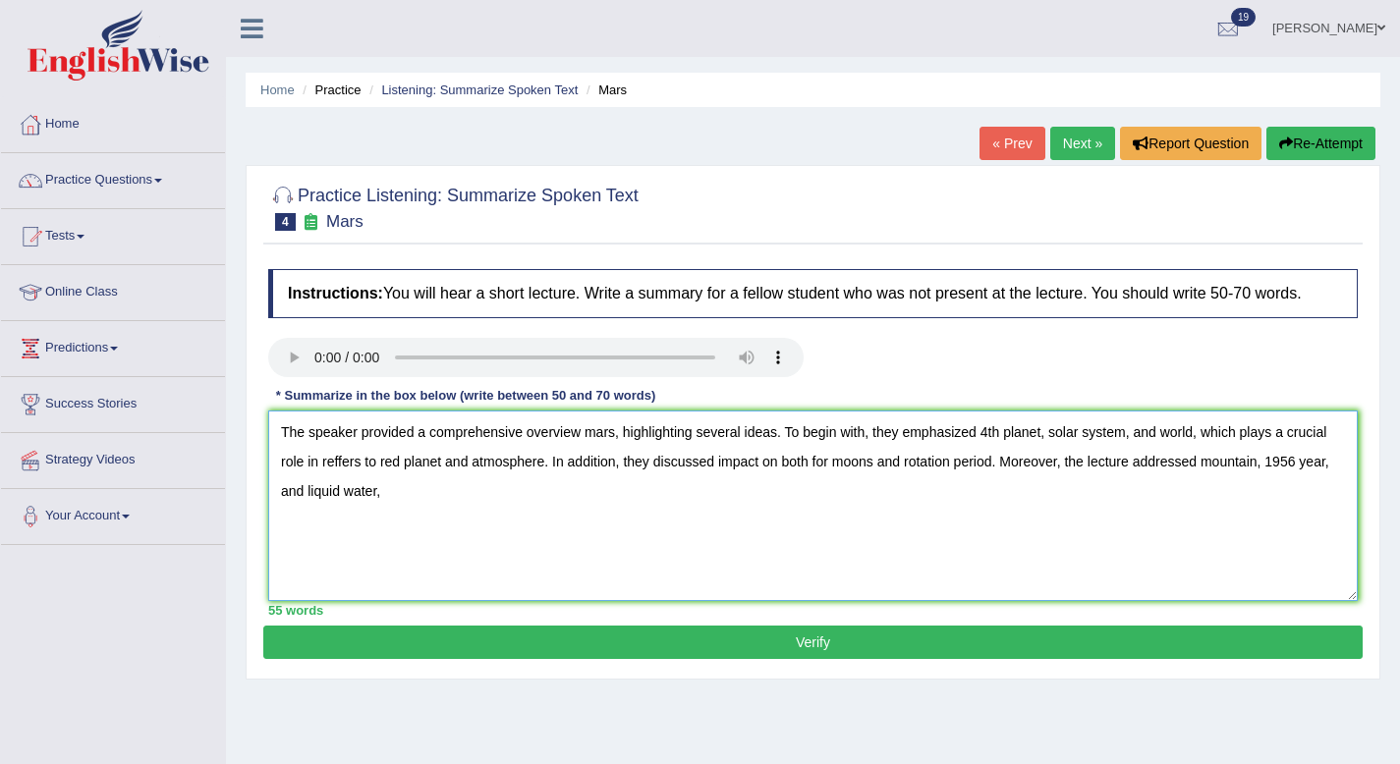
click at [1011, 493] on textarea "The speaker provided a comprehensive overview mars, highlighting several ideas.…" at bounding box center [812, 506] width 1089 height 191
click at [691, 506] on textarea "The speaker provided a comprehensive overview mars, highlighting several ideas.…" at bounding box center [812, 506] width 1089 height 191
click at [476, 522] on textarea "The speaker provided a comprehensive overview mars, highlighting several ideas.…" at bounding box center [812, 506] width 1089 height 191
click at [664, 516] on textarea "The speaker provided a comprehensive overview mars, highlighting several ideas.…" at bounding box center [812, 506] width 1089 height 191
click at [839, 484] on textarea "The speaker provided a comprehensive overview mars, highlighting several ideas.…" at bounding box center [812, 506] width 1089 height 191
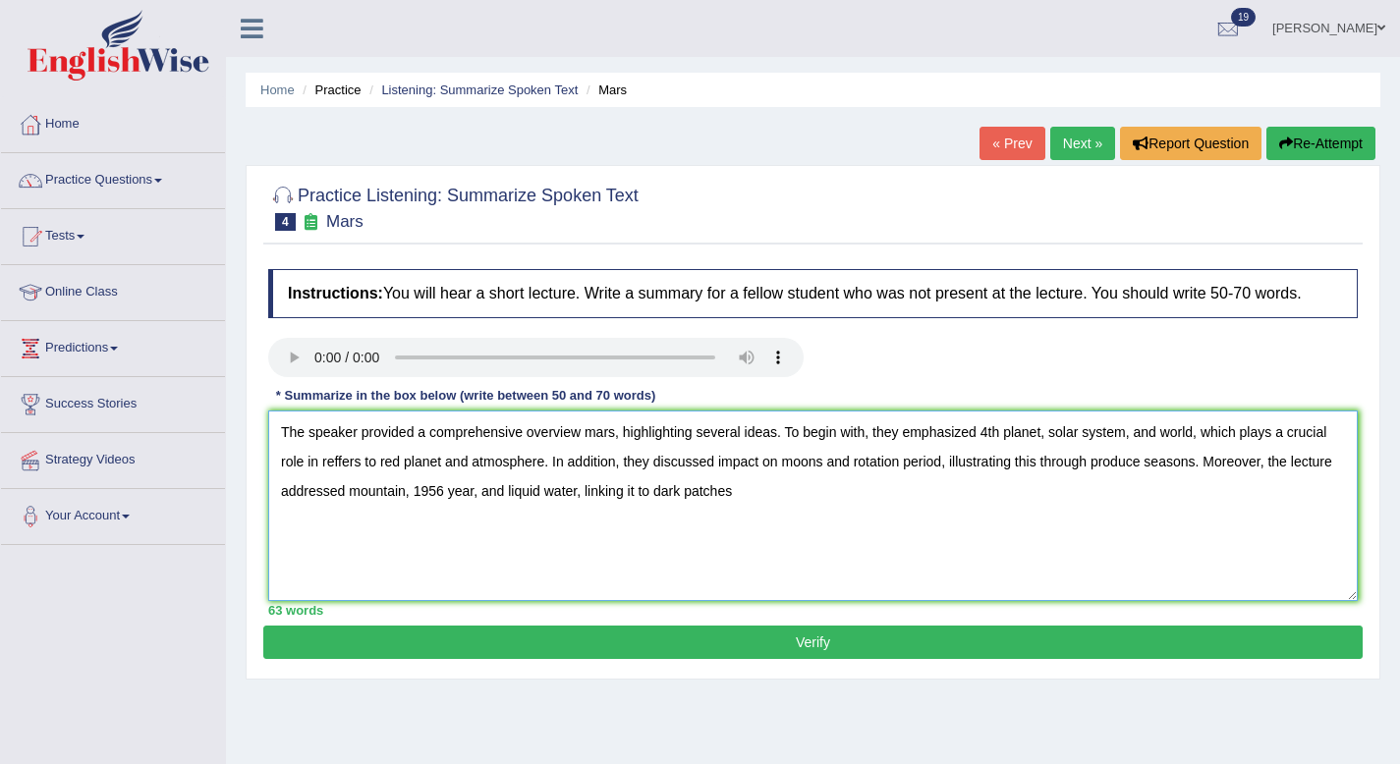
click at [743, 519] on textarea "The speaker provided a comprehensive overview mars, highlighting several ideas.…" at bounding box center [812, 506] width 1089 height 191
type textarea "The speaker provided a comprehensive overview mars, highlighting several ideas.…"
click at [751, 659] on button "Verify" at bounding box center [812, 642] width 1099 height 33
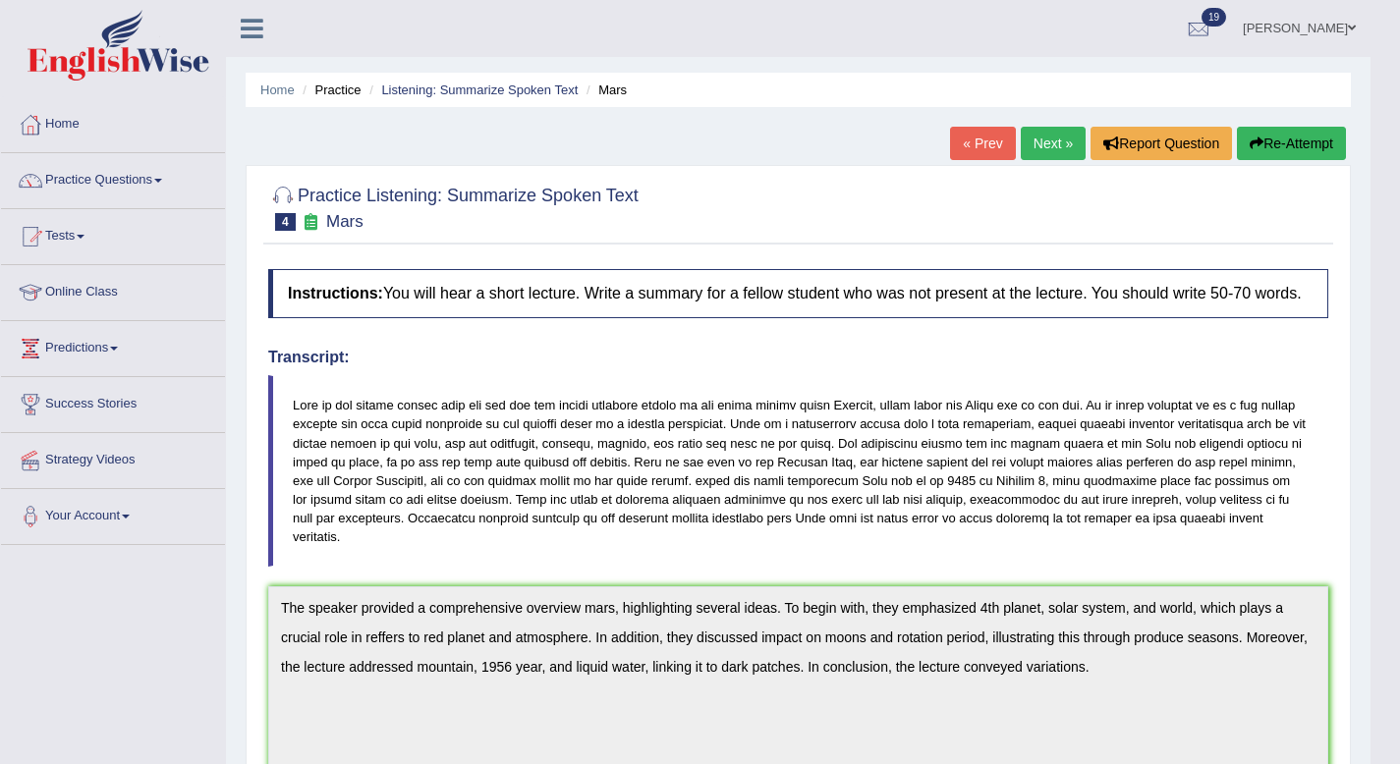
click at [1272, 139] on button "Re-Attempt" at bounding box center [1291, 143] width 109 height 33
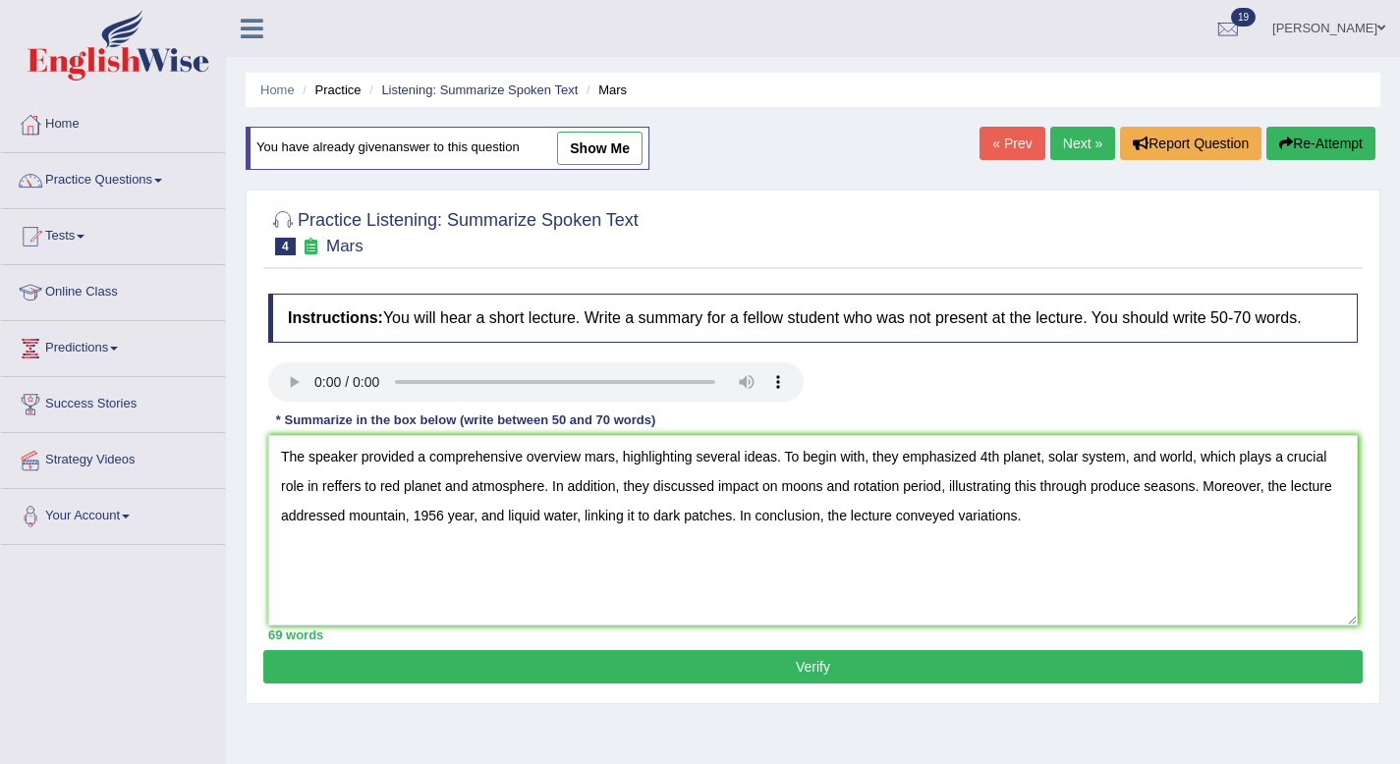
click at [360, 504] on textarea "The speaker provided a comprehensive overview mars, highlighting several ideas.…" at bounding box center [812, 530] width 1089 height 191
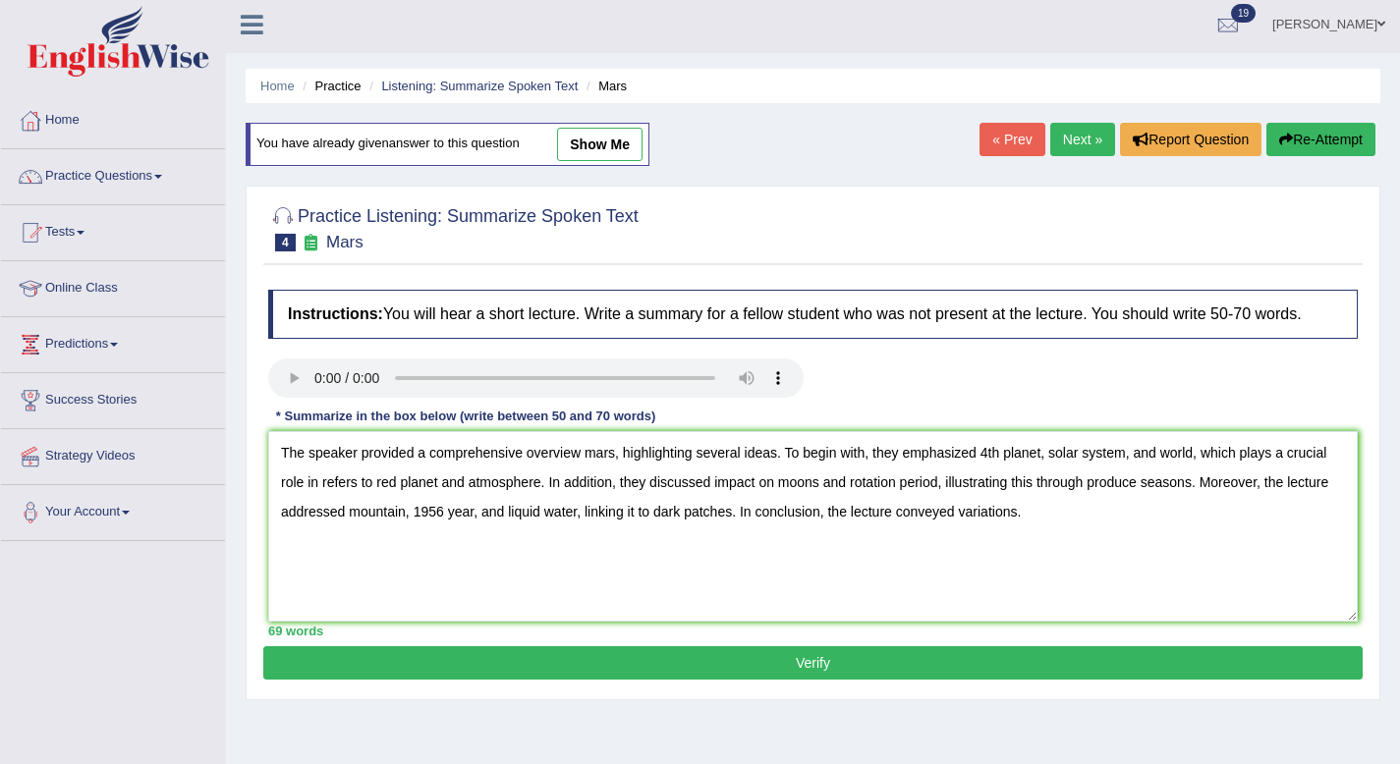
type textarea "The speaker provided a comprehensive overview mars, highlighting several ideas.…"
click at [508, 700] on div "Practice Listening: Summarize Spoken Text 4 Mars Instructions: You will hear a …" at bounding box center [813, 443] width 1135 height 515
click at [528, 680] on button "Verify" at bounding box center [812, 662] width 1099 height 33
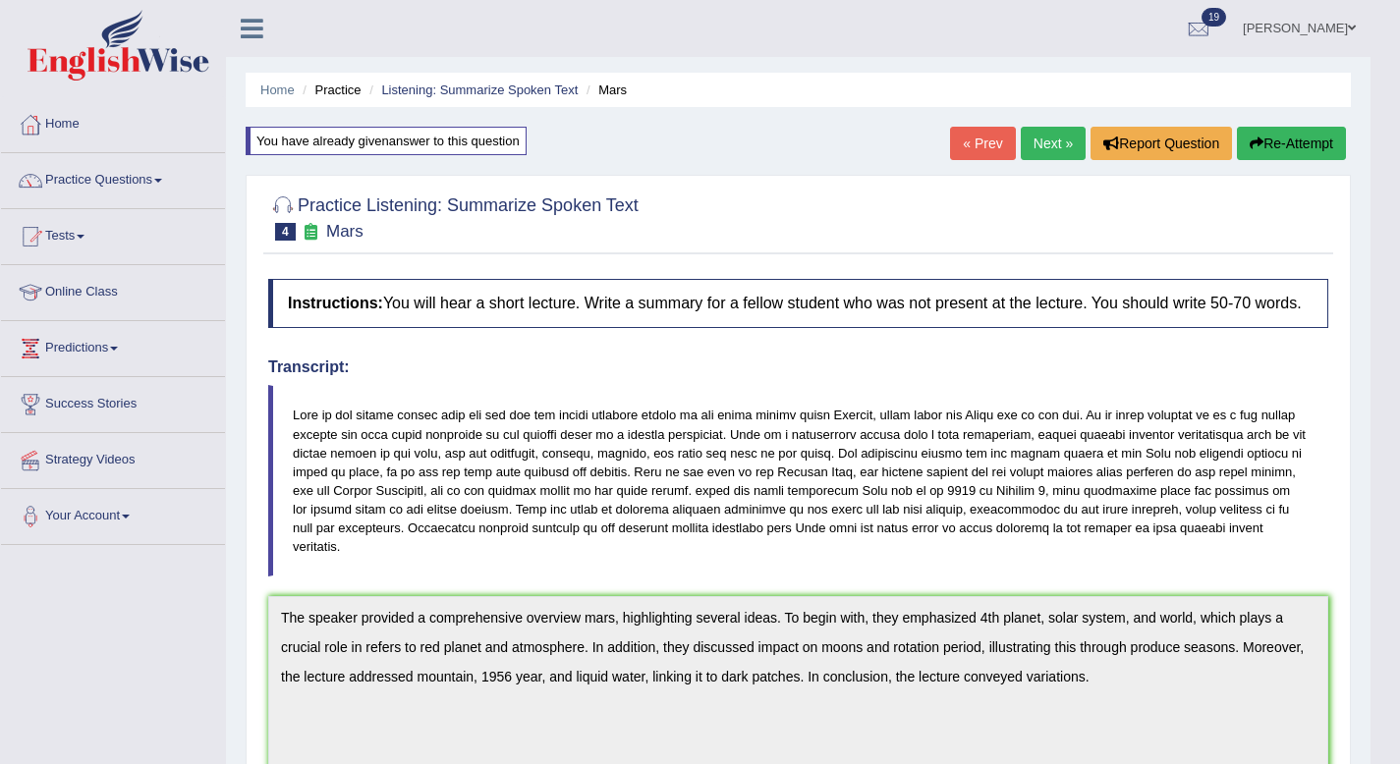
scroll to position [566, 0]
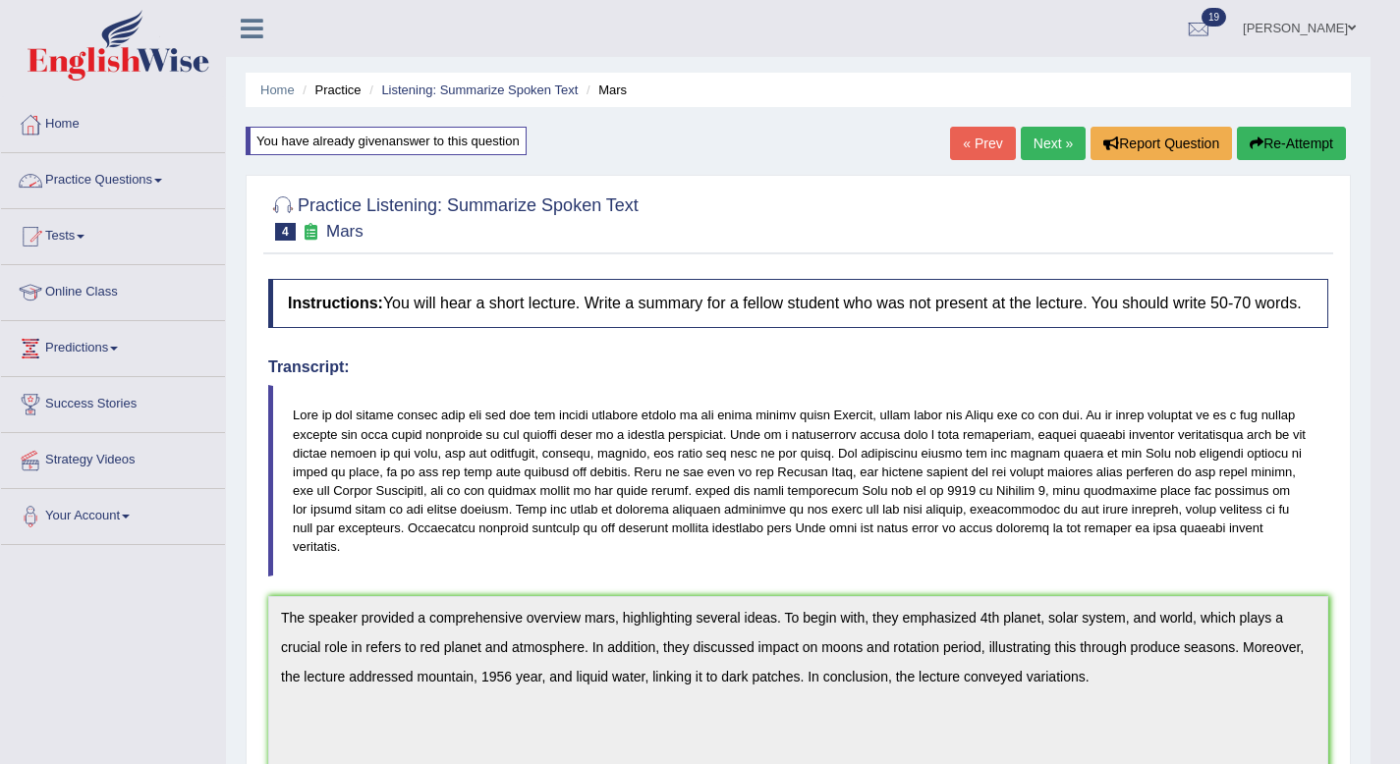
click at [76, 186] on link "Practice Questions" at bounding box center [113, 177] width 224 height 49
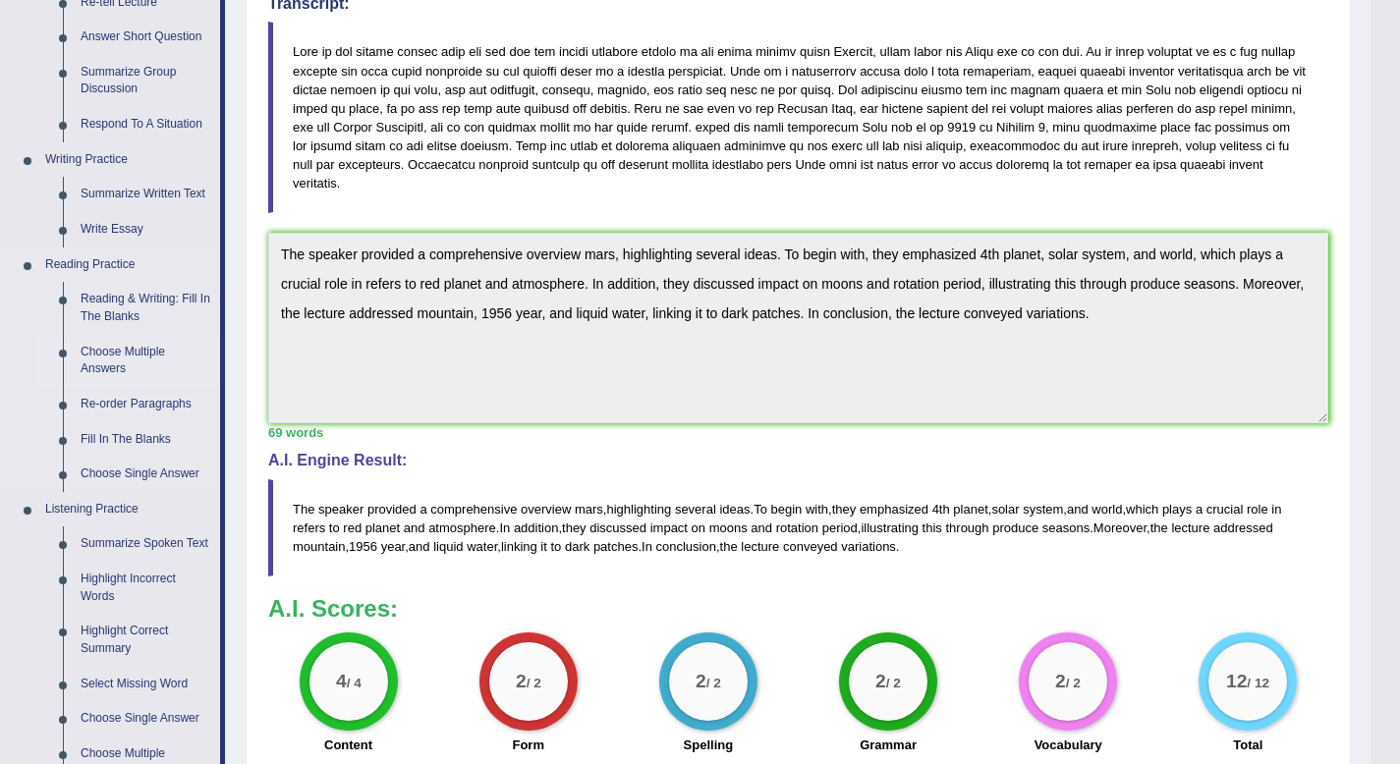
scroll to position [849, 0]
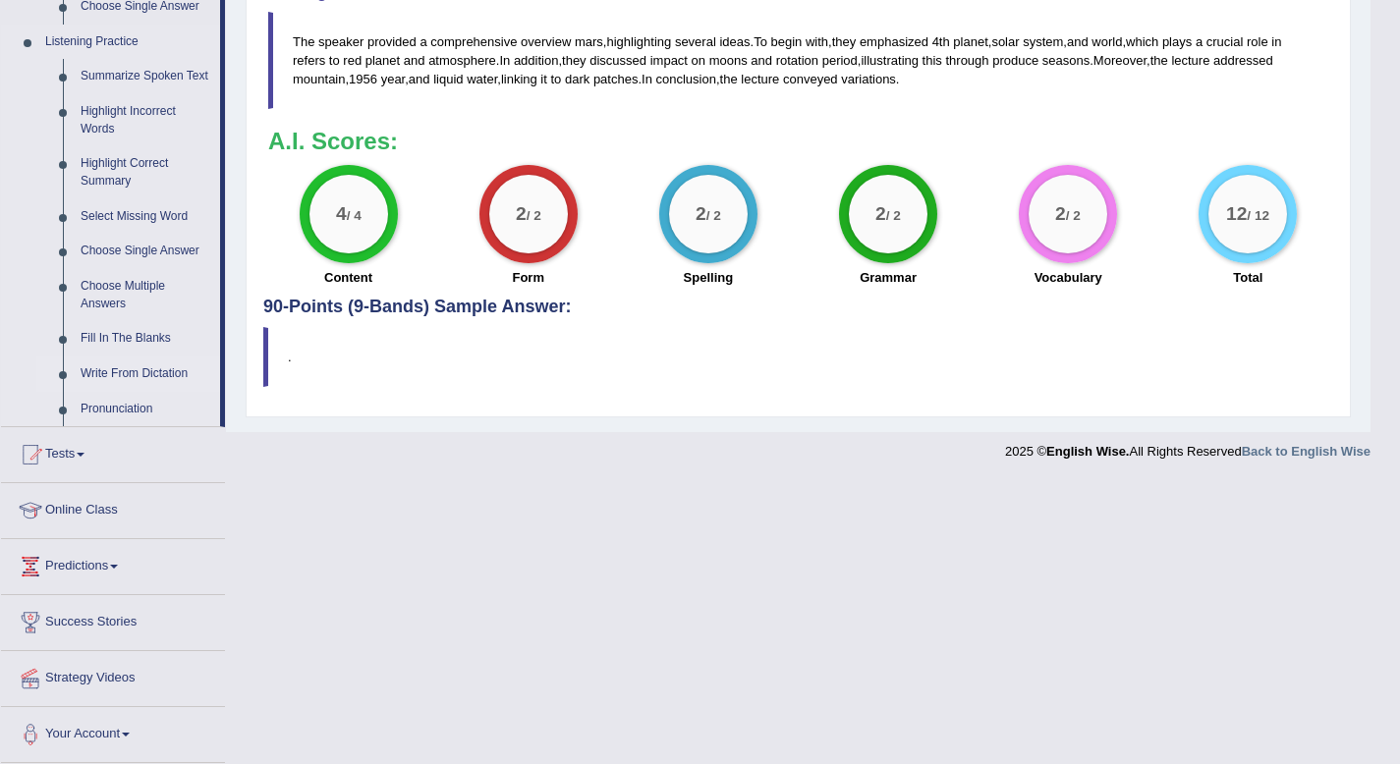
click at [135, 377] on link "Write From Dictation" at bounding box center [146, 374] width 148 height 35
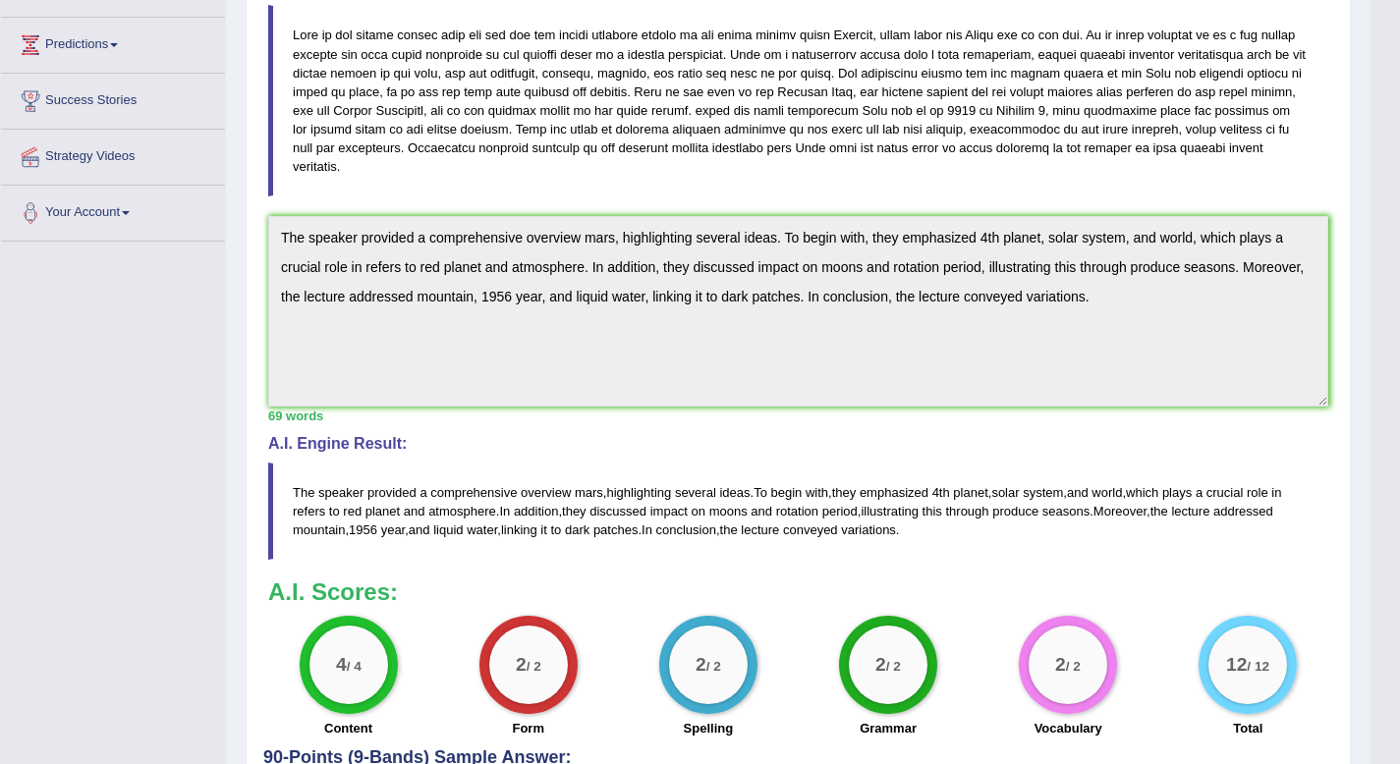
scroll to position [566, 0]
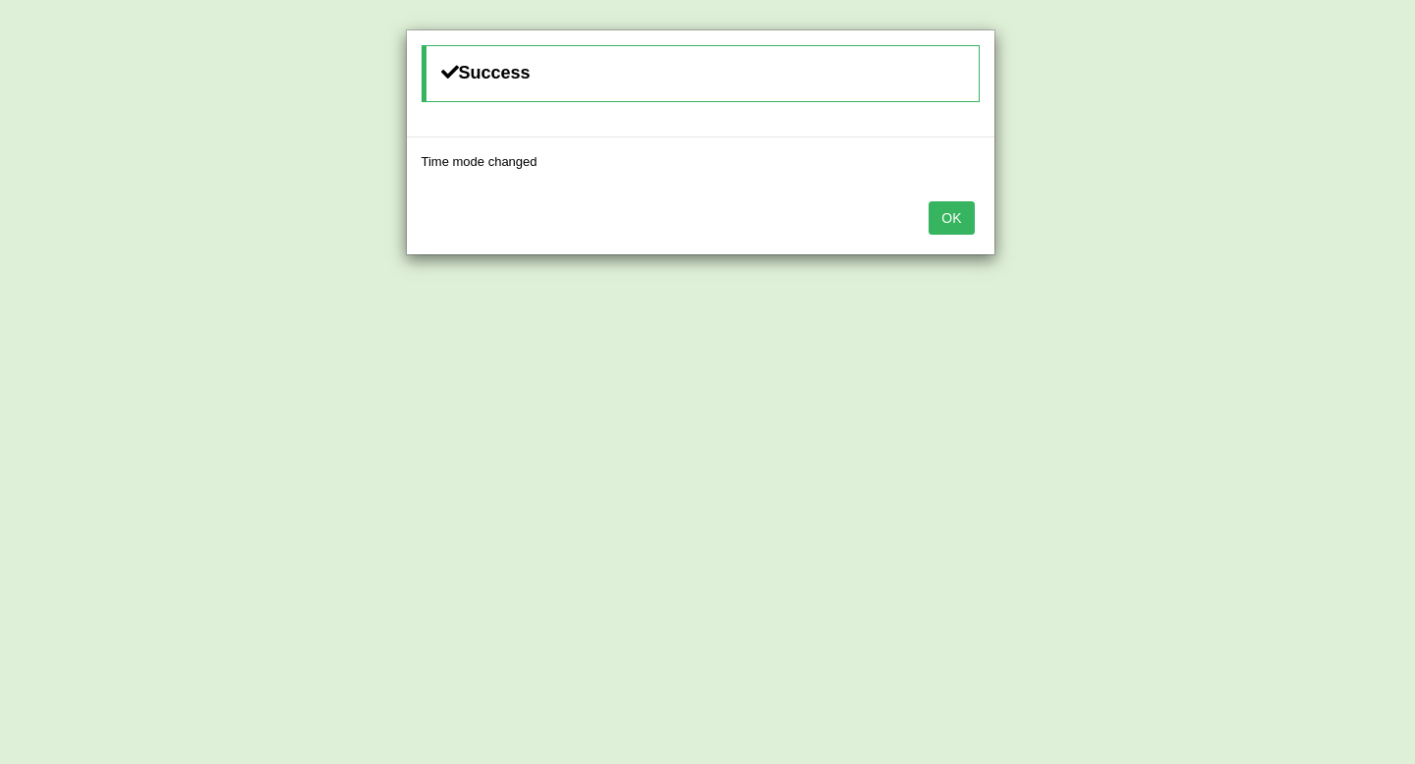
click at [958, 217] on button "OK" at bounding box center [950, 217] width 45 height 33
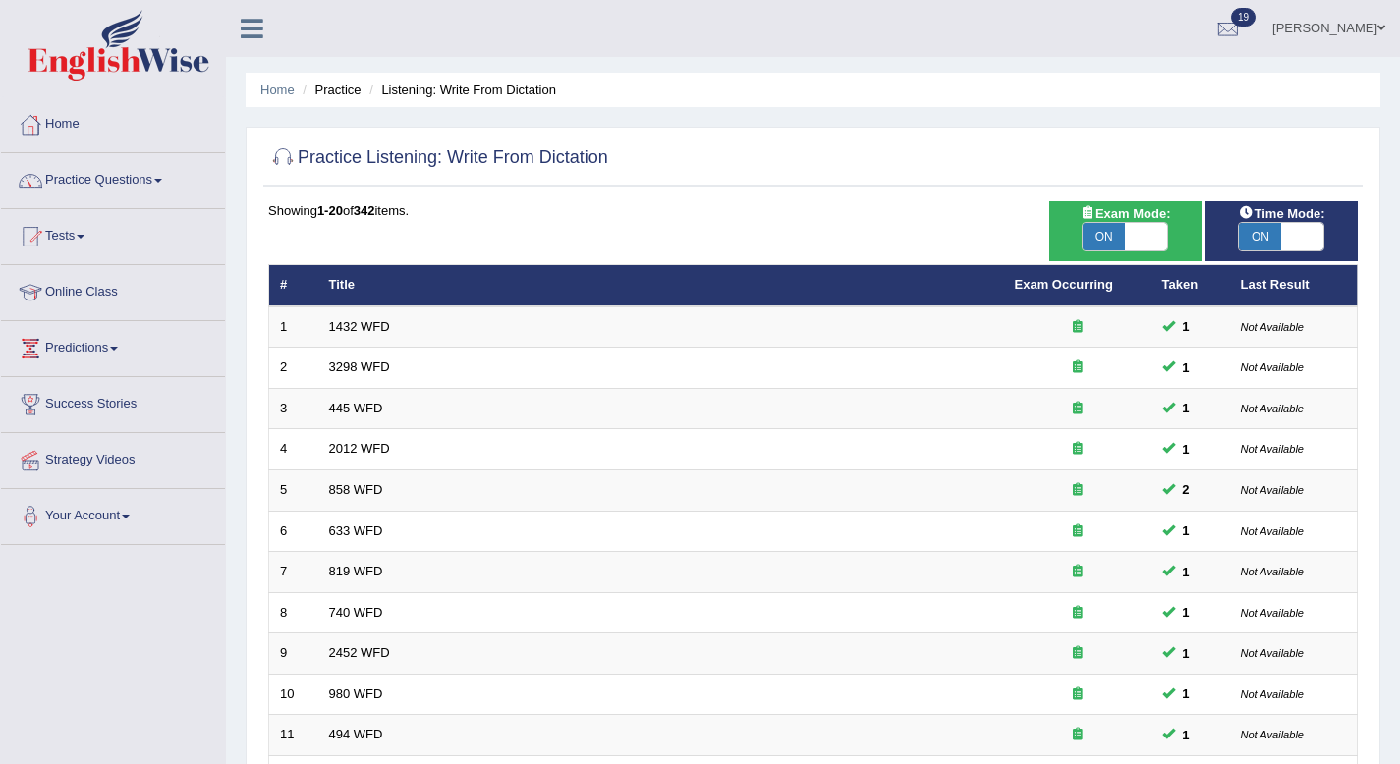
scroll to position [536, 0]
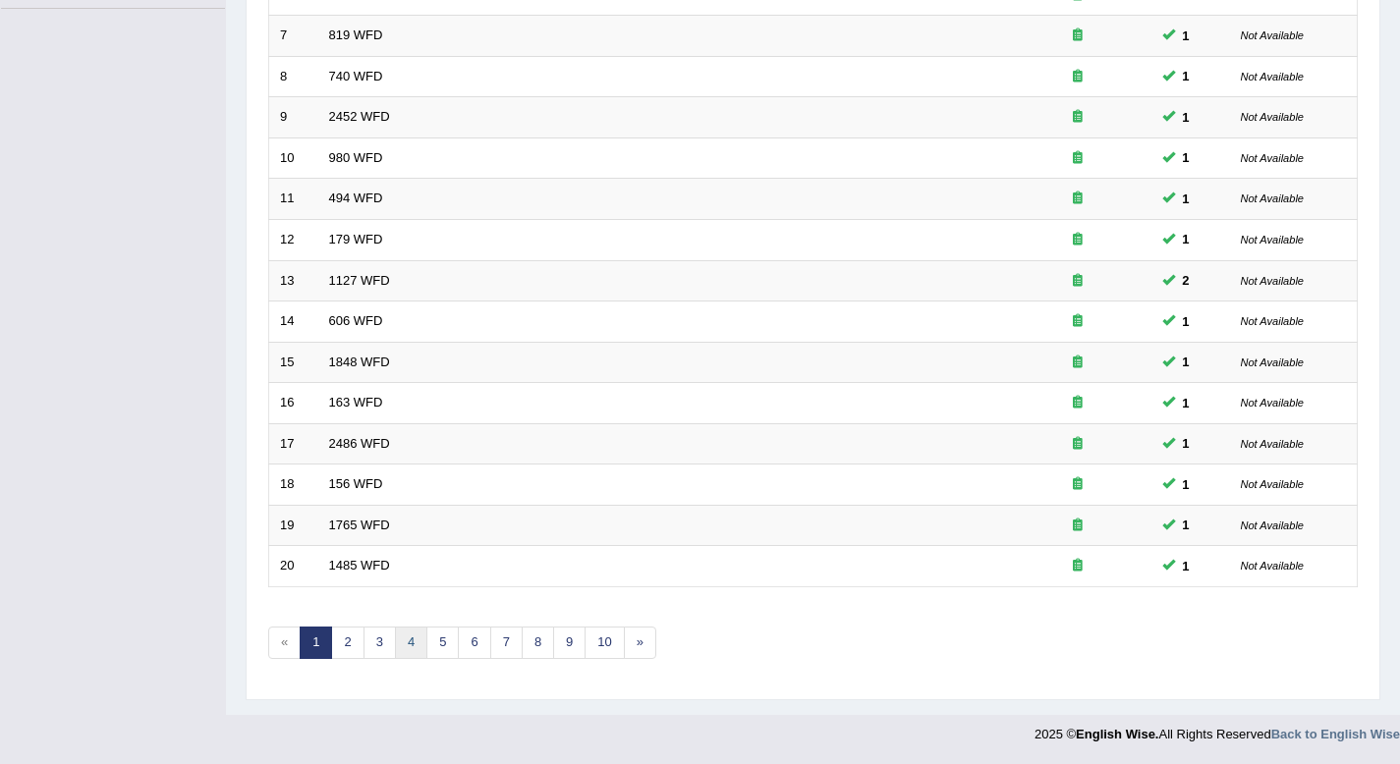
click at [400, 650] on link "4" at bounding box center [411, 643] width 32 height 32
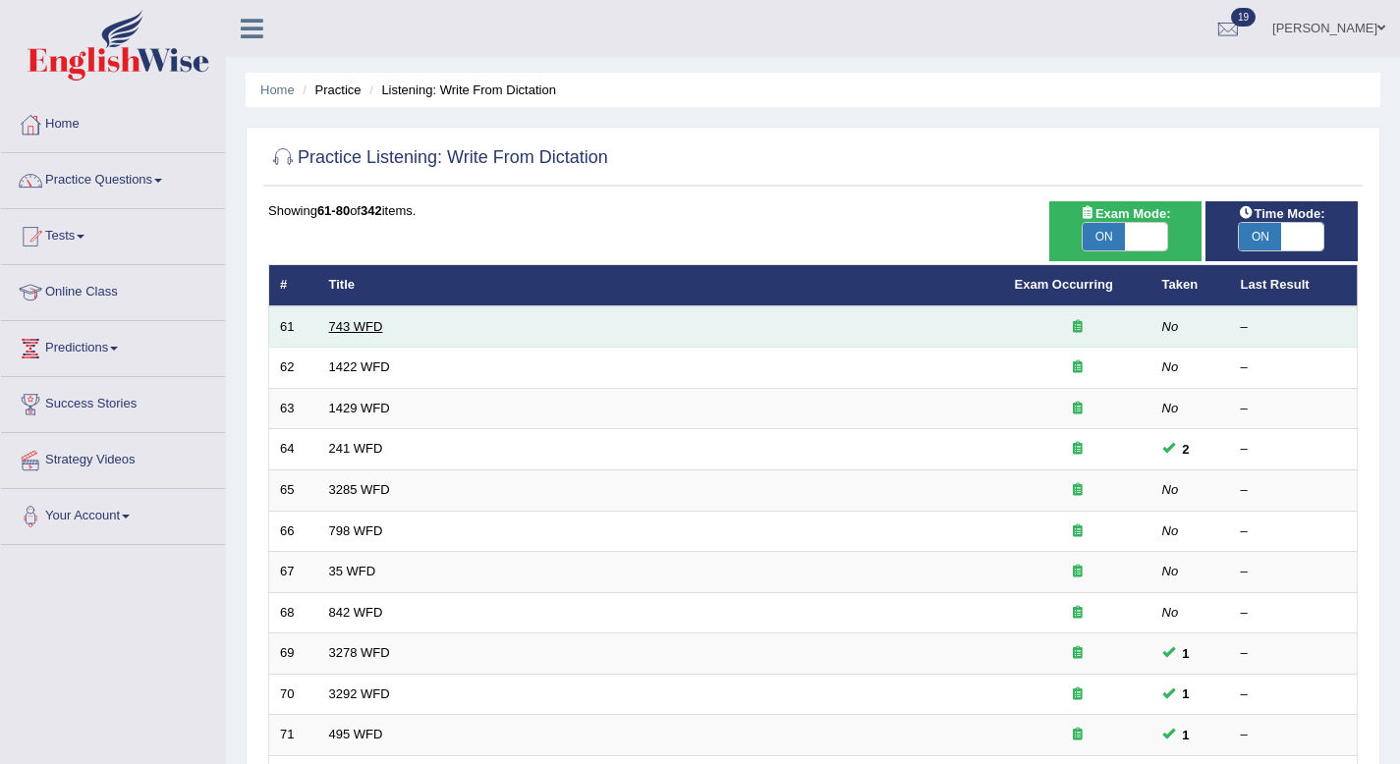
click at [373, 334] on link "743 WFD" at bounding box center [356, 326] width 54 height 15
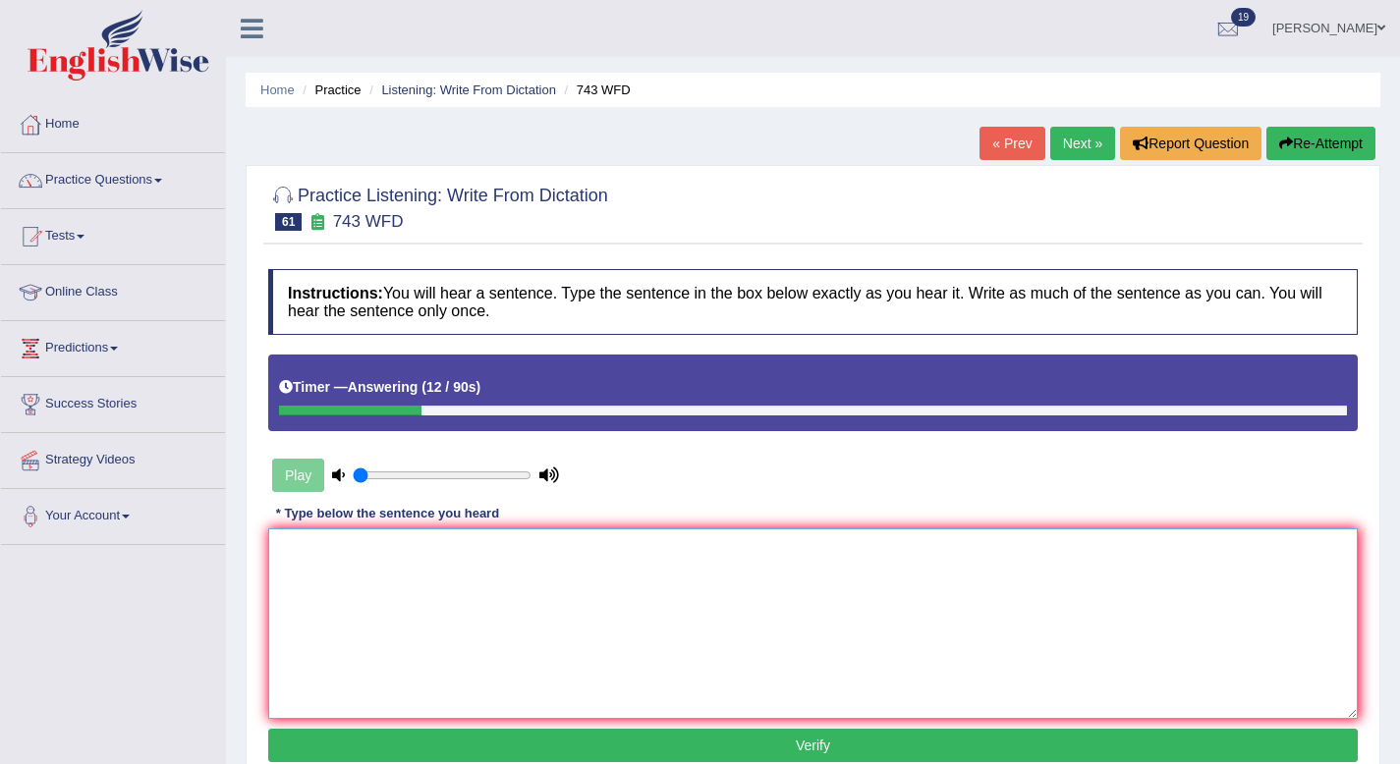
click at [428, 545] on textarea at bounding box center [812, 624] width 1089 height 191
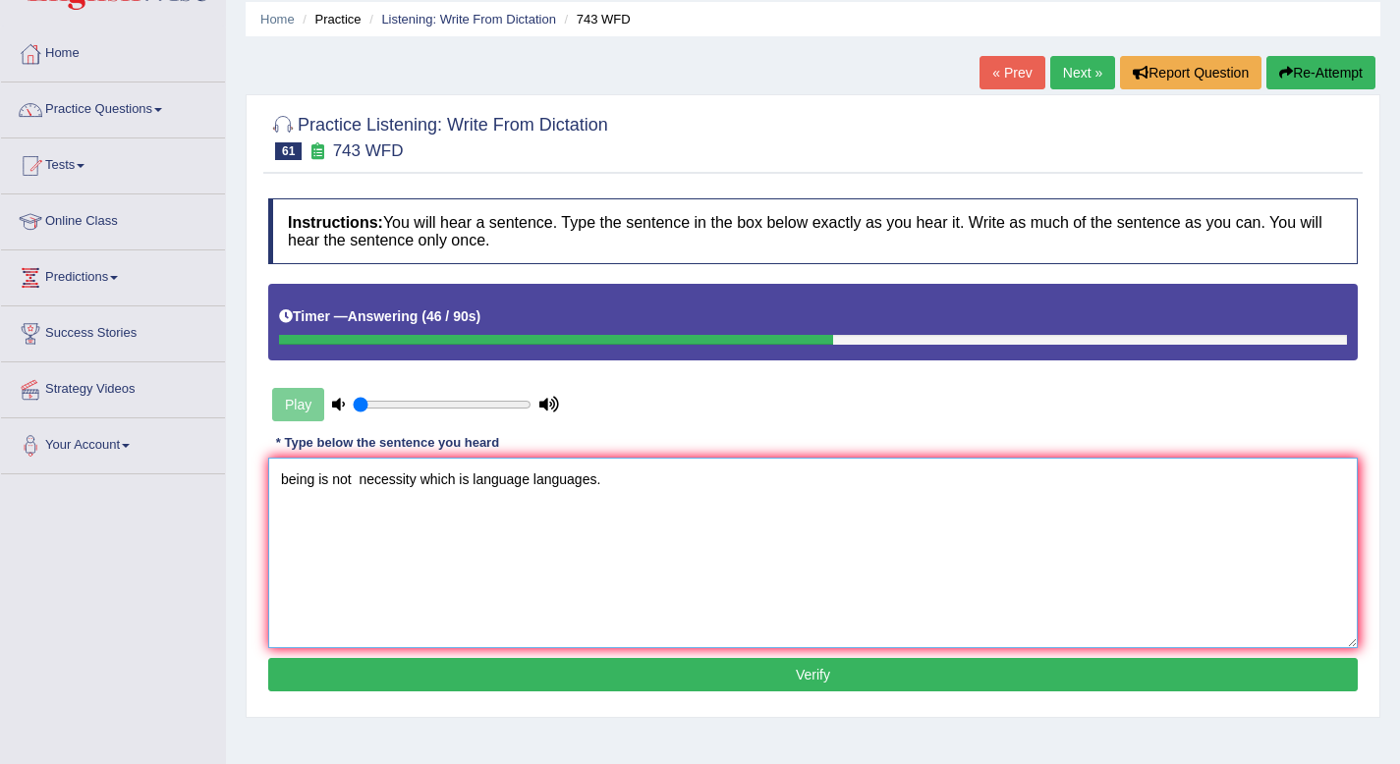
scroll to position [75, 0]
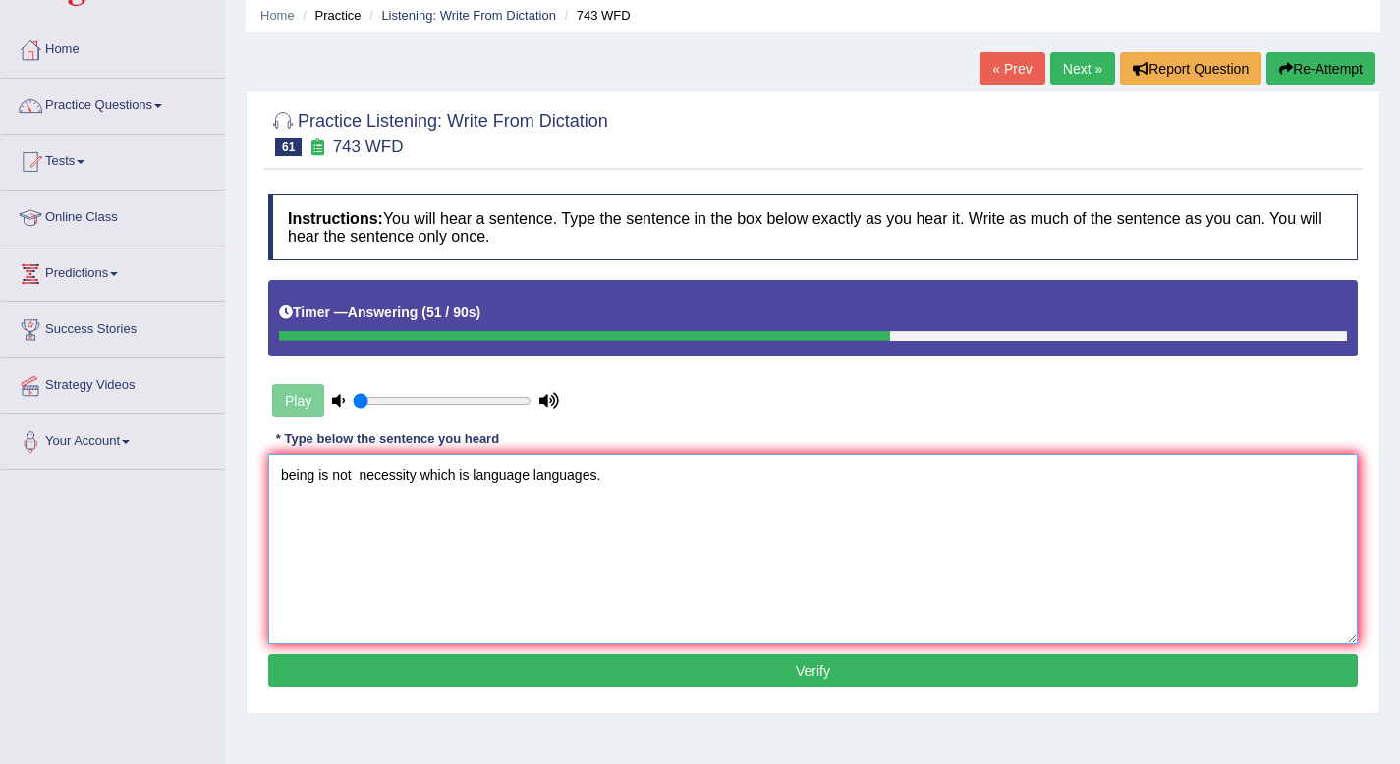
type textarea "being is not necessity which is language languages."
click at [446, 676] on button "Verify" at bounding box center [812, 670] width 1089 height 33
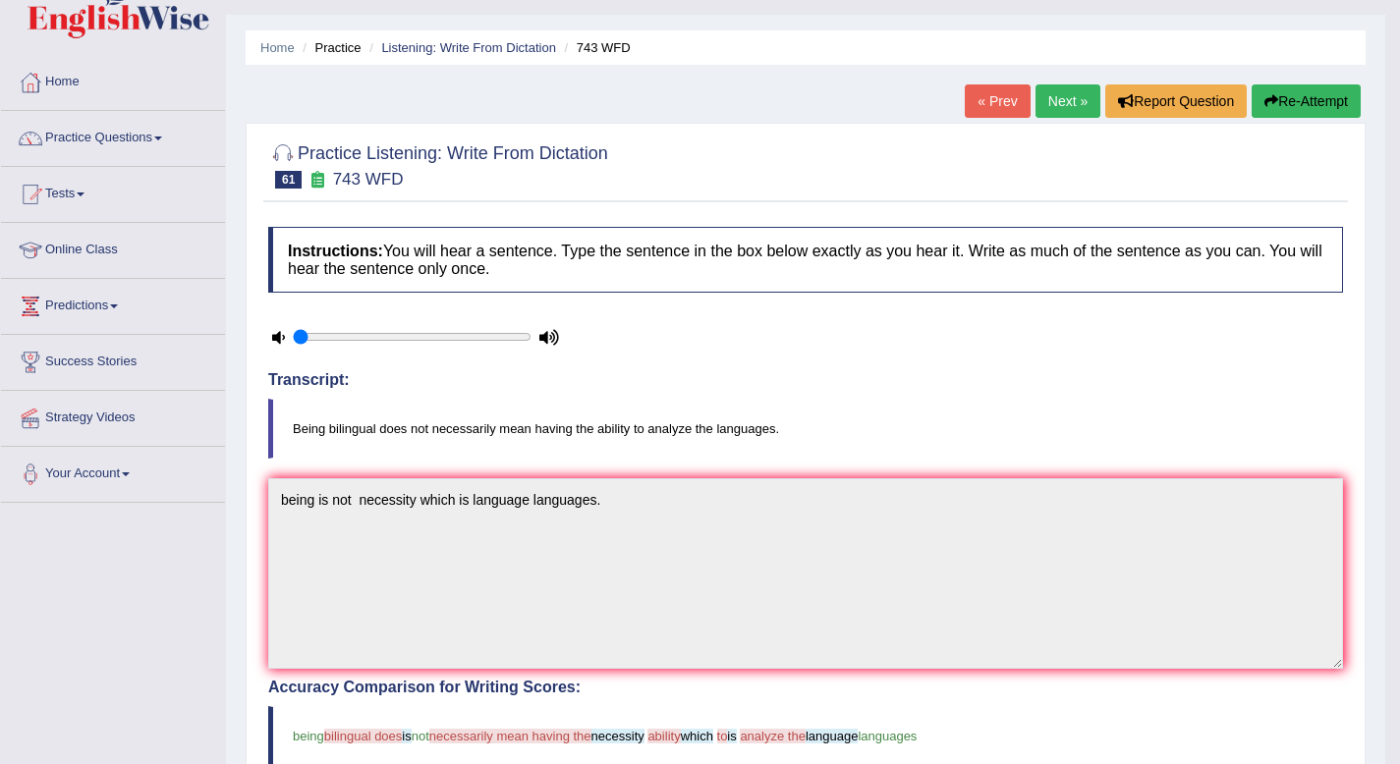
scroll to position [0, 0]
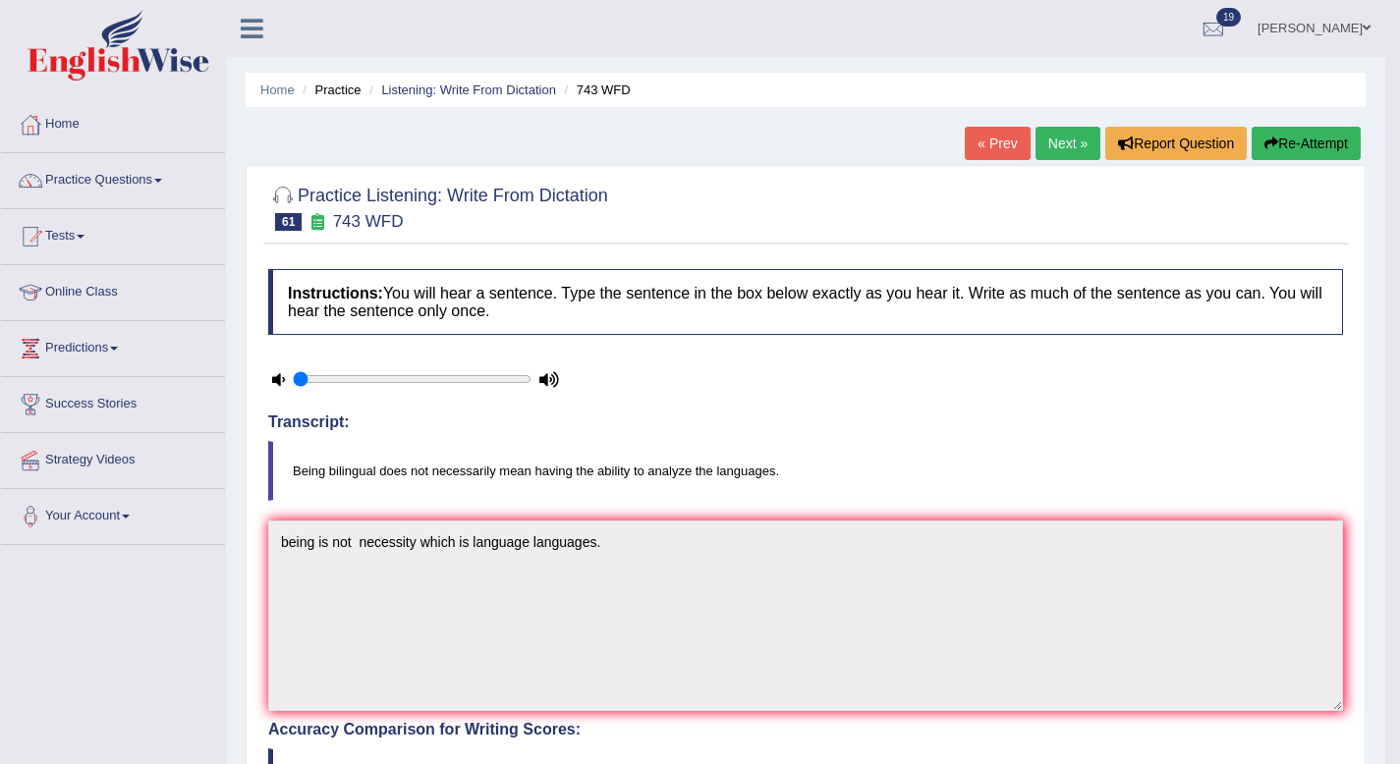
click at [1299, 155] on button "Re-Attempt" at bounding box center [1306, 143] width 109 height 33
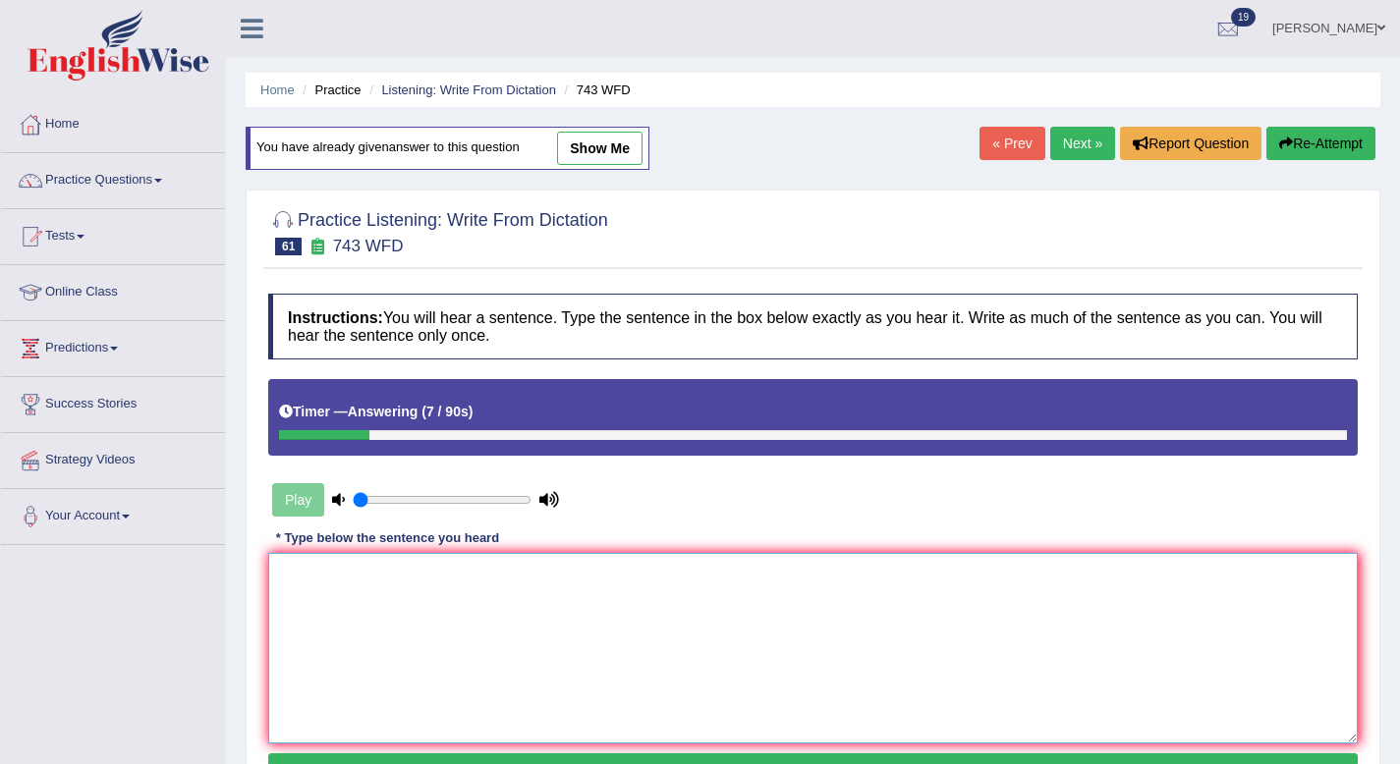
click at [395, 586] on textarea at bounding box center [812, 648] width 1089 height 191
type textarea "V"
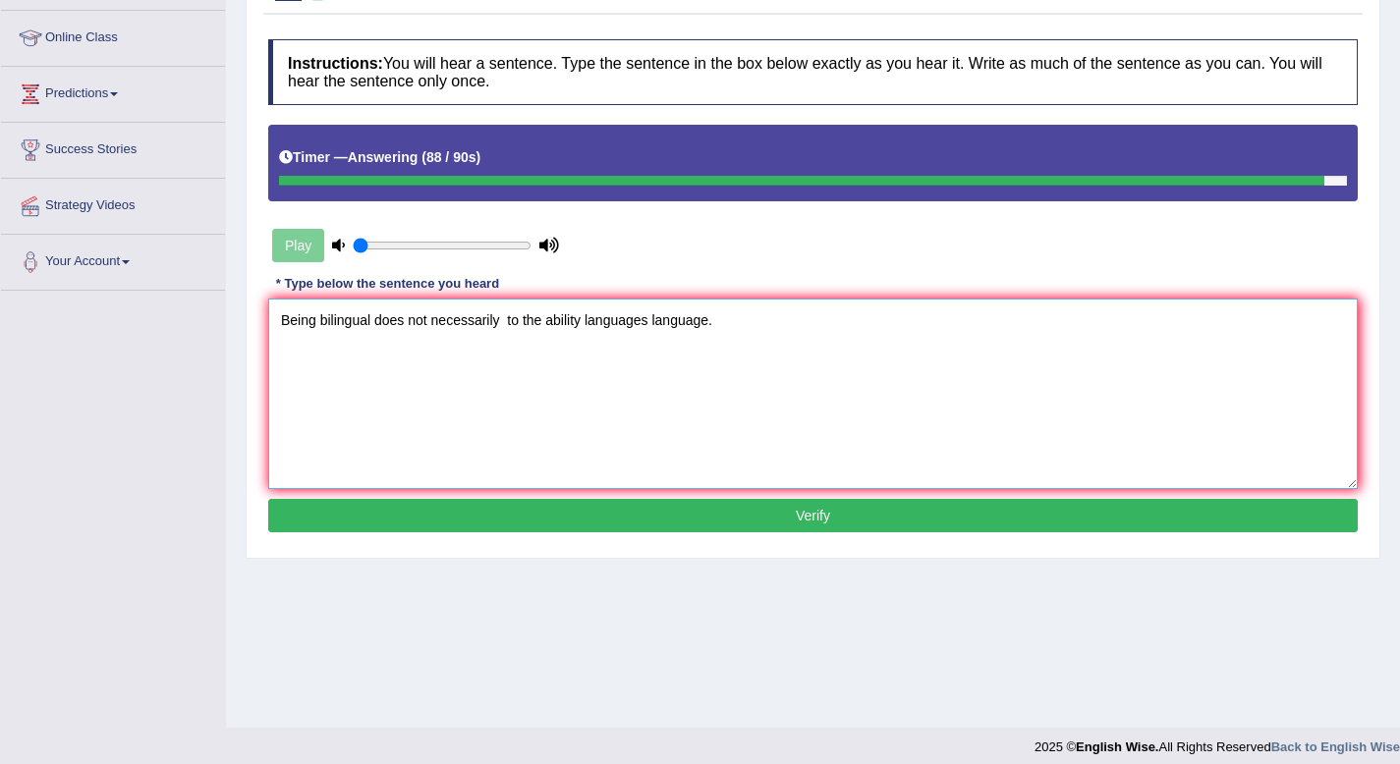
scroll to position [258, 0]
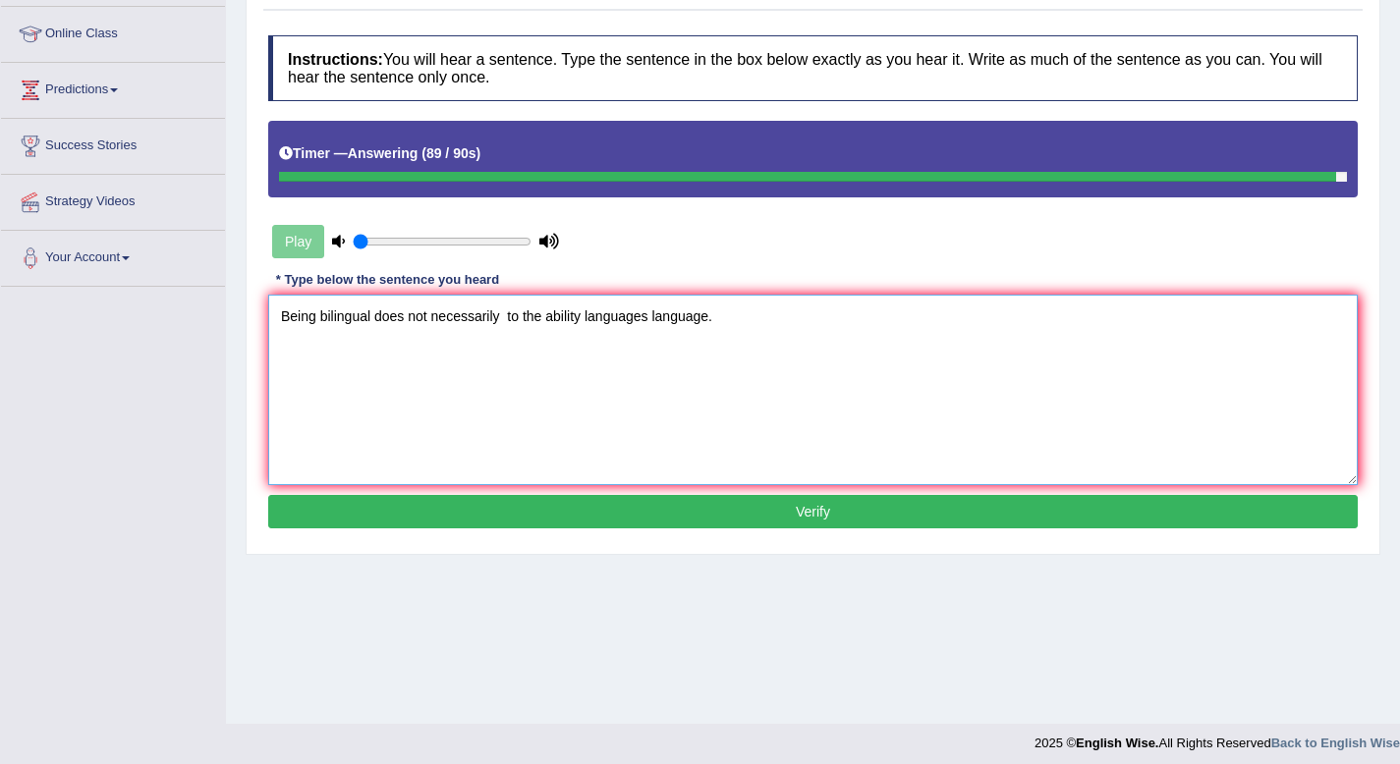
type textarea "Being bilingual does not necessarily to the ability languages language."
click at [787, 511] on button "Verify" at bounding box center [812, 511] width 1089 height 33
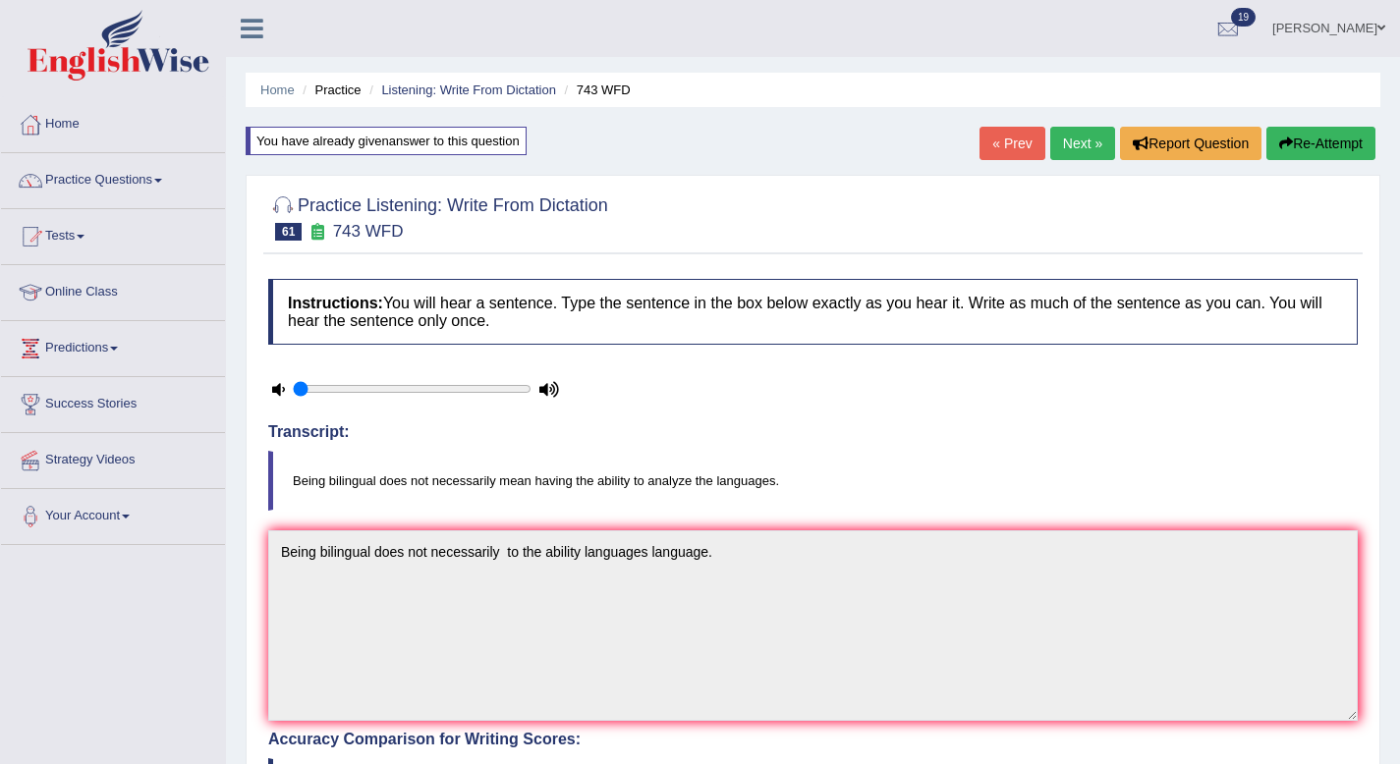
scroll to position [0, 0]
click at [1068, 152] on link "Next »" at bounding box center [1082, 143] width 65 height 33
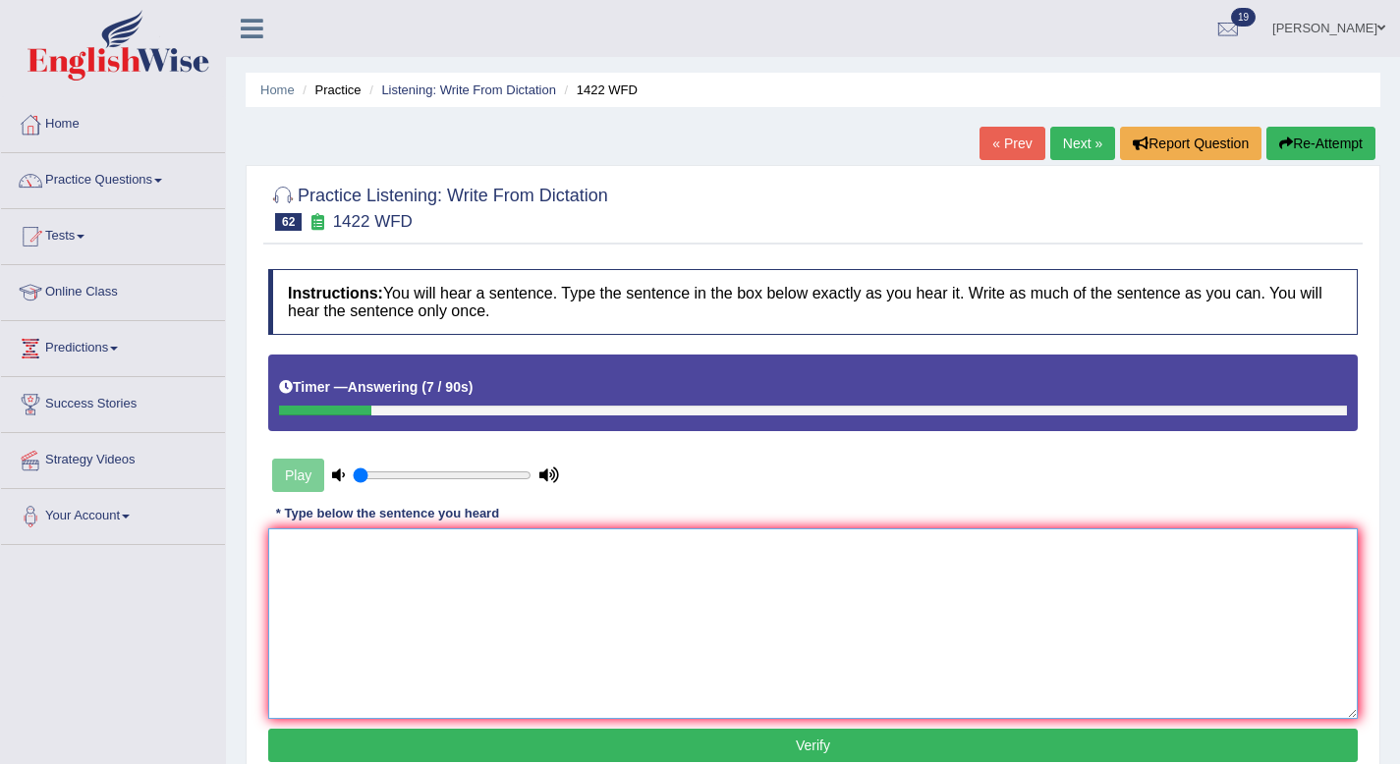
click at [893, 551] on textarea at bounding box center [812, 624] width 1089 height 191
type textarea "E"
type textarea "w"
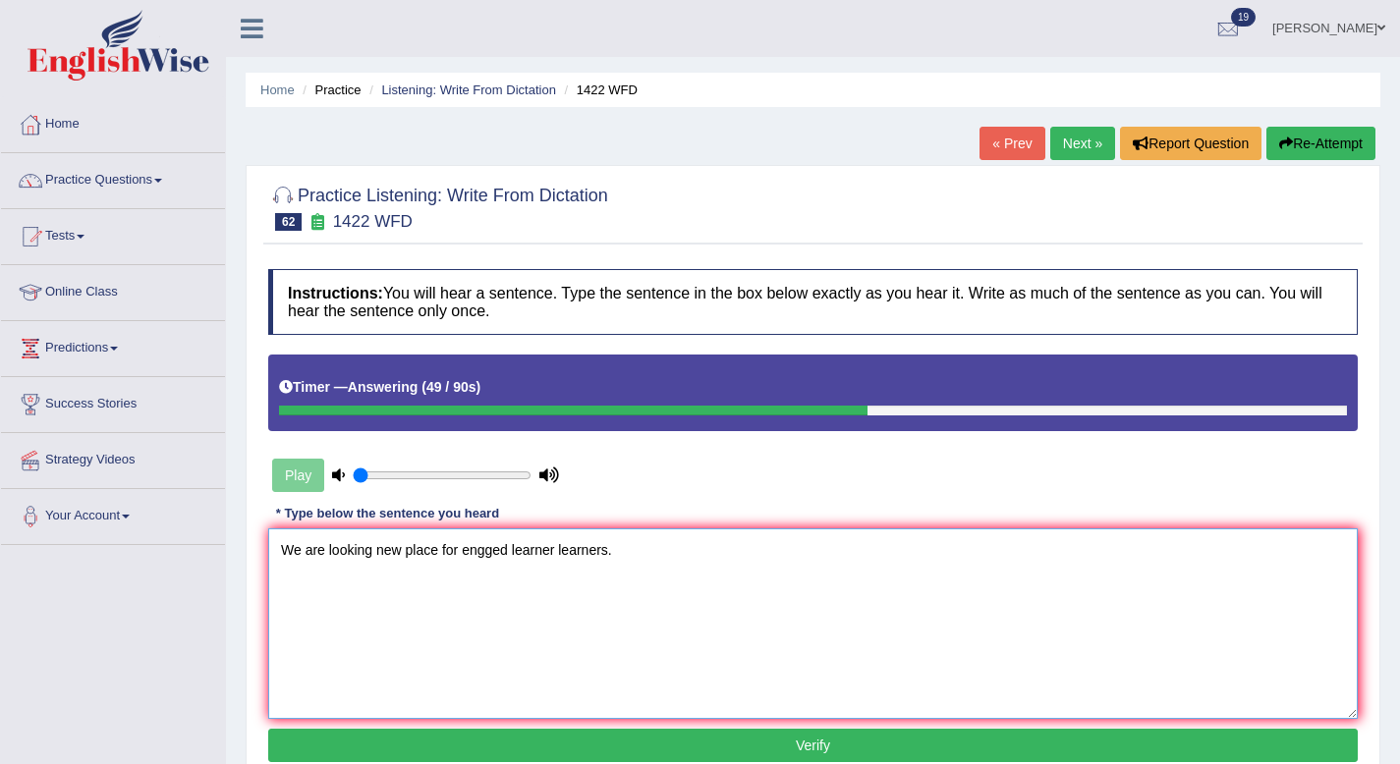
click at [439, 551] on textarea "We are looking new place for engged learner learners." at bounding box center [812, 624] width 1089 height 191
type textarea "We are looking new place places for engged learner learners."
click at [502, 736] on button "Verify" at bounding box center [812, 745] width 1089 height 33
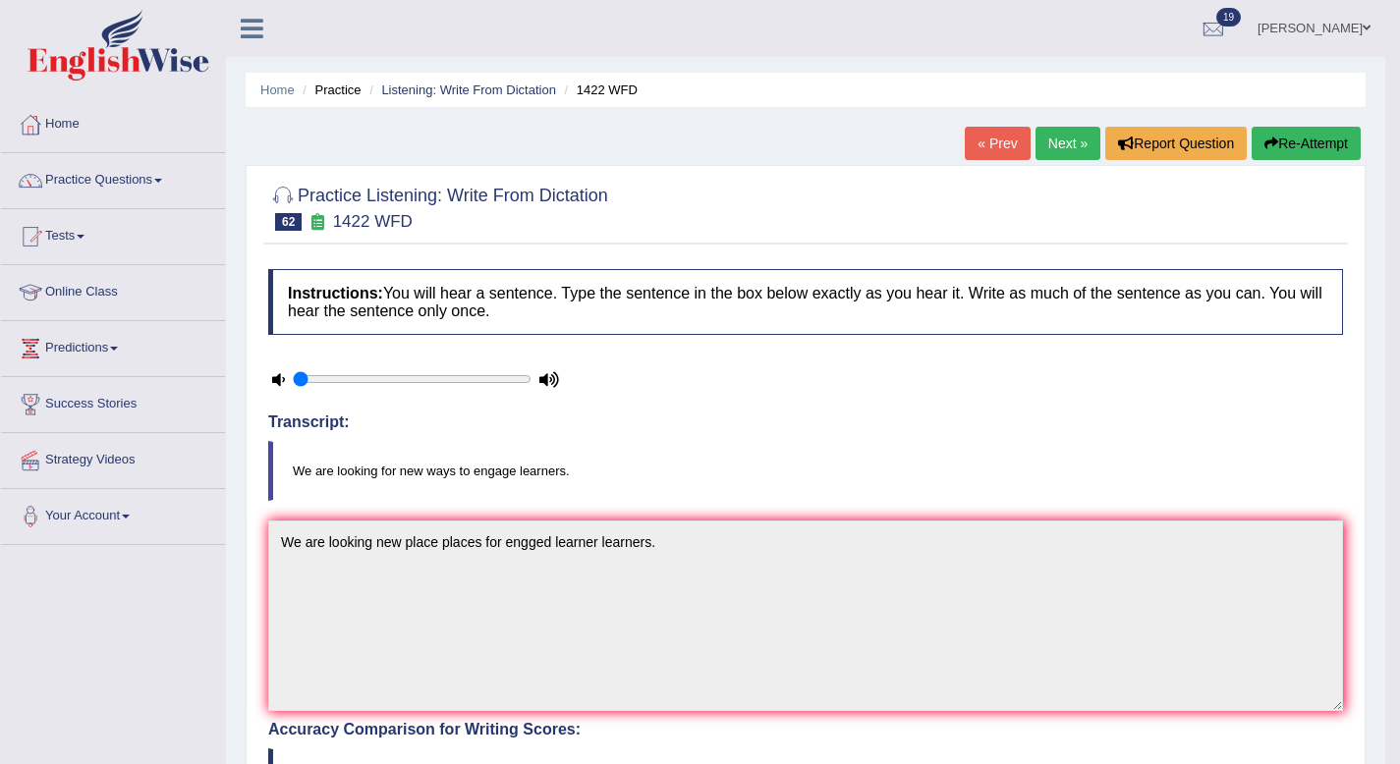
click at [1054, 151] on link "Next »" at bounding box center [1067, 143] width 65 height 33
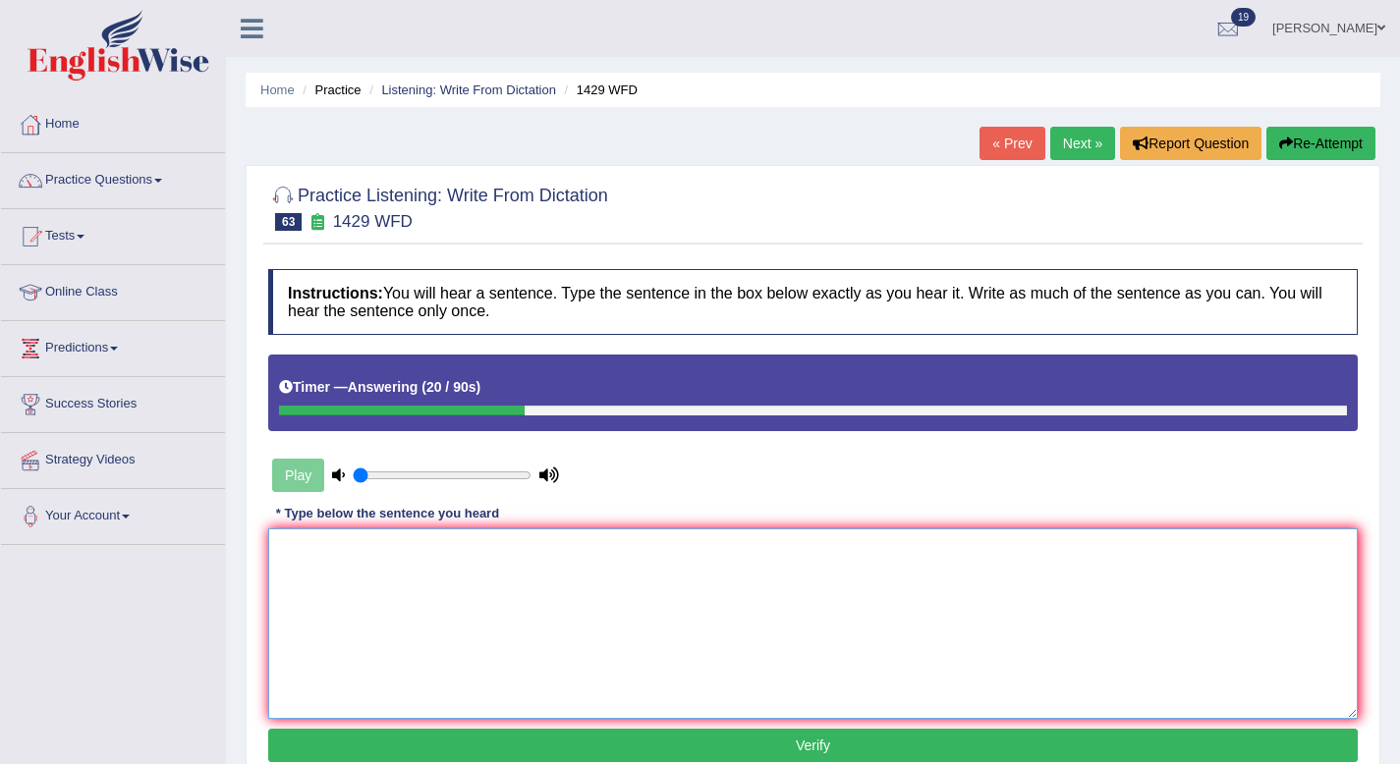
click at [971, 574] on textarea at bounding box center [812, 624] width 1089 height 191
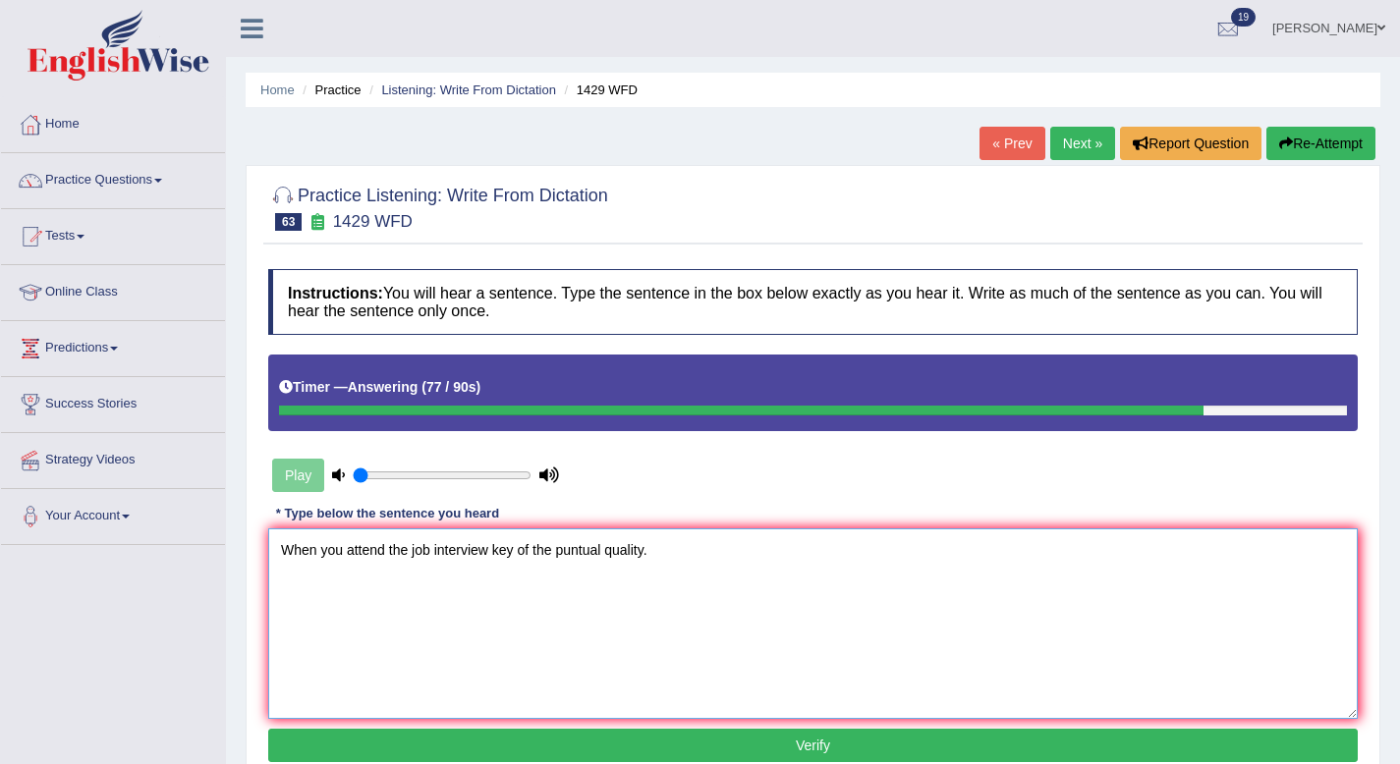
type textarea "When you attend the job interview key of the puntual quality."
click at [951, 741] on button "Verify" at bounding box center [812, 745] width 1089 height 33
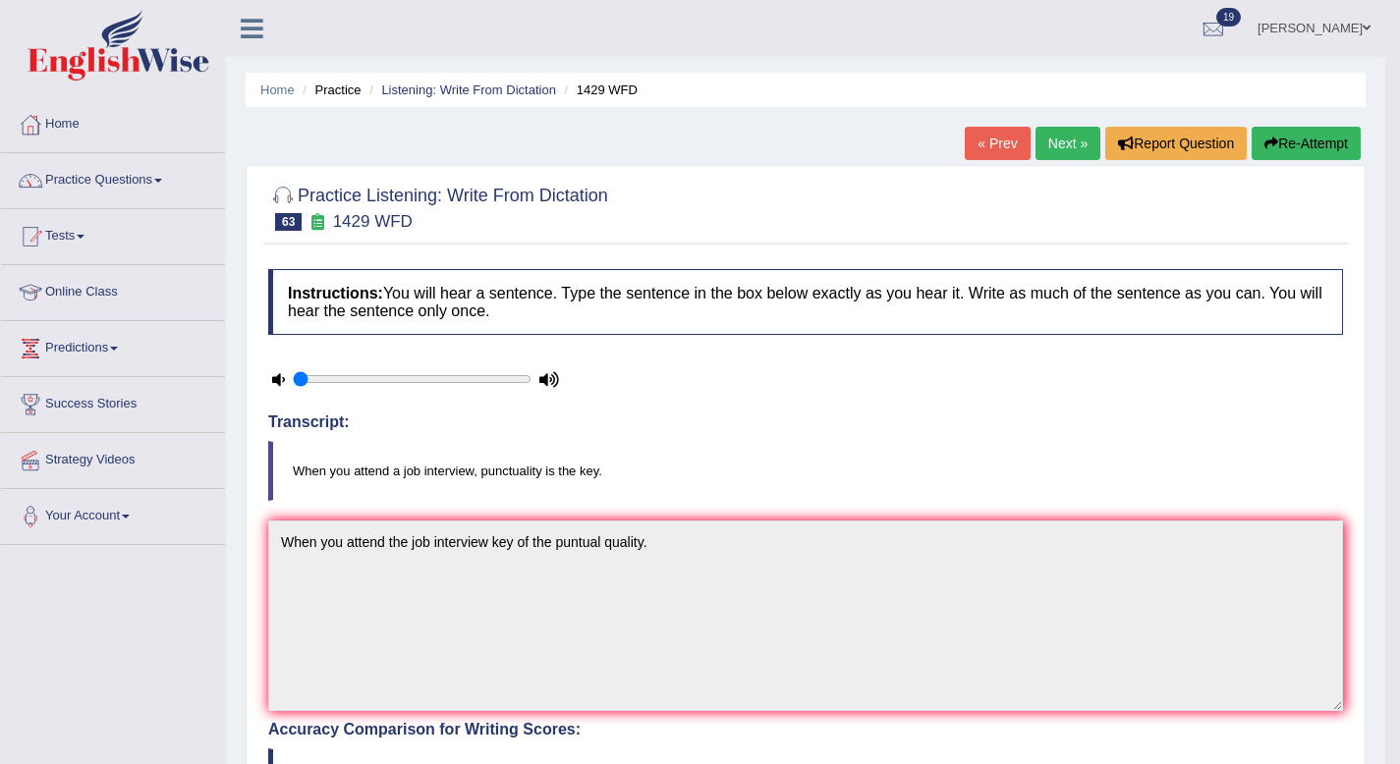
click at [1064, 142] on link "Next »" at bounding box center [1067, 143] width 65 height 33
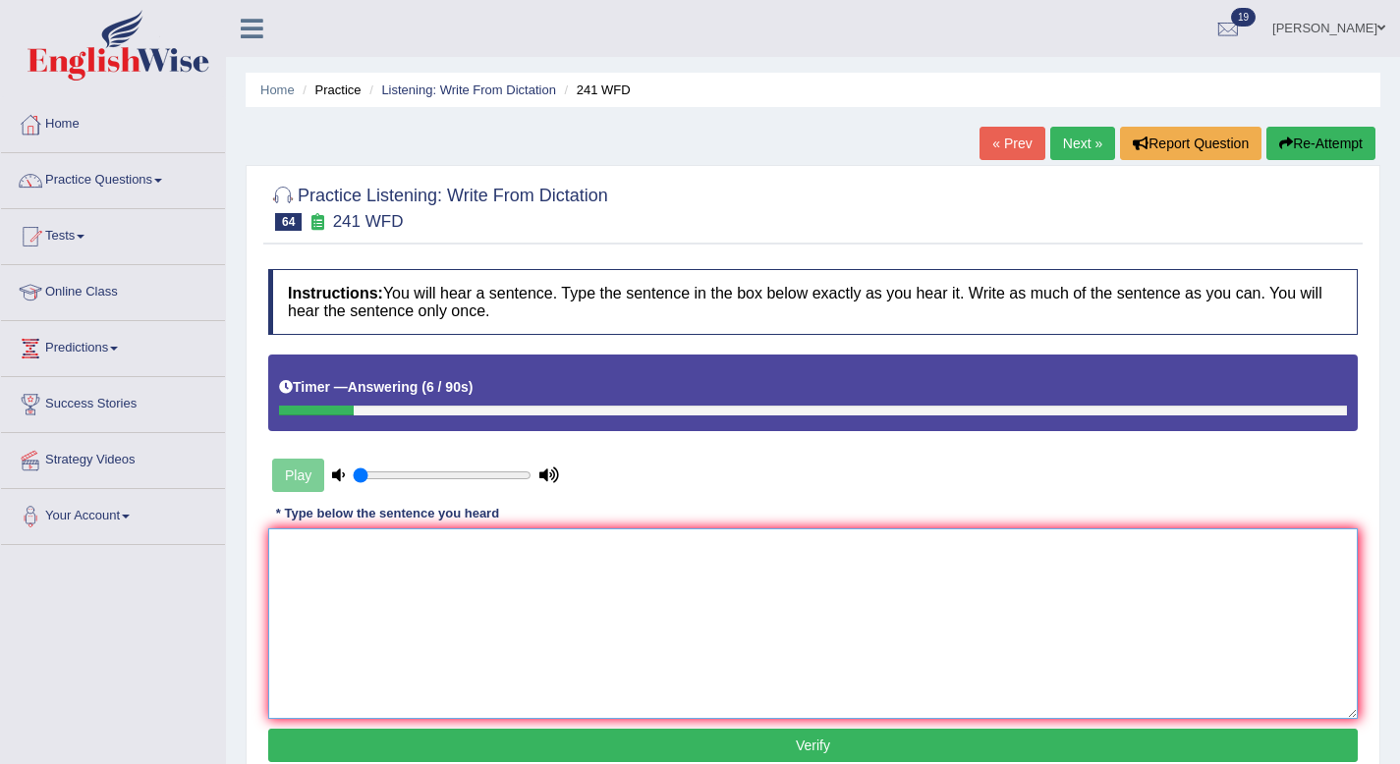
click at [934, 534] on textarea at bounding box center [812, 624] width 1089 height 191
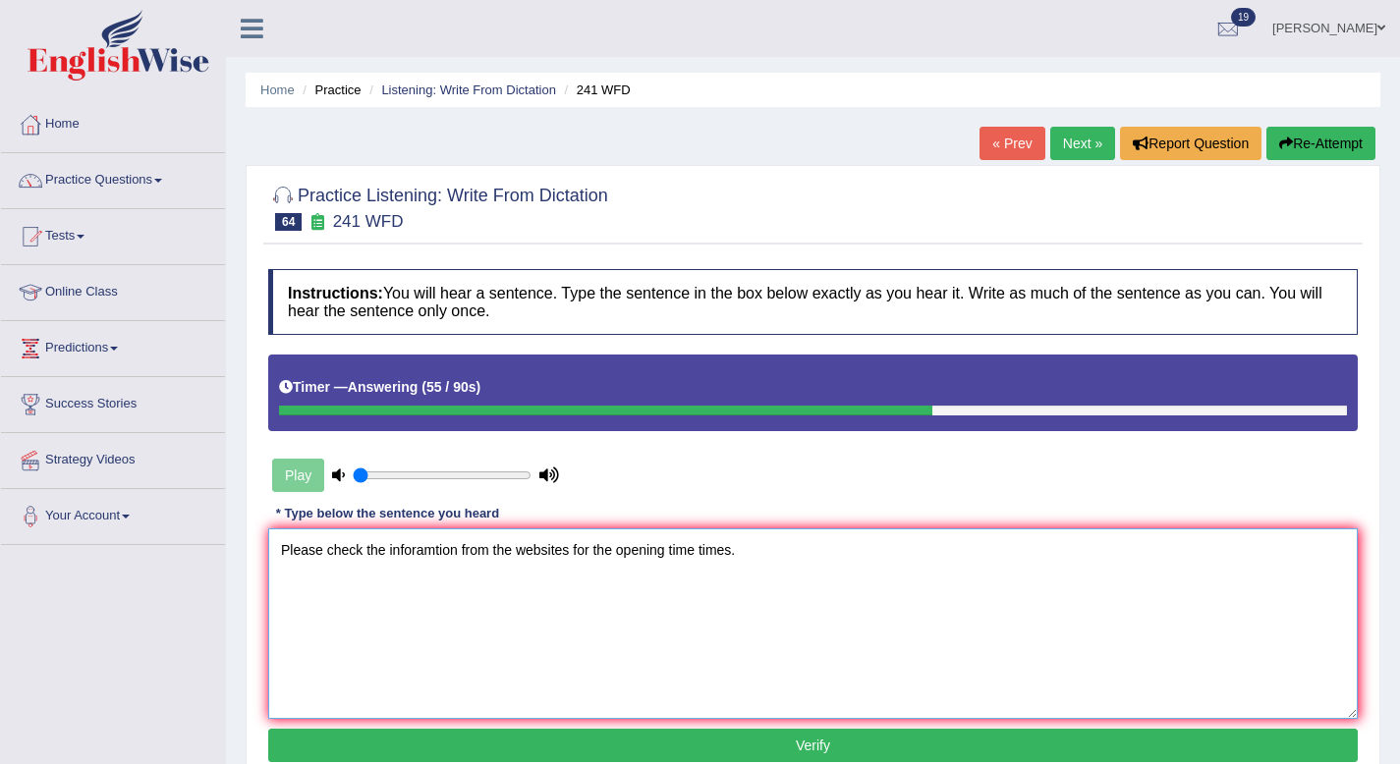
click at [456, 547] on textarea "Please check the inforamtion from the websites for the opening time times." at bounding box center [812, 624] width 1089 height 191
type textarea "Please check the information from the websites for the opening time times."
click at [641, 743] on button "Verify" at bounding box center [812, 745] width 1089 height 33
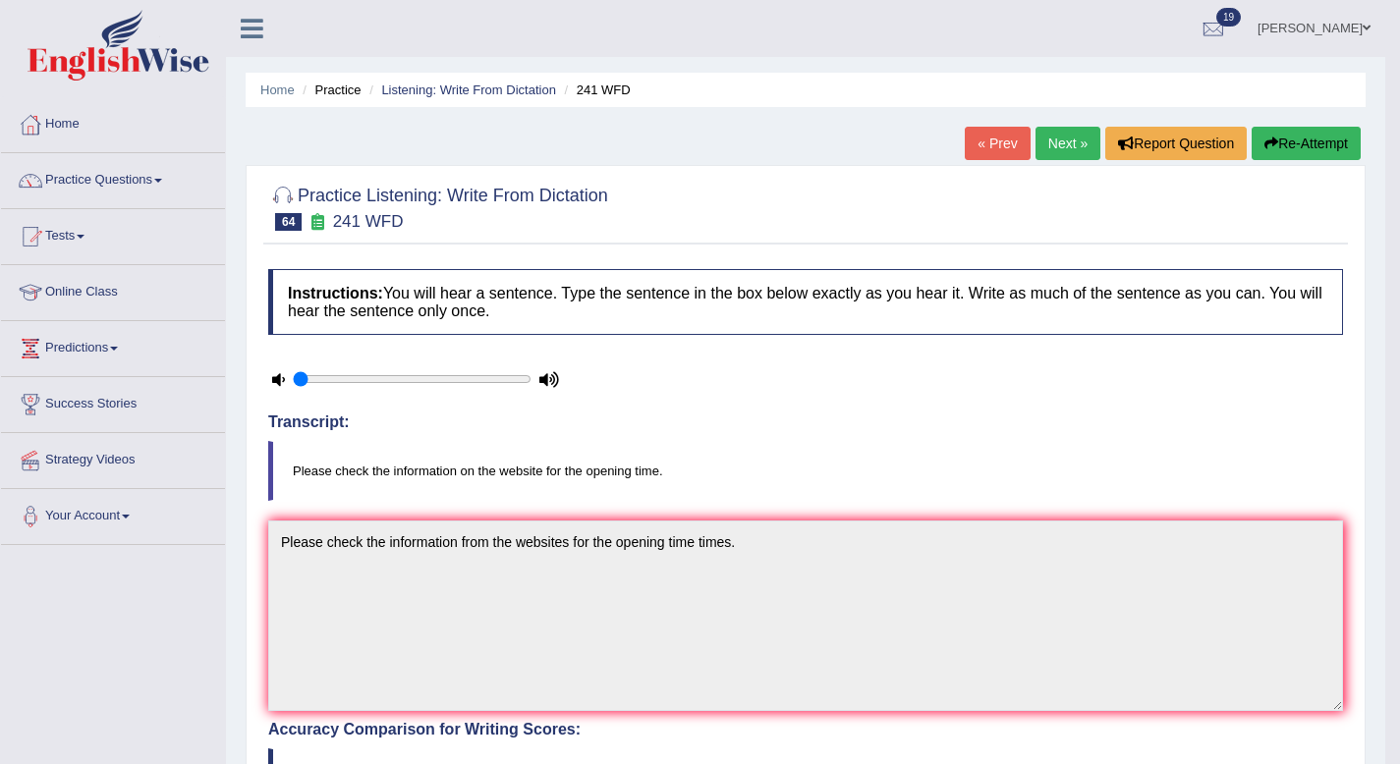
click at [1068, 150] on link "Next »" at bounding box center [1067, 143] width 65 height 33
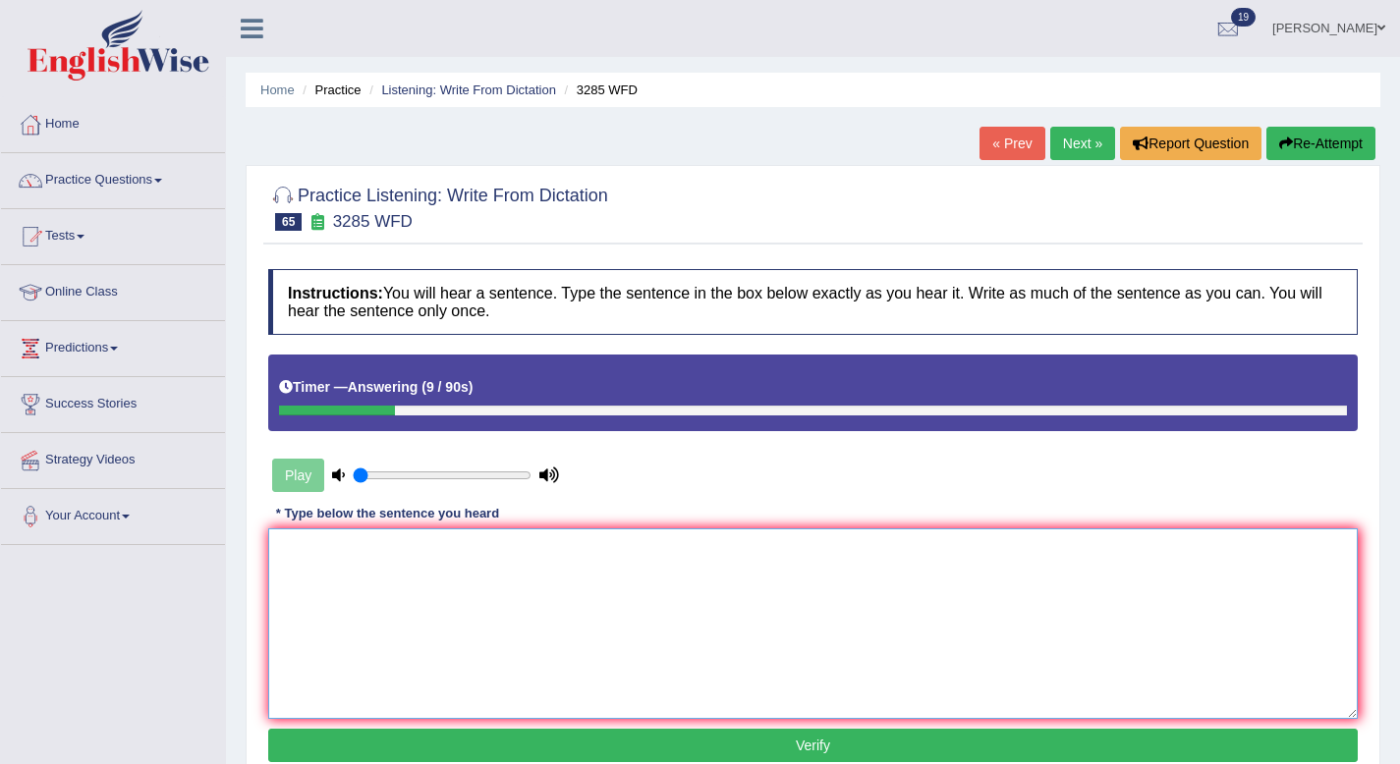
click at [983, 619] on textarea at bounding box center [812, 624] width 1089 height 191
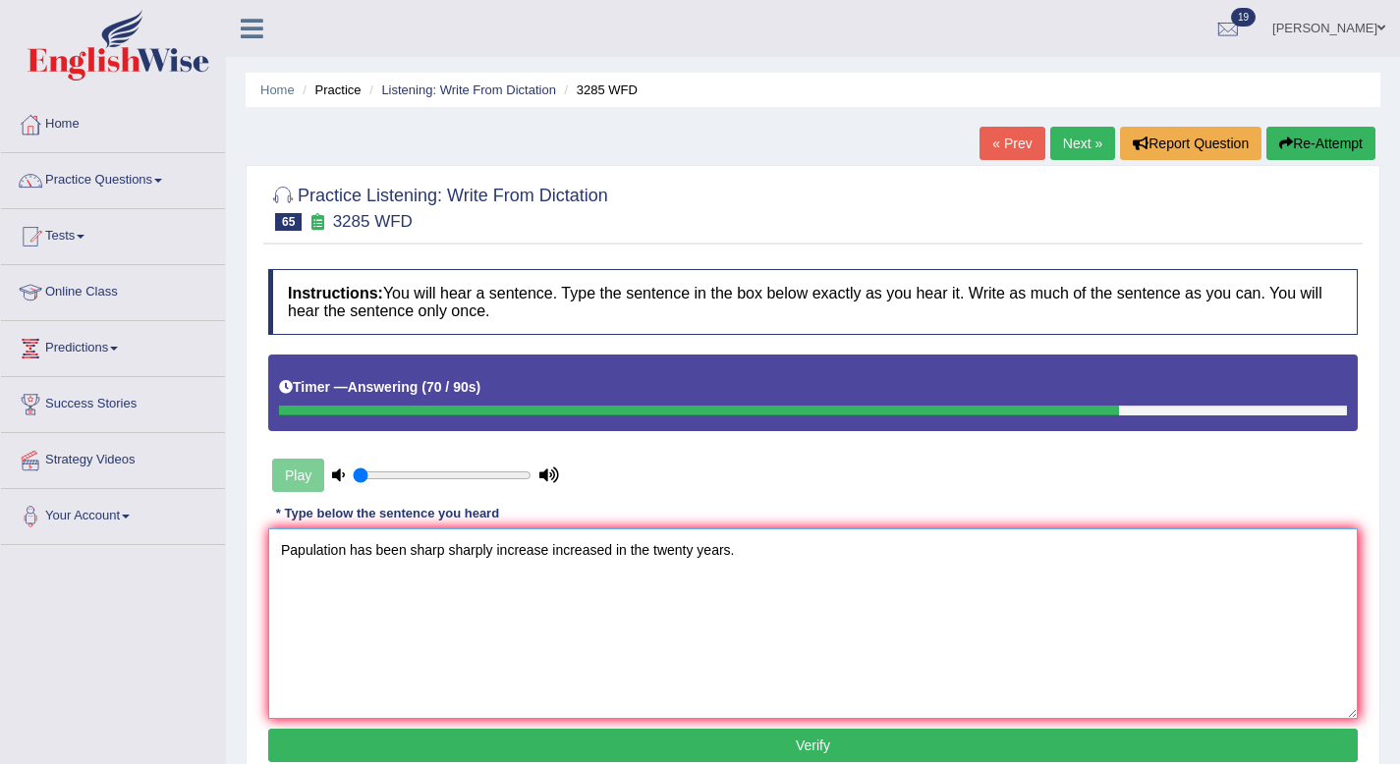
click at [499, 551] on textarea "Papulation has been sharp sharply increase increased in the twenty years." at bounding box center [812, 624] width 1089 height 191
type textarea "Papulation has been sharp sharply rise rised increase increased in the twenty y…"
click at [733, 763] on div "Instructions: You will hear a sentence. Type the sentence in the box below exac…" at bounding box center [812, 518] width 1099 height 519
click at [737, 742] on button "Verify" at bounding box center [812, 745] width 1089 height 33
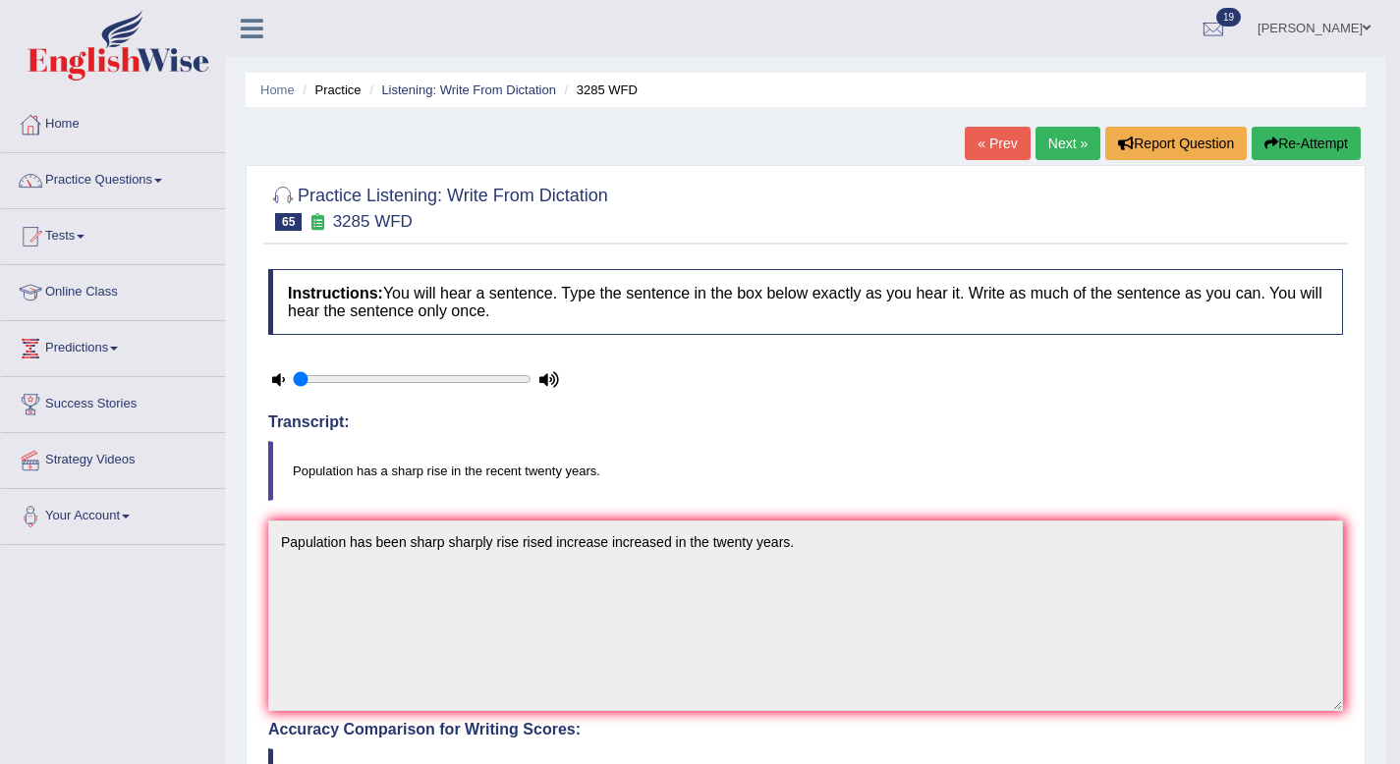
click at [1074, 156] on link "Next »" at bounding box center [1067, 143] width 65 height 33
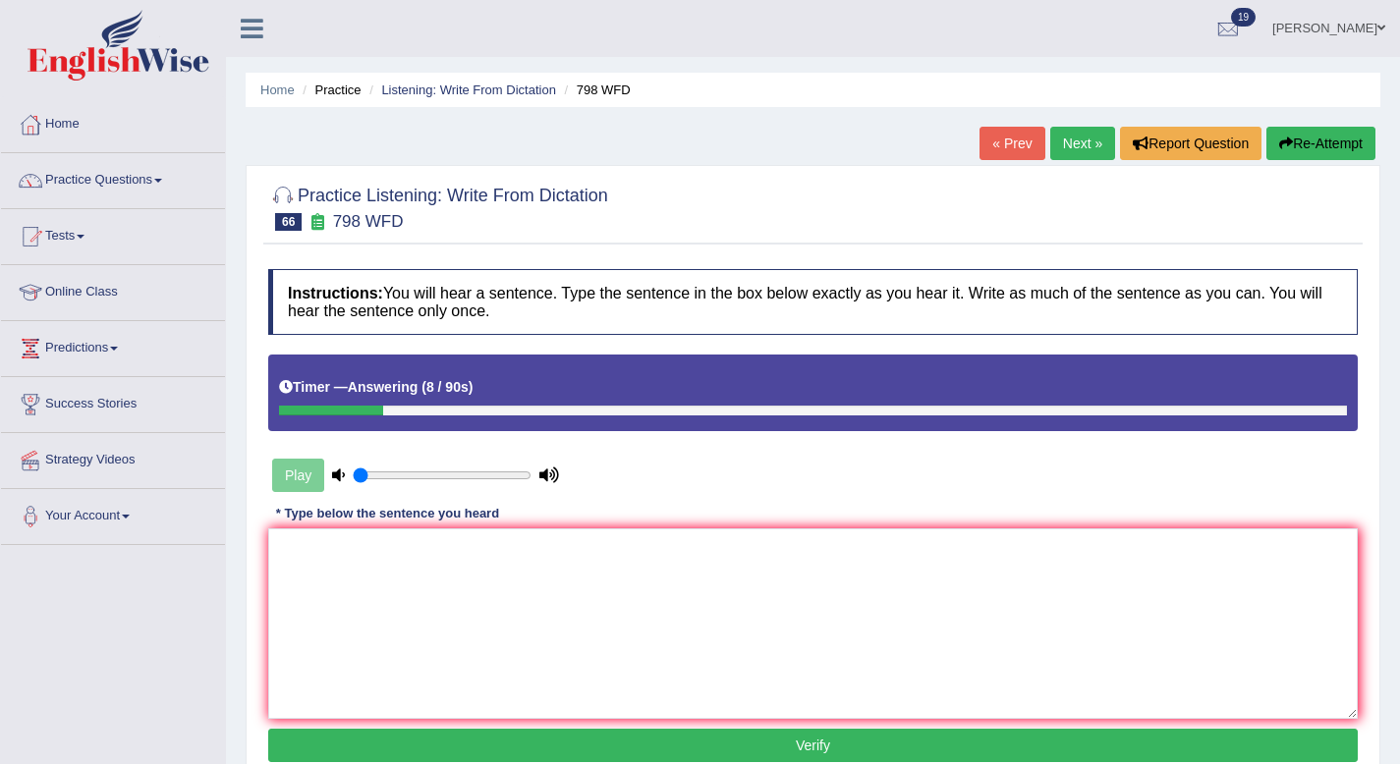
click at [792, 519] on div "Instructions: You will hear a sentence. Type the sentence in the box below exac…" at bounding box center [812, 518] width 1099 height 519
click at [792, 582] on textarea at bounding box center [812, 624] width 1089 height 191
type textarea "c"
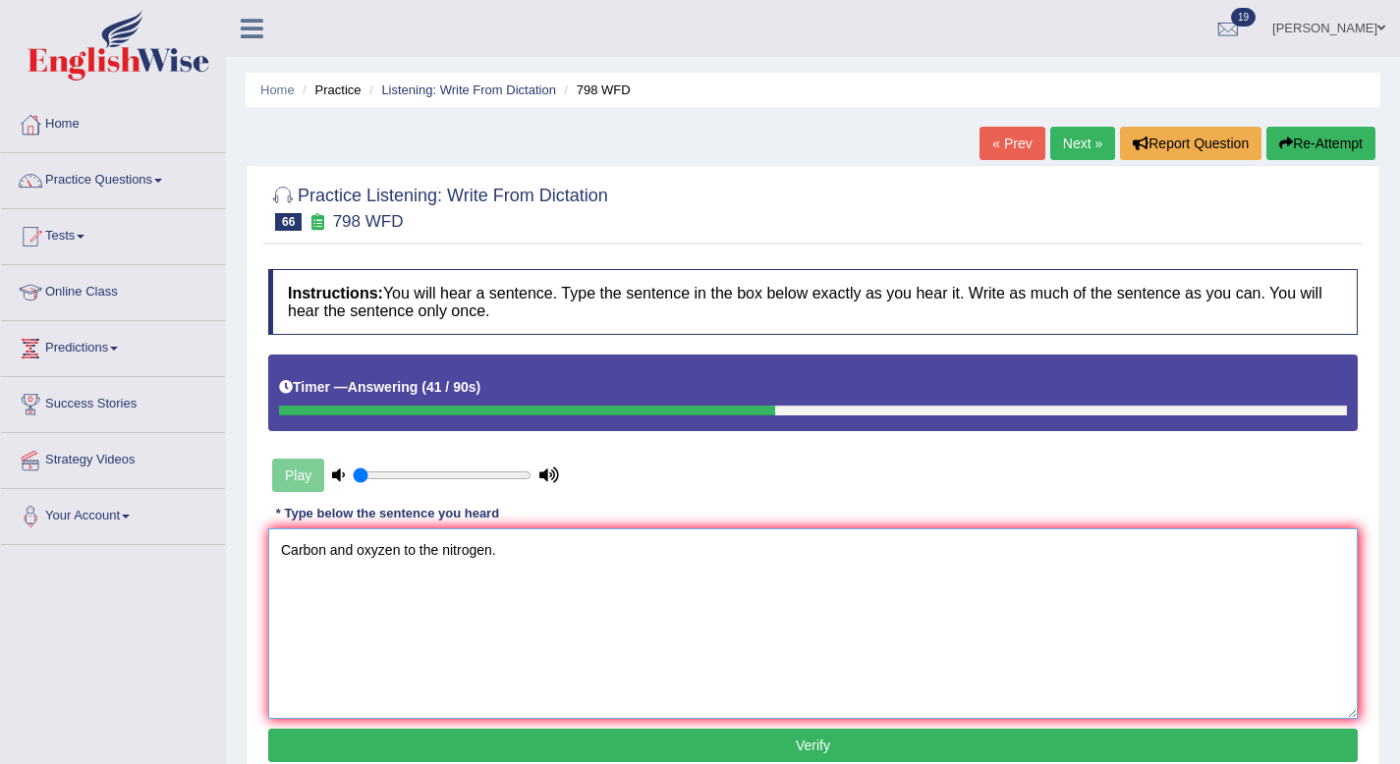
type textarea "Carbon and oxyzen to the nitrogen."
click at [754, 757] on button "Verify" at bounding box center [812, 745] width 1089 height 33
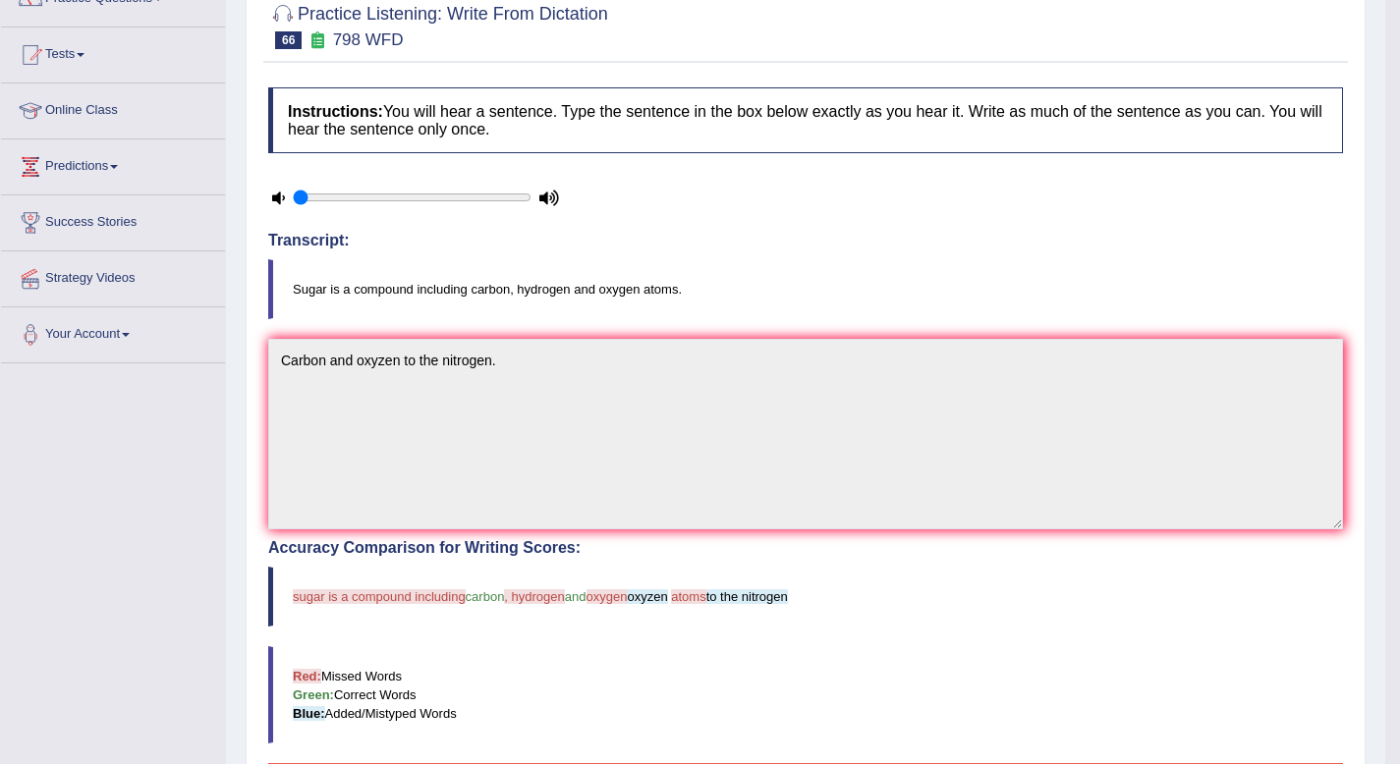
scroll to position [138, 0]
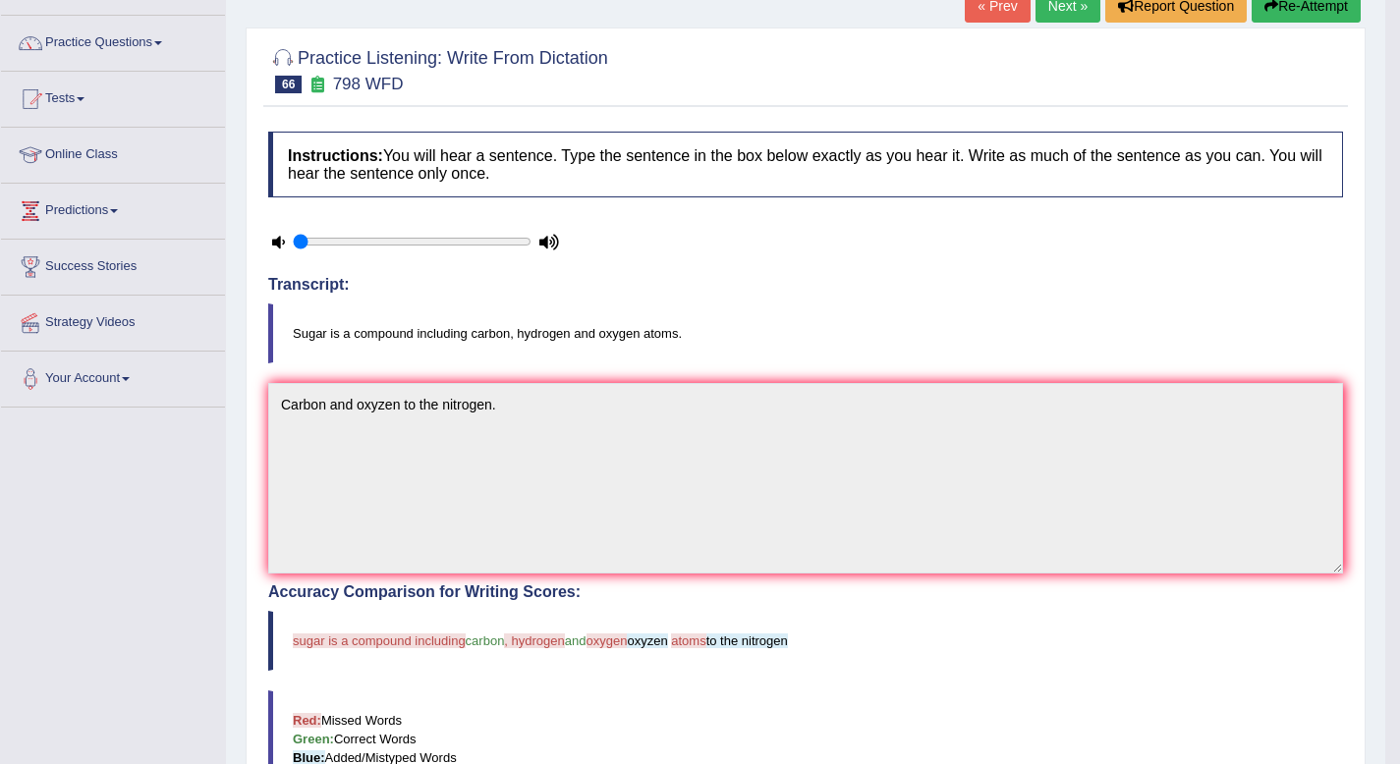
click at [1298, 13] on button "Re-Attempt" at bounding box center [1306, 5] width 109 height 33
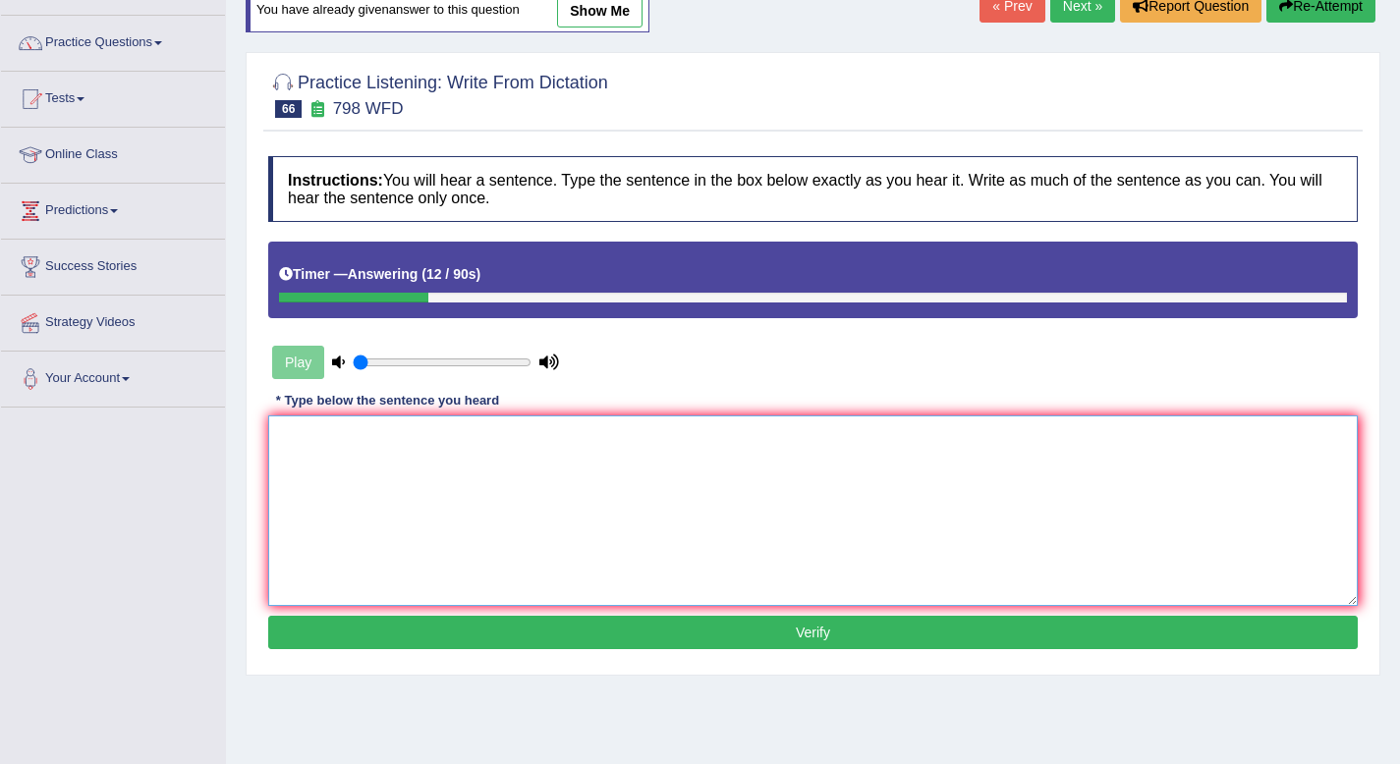
click at [984, 443] on textarea at bounding box center [812, 511] width 1089 height 191
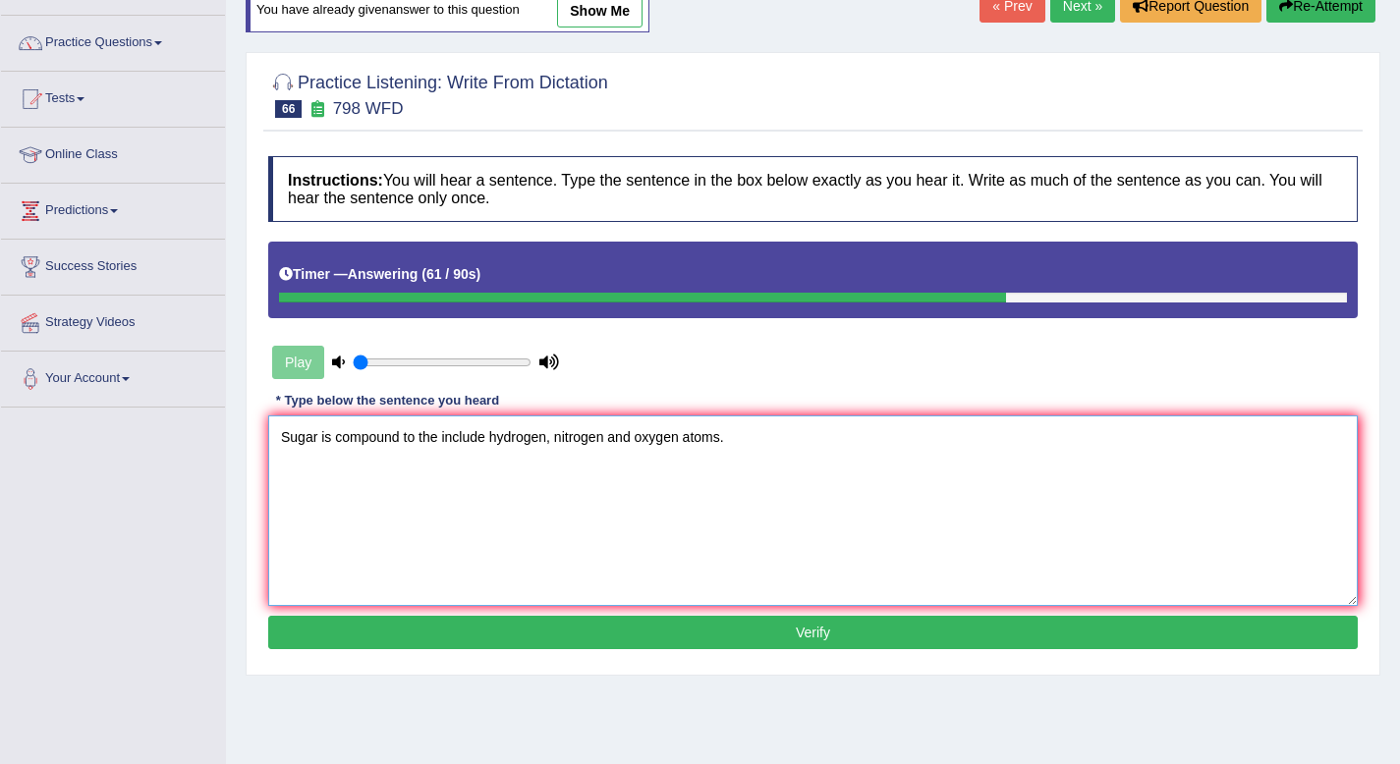
type textarea "Sugar is compound to the include hydrogen, nitrogen and oxygen atoms."
click at [641, 645] on button "Verify" at bounding box center [812, 632] width 1089 height 33
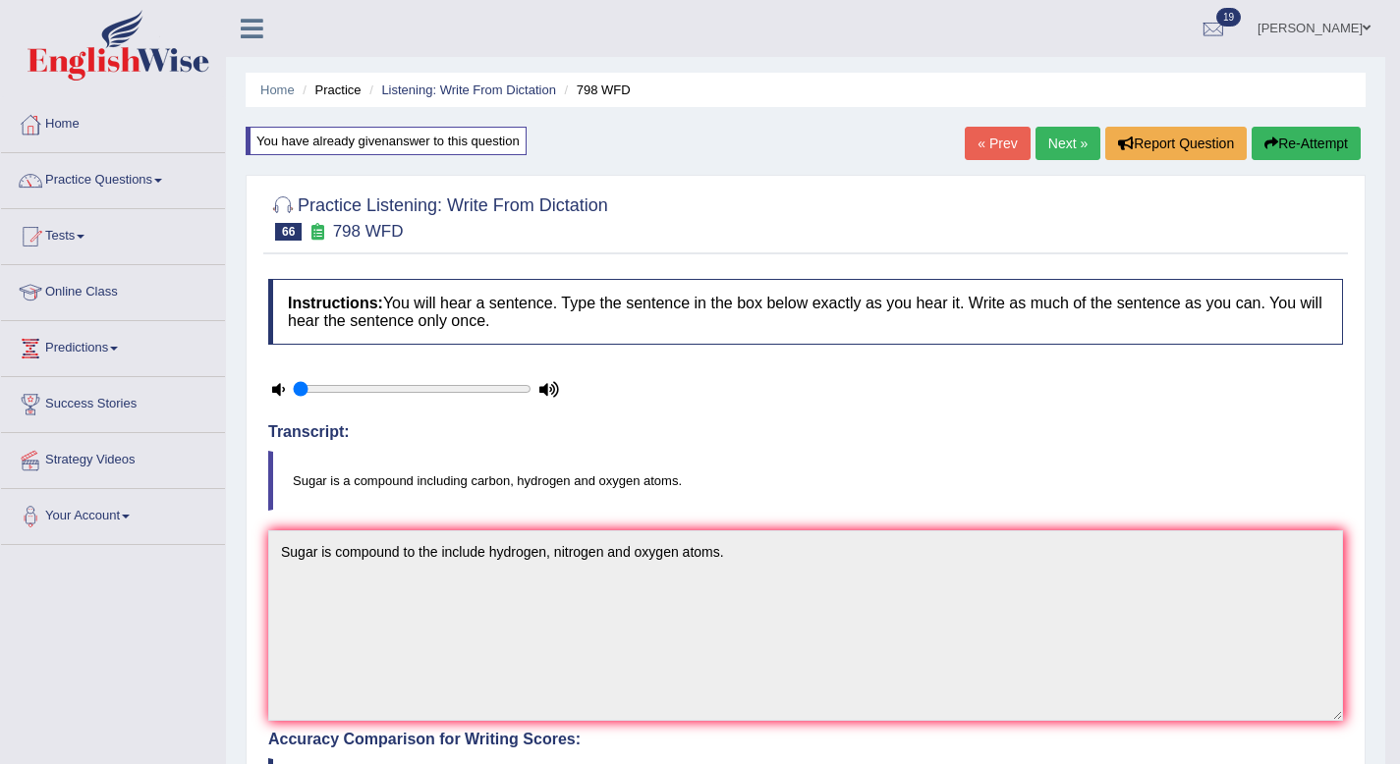
click at [755, 448] on div "Transcript: Sugar is a compound including carbon, hydrogen and oxygen atoms." at bounding box center [805, 466] width 1075 height 87
click at [1066, 145] on link "Next »" at bounding box center [1067, 143] width 65 height 33
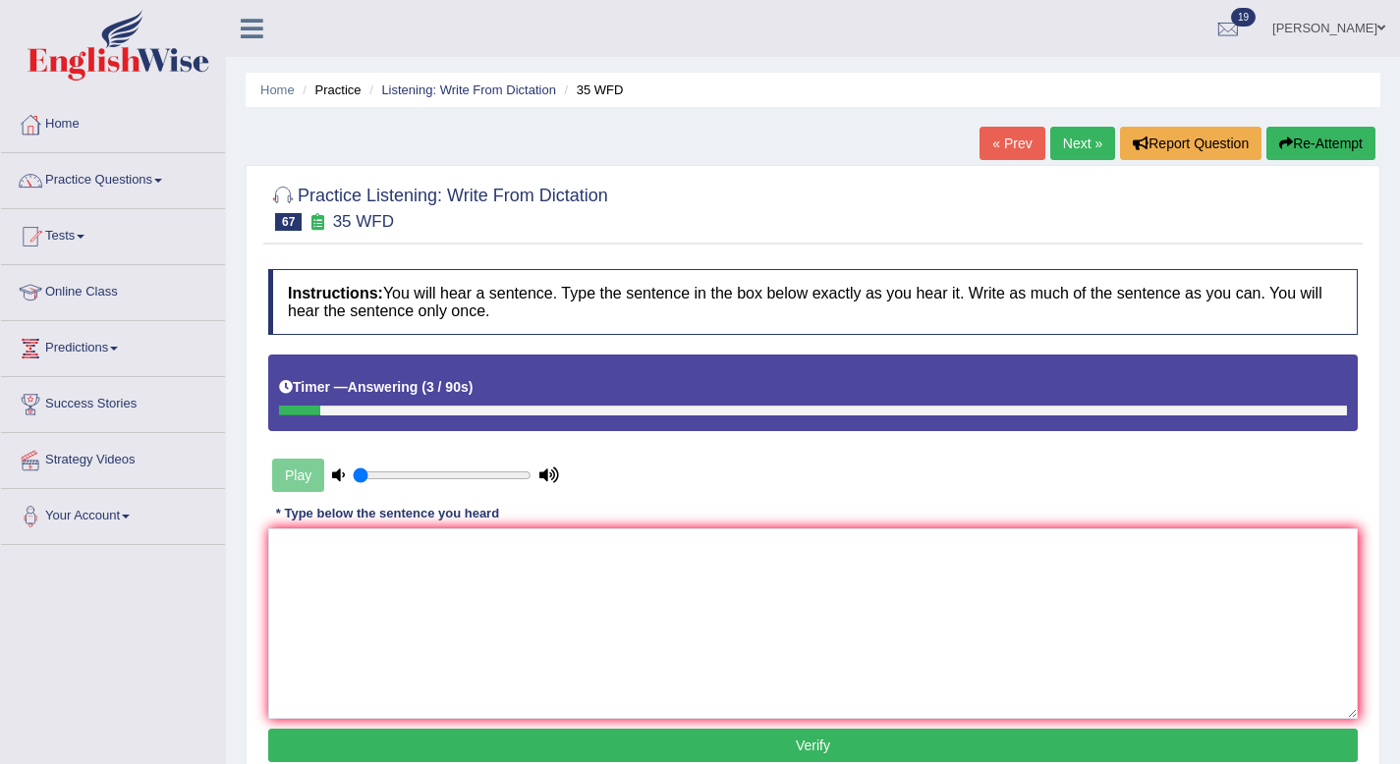
click at [1307, 147] on button "Re-Attempt" at bounding box center [1320, 143] width 109 height 33
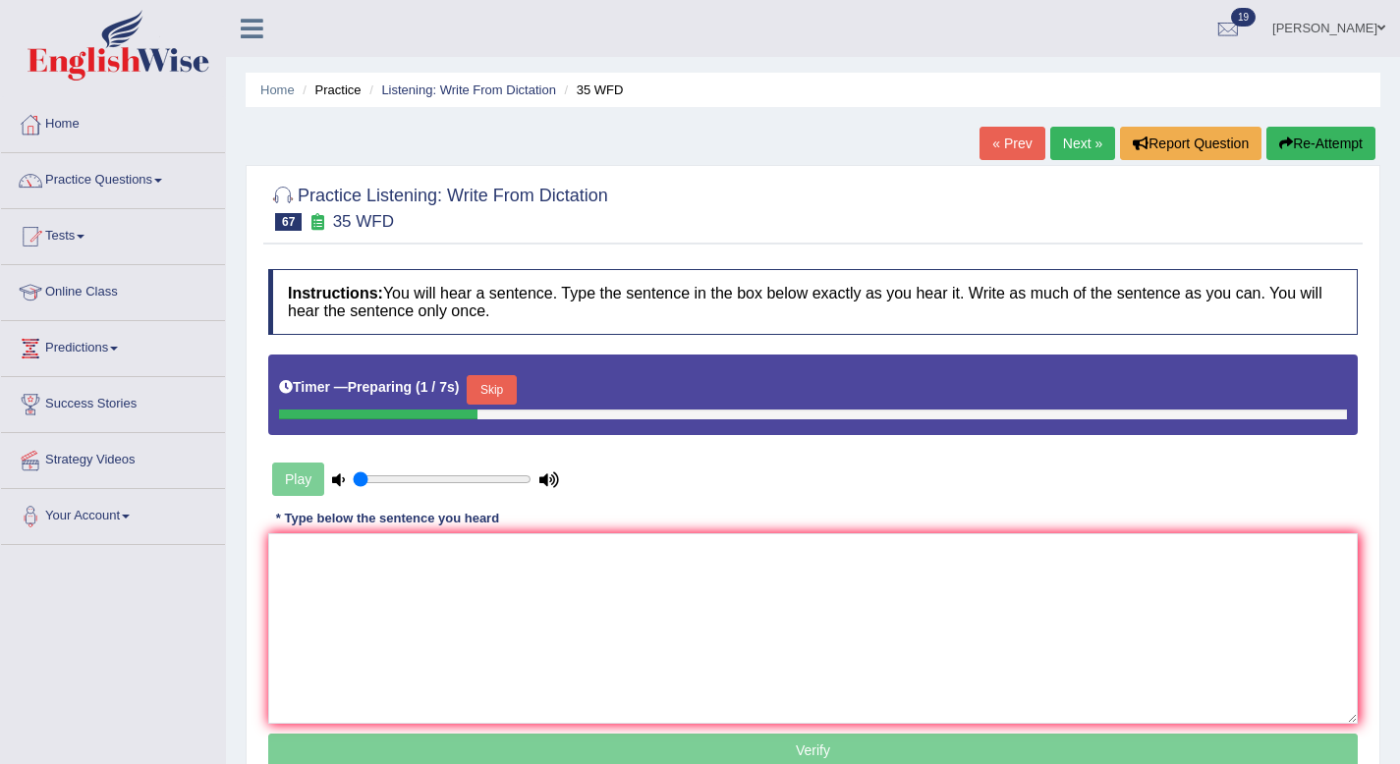
click at [480, 392] on button "Skip" at bounding box center [491, 389] width 49 height 29
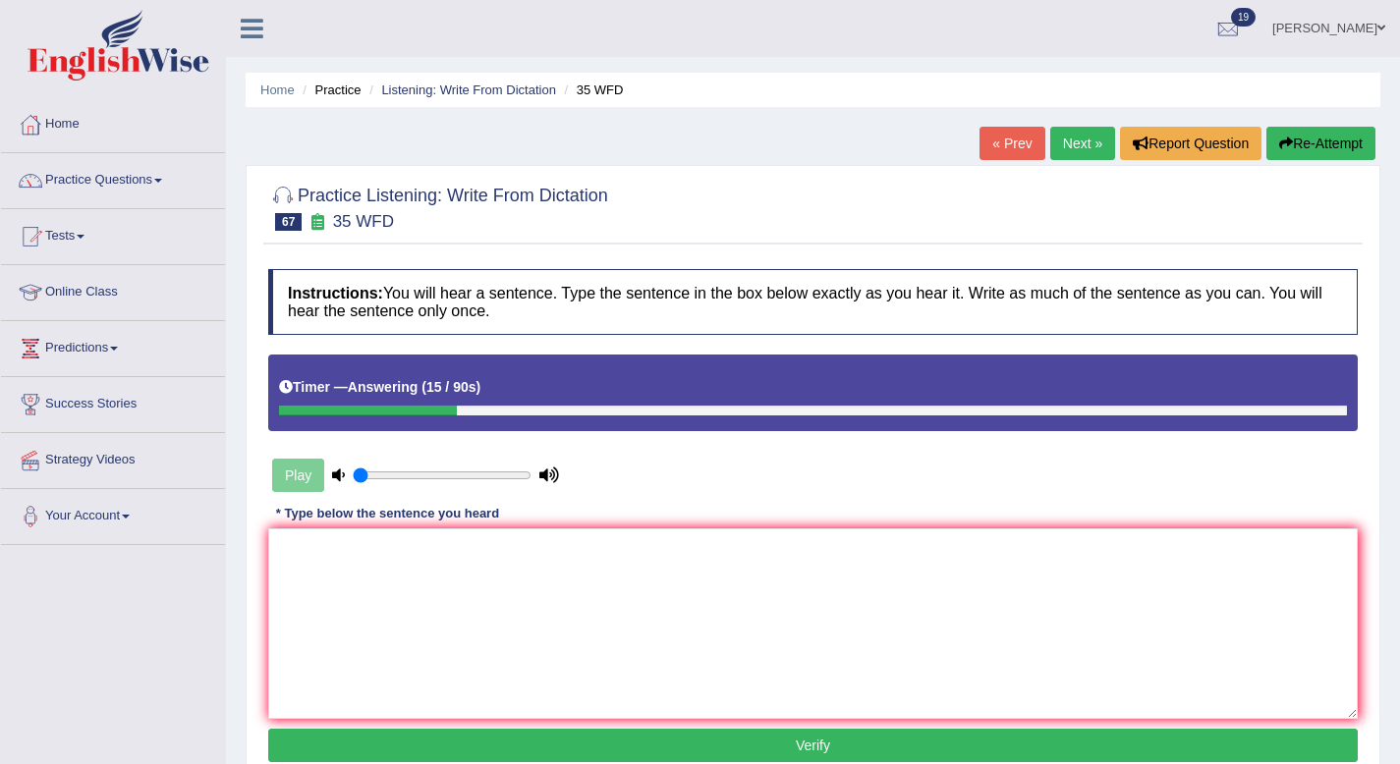
click at [1303, 173] on div "Practice Listening: Write From Dictation 67 35 WFD Instructions: You will hear …" at bounding box center [813, 477] width 1135 height 624
click at [1321, 148] on button "Re-Attempt" at bounding box center [1320, 143] width 109 height 33
click at [541, 653] on textarea at bounding box center [812, 624] width 1089 height 191
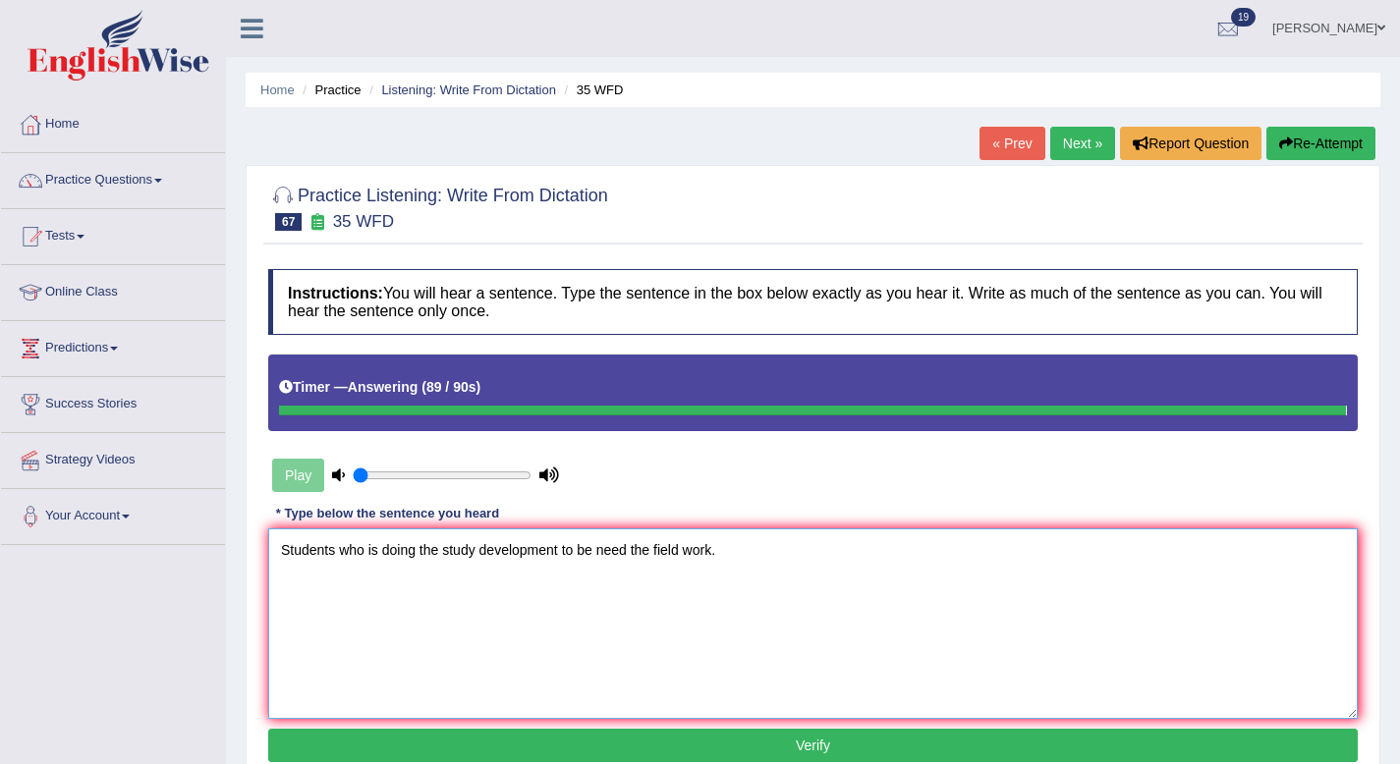
type textarea "Students who is doing the study development to be need the field work."
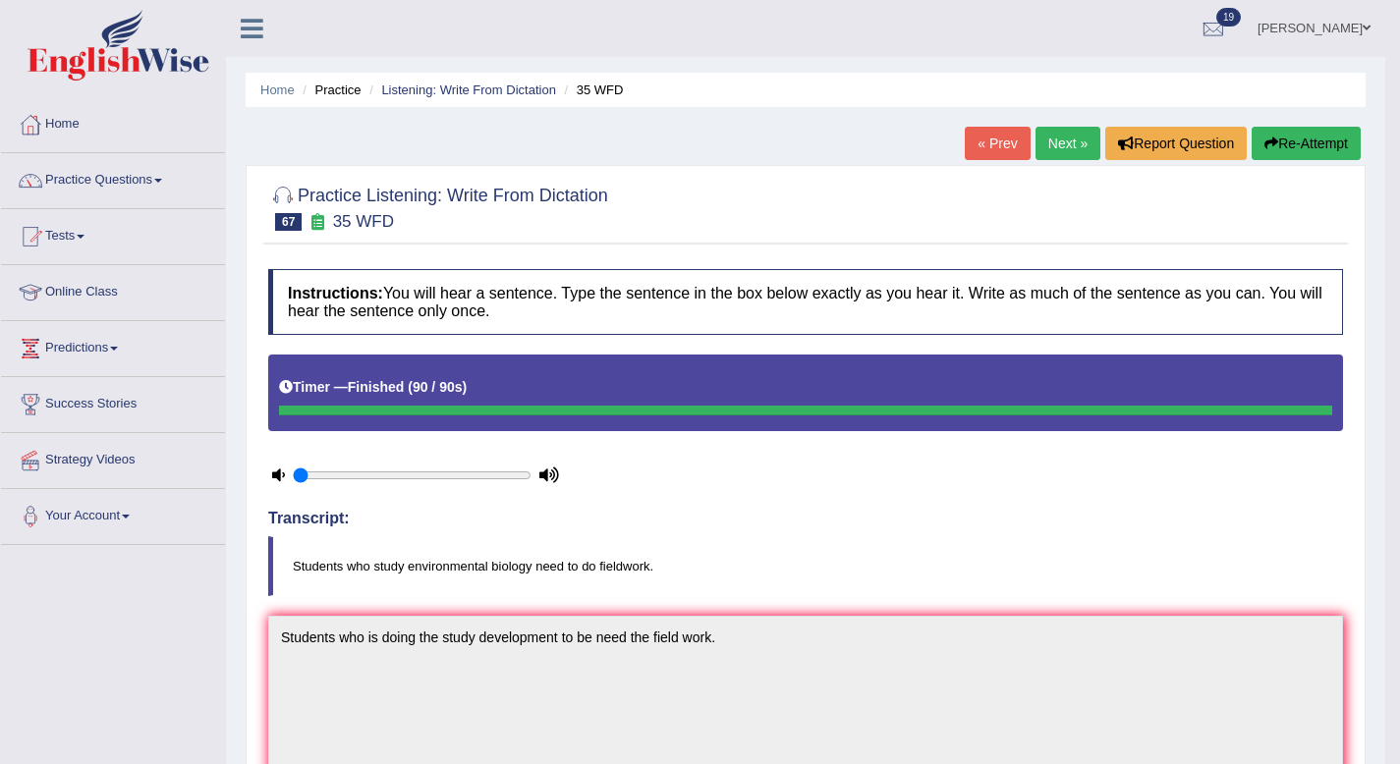
click at [1333, 148] on button "Re-Attempt" at bounding box center [1306, 143] width 109 height 33
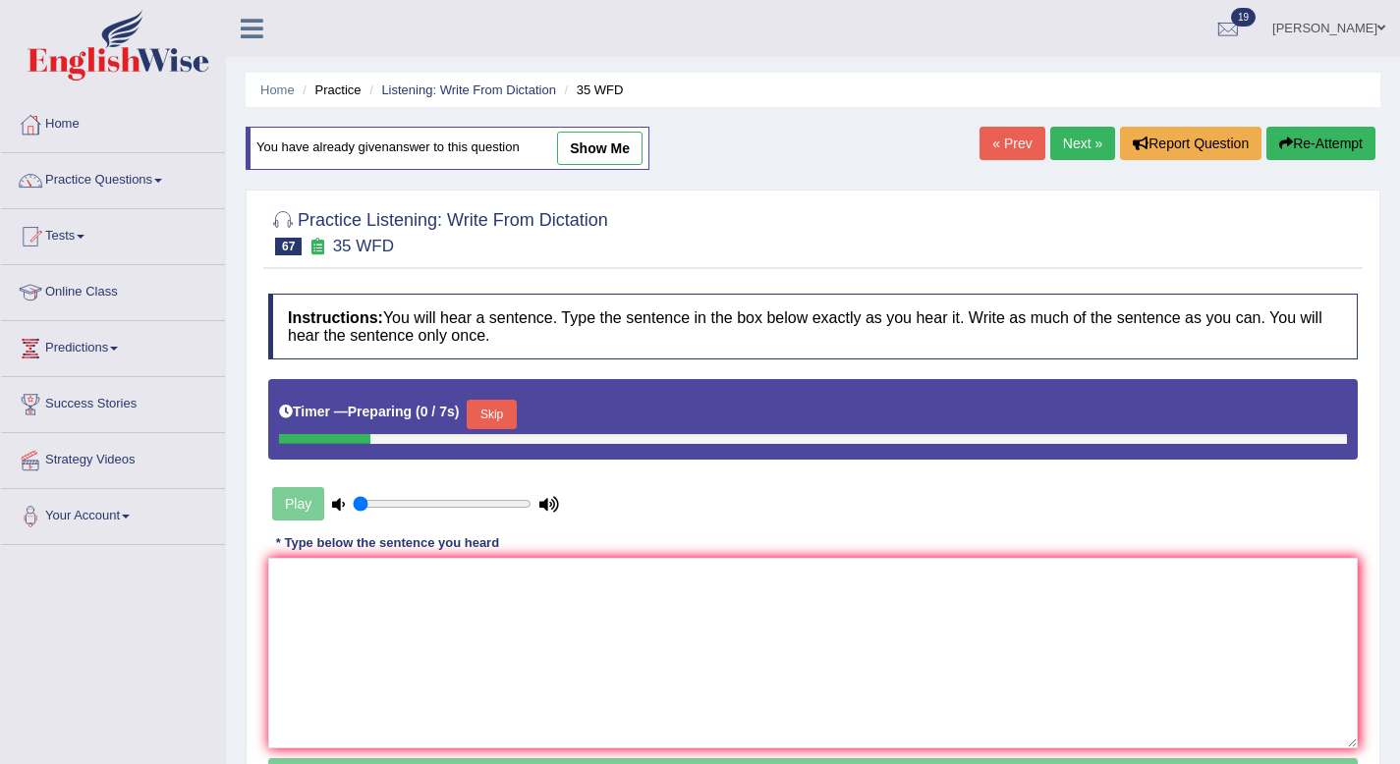
click at [1077, 144] on link "Next »" at bounding box center [1082, 143] width 65 height 33
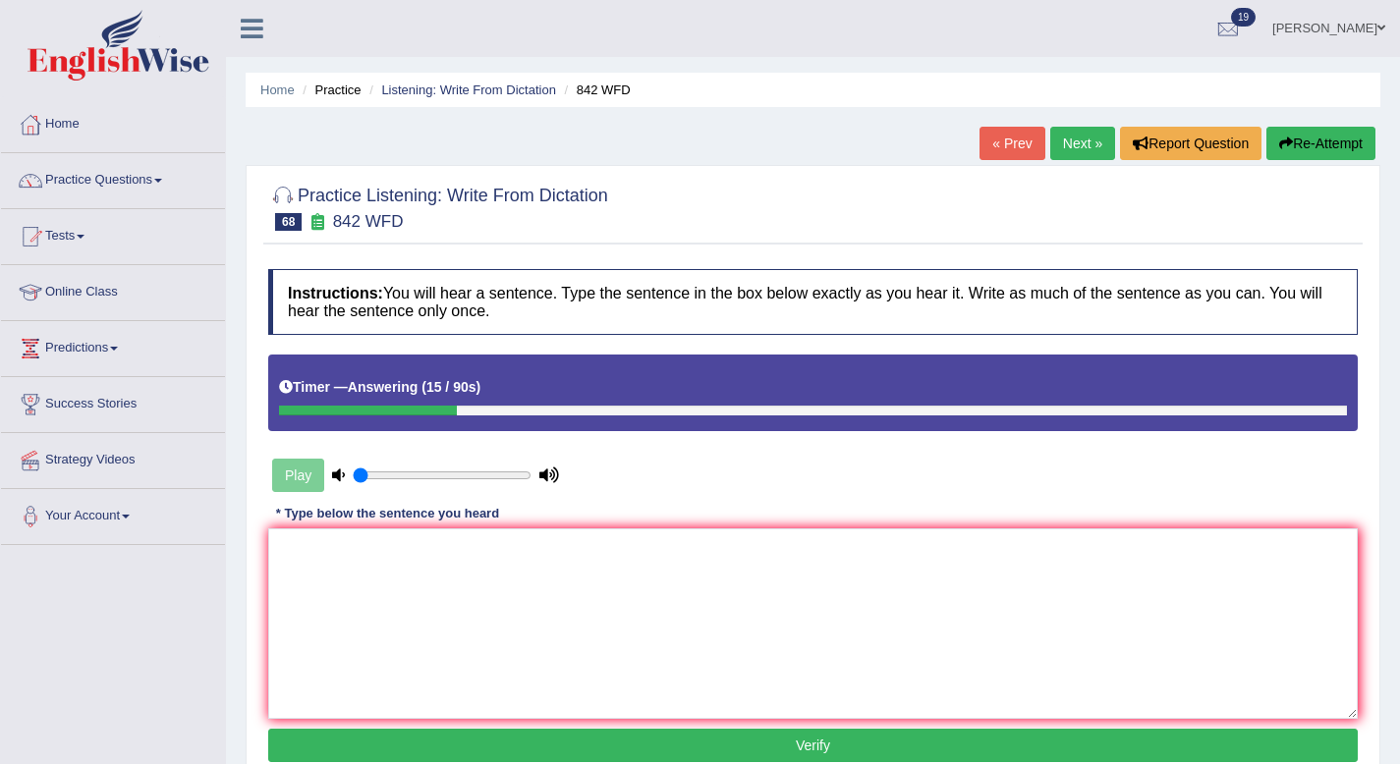
click at [1302, 139] on button "Re-Attempt" at bounding box center [1320, 143] width 109 height 33
click at [884, 559] on textarea at bounding box center [812, 624] width 1089 height 191
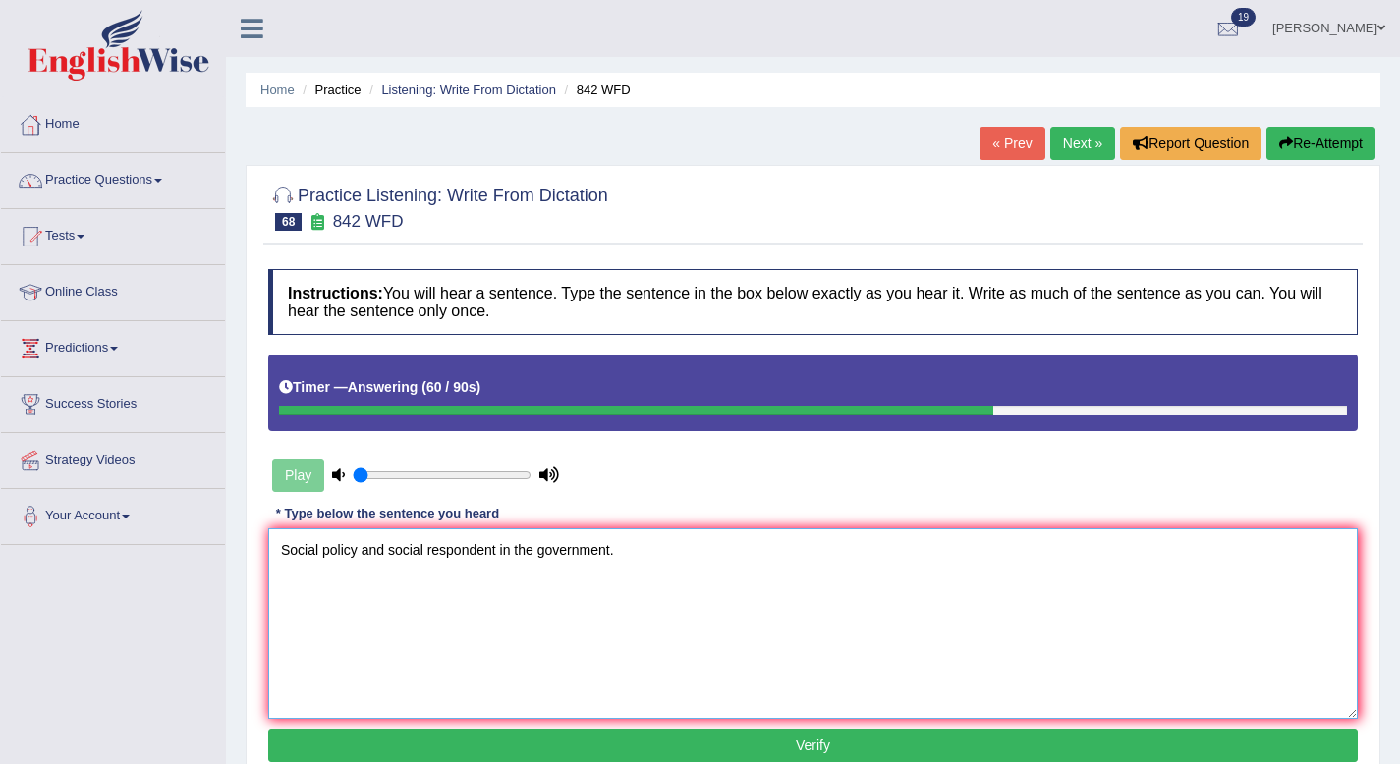
click at [501, 549] on textarea "Social policy and social respondent in the government." at bounding box center [812, 624] width 1089 height 191
type textarea "Social policy and social respondent for the foundation to in the government."
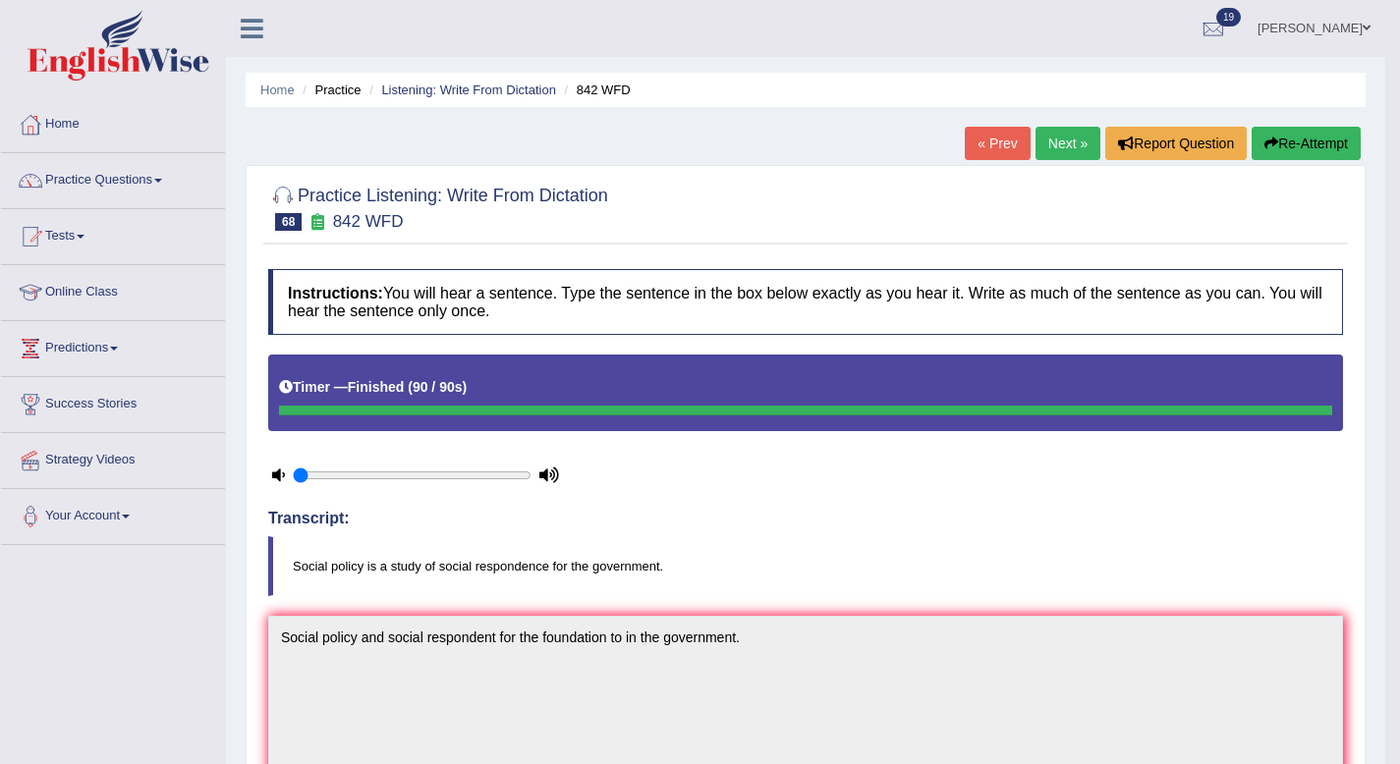
click at [1082, 155] on link "Next »" at bounding box center [1067, 143] width 65 height 33
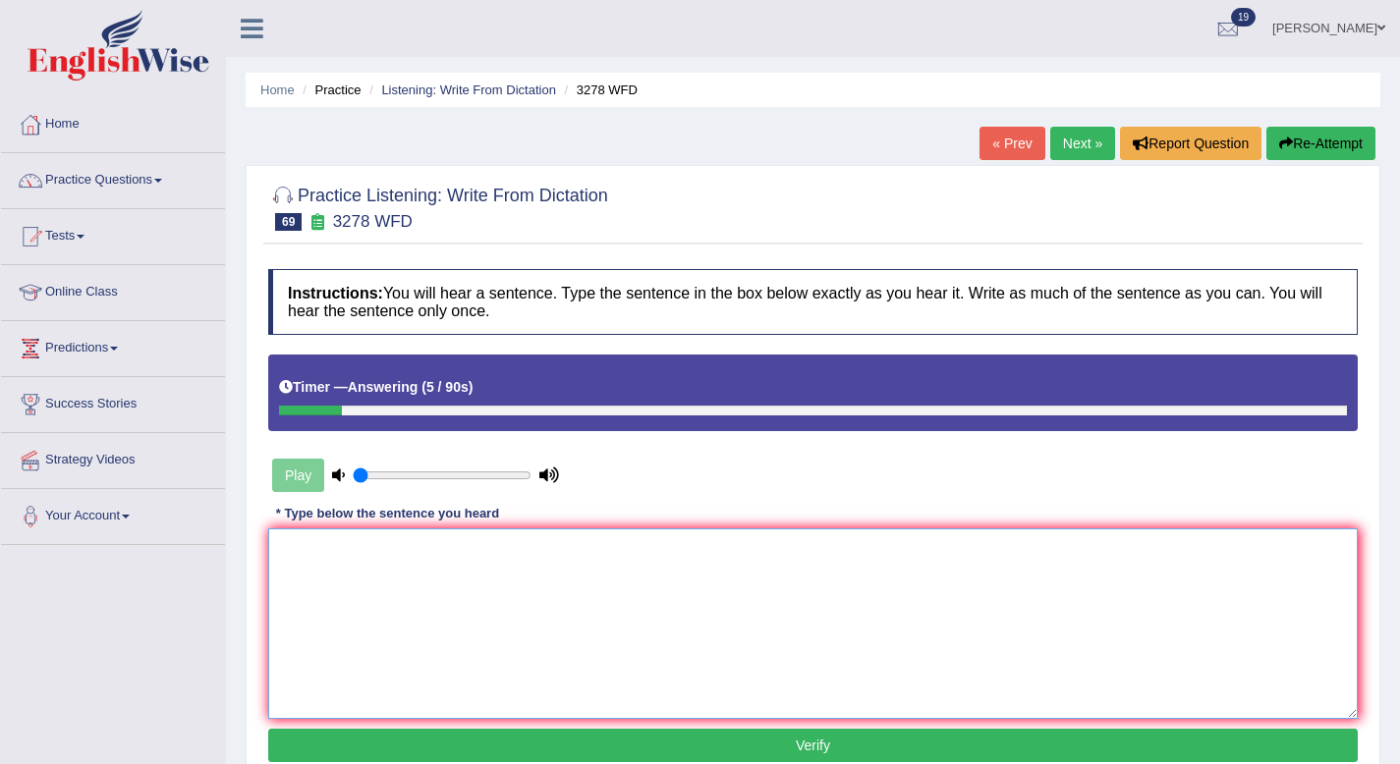
click at [989, 580] on textarea at bounding box center [812, 624] width 1089 height 191
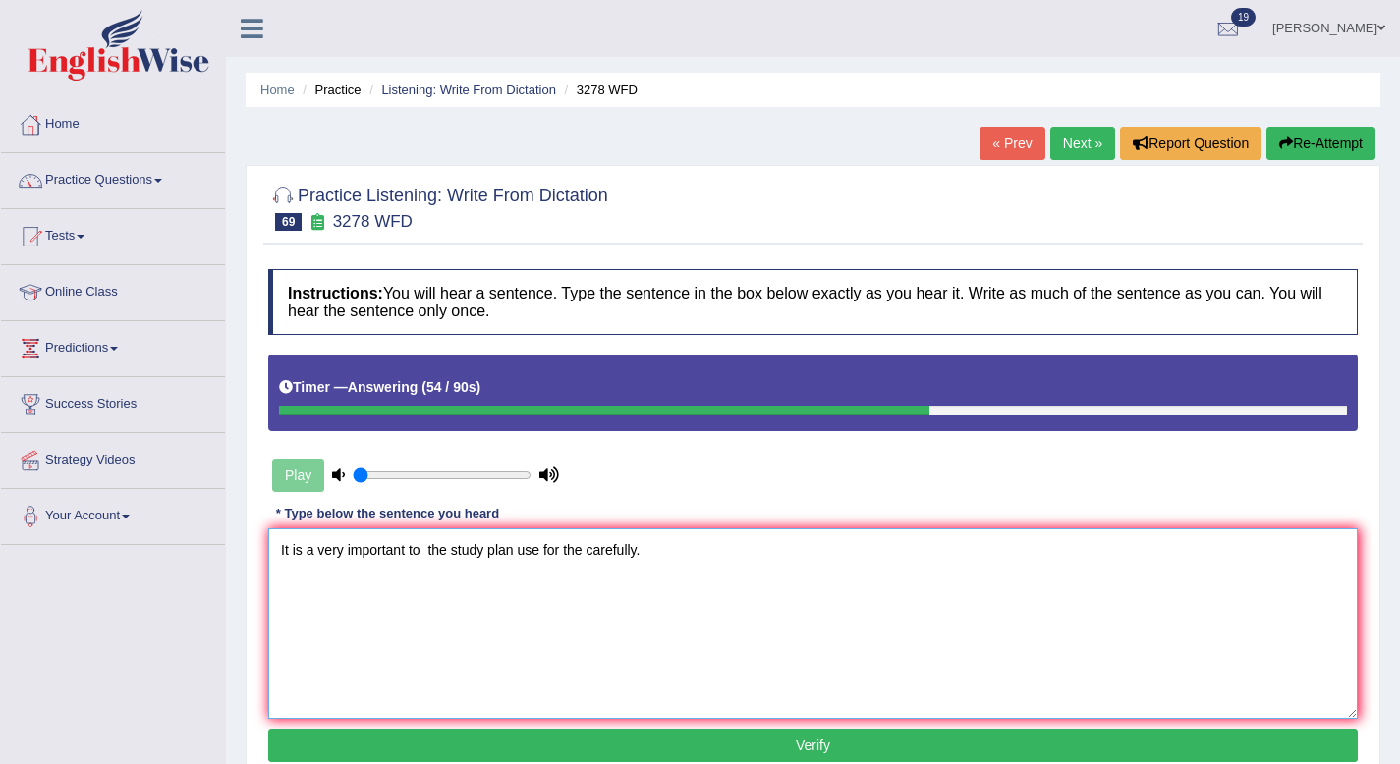
click at [524, 560] on textarea "It is a very important to the study plan use for the carefully." at bounding box center [812, 624] width 1089 height 191
type textarea "It is a very important to the study plan planned use for the carefully."
click at [592, 746] on button "Verify" at bounding box center [812, 745] width 1089 height 33
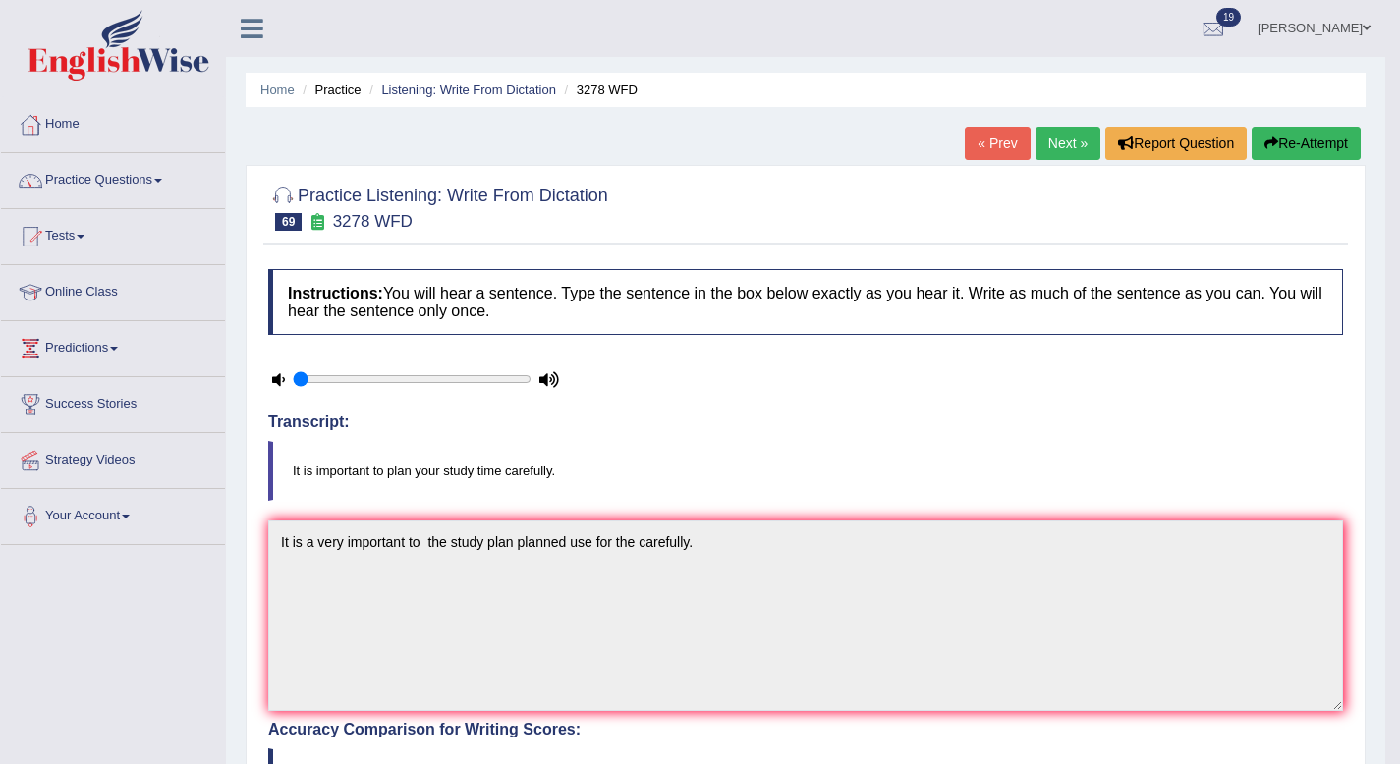
click at [1047, 143] on link "Next »" at bounding box center [1067, 143] width 65 height 33
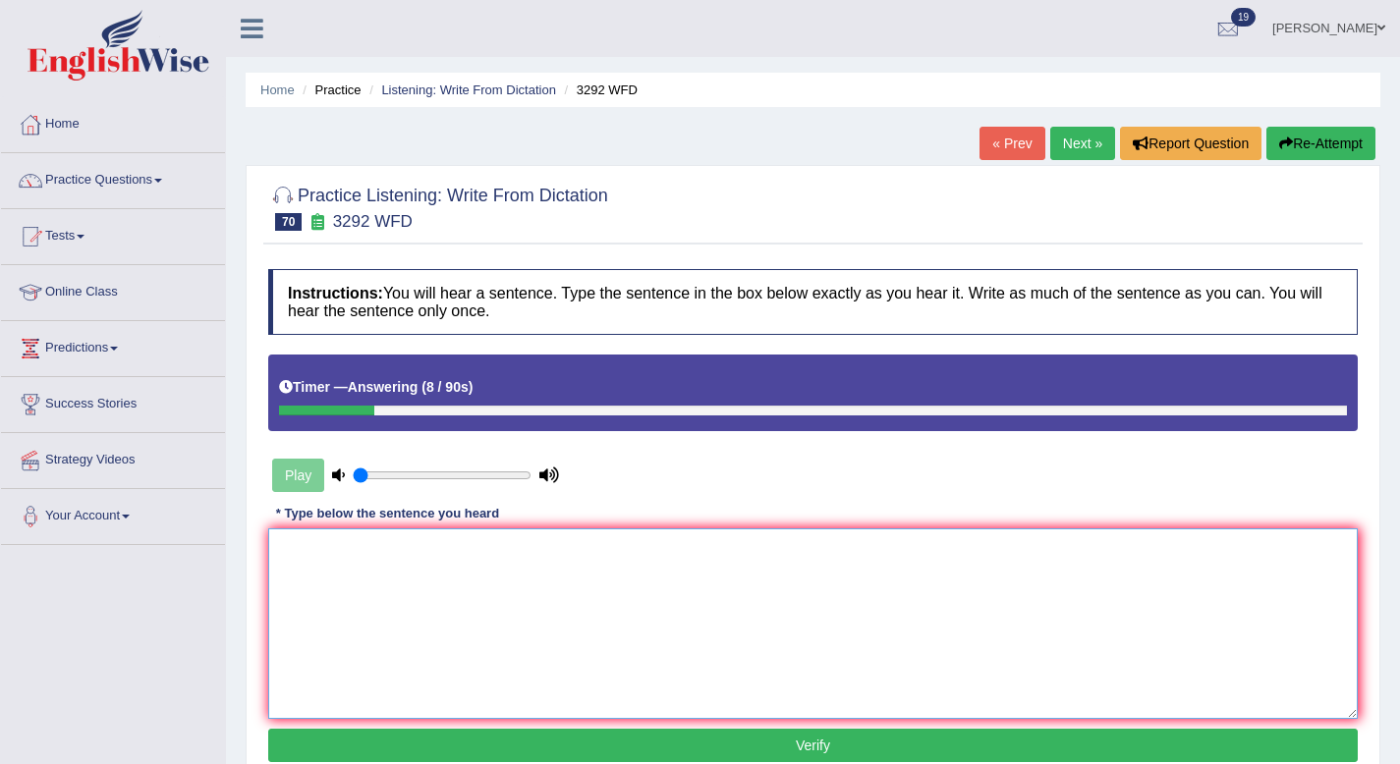
click at [994, 589] on textarea at bounding box center [812, 624] width 1089 height 191
type textarea "F"
click at [382, 548] on textarea "Gravity force rto track the body two another." at bounding box center [812, 624] width 1089 height 191
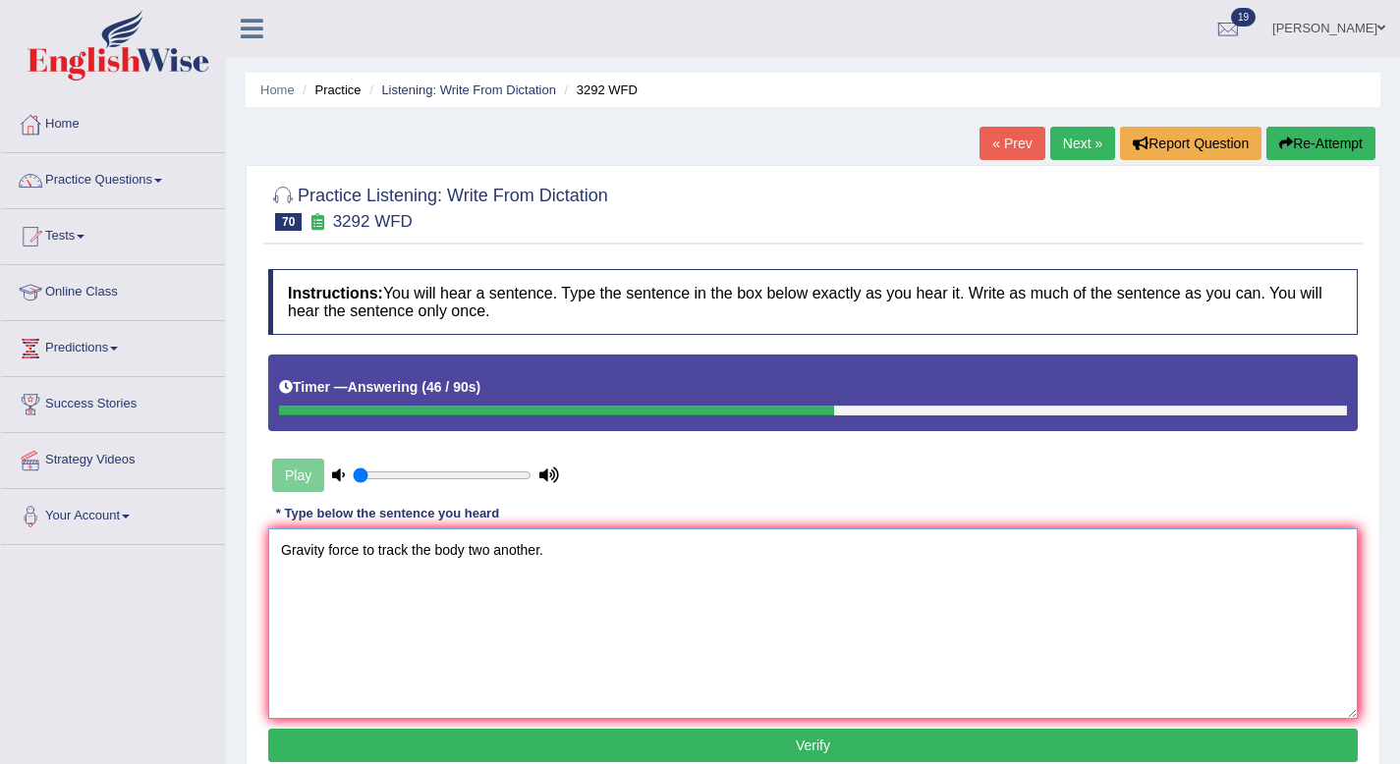
click at [466, 545] on textarea "Gravity force to track the body two another." at bounding box center [812, 624] width 1089 height 191
type textarea "Gravity force to track the body for the two another."
click at [668, 761] on button "Verify" at bounding box center [812, 745] width 1089 height 33
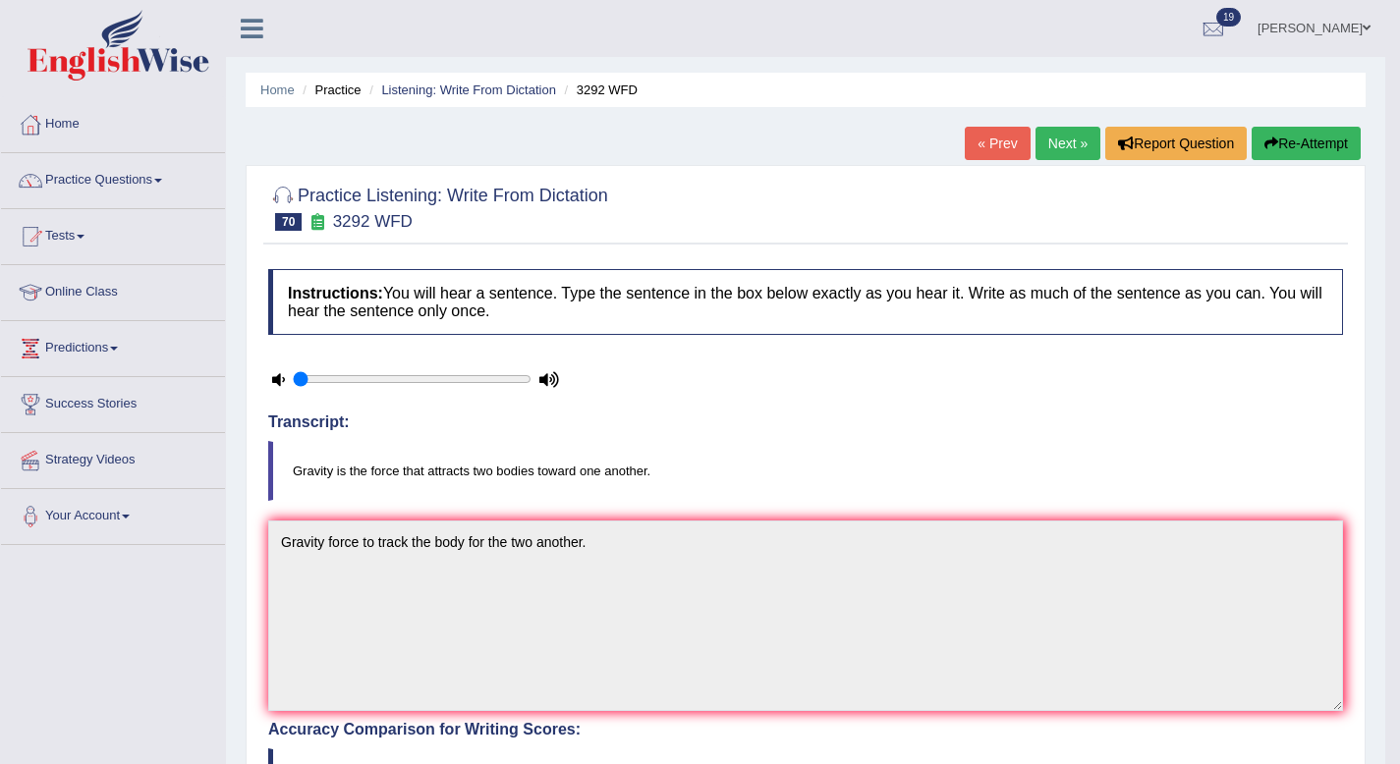
click at [1269, 139] on icon "button" at bounding box center [1271, 144] width 14 height 14
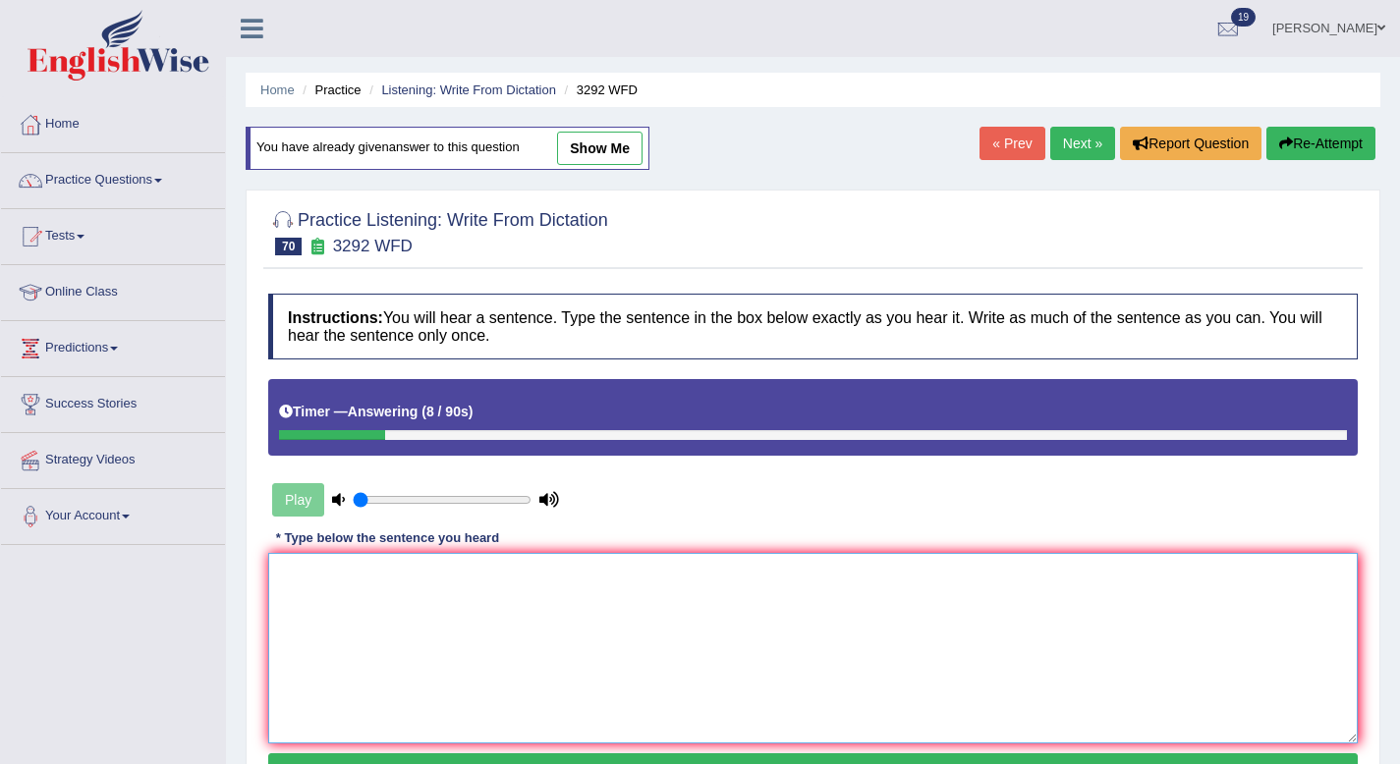
click at [417, 589] on textarea at bounding box center [812, 648] width 1089 height 191
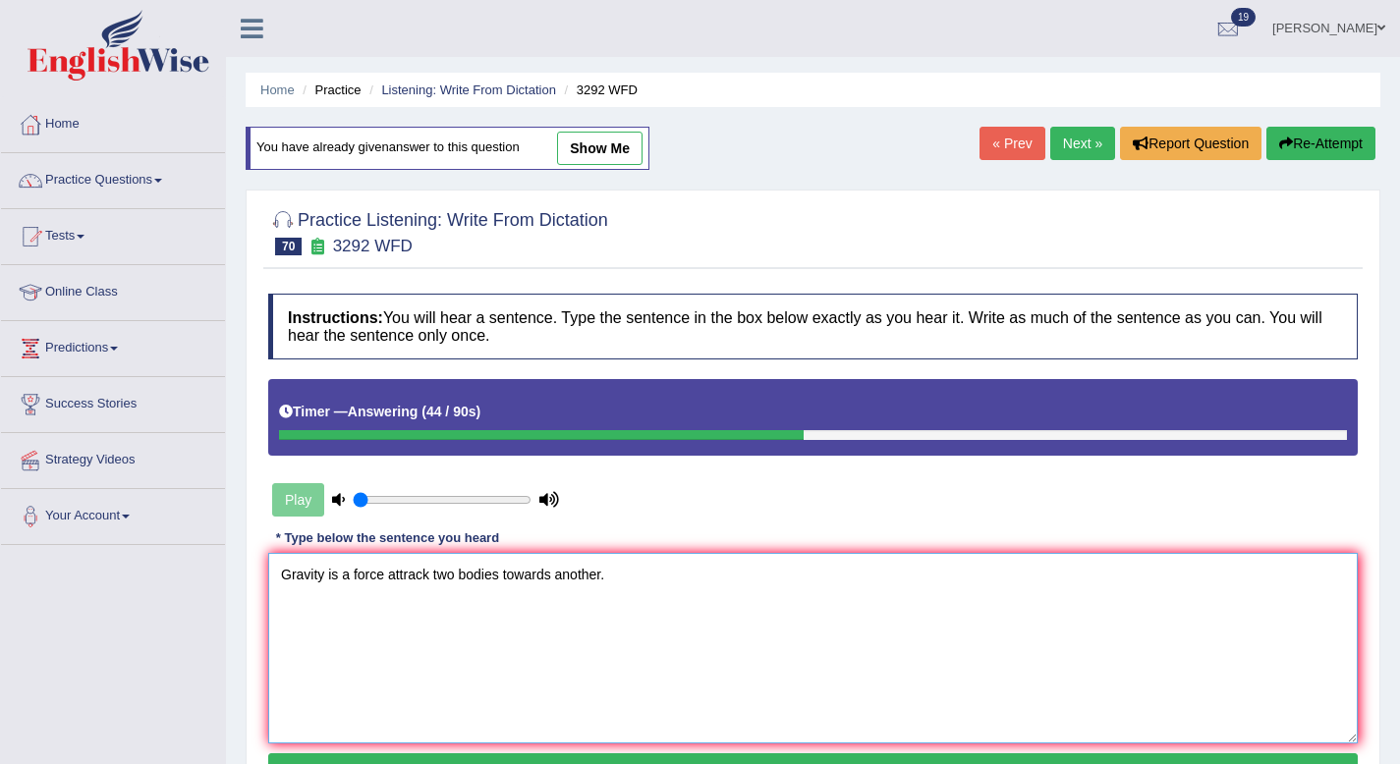
click at [505, 584] on textarea "Gravity is a force attrack two bodies towards another." at bounding box center [812, 648] width 1089 height 191
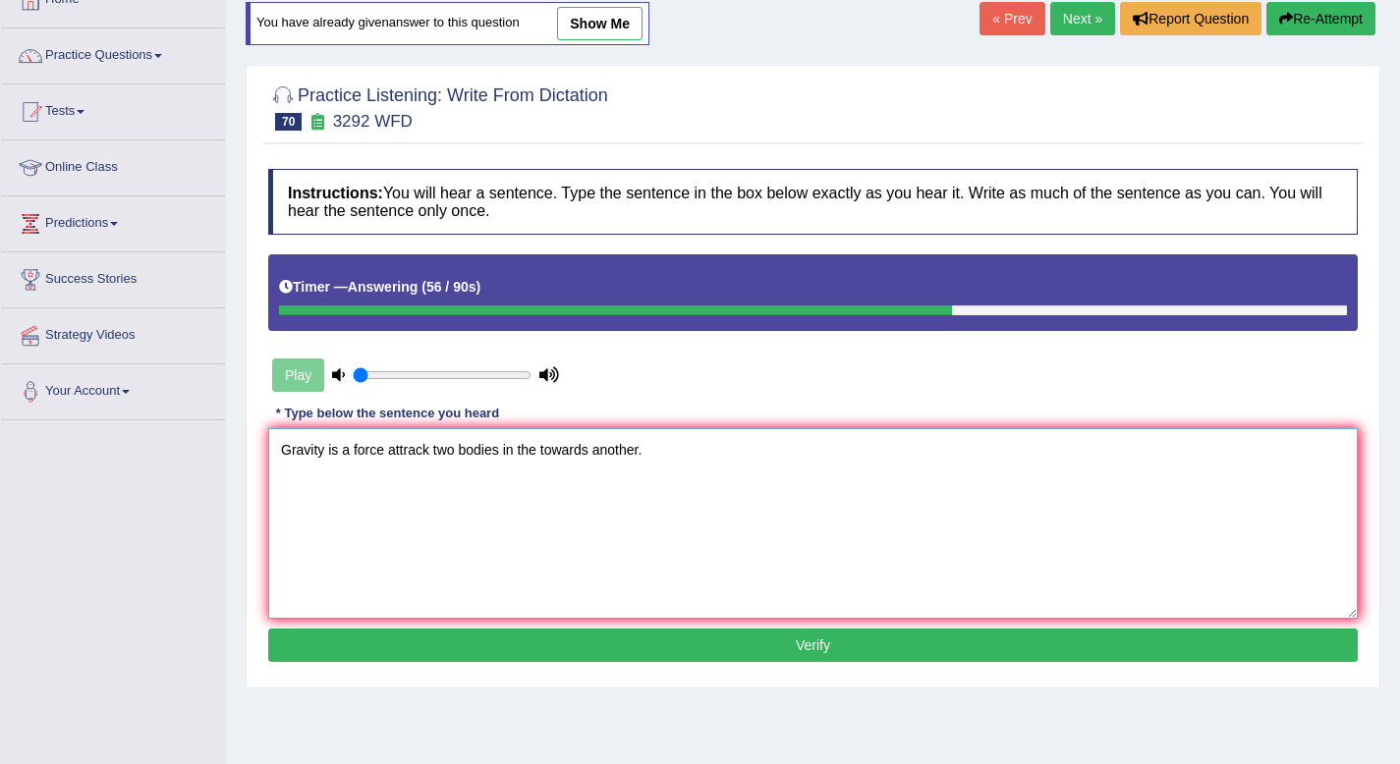
scroll to position [267, 0]
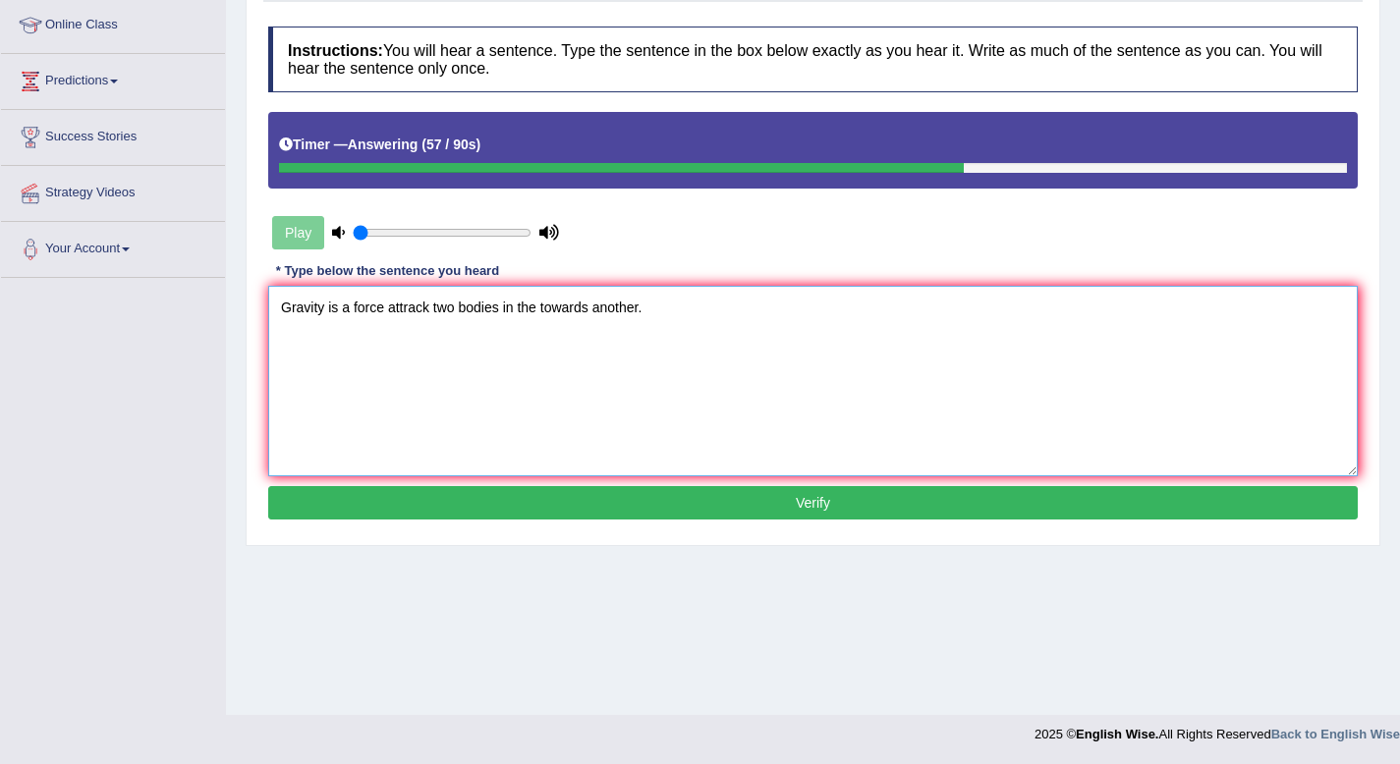
type textarea "Gravity is a force attrack two bodies in the towards another."
click at [584, 502] on button "Verify" at bounding box center [812, 502] width 1089 height 33
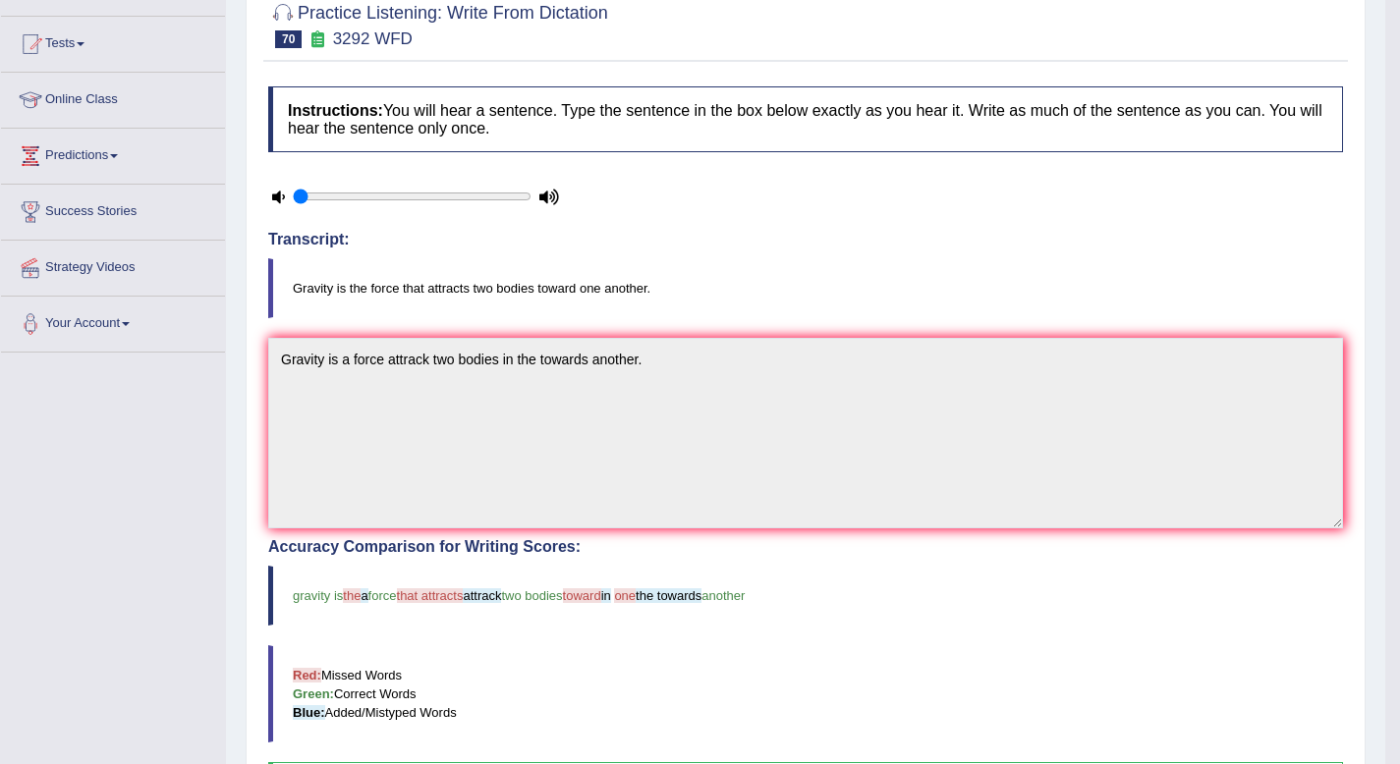
scroll to position [0, 0]
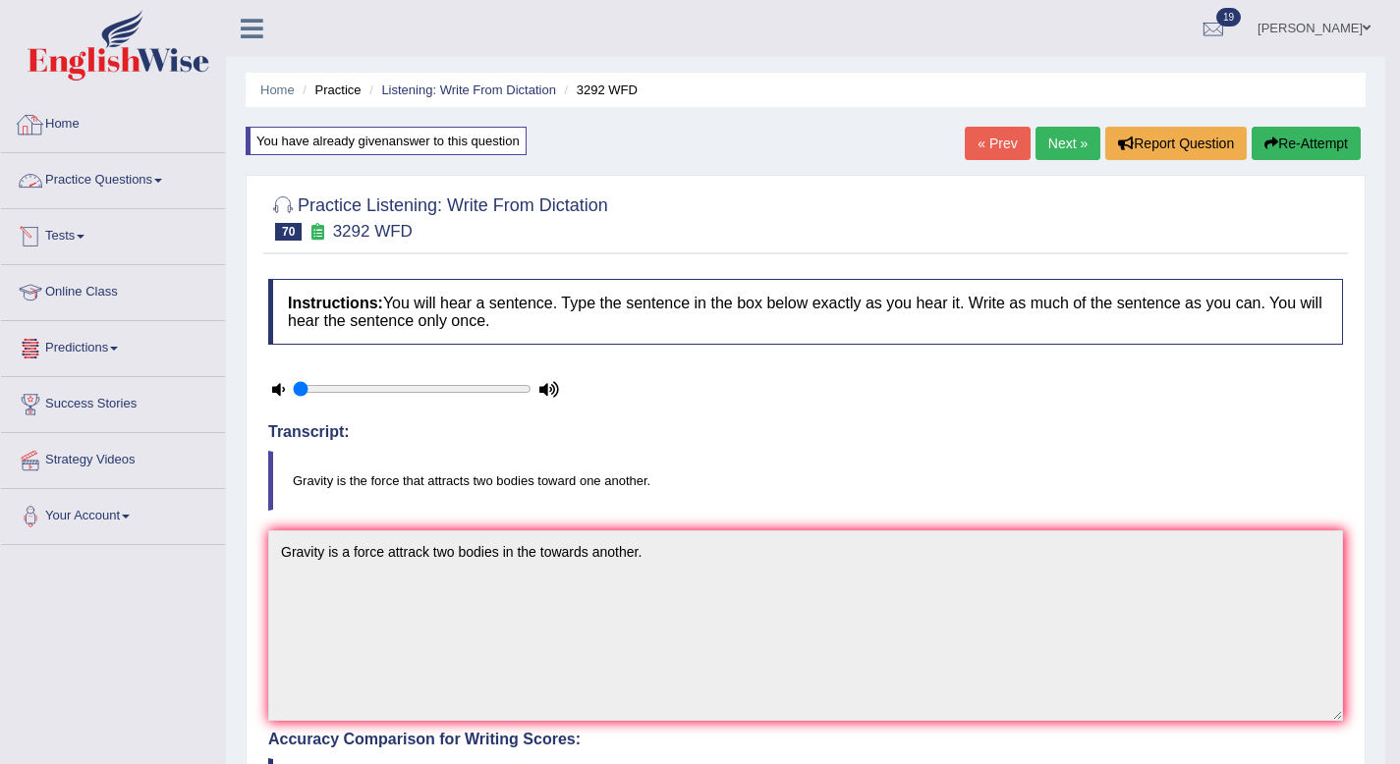
click at [44, 130] on div at bounding box center [30, 124] width 29 height 29
